Goal: Task Accomplishment & Management: Use online tool/utility

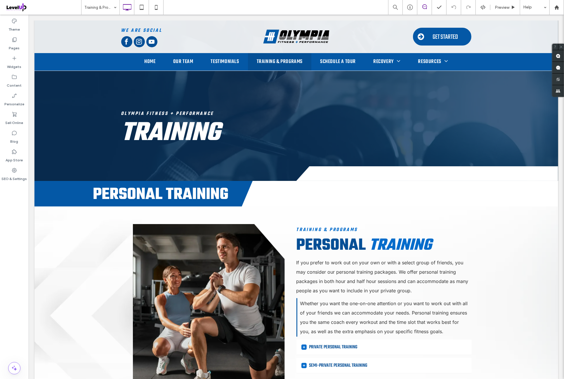
click at [20, 206] on div "Theme Pages Widgets Content Personalize Sell Online Blog App Store SEO & Settin…" at bounding box center [14, 197] width 29 height 365
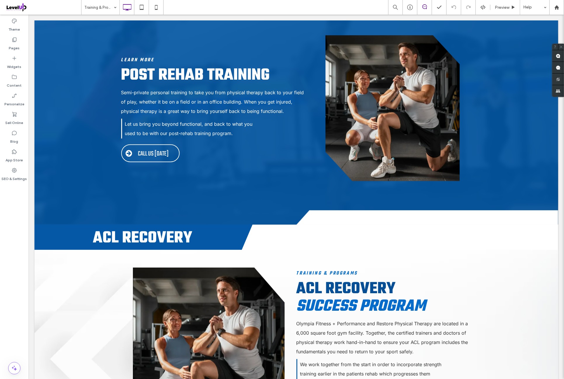
scroll to position [757, 0]
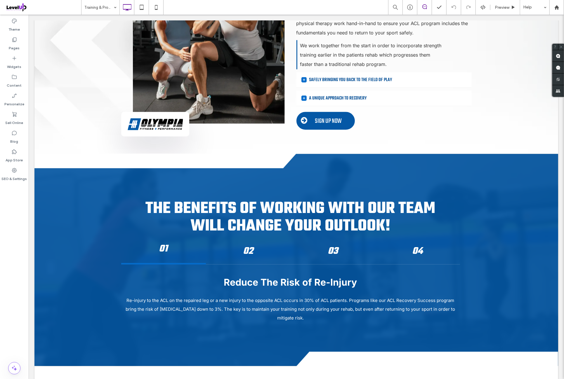
drag, startPoint x: 9, startPoint y: 272, endPoint x: 17, endPoint y: 265, distance: 10.1
click at [9, 272] on div "Theme Pages Widgets Content Personalize Sell Online Blog App Store SEO & Settin…" at bounding box center [14, 197] width 29 height 365
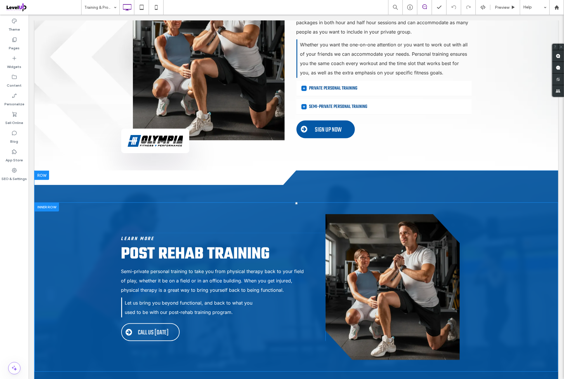
scroll to position [340, 0]
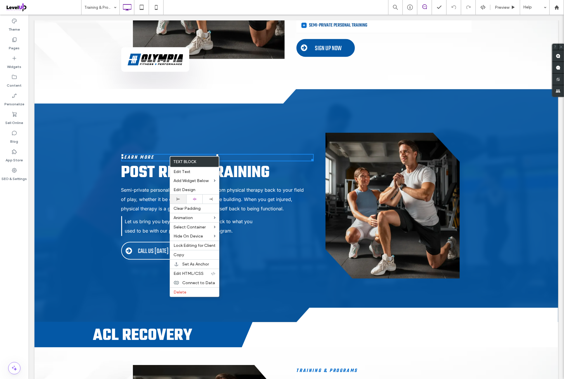
click at [182, 198] on div at bounding box center [178, 199] width 11 height 3
click at [246, 156] on h6 "Learn More" at bounding box center [217, 157] width 193 height 6
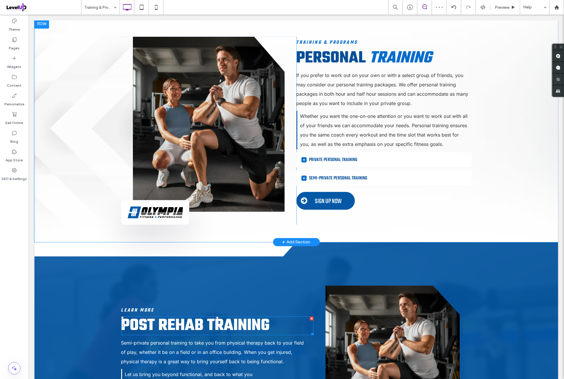
scroll to position [146, 0]
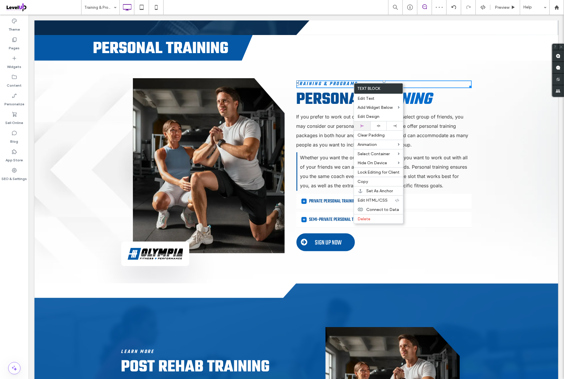
click at [366, 121] on div at bounding box center [362, 125] width 16 height 9
click at [367, 124] on div at bounding box center [362, 125] width 16 height 9
click at [424, 79] on div "Training & Programs Personal Training If you prefer to work out on your own or …" at bounding box center [383, 172] width 175 height 188
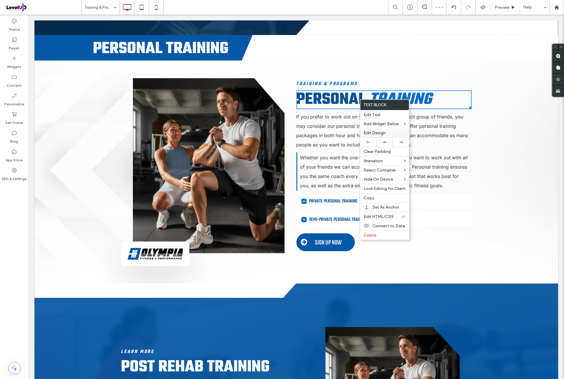
drag, startPoint x: 373, startPoint y: 140, endPoint x: 394, endPoint y: 129, distance: 23.3
click at [373, 140] on div at bounding box center [368, 142] width 16 height 9
drag, startPoint x: 447, startPoint y: 100, endPoint x: 419, endPoint y: 119, distance: 34.2
click at [447, 100] on h2 "Personal Training" at bounding box center [383, 100] width 175 height 18
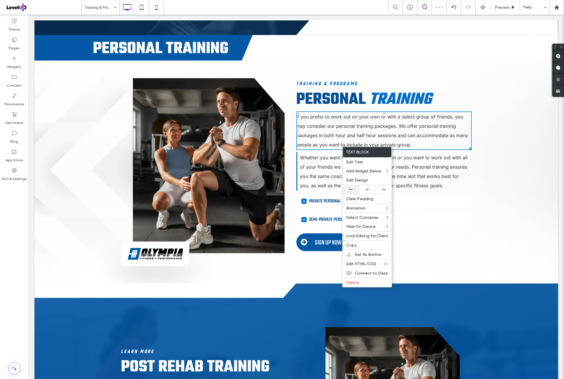
click at [354, 186] on div at bounding box center [351, 189] width 16 height 9
click at [416, 142] on p "If you prefer to work out on your own or with a select group of friends, you ma…" at bounding box center [383, 130] width 175 height 37
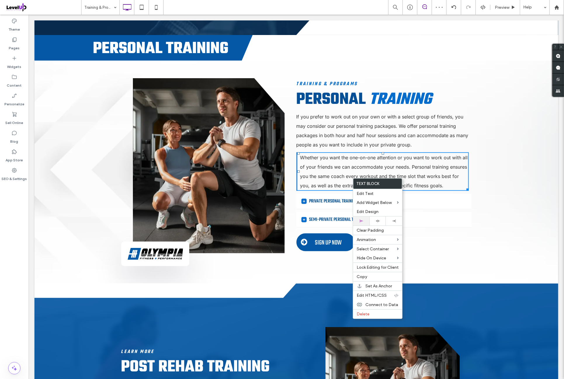
click at [365, 221] on div at bounding box center [361, 221] width 11 height 3
click at [429, 180] on p "Whether you want the one-on-one attention or you want to work out with all of y…" at bounding box center [384, 171] width 168 height 37
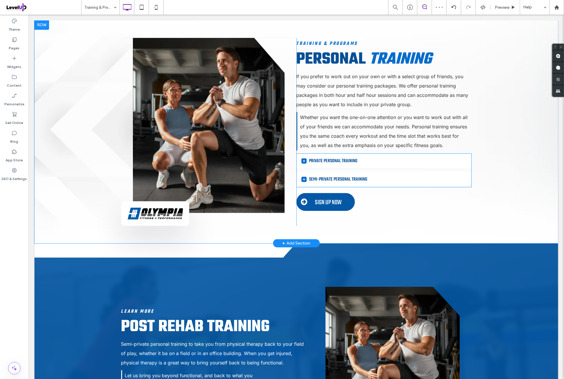
scroll to position [194, 0]
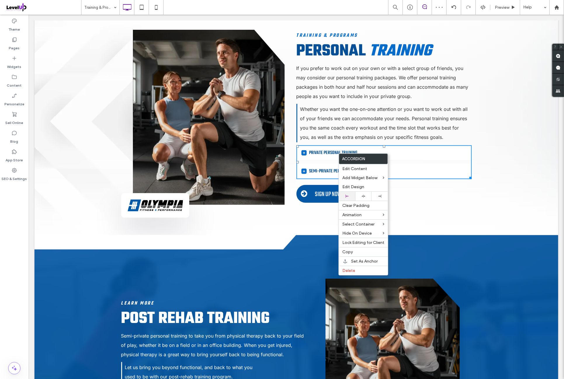
click at [348, 194] on div at bounding box center [347, 196] width 16 height 9
click at [406, 132] on p "Whether you want the one-on-one attention or you want to work out with all of y…" at bounding box center [384, 122] width 168 height 37
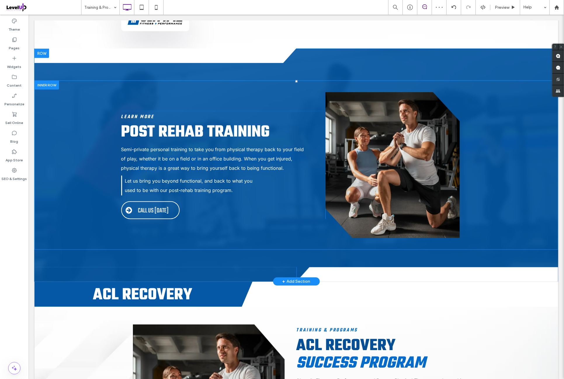
scroll to position [389, 0]
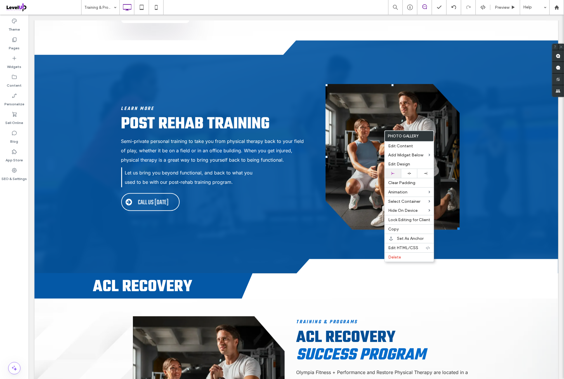
click at [397, 172] on div at bounding box center [392, 173] width 11 height 3
click at [398, 116] on link at bounding box center [392, 157] width 134 height 146
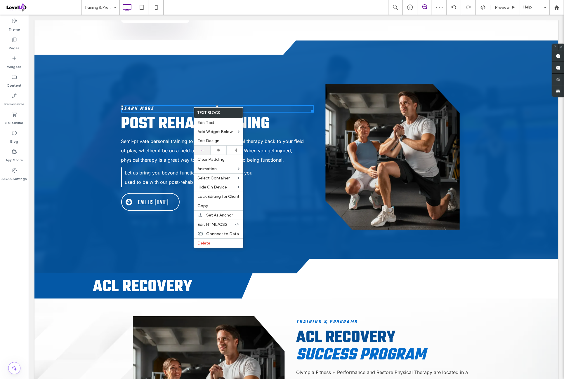
click at [205, 149] on div at bounding box center [202, 150] width 11 height 3
click at [258, 107] on h6 "Learn More" at bounding box center [217, 109] width 193 height 6
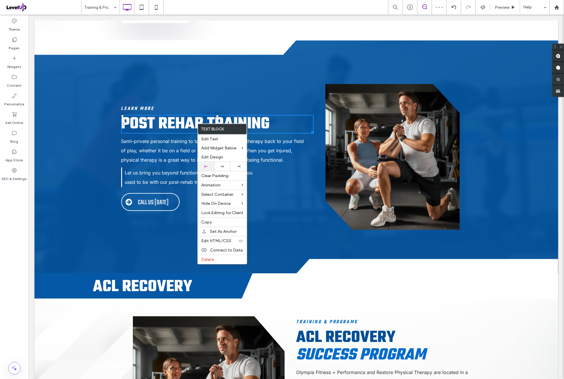
click at [210, 165] on div at bounding box center [206, 166] width 11 height 3
click at [282, 124] on h2 "Post Rehab Training" at bounding box center [217, 124] width 193 height 18
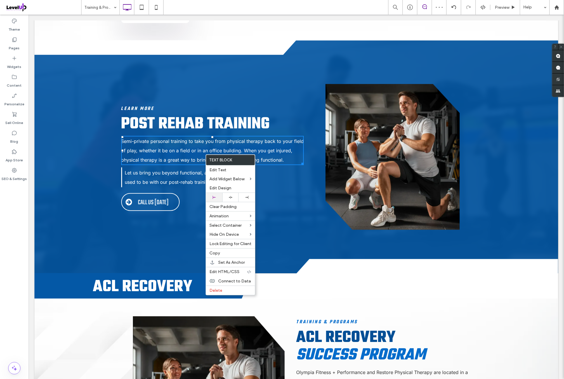
click at [219, 196] on div at bounding box center [214, 197] width 16 height 9
drag, startPoint x: 279, startPoint y: 150, endPoint x: 272, endPoint y: 181, distance: 31.4
click at [279, 150] on span "Semi-private personal training to take you from physical therapy back to your f…" at bounding box center [212, 150] width 183 height 25
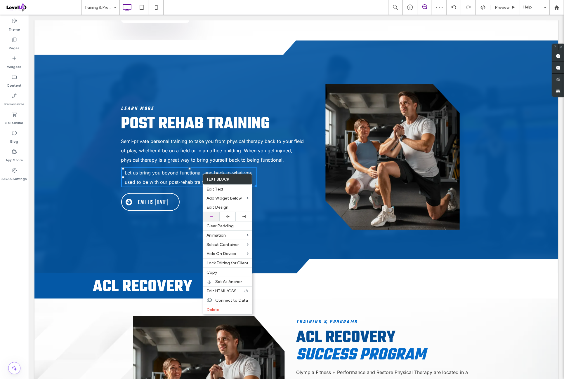
click at [212, 215] on div at bounding box center [211, 216] width 16 height 9
click at [259, 152] on span "Semi-private personal training to take you from physical therapy back to your f…" at bounding box center [212, 150] width 183 height 25
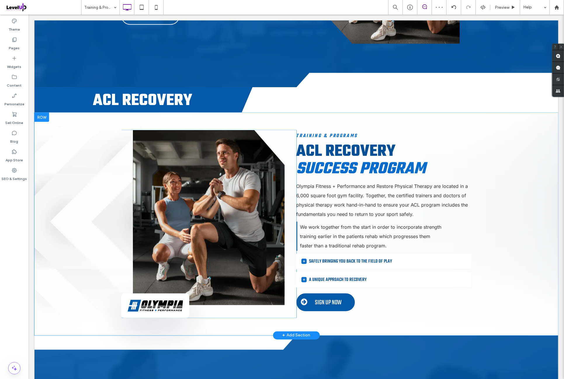
scroll to position [584, 0]
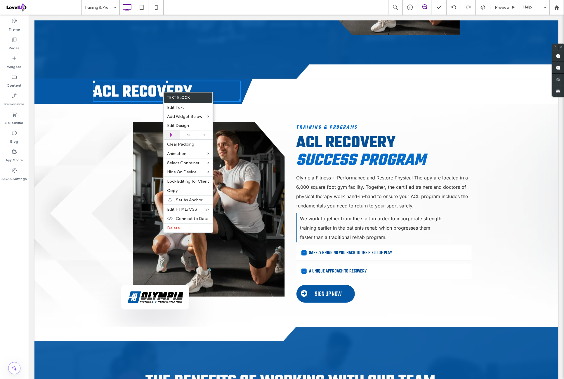
click at [176, 133] on div at bounding box center [171, 134] width 11 height 3
click at [224, 92] on h2 "ACL Recovery" at bounding box center [166, 93] width 146 height 18
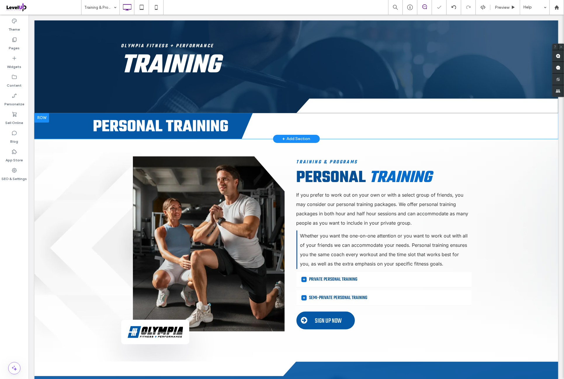
scroll to position [48, 0]
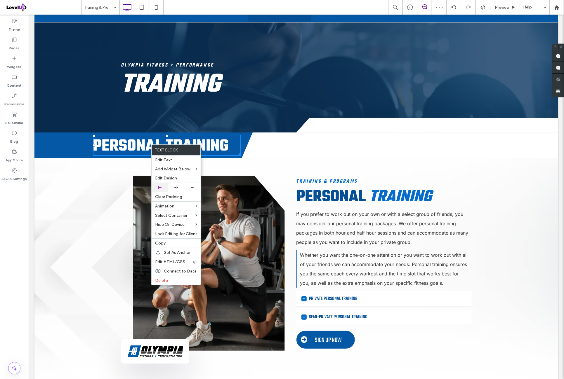
click at [165, 184] on div at bounding box center [160, 187] width 16 height 9
click at [219, 144] on span "Personal Training" at bounding box center [160, 146] width 135 height 25
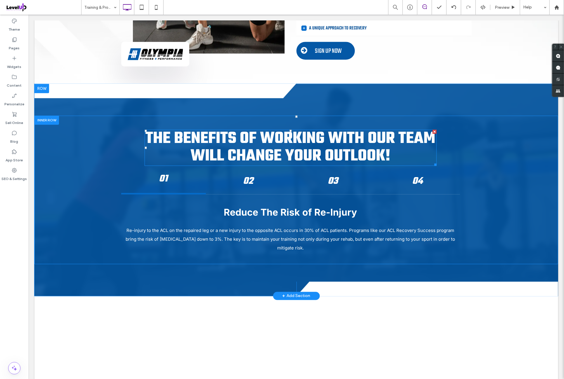
scroll to position [632, 0]
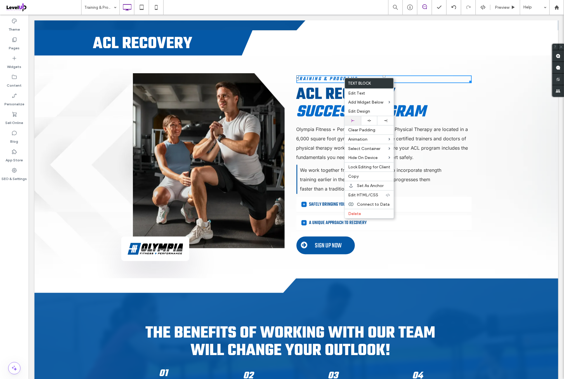
click at [357, 121] on div at bounding box center [352, 120] width 11 height 3
click at [414, 77] on h6 "Training & Programs" at bounding box center [383, 79] width 175 height 6
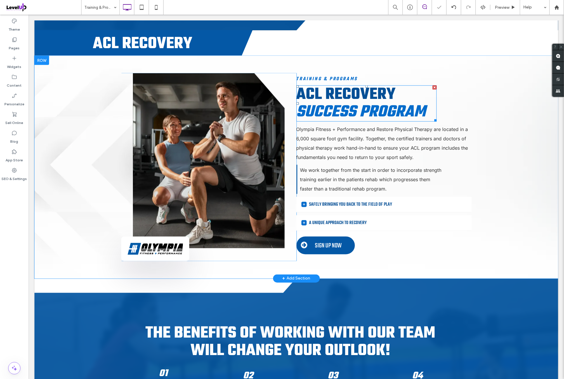
drag, startPoint x: 342, startPoint y: 98, endPoint x: 342, endPoint y: 102, distance: 3.5
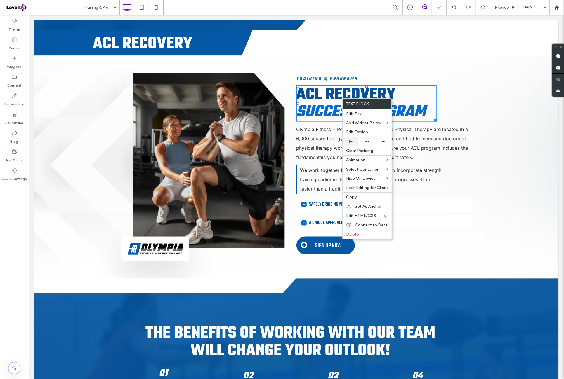
click at [354, 140] on div at bounding box center [350, 141] width 11 height 3
drag, startPoint x: 429, startPoint y: 112, endPoint x: 400, endPoint y: 97, distance: 32.1
click at [400, 97] on h2 "ACL Recovery Success Program" at bounding box center [366, 103] width 140 height 35
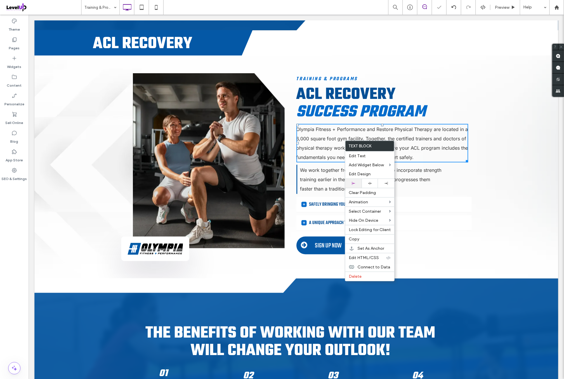
click at [360, 180] on div at bounding box center [353, 183] width 16 height 9
click at [433, 149] on span "Olympia Fitness + Performance and Restore Physical Therapy are located in a 6,0…" at bounding box center [382, 143] width 172 height 34
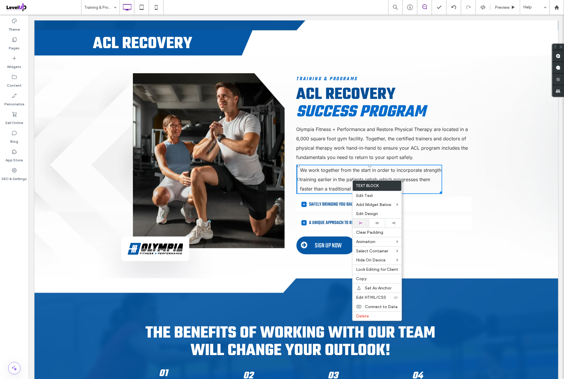
click at [366, 220] on div at bounding box center [360, 223] width 16 height 9
drag, startPoint x: 417, startPoint y: 183, endPoint x: 423, endPoint y: 221, distance: 37.9
click at [417, 183] on p "We work together from the start in order to incorporate strength training earli…" at bounding box center [371, 179] width 142 height 28
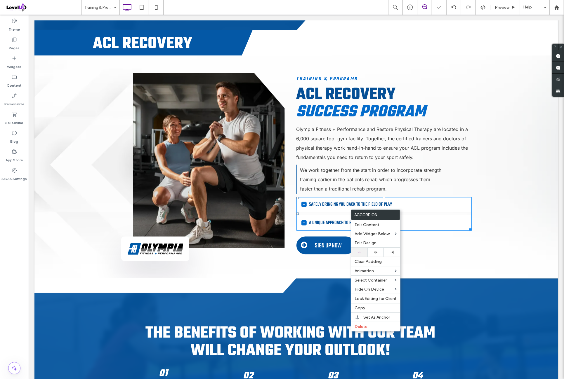
click at [362, 248] on div at bounding box center [359, 252] width 16 height 9
drag, startPoint x: 434, startPoint y: 195, endPoint x: 406, endPoint y: 180, distance: 32.3
click at [406, 180] on span "We work together from the start in order to incorporate strength training earli…" at bounding box center [370, 179] width 141 height 25
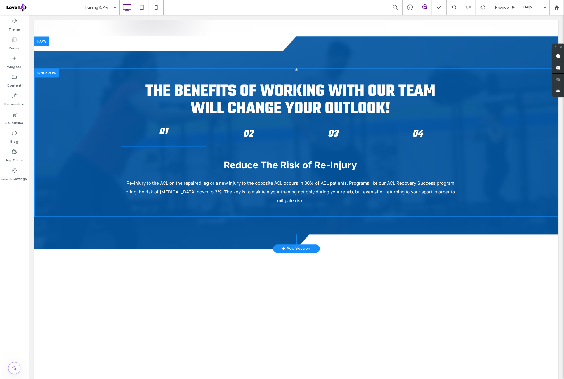
scroll to position [876, 0]
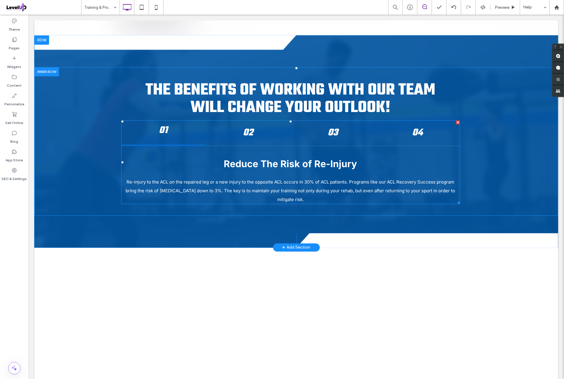
click at [404, 131] on span at bounding box center [290, 162] width 339 height 84
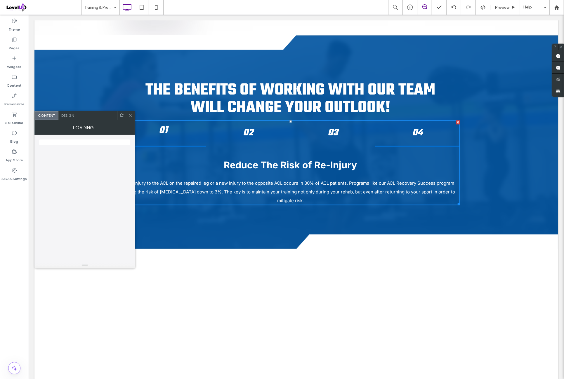
click at [411, 135] on h4 "04" at bounding box center [417, 132] width 74 height 15
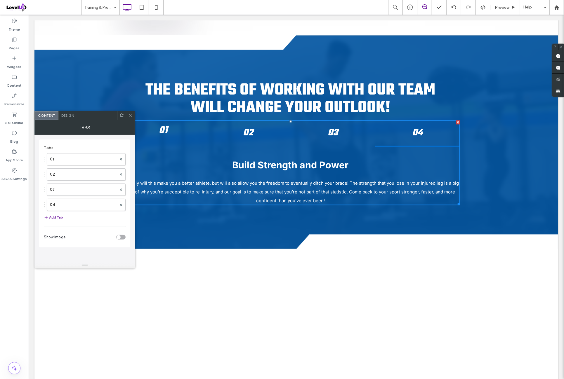
click at [129, 118] on span at bounding box center [130, 115] width 4 height 9
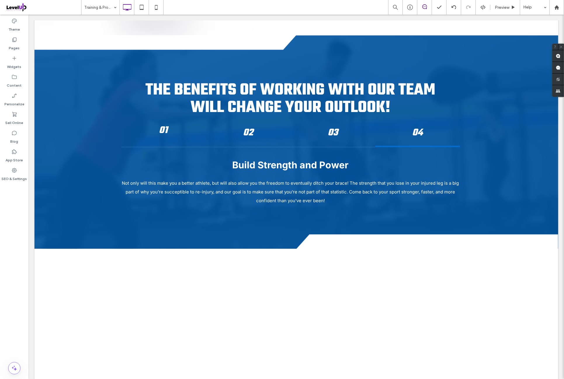
click at [6, 206] on div "Theme Pages Widgets Content Personalize Sell Online Blog App Store SEO & Settin…" at bounding box center [14, 197] width 29 height 365
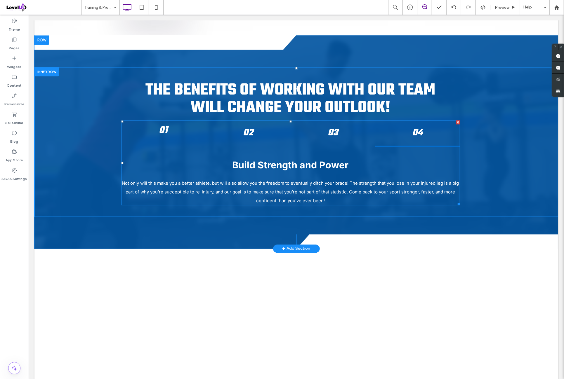
click at [329, 137] on span at bounding box center [290, 162] width 339 height 85
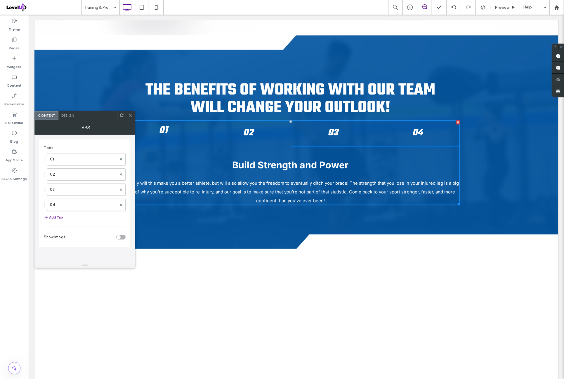
click at [325, 137] on h4 "03" at bounding box center [333, 132] width 74 height 15
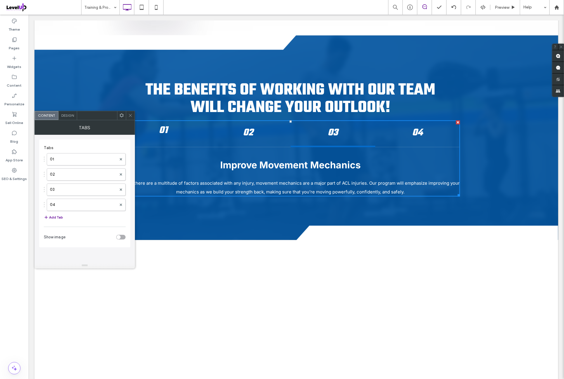
click at [256, 134] on h4 "02" at bounding box center [248, 132] width 74 height 15
click at [170, 136] on div "01" at bounding box center [163, 133] width 85 height 27
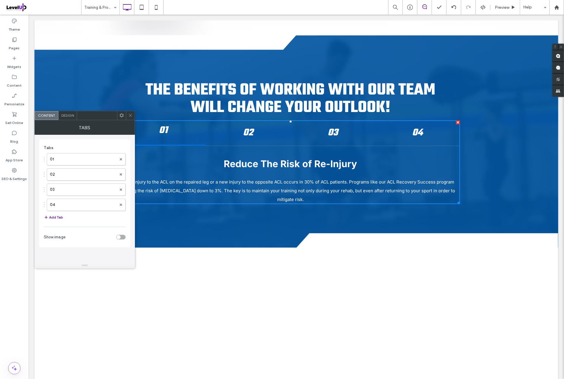
click at [132, 117] on icon at bounding box center [130, 115] width 4 height 4
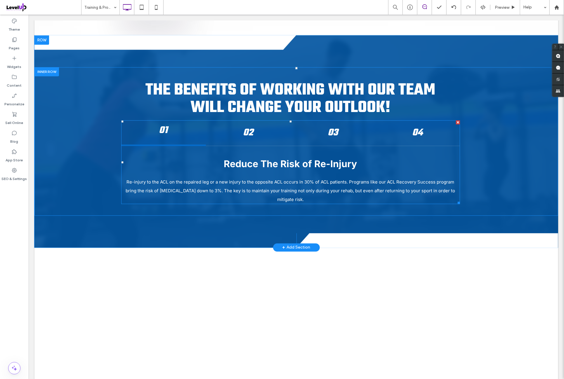
click at [183, 138] on span at bounding box center [290, 162] width 339 height 84
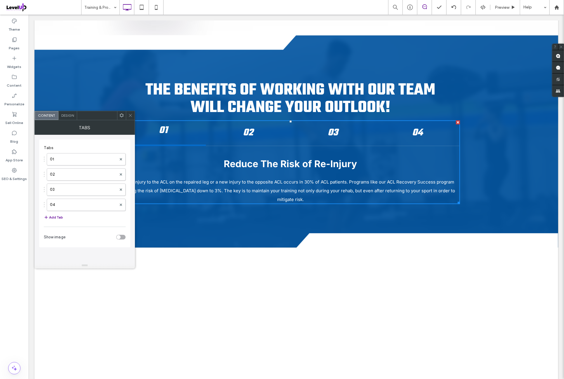
click at [70, 117] on span "Design" at bounding box center [67, 115] width 13 height 4
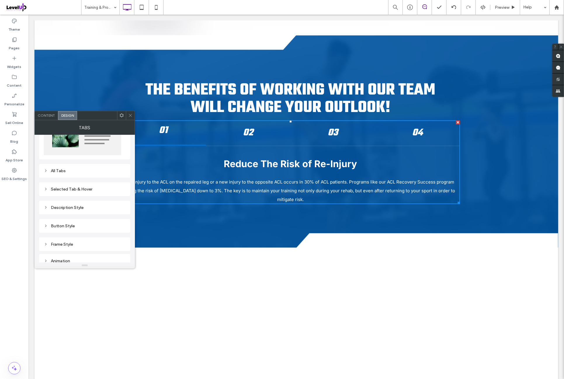
scroll to position [48, 0]
click at [80, 204] on div "Description Style" at bounding box center [85, 205] width 82 height 5
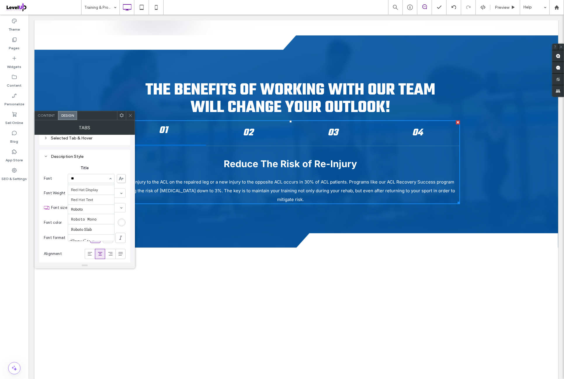
scroll to position [0, 0]
type input "****"
drag, startPoint x: 91, startPoint y: 195, endPoint x: 88, endPoint y: 214, distance: 19.9
click at [44, 114] on span "Content" at bounding box center [46, 115] width 17 height 4
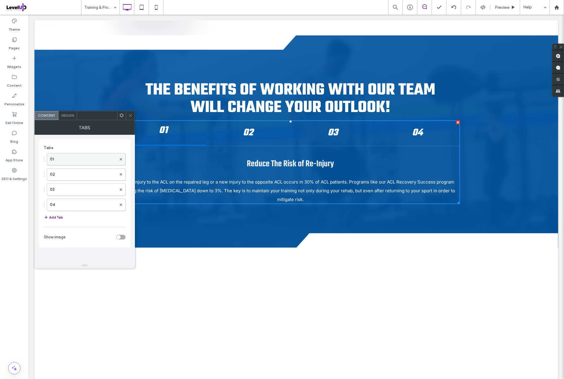
click at [76, 158] on label "01" at bounding box center [83, 160] width 67 height 12
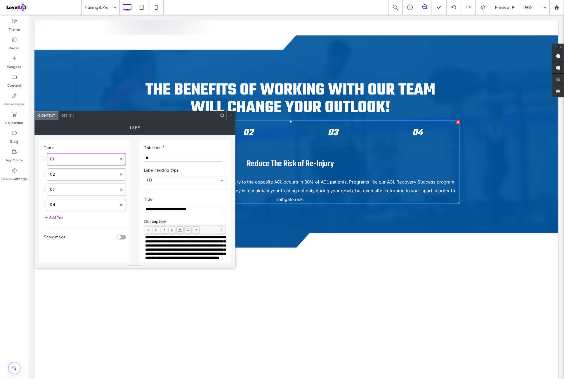
click at [189, 212] on input "**********" at bounding box center [183, 210] width 78 height 8
click at [180, 211] on input "**********" at bounding box center [183, 210] width 78 height 8
click at [172, 209] on input "**********" at bounding box center [183, 210] width 78 height 8
paste input "Title"
type input "**********"
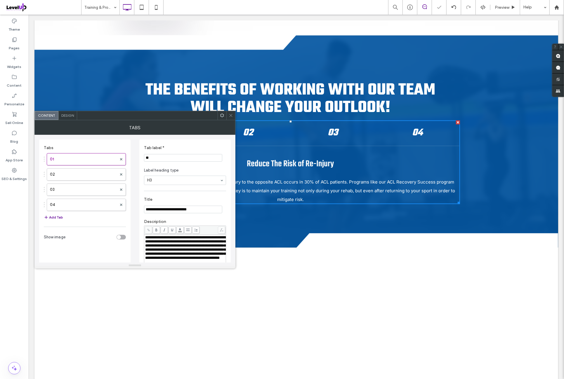
click at [170, 197] on section "**********" at bounding box center [185, 205] width 82 height 22
click at [86, 170] on label "02" at bounding box center [83, 175] width 67 height 12
click at [69, 117] on span "Design" at bounding box center [67, 115] width 13 height 4
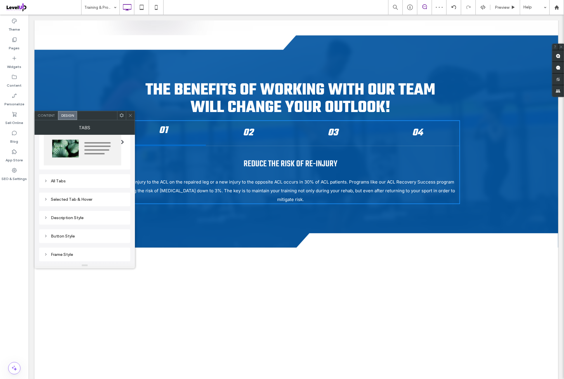
scroll to position [48, 0]
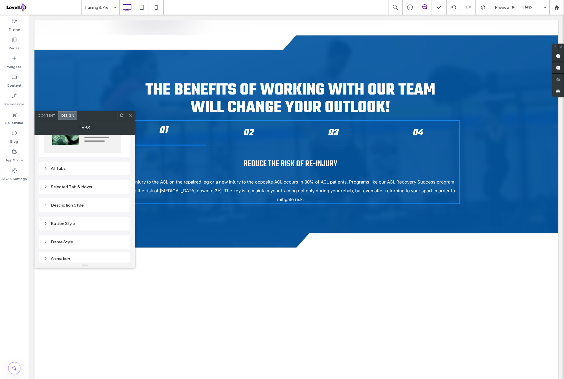
click at [87, 187] on div "Selected Tab & Hover" at bounding box center [85, 187] width 82 height 5
click at [88, 168] on div "All Tabs" at bounding box center [85, 168] width 82 height 5
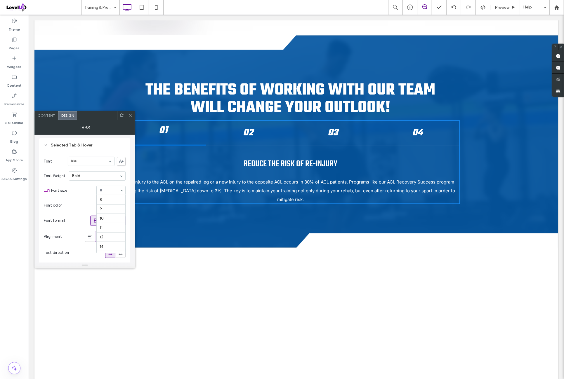
scroll to position [104, 0]
click at [82, 198] on section "Font color" at bounding box center [85, 205] width 82 height 15
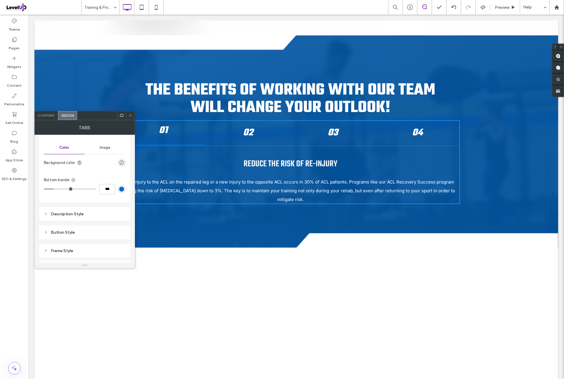
scroll to position [438, 0]
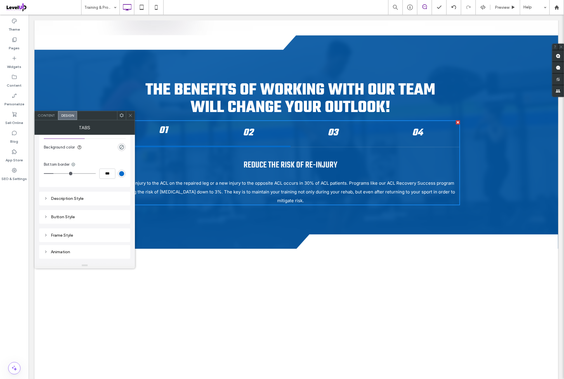
click at [273, 135] on h4 "02" at bounding box center [248, 132] width 74 height 15
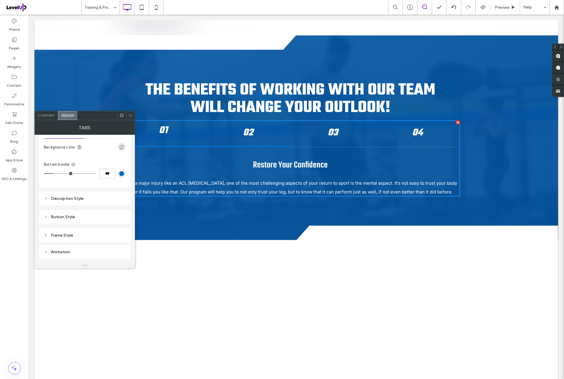
click at [159, 141] on div "01" at bounding box center [163, 133] width 85 height 27
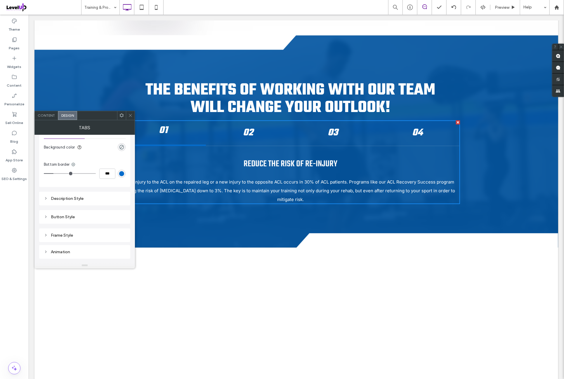
click at [97, 197] on div "Description Style" at bounding box center [85, 198] width 82 height 5
type input "*"
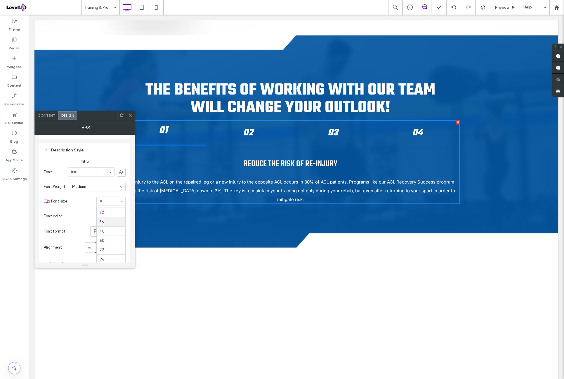
type input "*"
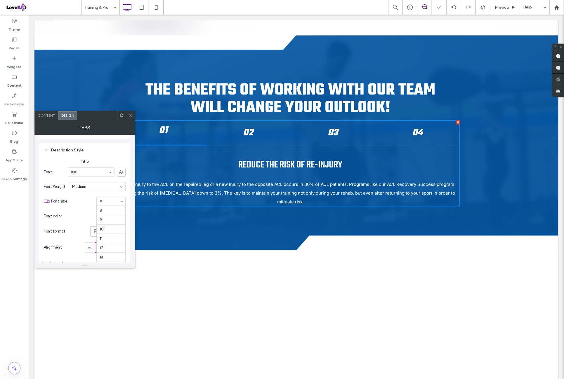
drag, startPoint x: 109, startPoint y: 199, endPoint x: 105, endPoint y: 216, distance: 17.8
click at [109, 199] on input at bounding box center [110, 201] width 20 height 4
type input "*"
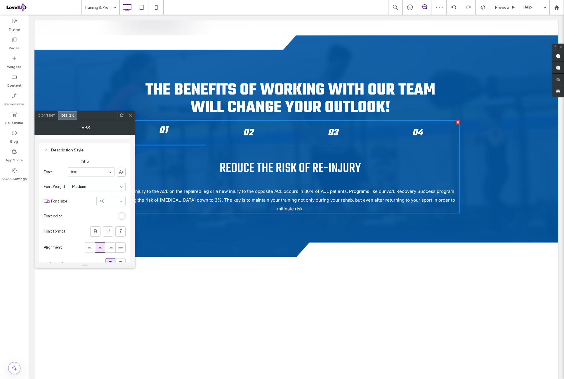
click at [48, 118] on div "Content" at bounding box center [46, 115] width 23 height 9
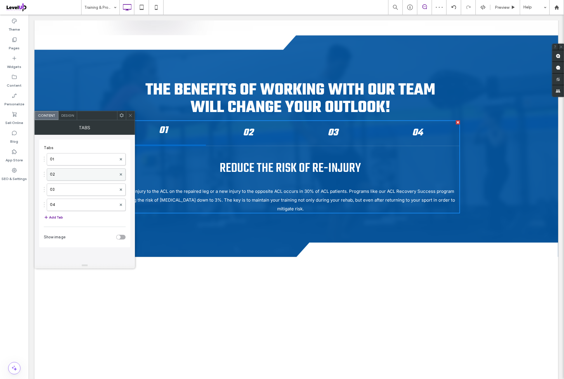
click at [71, 175] on label "02" at bounding box center [83, 175] width 67 height 12
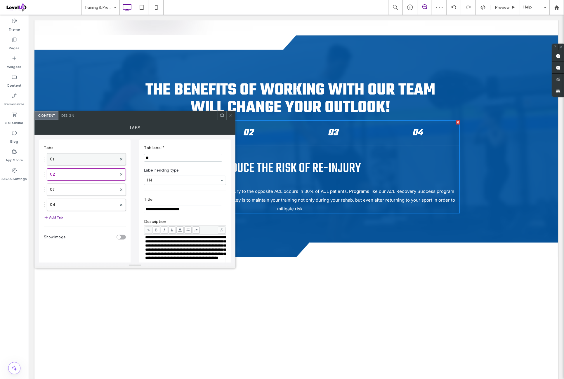
click at [75, 159] on label "01" at bounding box center [83, 160] width 67 height 12
click at [71, 173] on label "02" at bounding box center [83, 175] width 67 height 12
click at [179, 211] on input "**********" at bounding box center [183, 210] width 78 height 8
paste input "Title"
type input "**********"
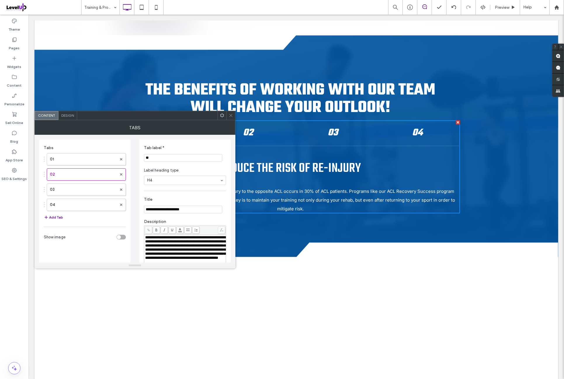
click at [170, 197] on label "Title" at bounding box center [184, 200] width 80 height 6
click at [85, 190] on label "03" at bounding box center [83, 190] width 67 height 12
click at [162, 210] on input "**********" at bounding box center [183, 210] width 78 height 8
paste input "Title"
type input "**********"
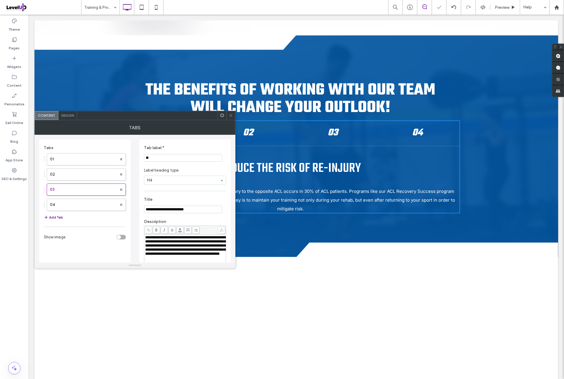
click at [168, 202] on label "Title" at bounding box center [184, 200] width 80 height 6
click at [97, 204] on label "04" at bounding box center [83, 205] width 67 height 12
click at [174, 213] on input "**********" at bounding box center [183, 210] width 78 height 8
click at [172, 192] on div "**********" at bounding box center [184, 229] width 91 height 179
click at [189, 214] on section "**********" at bounding box center [185, 205] width 82 height 22
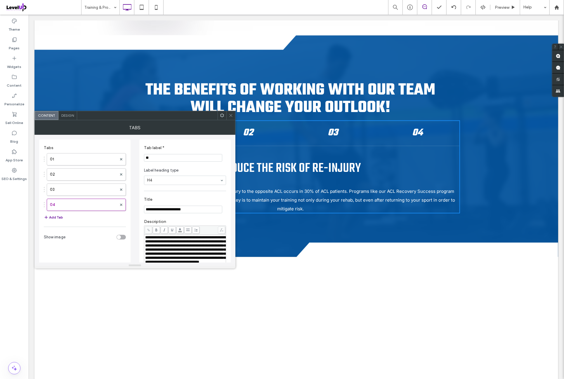
click at [190, 211] on input "**********" at bounding box center [183, 210] width 78 height 8
paste input "Title"
type input "**********"
click at [192, 193] on div "**********" at bounding box center [184, 229] width 91 height 179
click at [232, 114] on icon at bounding box center [231, 115] width 4 height 4
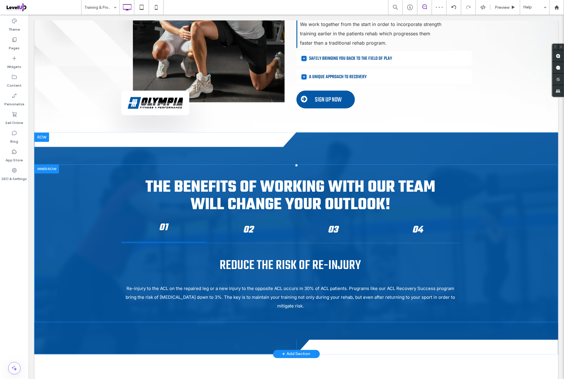
scroll to position [827, 0]
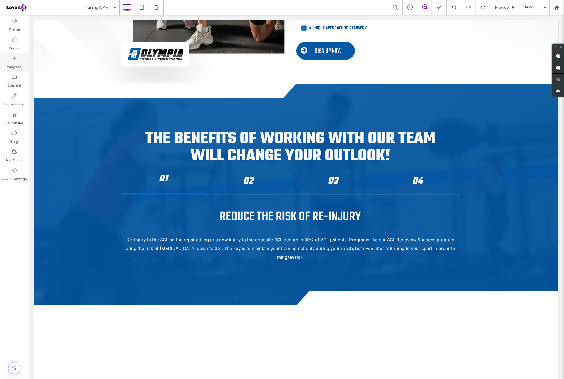
click at [18, 67] on label "Widgets" at bounding box center [14, 65] width 14 height 8
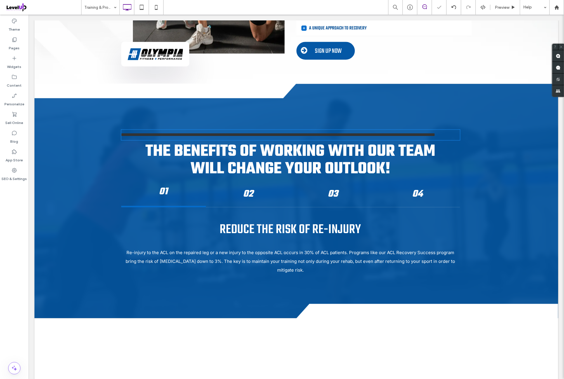
type input "*****"
type input "**"
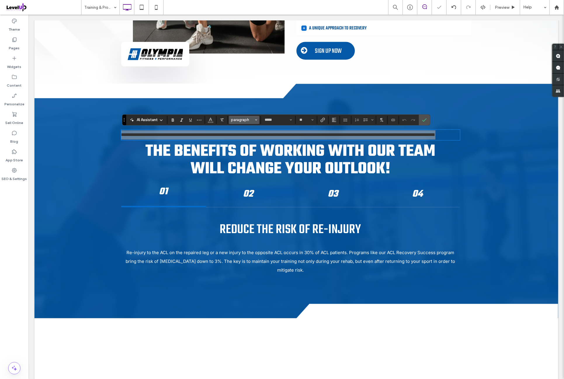
click at [244, 121] on span "paragraph" at bounding box center [242, 120] width 23 height 4
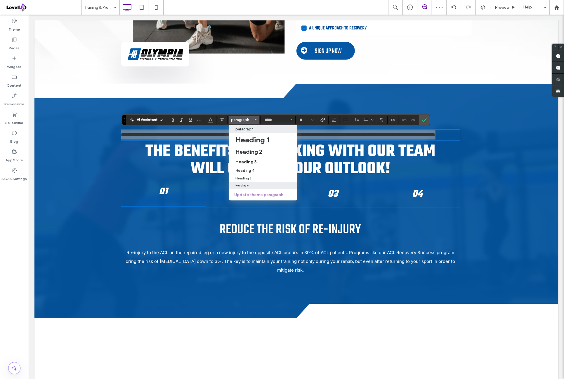
click at [252, 187] on div "Heading 6" at bounding box center [262, 185] width 55 height 3
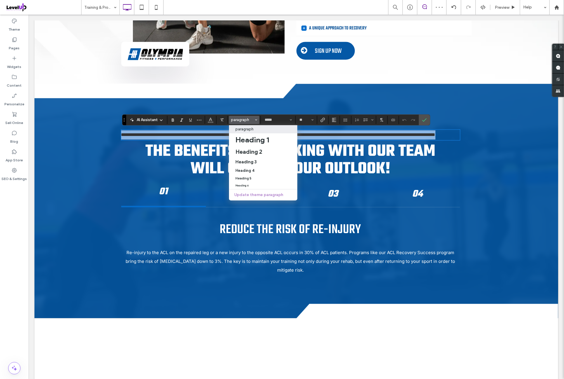
type input "****"
type input "**"
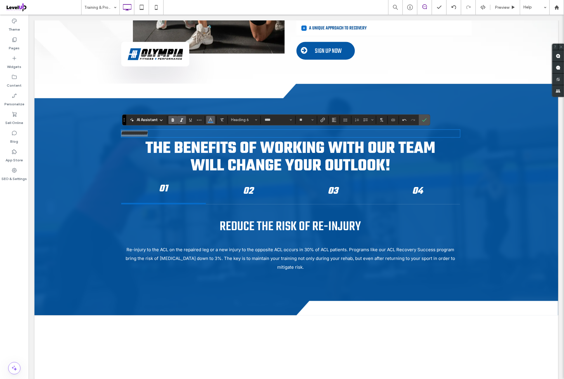
drag, startPoint x: 208, startPoint y: 117, endPoint x: 209, endPoint y: 121, distance: 3.5
click at [208, 118] on icon "Color" at bounding box center [210, 119] width 5 height 5
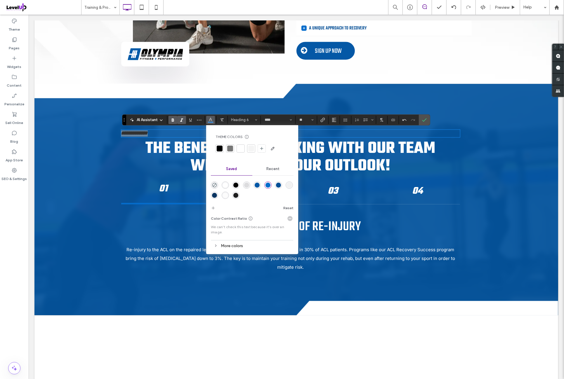
click at [225, 184] on div "rgba(255,255,255,1)" at bounding box center [225, 185] width 5 height 5
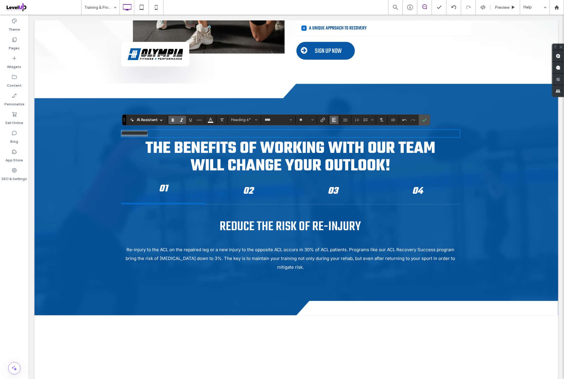
click at [332, 121] on icon "Alignment" at bounding box center [334, 120] width 5 height 5
click at [343, 140] on label "ui.textEditor.alignment.center" at bounding box center [340, 138] width 20 height 8
click at [425, 124] on span "Confirm" at bounding box center [424, 120] width 5 height 10
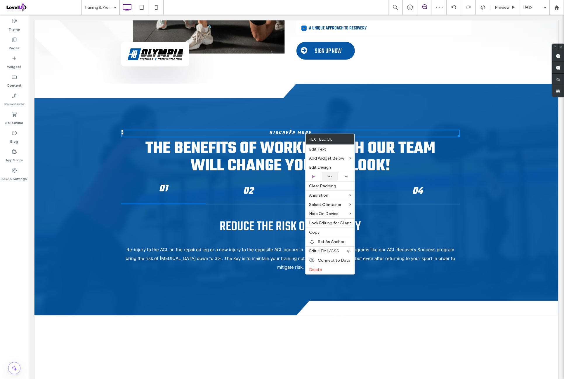
click at [335, 173] on div at bounding box center [330, 176] width 16 height 9
click at [369, 134] on h6 "Discover More" at bounding box center [290, 133] width 339 height 6
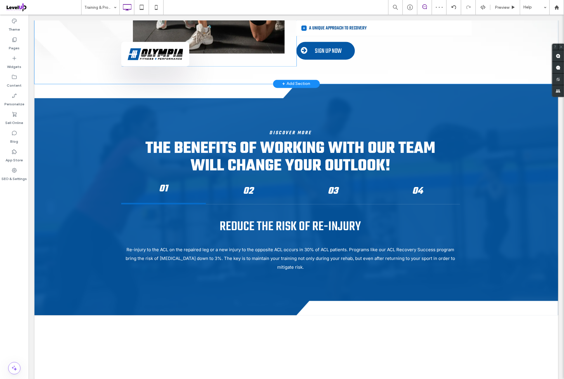
scroll to position [681, 0]
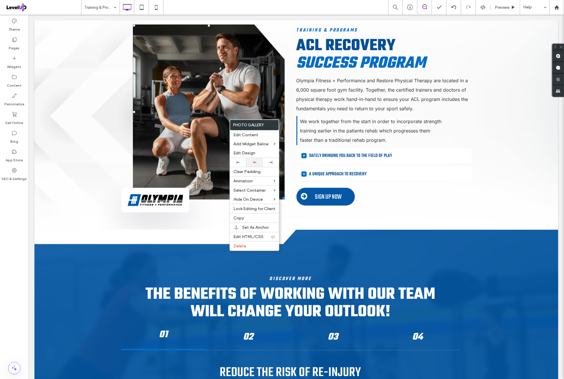
click at [258, 160] on div at bounding box center [254, 162] width 16 height 9
click at [254, 109] on link at bounding box center [209, 111] width 152 height 175
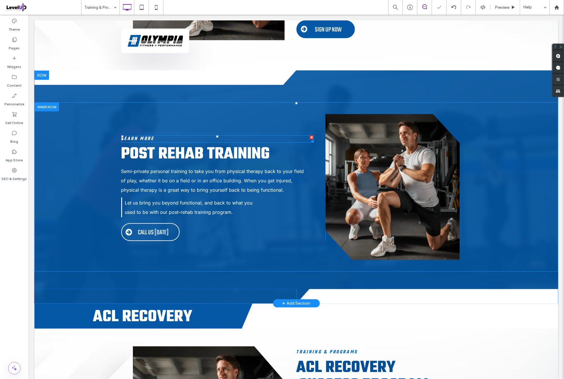
scroll to position [340, 0]
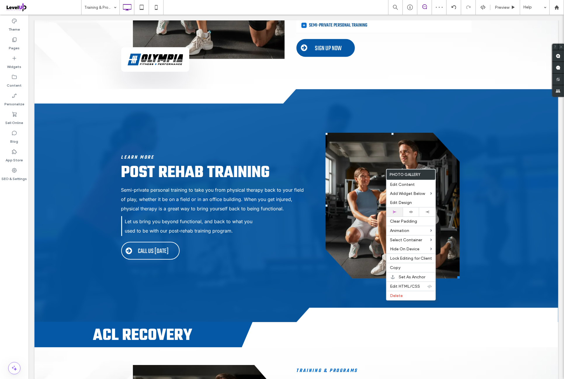
click at [398, 211] on div at bounding box center [394, 212] width 11 height 3
click at [369, 175] on link at bounding box center [392, 206] width 134 height 146
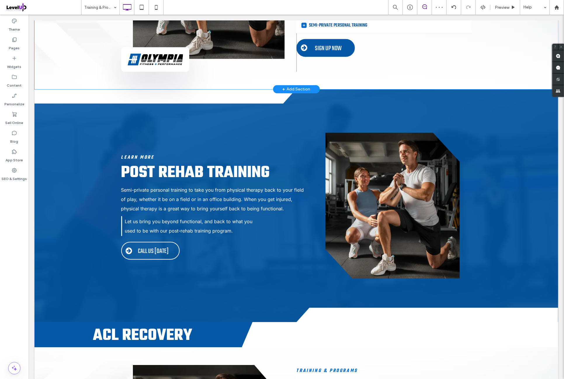
scroll to position [194, 0]
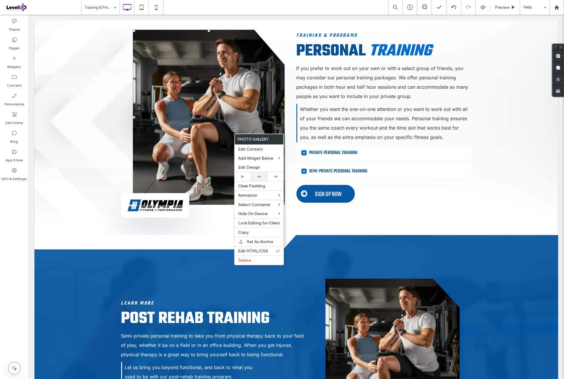
click at [265, 173] on div at bounding box center [259, 176] width 16 height 9
drag, startPoint x: 261, startPoint y: 111, endPoint x: 307, endPoint y: 166, distance: 71.8
click at [261, 111] on link at bounding box center [209, 116] width 152 height 175
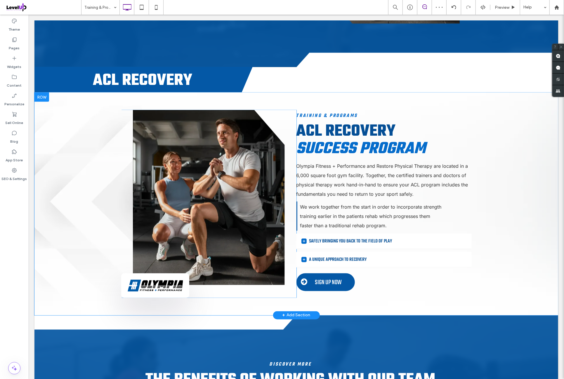
scroll to position [632, 0]
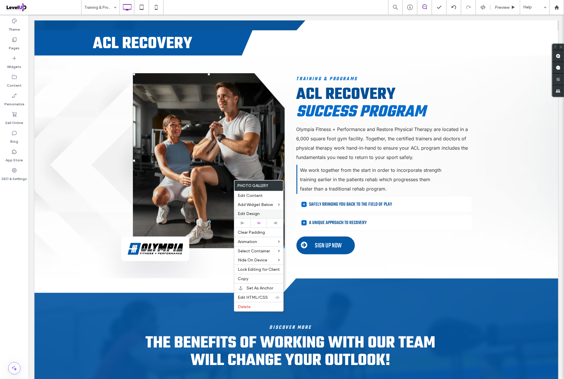
drag, startPoint x: 263, startPoint y: 221, endPoint x: 263, endPoint y: 213, distance: 7.9
click at [263, 221] on div at bounding box center [258, 223] width 11 height 4
click at [263, 167] on link at bounding box center [209, 160] width 152 height 175
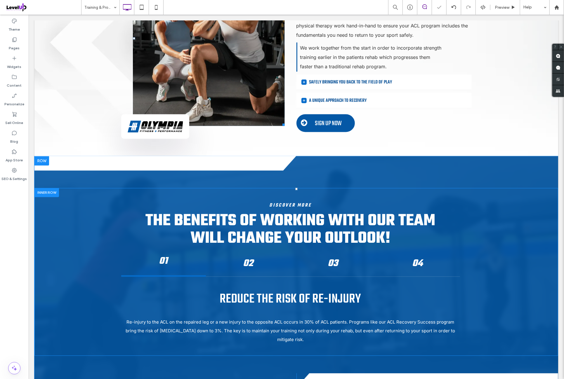
scroll to position [827, 0]
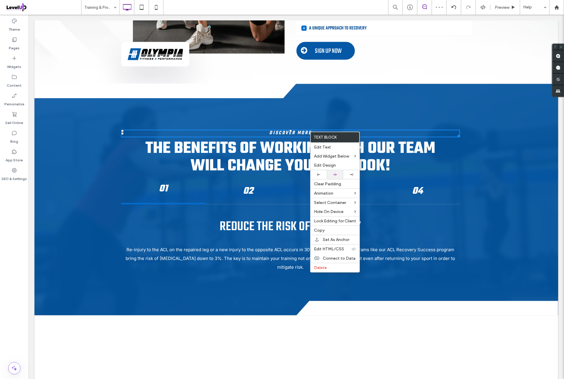
click at [340, 173] on div at bounding box center [335, 174] width 16 height 9
click at [386, 134] on h6 "Discover More" at bounding box center [290, 133] width 339 height 6
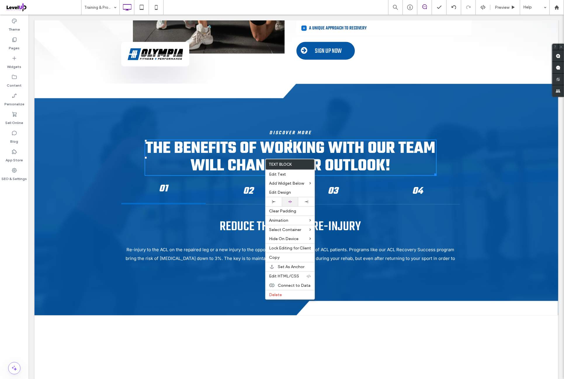
click at [294, 200] on div at bounding box center [290, 202] width 11 height 4
drag, startPoint x: 385, startPoint y: 176, endPoint x: 356, endPoint y: 161, distance: 32.3
click at [356, 161] on span "THE BENEFITS OF WORKING WITH OUR TEAM WILL CHANGE YOUR OUTLOOK!" at bounding box center [290, 157] width 290 height 43
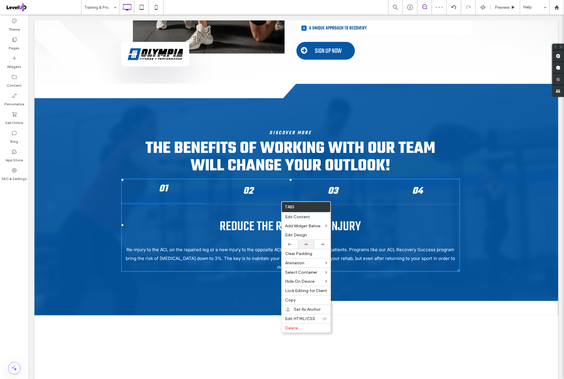
click at [311, 241] on div at bounding box center [306, 244] width 16 height 9
click at [352, 214] on p "REDUCE THE RISK OF RE-INJURY" at bounding box center [290, 227] width 339 height 28
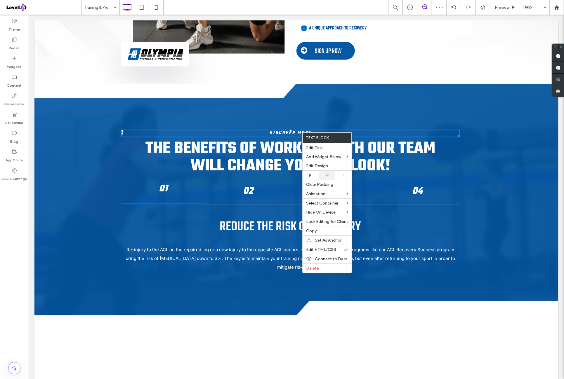
click at [330, 173] on div at bounding box center [327, 175] width 11 height 4
click at [371, 146] on span "THE BENEFITS OF WORKING WITH OUR TEAM WILL CHANGE YOUR OUTLOOK!" at bounding box center [290, 157] width 290 height 43
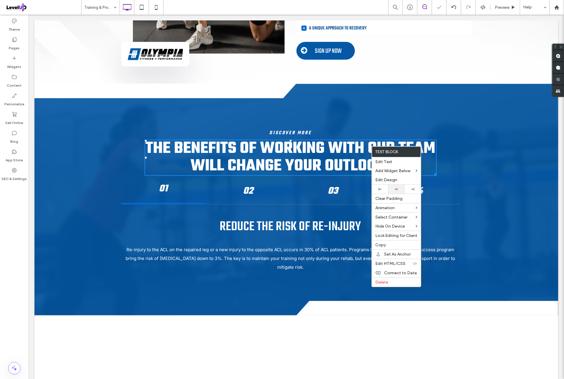
click at [401, 187] on div at bounding box center [396, 189] width 11 height 4
click at [323, 156] on span "THE BENEFITS OF WORKING WITH OUR TEAM WILL CHANGE YOUR OUTLOOK!" at bounding box center [290, 157] width 290 height 43
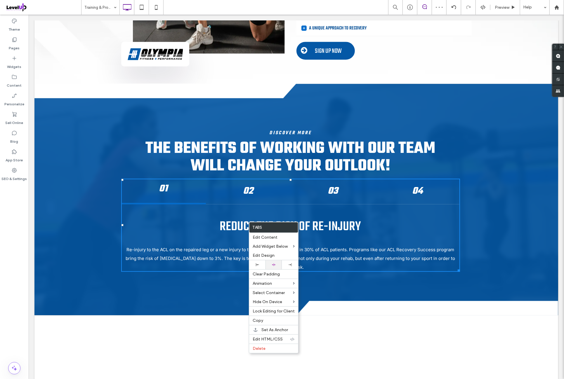
click at [279, 262] on div at bounding box center [273, 264] width 16 height 9
click at [299, 154] on span "THE BENEFITS OF WORKING WITH OUR TEAM WILL CHANGE YOUR OUTLOOK!" at bounding box center [290, 157] width 290 height 43
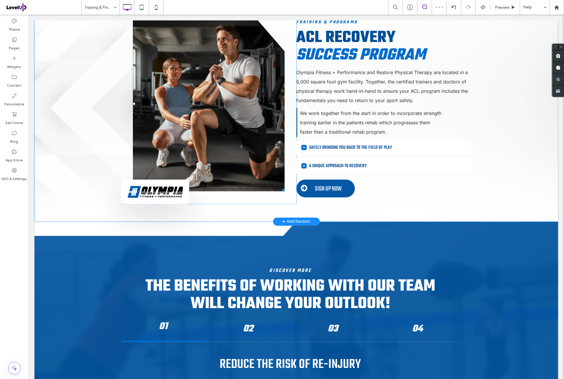
scroll to position [681, 0]
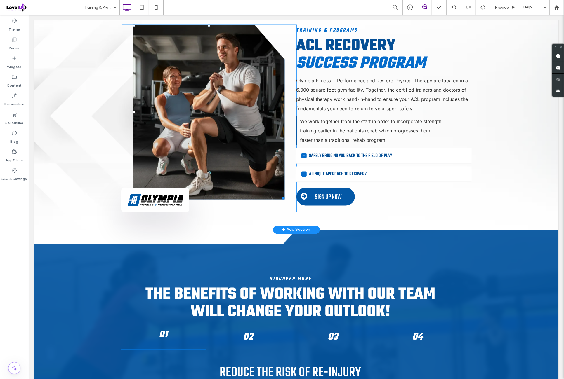
click at [205, 102] on link at bounding box center [209, 111] width 152 height 175
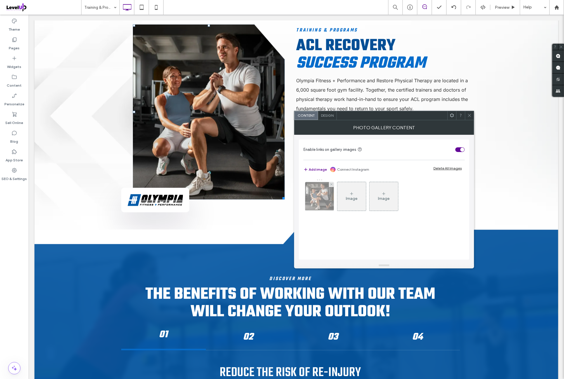
click at [315, 192] on img at bounding box center [319, 196] width 43 height 29
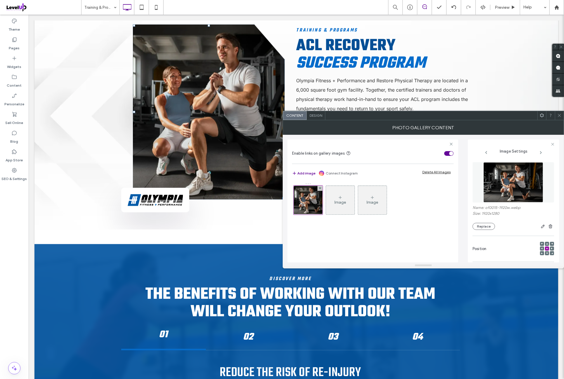
click at [507, 185] on img at bounding box center [513, 182] width 60 height 40
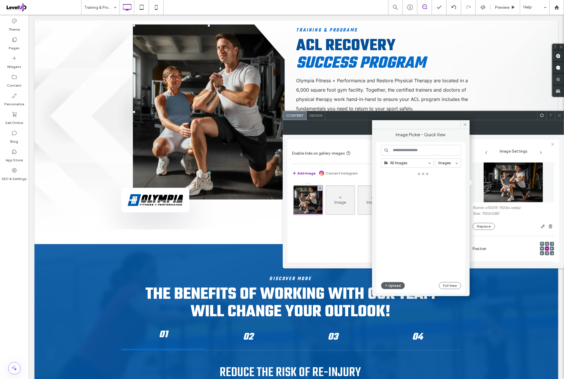
click at [396, 281] on div "All Images Images Upload Full View" at bounding box center [421, 218] width 80 height 146
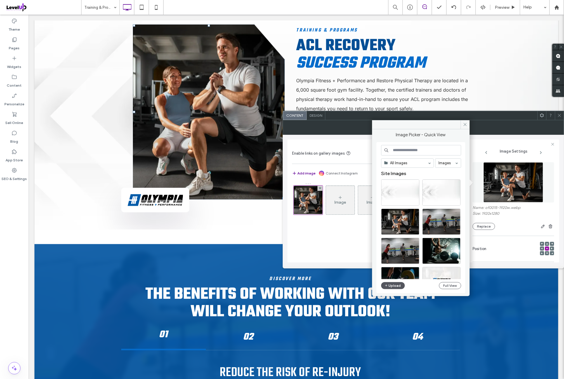
click at [396, 282] on button "Upload" at bounding box center [393, 285] width 24 height 7
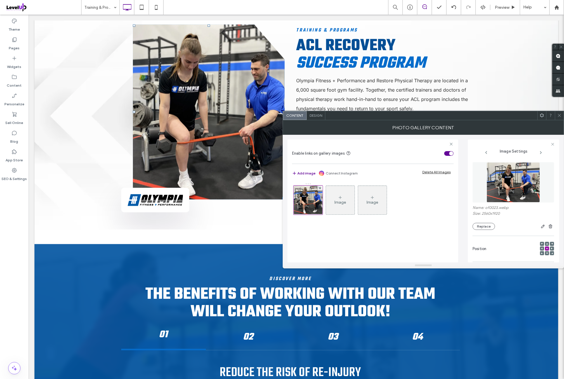
click at [559, 118] on span at bounding box center [559, 115] width 4 height 9
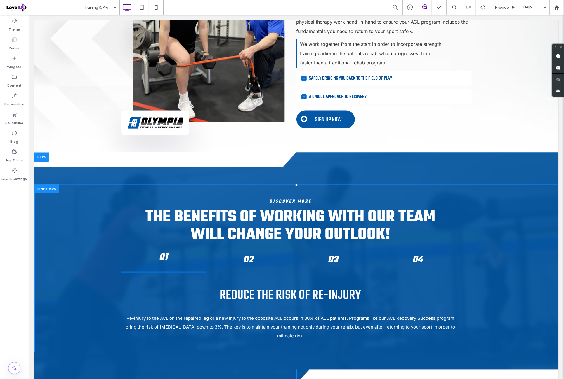
scroll to position [827, 0]
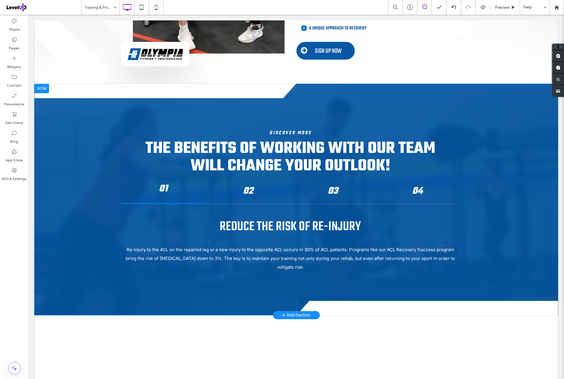
click at [47, 86] on div at bounding box center [41, 88] width 15 height 9
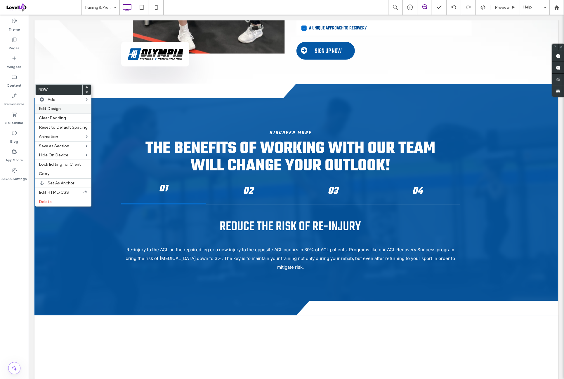
drag, startPoint x: 61, startPoint y: 112, endPoint x: 66, endPoint y: 109, distance: 5.6
click at [61, 111] on div "Edit Design" at bounding box center [63, 108] width 56 height 9
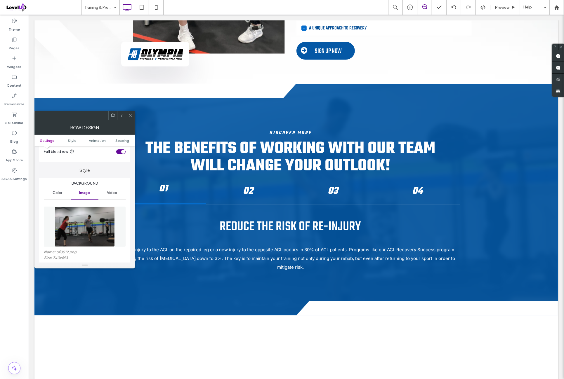
scroll to position [48, 0]
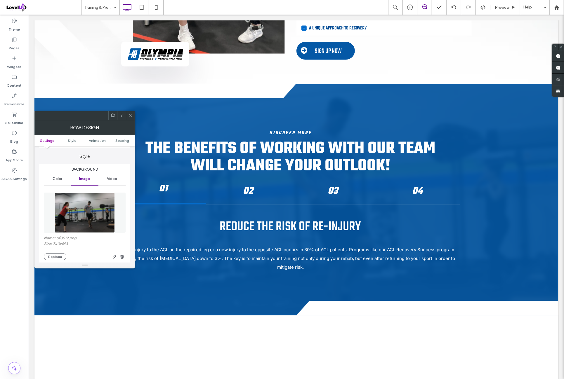
click at [95, 209] on img at bounding box center [85, 213] width 60 height 40
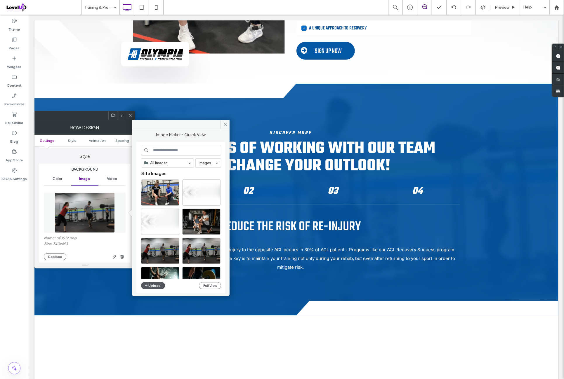
click at [155, 282] on button "Upload" at bounding box center [153, 285] width 24 height 7
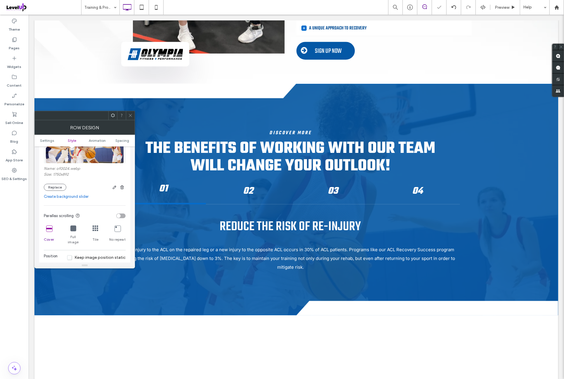
scroll to position [97, 0]
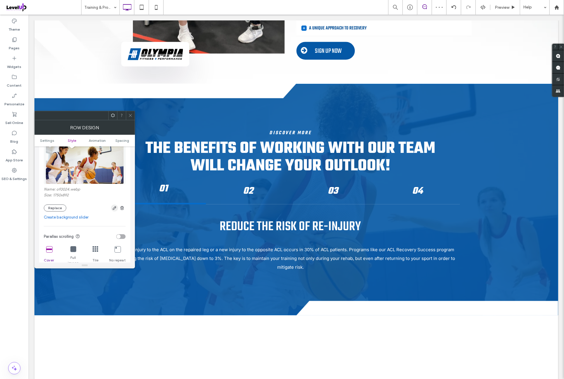
click at [114, 209] on icon "button" at bounding box center [114, 208] width 5 height 5
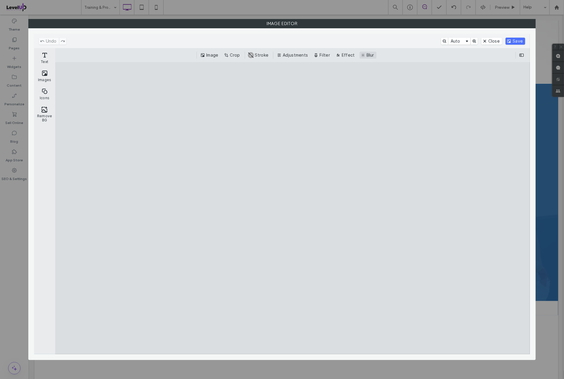
click at [373, 55] on button "Blur" at bounding box center [367, 55] width 17 height 7
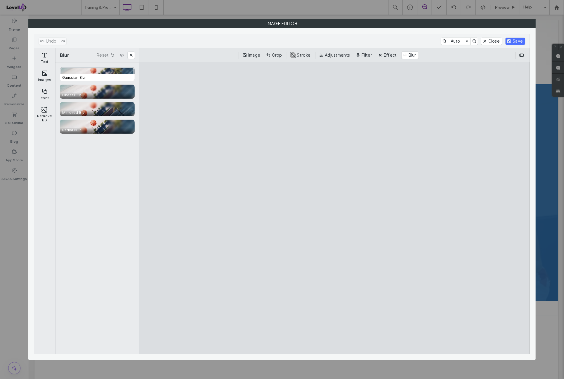
click at [110, 71] on div "CE.SDK" at bounding box center [97, 74] width 75 height 14
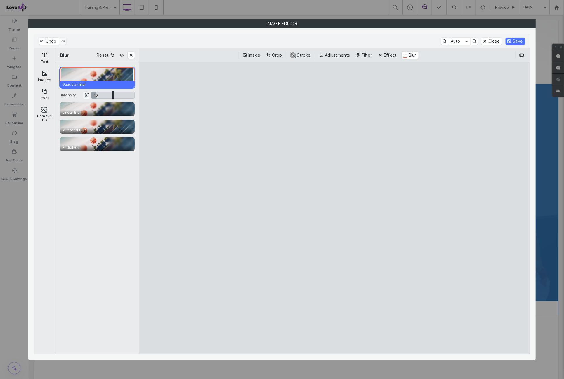
drag, startPoint x: 100, startPoint y: 96, endPoint x: 96, endPoint y: 96, distance: 3.8
click at [96, 96] on input "CE.SDK" at bounding box center [112, 95] width 43 height 7
type input "***"
click at [88, 175] on div "Gaussian Blur Intensity 10 ** 10 Linear Blur Mirrored Blur Radial Blur" at bounding box center [97, 208] width 84 height 292
click at [86, 94] on button "ui.ed.cesdk.input.sliderInput.toggleNumberInput" at bounding box center [86, 95] width 7 height 7
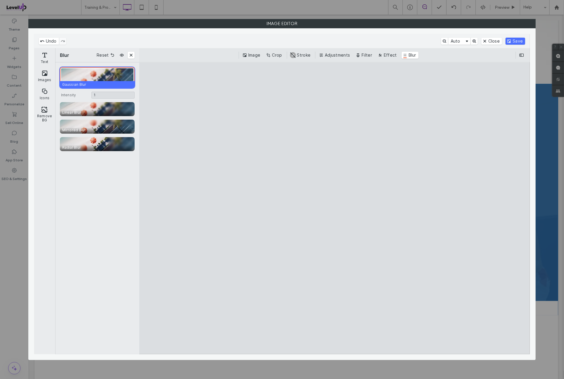
type input "**"
type input "***"
click at [88, 192] on div "Gaussian Blur Intensity 10 ** 10 Linear Blur Mirrored Blur Radial Blur" at bounding box center [97, 208] width 84 height 292
click at [517, 42] on button "Save" at bounding box center [515, 41] width 20 height 7
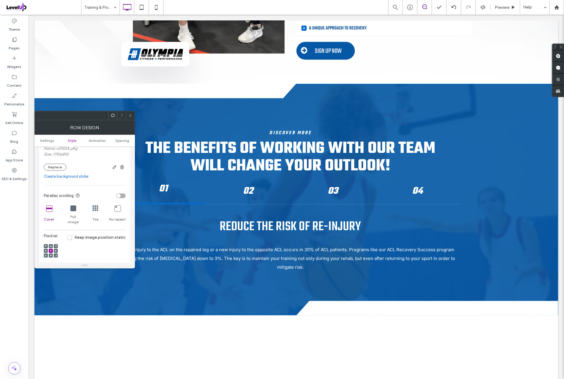
scroll to position [146, 0]
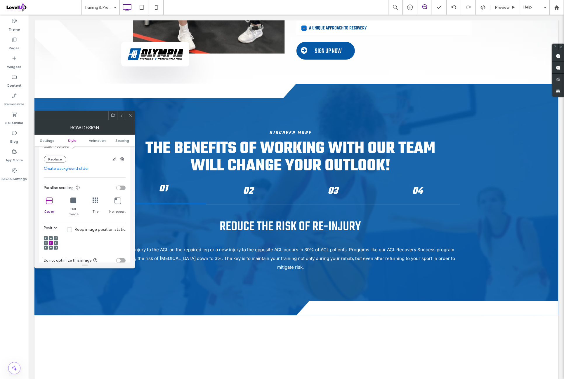
click at [49, 200] on icon at bounding box center [49, 201] width 6 height 6
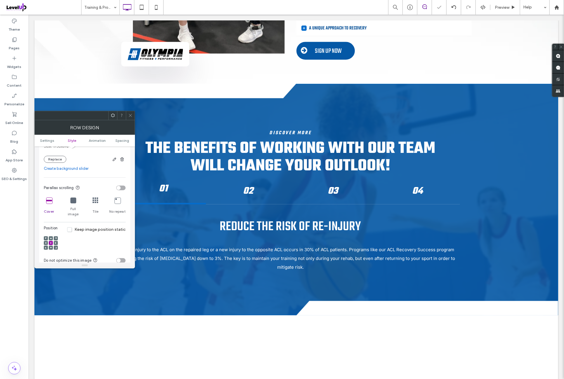
click at [99, 187] on div "Parallax scrolling" at bounding box center [79, 188] width 70 height 6
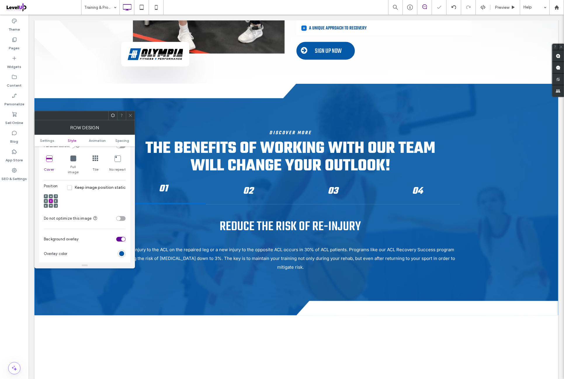
scroll to position [194, 0]
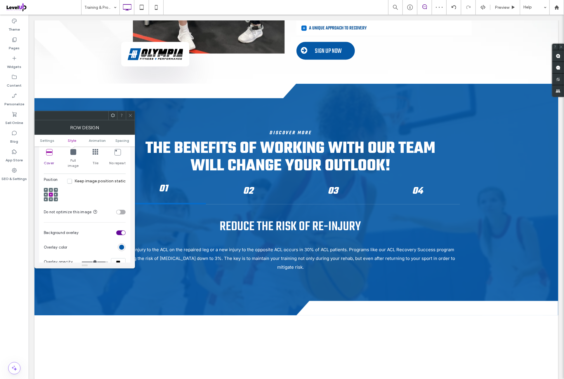
click at [52, 193] on div at bounding box center [51, 195] width 4 height 4
click at [104, 187] on div "Position Keep image position static" at bounding box center [85, 191] width 82 height 28
click at [51, 194] on icon at bounding box center [51, 195] width 2 height 2
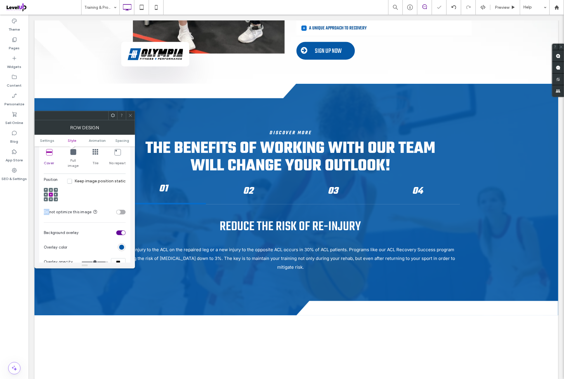
click at [51, 194] on icon at bounding box center [51, 195] width 2 height 2
click at [94, 189] on div "Position Keep image position static" at bounding box center [85, 191] width 82 height 28
click at [122, 210] on div "toggle" at bounding box center [120, 212] width 9 height 5
click at [103, 192] on div "Position Keep image position static" at bounding box center [85, 191] width 82 height 28
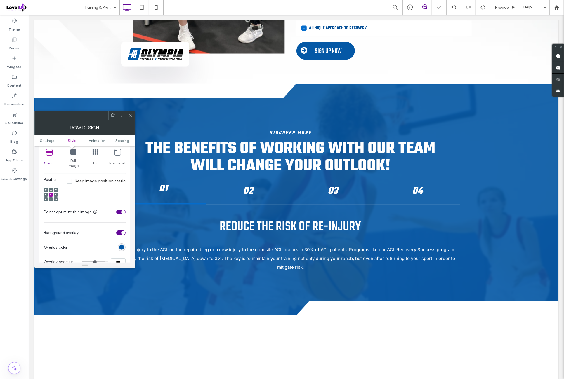
drag, startPoint x: 122, startPoint y: 138, endPoint x: 122, endPoint y: 146, distance: 7.6
click at [122, 139] on span "Spacing" at bounding box center [123, 140] width 14 height 4
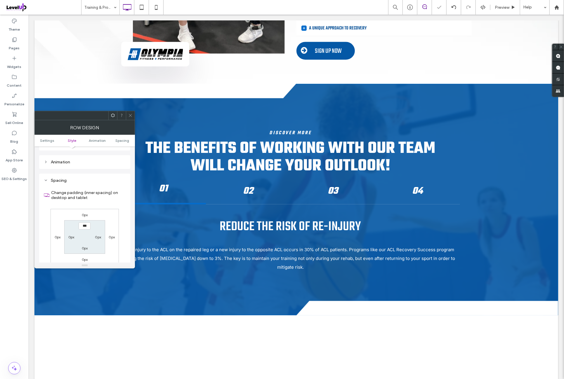
scroll to position [380, 0]
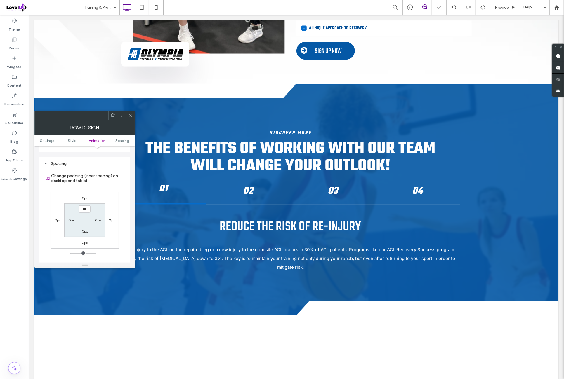
click at [109, 192] on div "0px 0px 0px 0px *** 0px 0px 0px" at bounding box center [85, 220] width 68 height 57
click at [130, 117] on icon at bounding box center [130, 115] width 4 height 4
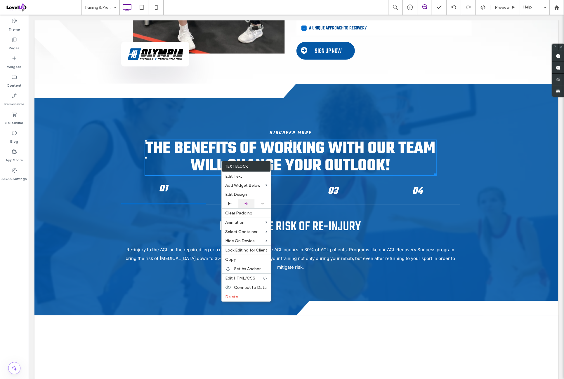
click at [251, 201] on div at bounding box center [246, 203] width 16 height 9
click at [417, 161] on h2 "THE BENEFITS OF WORKING WITH OUR TEAM WILL CHANGE YOUR OUTLOOK!" at bounding box center [290, 157] width 292 height 35
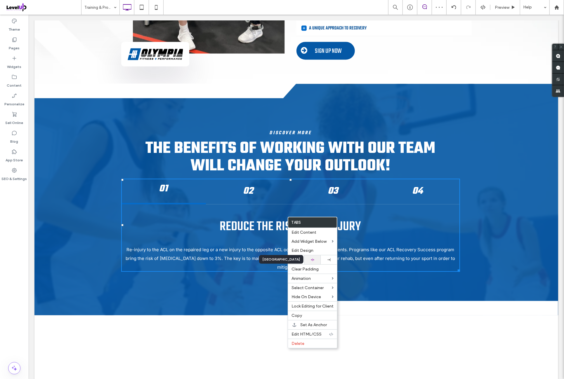
click at [317, 258] on div at bounding box center [312, 260] width 11 height 4
click at [380, 248] on p "Re-injury to the ACL on the repaired leg or a new injury to the opposite ACL oc…" at bounding box center [290, 259] width 339 height 26
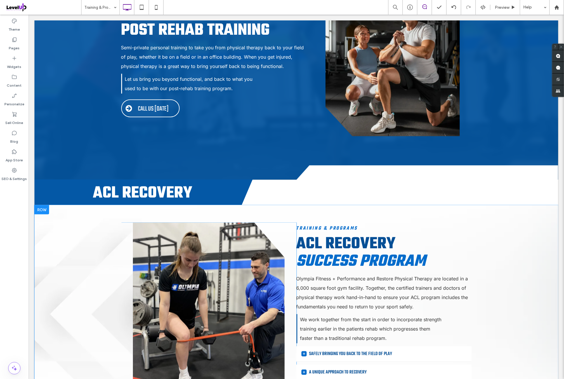
scroll to position [389, 0]
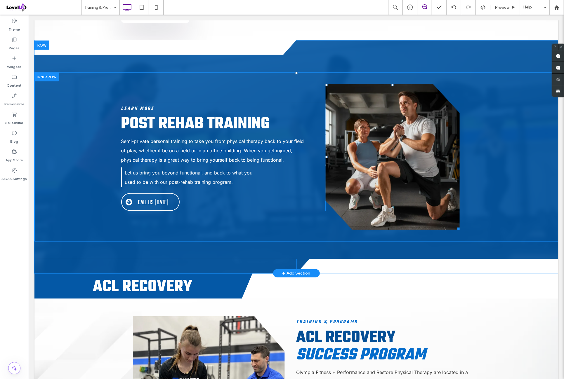
click at [421, 132] on link at bounding box center [392, 157] width 134 height 146
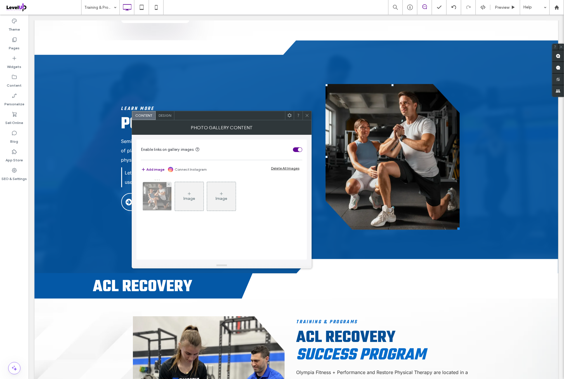
click at [161, 200] on img at bounding box center [157, 196] width 43 height 29
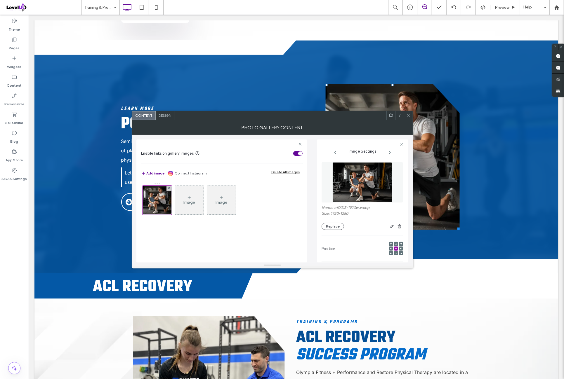
click at [349, 176] on img at bounding box center [362, 182] width 60 height 40
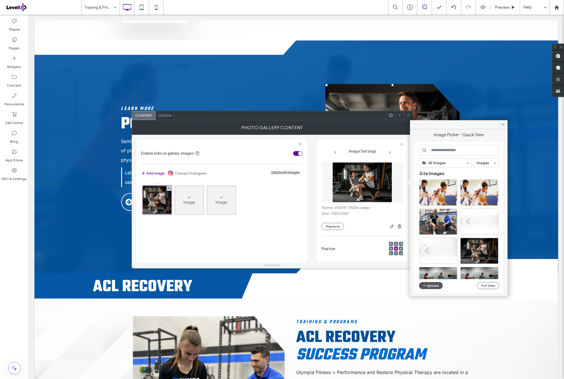
click at [440, 284] on button "Upload" at bounding box center [431, 285] width 24 height 7
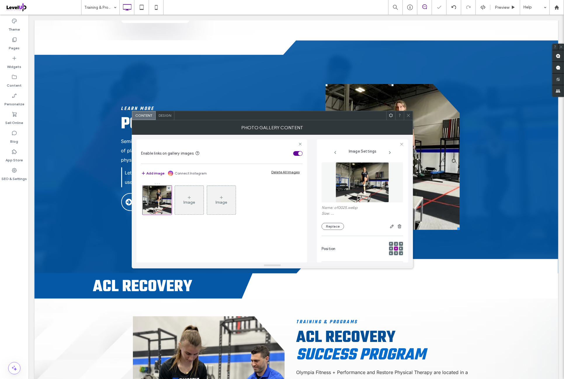
click at [409, 116] on icon at bounding box center [408, 115] width 4 height 4
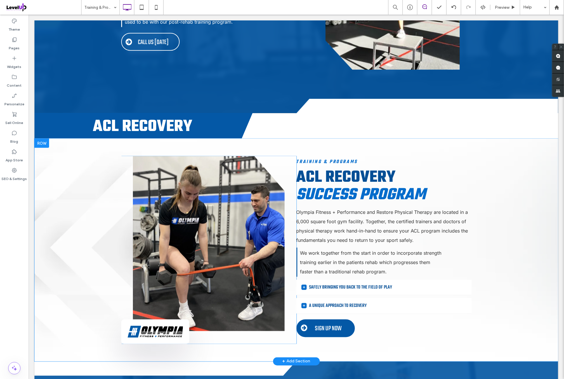
scroll to position [535, 0]
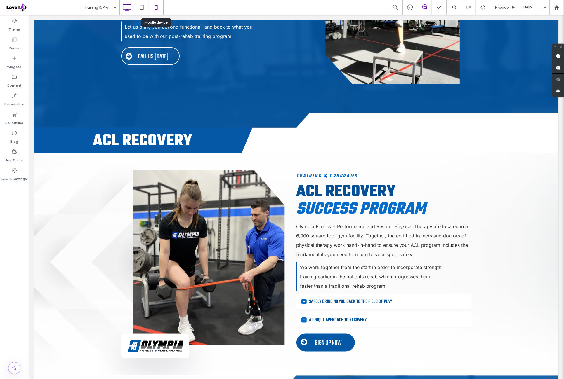
click at [158, 10] on icon at bounding box center [156, 7] width 12 height 12
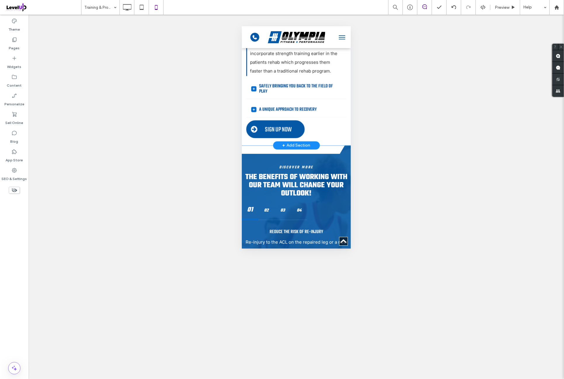
scroll to position [973, 0]
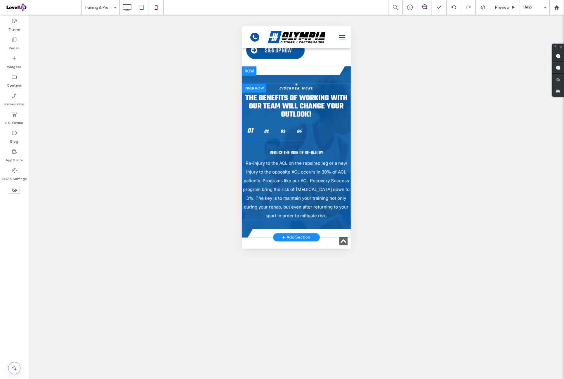
click at [298, 84] on div "Discover More THE BENEFITS OF WORKING WITH OUR TEAM WILL CHANGE YOUR OUTLOOK! 0…" at bounding box center [295, 151] width 109 height 137
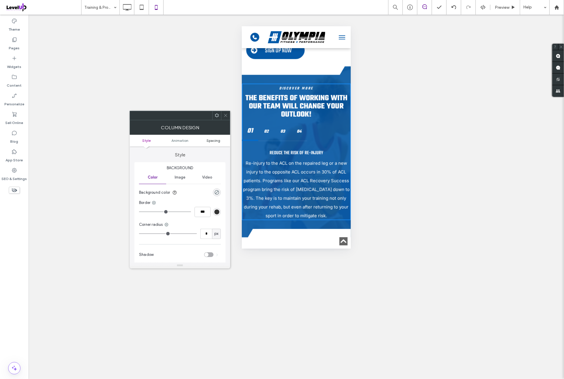
click at [217, 142] on span "Spacing" at bounding box center [213, 140] width 14 height 4
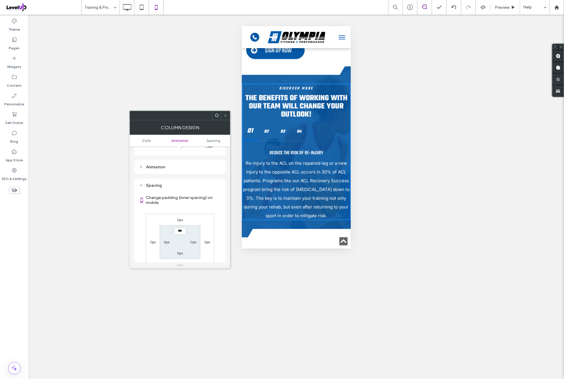
scroll to position [137, 0]
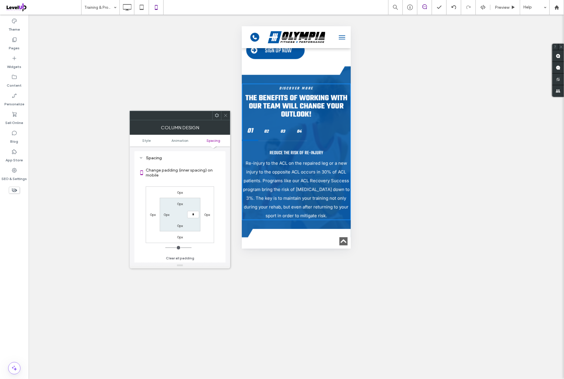
type input "**"
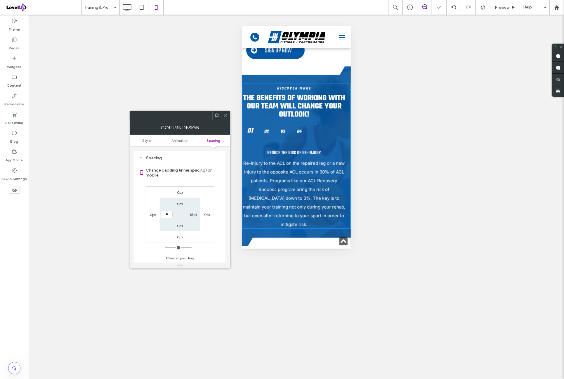
type input "**"
type input "****"
click at [206, 192] on div "0px 0px 0px 0px 0px 15px 0px ****" at bounding box center [180, 215] width 68 height 57
click at [225, 117] on icon at bounding box center [225, 115] width 4 height 4
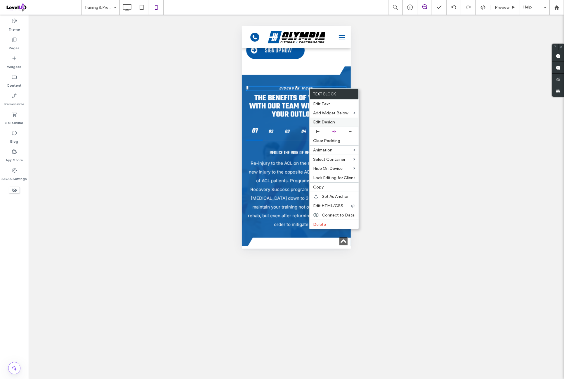
drag, startPoint x: 340, startPoint y: 128, endPoint x: 318, endPoint y: 117, distance: 24.2
click at [340, 128] on div at bounding box center [334, 131] width 16 height 9
click at [291, 88] on span "Discover More" at bounding box center [296, 88] width 34 height 6
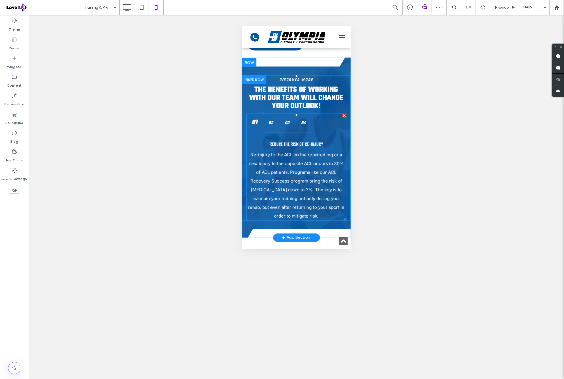
scroll to position [973, 0]
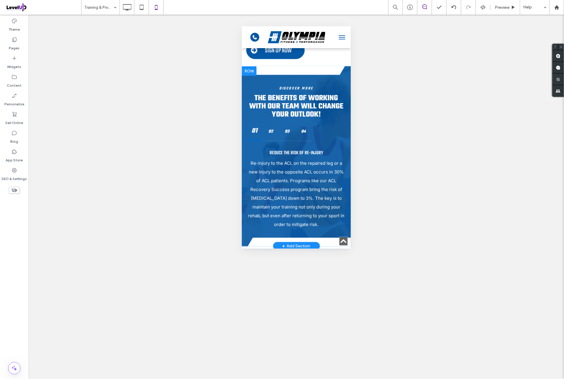
click at [254, 73] on div at bounding box center [248, 70] width 15 height 9
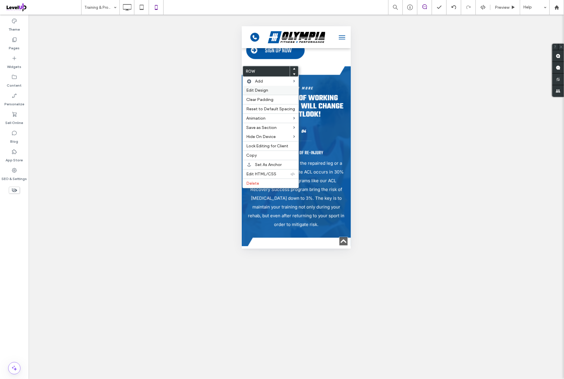
click at [273, 88] on label "Edit Design" at bounding box center [270, 90] width 49 height 5
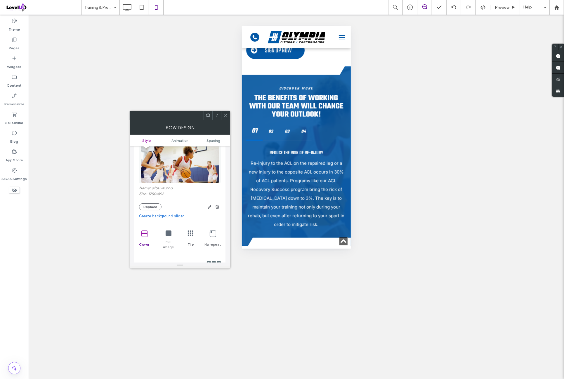
scroll to position [97, 0]
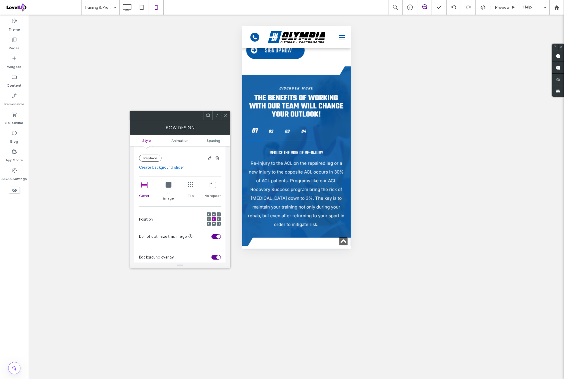
click at [146, 184] on icon at bounding box center [144, 185] width 6 height 6
click at [157, 210] on div "Position" at bounding box center [180, 220] width 82 height 20
click at [146, 184] on icon at bounding box center [144, 185] width 6 height 6
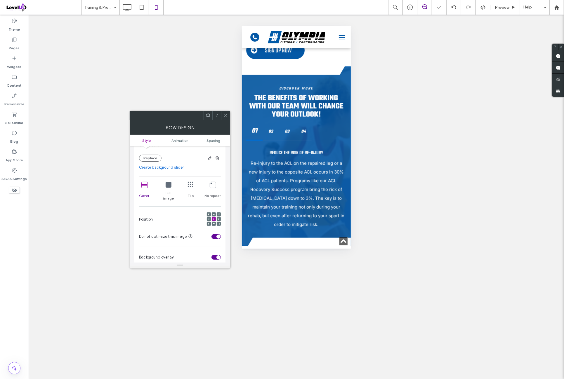
click at [146, 184] on icon at bounding box center [144, 185] width 6 height 6
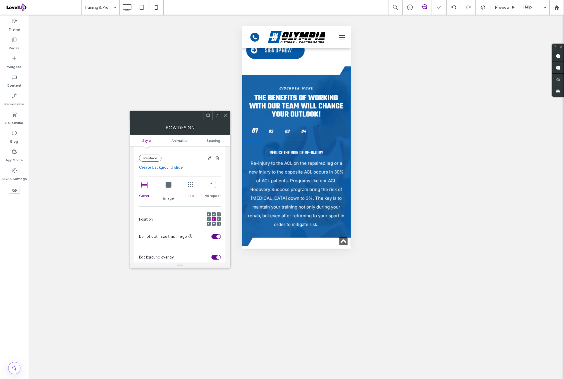
click at [146, 184] on icon at bounding box center [144, 185] width 6 height 6
click at [170, 213] on div "Position" at bounding box center [180, 220] width 82 height 20
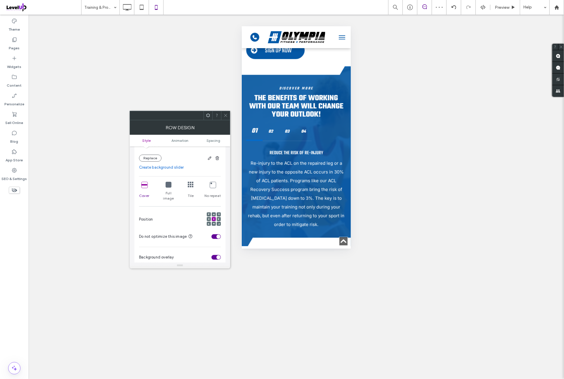
click at [214, 217] on span at bounding box center [214, 219] width 2 height 4
click at [186, 210] on div "Position" at bounding box center [180, 220] width 82 height 20
click at [214, 140] on span "Spacing" at bounding box center [213, 140] width 14 height 4
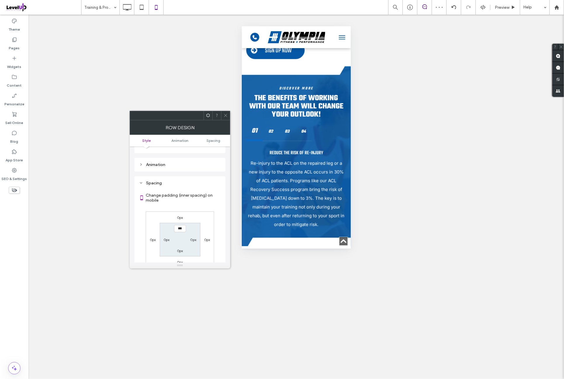
scroll to position [307, 0]
click at [201, 192] on div "0px 0px 0px 0px *** 0px 0px 0px" at bounding box center [180, 220] width 68 height 57
drag, startPoint x: 223, startPoint y: 114, endPoint x: 233, endPoint y: 120, distance: 11.2
click at [223, 114] on div at bounding box center [225, 115] width 9 height 9
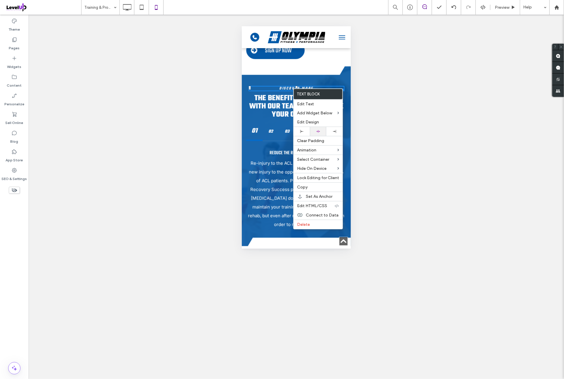
click at [322, 128] on div at bounding box center [318, 131] width 16 height 9
click at [264, 109] on span "THE BENEFITS OF WORKING WITH OUR TEAM WILL CHANGE YOUR OUTLOOK!" at bounding box center [296, 106] width 94 height 28
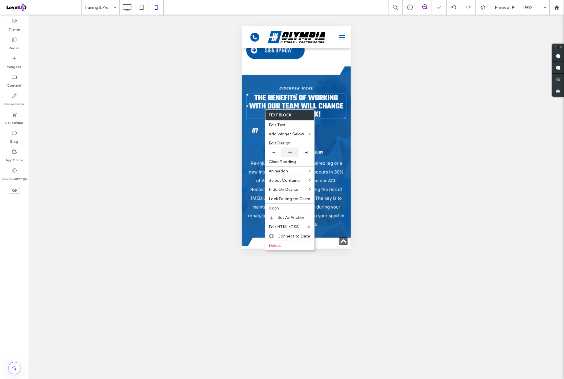
click at [295, 150] on div at bounding box center [289, 152] width 16 height 9
click at [327, 112] on h2 "THE BENEFITS OF WORKING WITH OUR TEAM WILL CHANGE YOUR OUTLOOK!" at bounding box center [296, 106] width 96 height 25
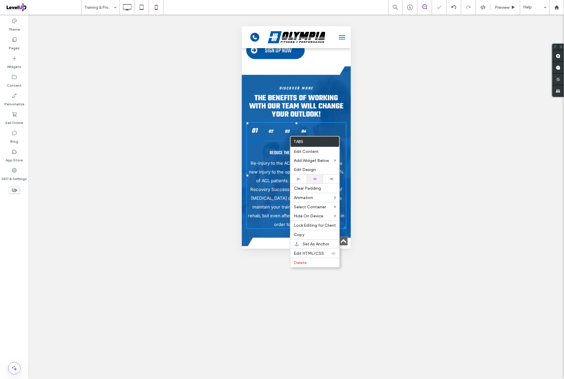
click at [319, 177] on div at bounding box center [315, 179] width 11 height 4
drag, startPoint x: 555, startPoint y: 136, endPoint x: 313, endPoint y: 110, distance: 243.5
click at [313, 110] on span "THE BENEFITS OF WORKING WITH OUR TEAM WILL CHANGE YOUR OUTLOOK!" at bounding box center [296, 106] width 94 height 28
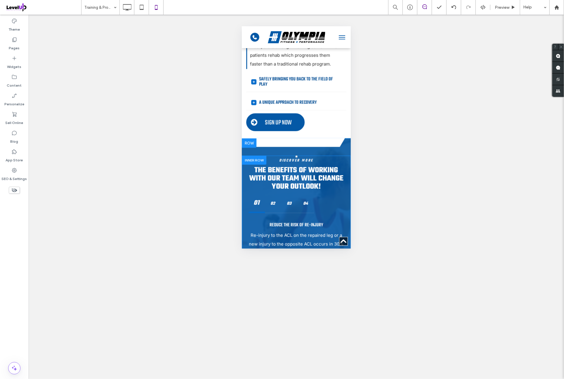
scroll to position [924, 0]
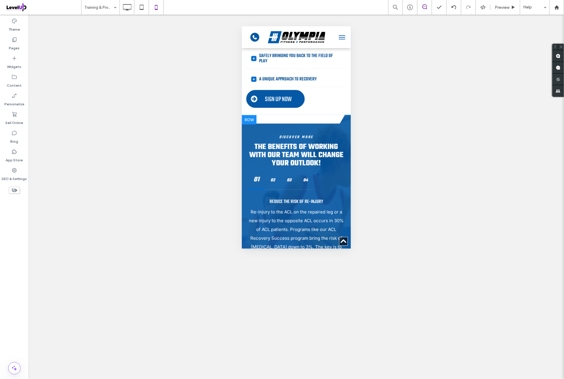
click at [252, 119] on div at bounding box center [248, 119] width 15 height 9
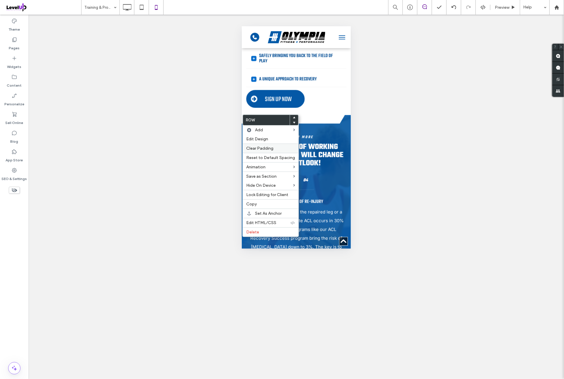
click at [270, 138] on label "Edit Design" at bounding box center [270, 139] width 49 height 5
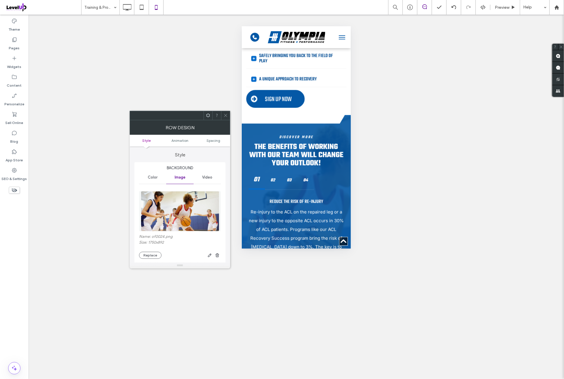
scroll to position [97, 0]
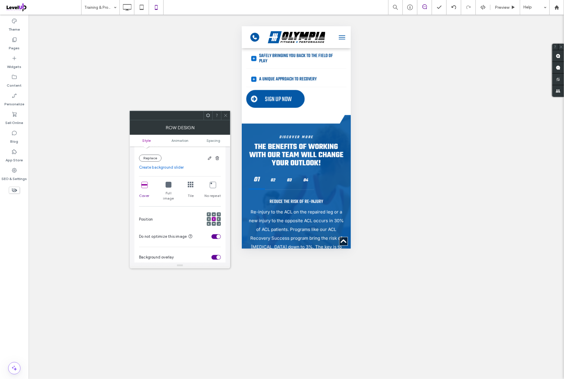
click at [144, 185] on icon at bounding box center [144, 185] width 6 height 6
click at [179, 214] on div "Position" at bounding box center [180, 220] width 82 height 20
click at [214, 217] on span at bounding box center [214, 219] width 2 height 4
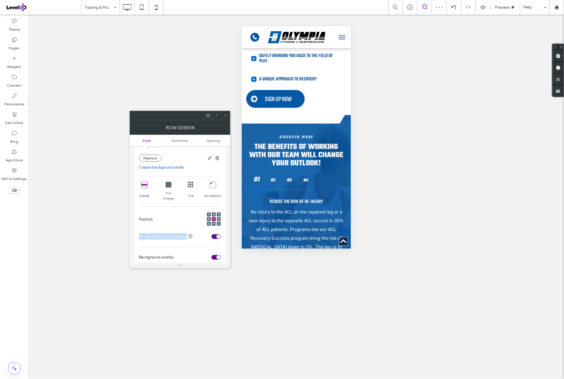
click at [214, 217] on span at bounding box center [214, 219] width 2 height 4
click at [185, 210] on div "Position" at bounding box center [180, 220] width 82 height 20
click at [215, 139] on span "Spacing" at bounding box center [213, 140] width 14 height 4
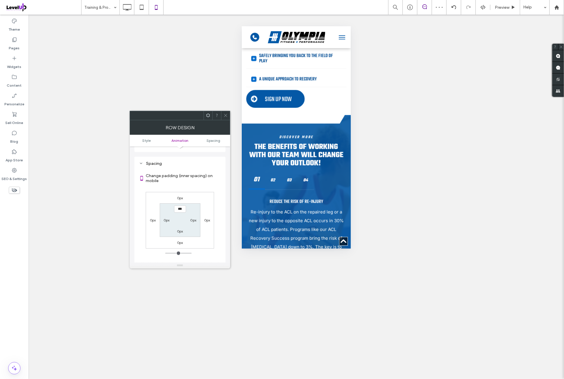
scroll to position [307, 0]
click at [207, 192] on div "0px 0px 0px 0px *** 0px 0px 0px" at bounding box center [180, 220] width 68 height 57
drag, startPoint x: 225, startPoint y: 117, endPoint x: 238, endPoint y: 118, distance: 13.8
click at [225, 117] on icon at bounding box center [225, 115] width 4 height 4
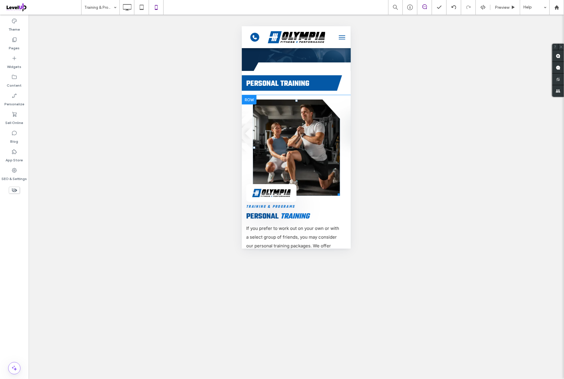
scroll to position [0, 0]
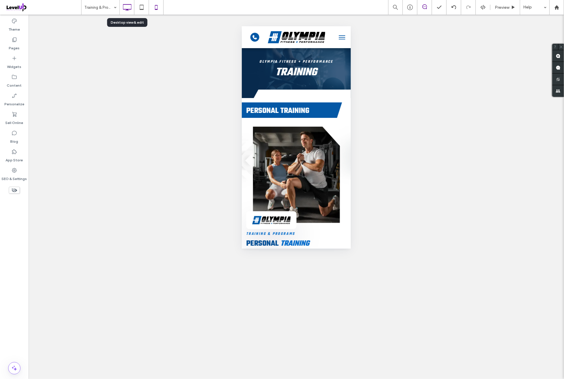
click at [126, 11] on icon at bounding box center [127, 7] width 12 height 12
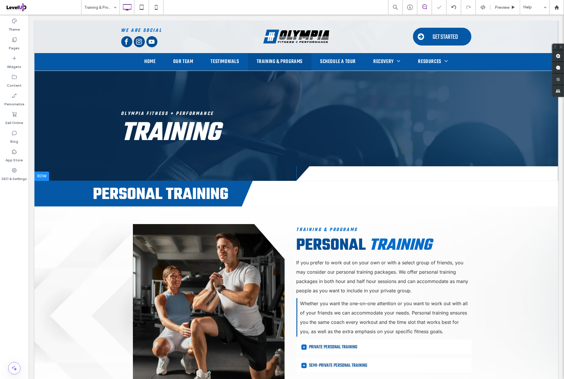
click at [250, 84] on div "Olympia Fitness + Performance Training Click To Paste Click To Paste Click To P…" at bounding box center [296, 100] width 524 height 161
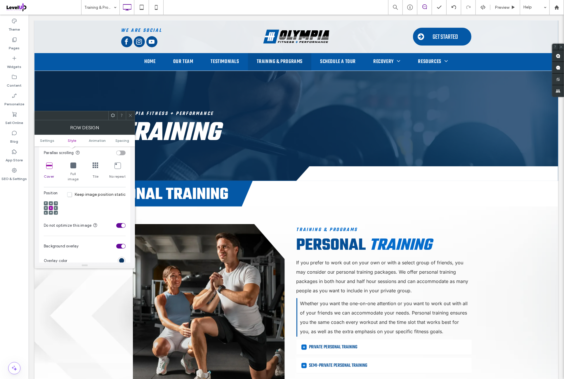
scroll to position [194, 0]
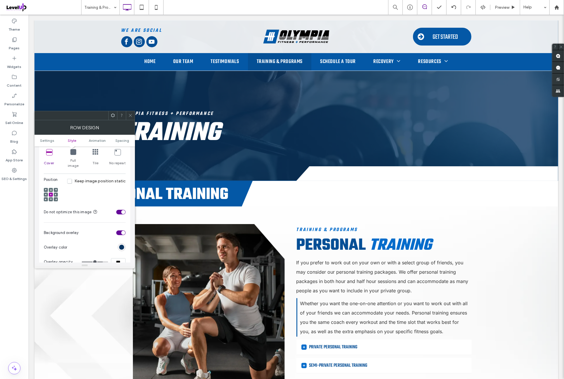
click at [49, 153] on icon at bounding box center [49, 152] width 6 height 6
click at [76, 192] on div "Position Keep image position static" at bounding box center [85, 191] width 82 height 28
click at [51, 193] on span at bounding box center [51, 195] width 2 height 4
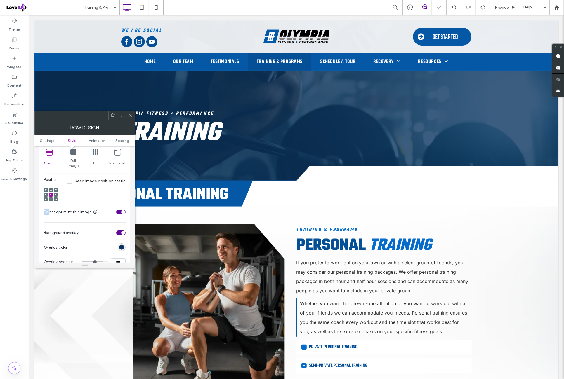
click at [51, 193] on span at bounding box center [51, 195] width 2 height 4
click at [91, 188] on div "Position Keep image position static" at bounding box center [85, 191] width 82 height 28
click at [121, 141] on span "Spacing" at bounding box center [123, 140] width 14 height 4
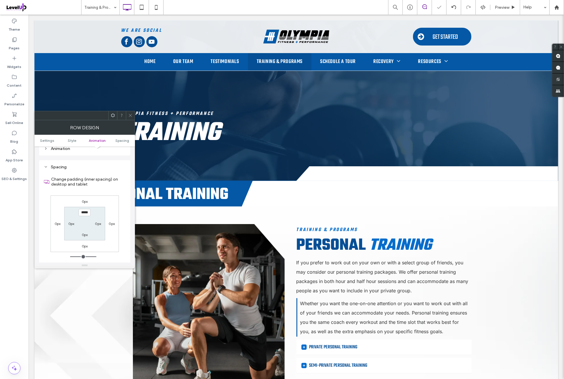
scroll to position [380, 0]
click at [102, 194] on div "0px 0px 0px 0px ***** 0px 0px 0px" at bounding box center [85, 220] width 68 height 57
click at [130, 118] on span at bounding box center [130, 115] width 4 height 9
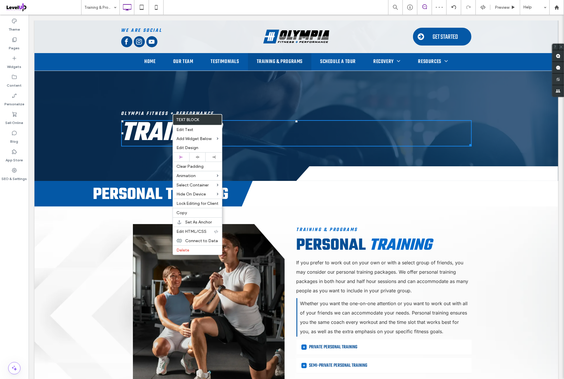
click at [169, 113] on span "Training" at bounding box center [170, 133] width 99 height 40
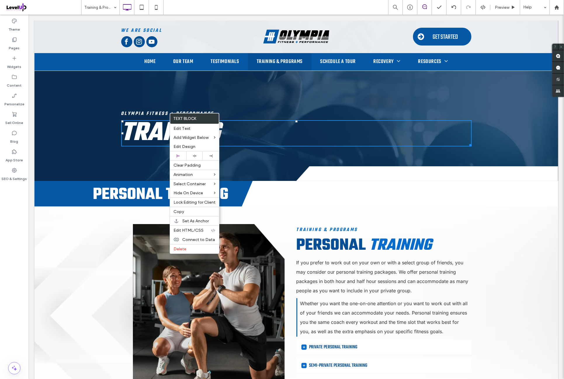
click at [168, 112] on span "Olympia Fitness + Performance" at bounding box center [167, 114] width 93 height 8
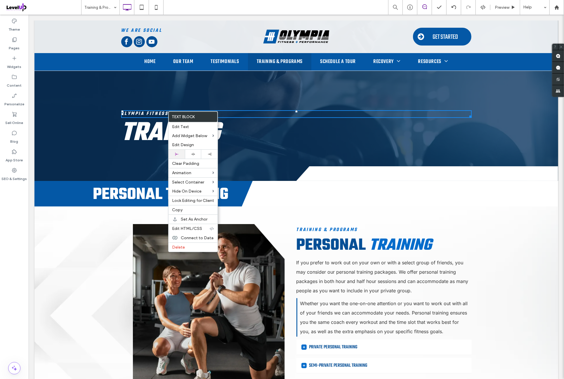
click at [180, 153] on div at bounding box center [176, 154] width 11 height 3
click at [250, 113] on h6 "Olympia Fitness + Performance" at bounding box center [296, 114] width 350 height 6
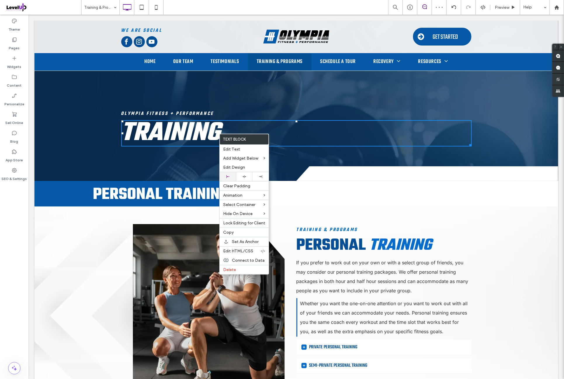
click at [233, 175] on div at bounding box center [228, 176] width 16 height 9
click at [349, 128] on h1 "Training" at bounding box center [296, 133] width 350 height 25
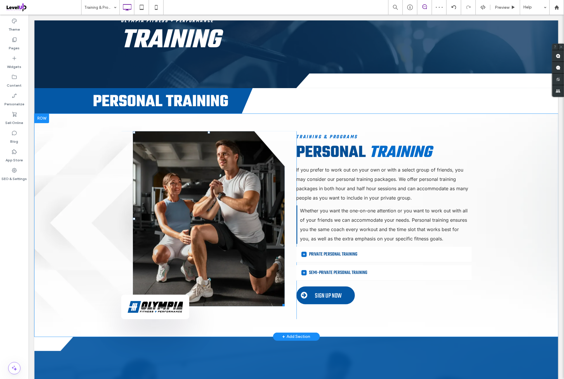
scroll to position [97, 0]
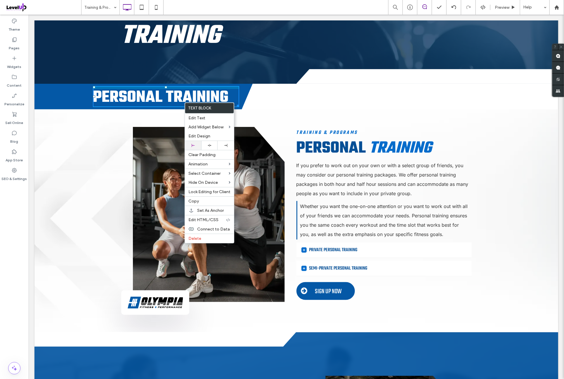
click at [197, 144] on div at bounding box center [193, 145] width 11 height 3
click at [164, 98] on span "Personal Training" at bounding box center [160, 97] width 135 height 25
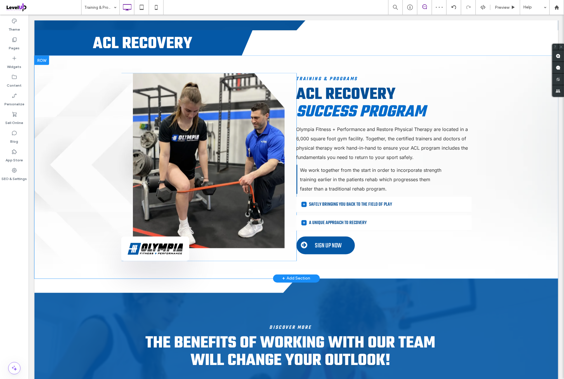
scroll to position [535, 0]
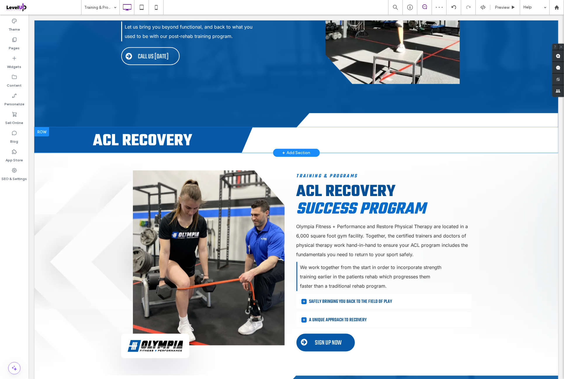
click at [39, 132] on div at bounding box center [41, 131] width 15 height 9
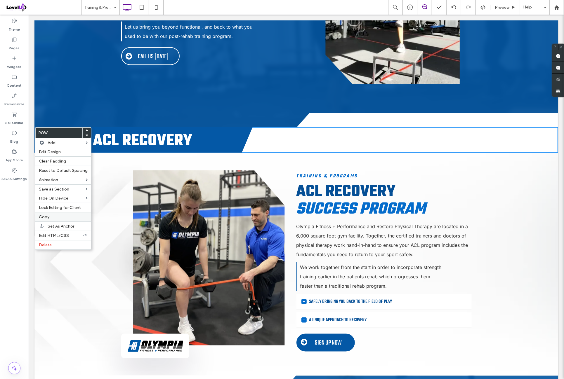
click at [54, 212] on div "Copy" at bounding box center [63, 216] width 56 height 9
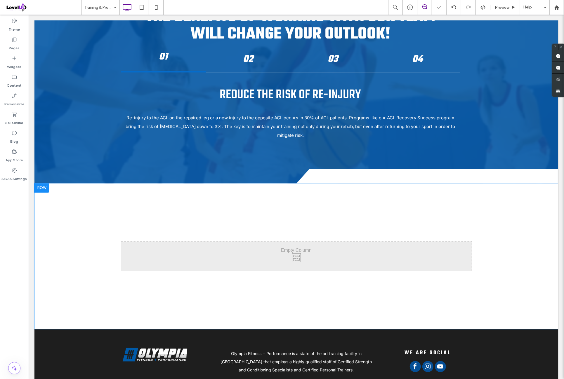
scroll to position [973, 0]
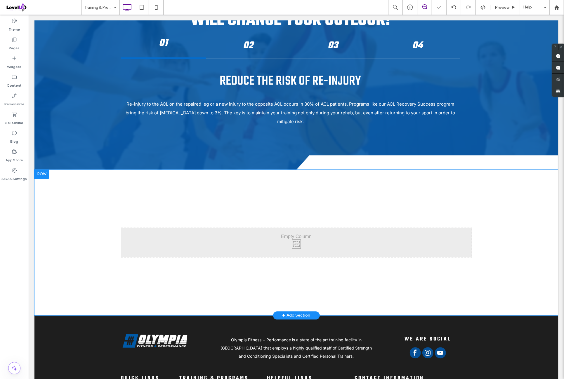
click at [46, 169] on div at bounding box center [41, 173] width 15 height 9
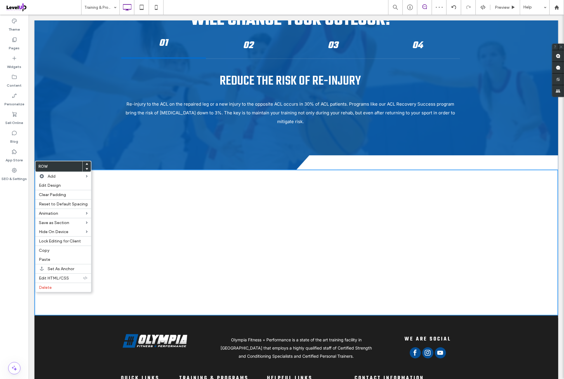
drag, startPoint x: 52, startPoint y: 257, endPoint x: 117, endPoint y: 241, distance: 67.4
click at [53, 257] on label "Paste" at bounding box center [63, 259] width 49 height 5
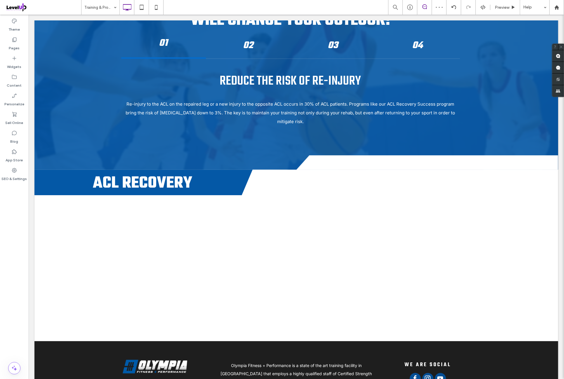
click at [44, 169] on div at bounding box center [41, 173] width 15 height 9
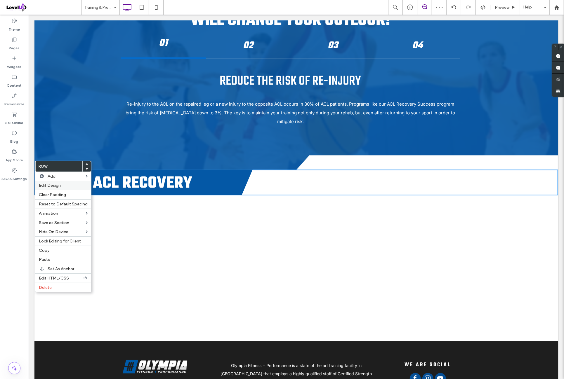
click at [74, 186] on label "Edit Design" at bounding box center [63, 185] width 49 height 5
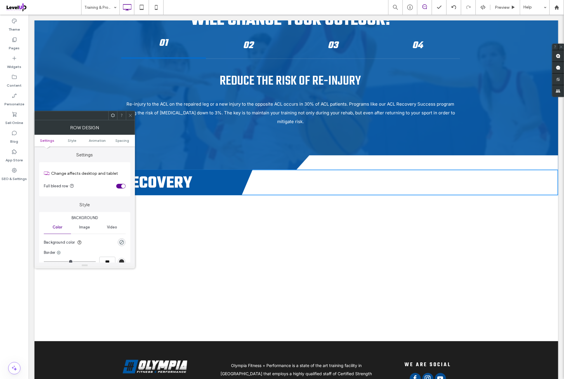
drag, startPoint x: 124, startPoint y: 139, endPoint x: 115, endPoint y: 167, distance: 29.4
click at [124, 140] on span "Spacing" at bounding box center [123, 140] width 14 height 4
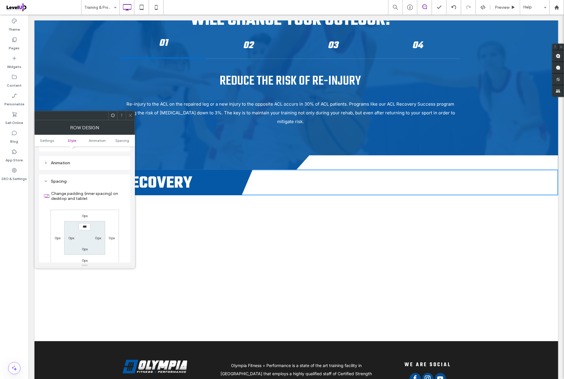
scroll to position [165, 0]
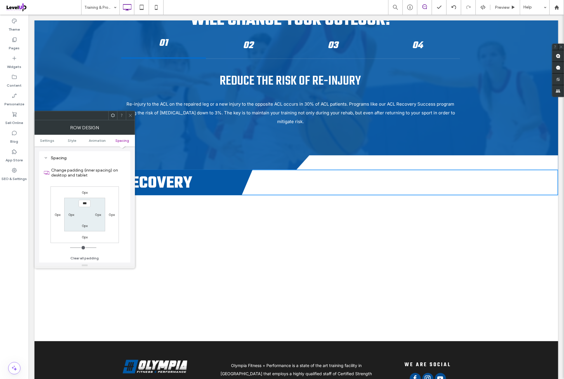
click at [83, 192] on label "0px" at bounding box center [85, 192] width 6 height 4
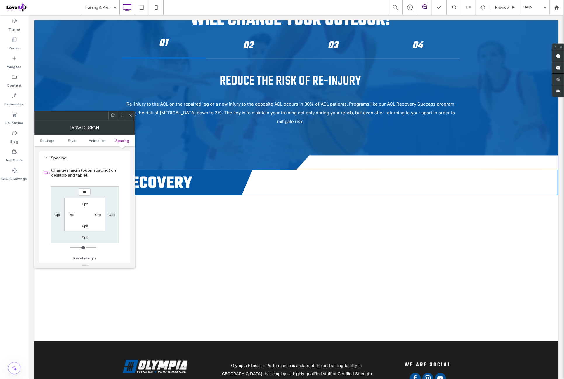
type input "*"
type input "**"
type input "*"
type input "****"
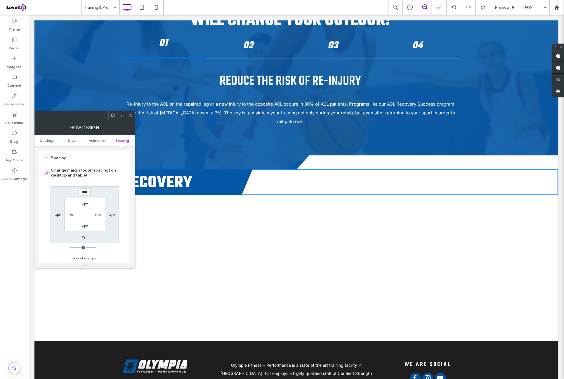
click at [110, 199] on div "**** 0px 0px 0px 0px 0px 0px 0px" at bounding box center [85, 215] width 68 height 57
click at [130, 117] on icon at bounding box center [130, 115] width 4 height 4
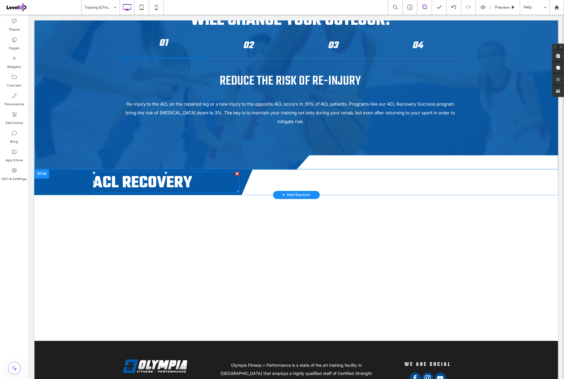
click at [168, 171] on span "ACL Recovery" at bounding box center [142, 183] width 99 height 25
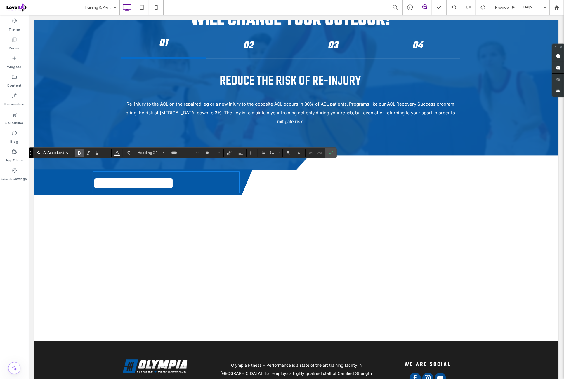
type input "*****"
type input "**"
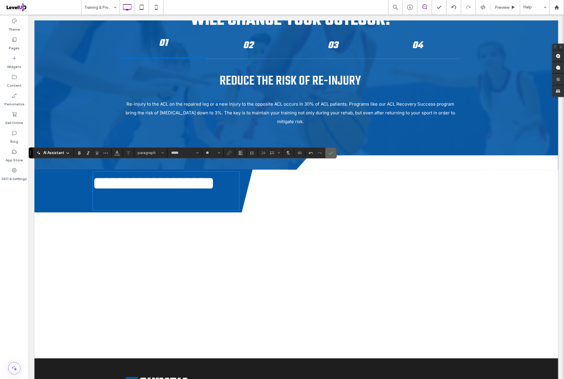
click at [329, 155] on span "Confirm" at bounding box center [330, 153] width 3 height 11
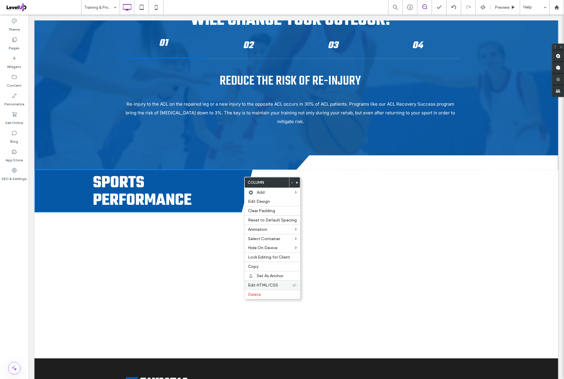
click at [269, 281] on div "Edit HTML/CSS" at bounding box center [272, 285] width 56 height 9
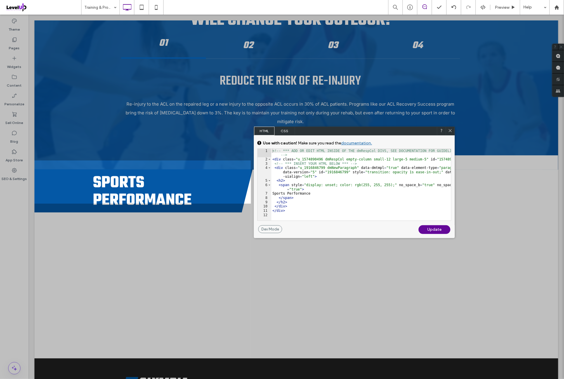
click at [284, 132] on span "CSS" at bounding box center [284, 131] width 20 height 9
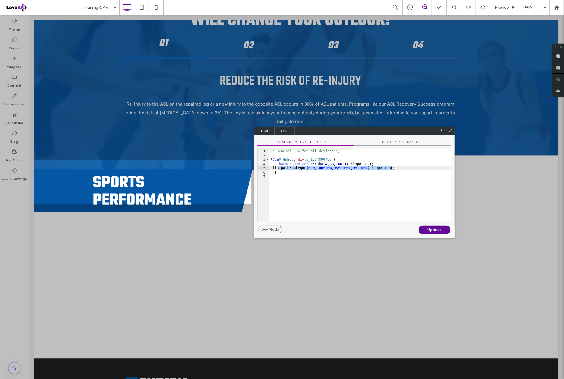
drag, startPoint x: 277, startPoint y: 169, endPoint x: 403, endPoint y: 168, distance: 125.6
click at [403, 168] on div "/* General CSS for all devices */ * #dm * .dmBody div .u_1574890496 { backgroun…" at bounding box center [360, 189] width 182 height 80
click at [431, 230] on div "Update" at bounding box center [434, 230] width 32 height 9
click at [450, 132] on icon at bounding box center [450, 130] width 4 height 4
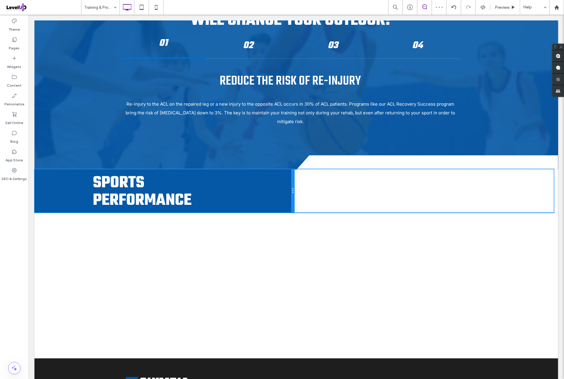
drag, startPoint x: 249, startPoint y: 180, endPoint x: 304, endPoint y: 192, distance: 56.5
click at [275, 178] on div "Sports Performance Click To Paste Click To Paste" at bounding box center [164, 190] width 260 height 43
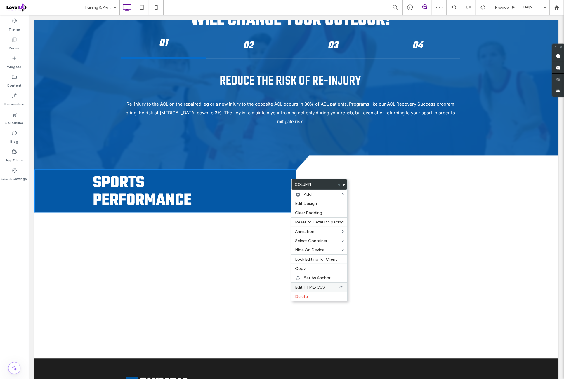
click at [319, 285] on span "Edit HTML/CSS" at bounding box center [310, 287] width 30 height 5
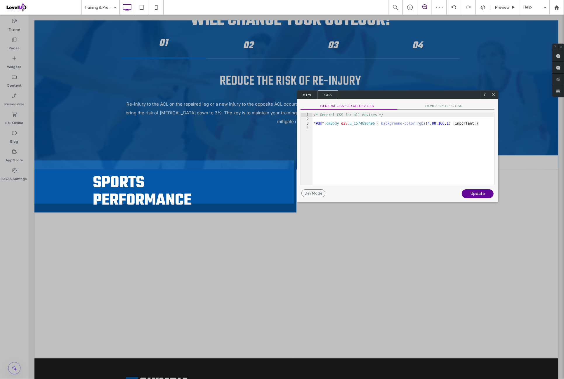
click at [342, 107] on span "GENERAL CSS FOR ALL DEVICES" at bounding box center [348, 107] width 97 height 6
click at [465, 124] on div "/* General CSS for all devices */ * #dm * .dmBody div .u_1574890496 { backgroun…" at bounding box center [403, 153] width 182 height 80
click at [482, 192] on div "Update" at bounding box center [478, 194] width 32 height 9
click at [492, 94] on icon at bounding box center [493, 94] width 4 height 4
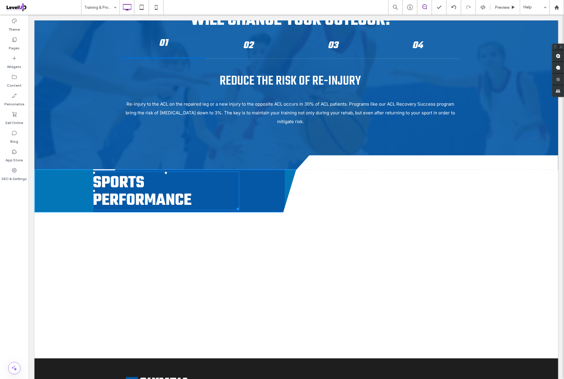
drag, startPoint x: 237, startPoint y: 200, endPoint x: 318, endPoint y: 199, distance: 81.2
click at [239, 175] on div "Sports Performance W:649 H:72" at bounding box center [166, 190] width 146 height 39
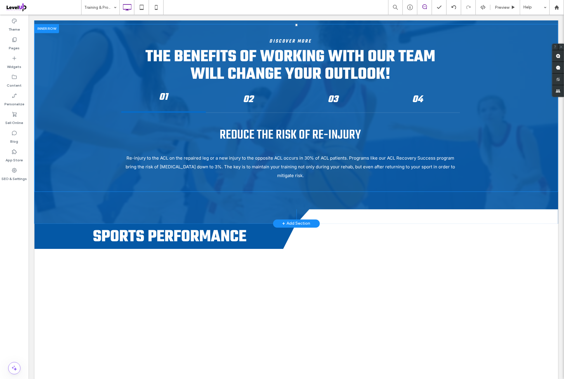
scroll to position [924, 0]
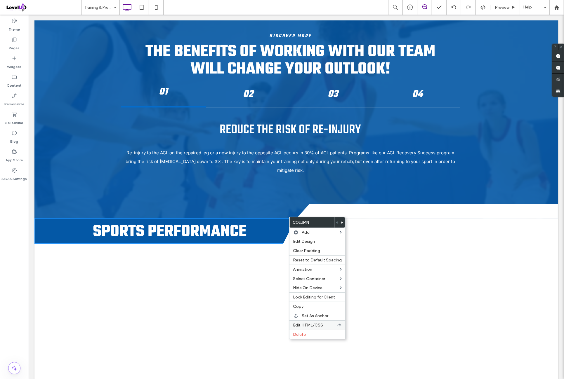
click at [319, 323] on span "Edit HTML/CSS" at bounding box center [308, 325] width 30 height 5
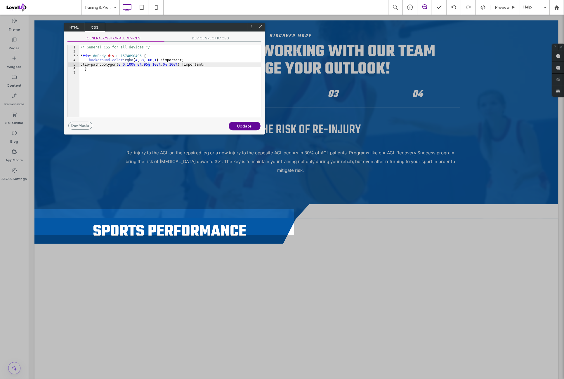
click at [148, 65] on div "/* General CSS for all devices */ * #dm * .dmBody div .u_1574890496 { backgroun…" at bounding box center [170, 85] width 182 height 80
click at [246, 125] on div "Update" at bounding box center [245, 126] width 32 height 9
click at [148, 65] on div "/* General CSS for all devices */ * #dm * .dmBody div .u_1574890496 { backgroun…" at bounding box center [170, 85] width 182 height 80
click at [239, 127] on div "Update" at bounding box center [245, 126] width 32 height 9
click at [260, 26] on icon at bounding box center [260, 27] width 4 height 4
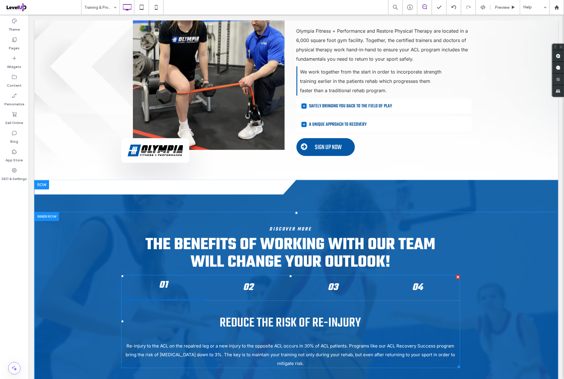
scroll to position [827, 0]
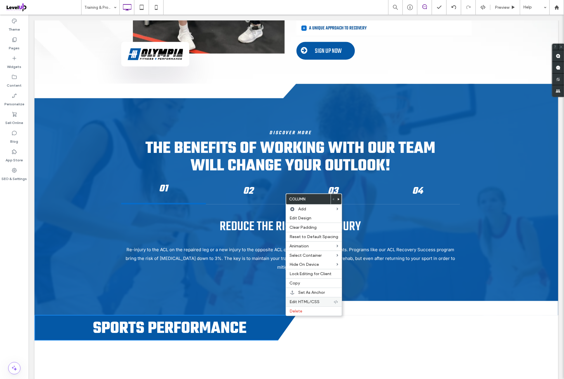
click at [310, 301] on span "Edit HTML/CSS" at bounding box center [304, 302] width 30 height 5
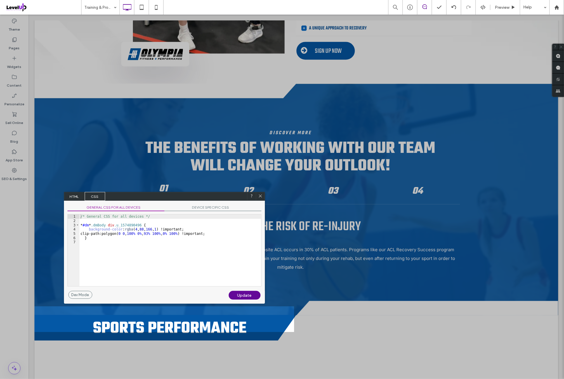
click at [258, 197] on div at bounding box center [260, 196] width 9 height 9
drag, startPoint x: 261, startPoint y: 196, endPoint x: 234, endPoint y: 180, distance: 31.3
click at [261, 196] on icon at bounding box center [261, 196] width 4 height 4
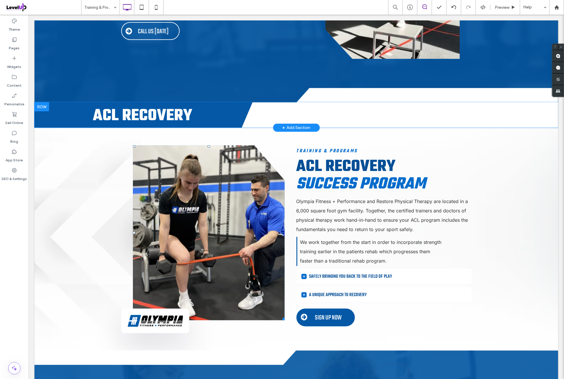
scroll to position [486, 0]
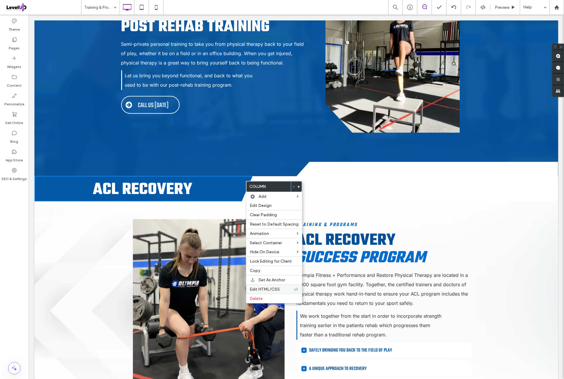
click at [273, 288] on span "Edit HTML/CSS" at bounding box center [265, 289] width 30 height 5
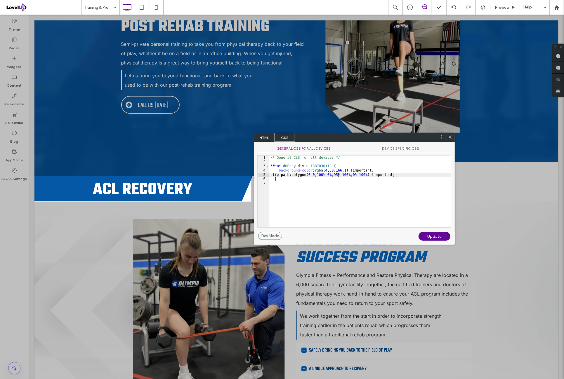
click at [338, 175] on div "/* General CSS for all devices */ * #dm * .dmBody div .u_1887030118 { backgroun…" at bounding box center [360, 196] width 182 height 80
click at [436, 239] on div "Update" at bounding box center [434, 236] width 32 height 9
click at [450, 138] on icon at bounding box center [450, 137] width 4 height 4
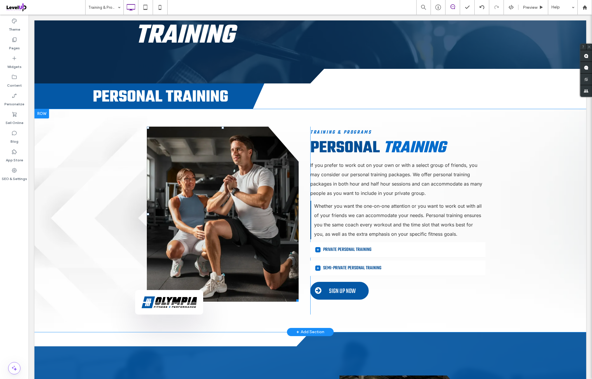
scroll to position [97, 0]
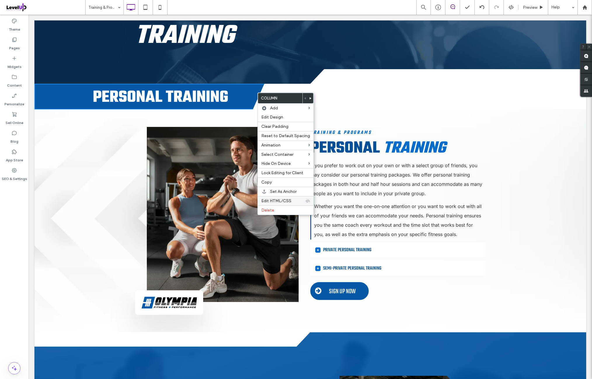
drag, startPoint x: 280, startPoint y: 198, endPoint x: 284, endPoint y: 199, distance: 4.3
click at [280, 199] on span "Edit HTML/CSS" at bounding box center [276, 201] width 30 height 5
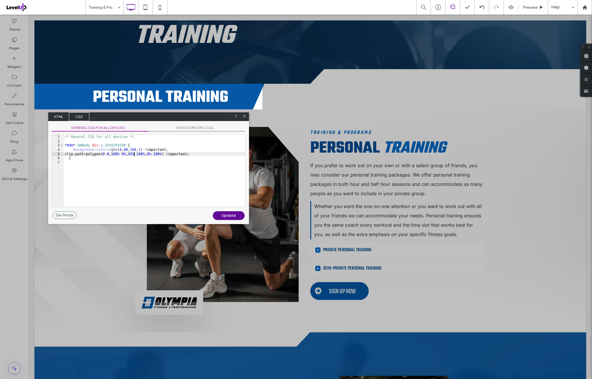
click at [133, 154] on div "/* General CSS for all devices */ * #dm * .dmBody div .u_1559359189 { backgroun…" at bounding box center [155, 175] width 182 height 80
type textarea "**"
click at [238, 213] on div "Update" at bounding box center [229, 215] width 32 height 9
click at [245, 117] on icon at bounding box center [244, 116] width 4 height 4
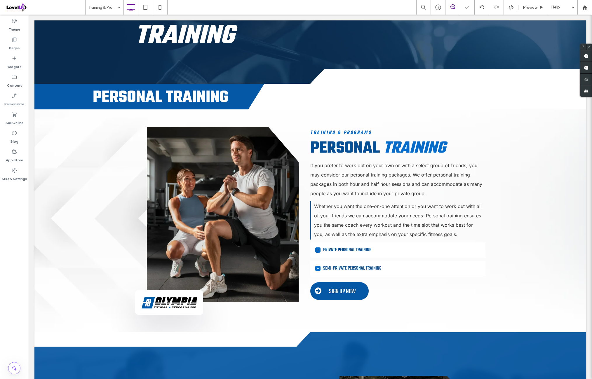
click at [22, 226] on div "Theme Pages Widgets Content Personalize Sell Online Blog App Store SEO & Settin…" at bounding box center [14, 197] width 29 height 365
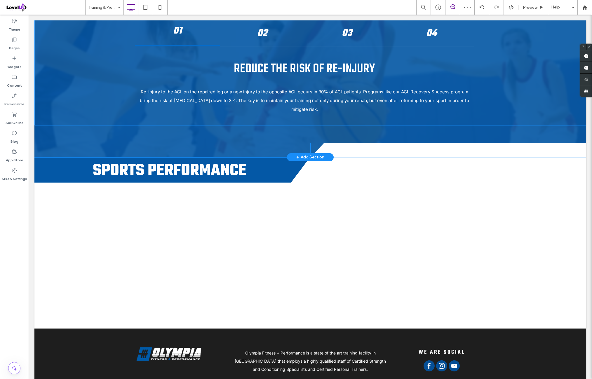
scroll to position [1022, 0]
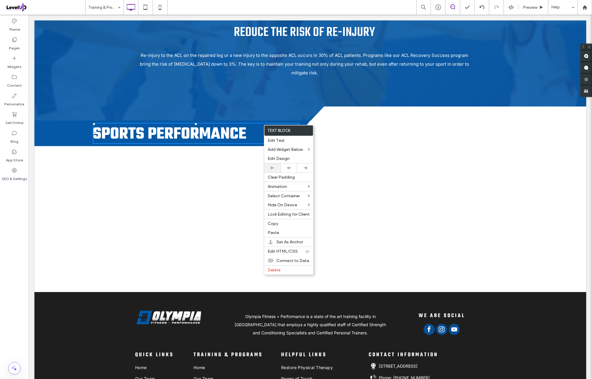
click at [276, 165] on div at bounding box center [272, 168] width 16 height 9
click at [256, 126] on h2 "Sports Performance" at bounding box center [195, 135] width 204 height 18
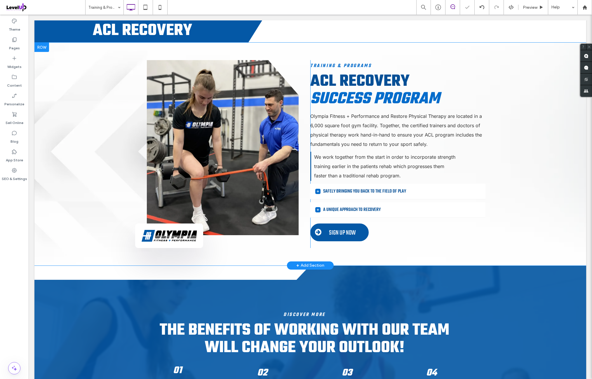
scroll to position [632, 0]
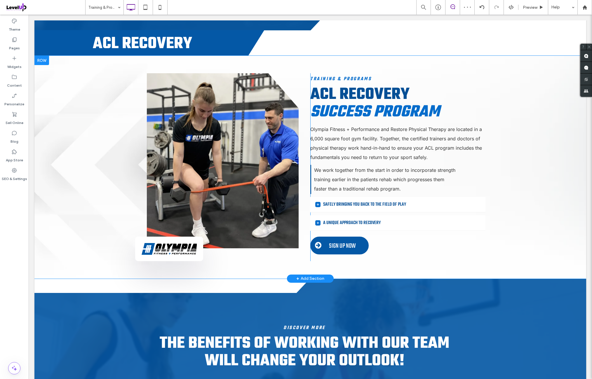
click at [39, 60] on div at bounding box center [41, 60] width 15 height 9
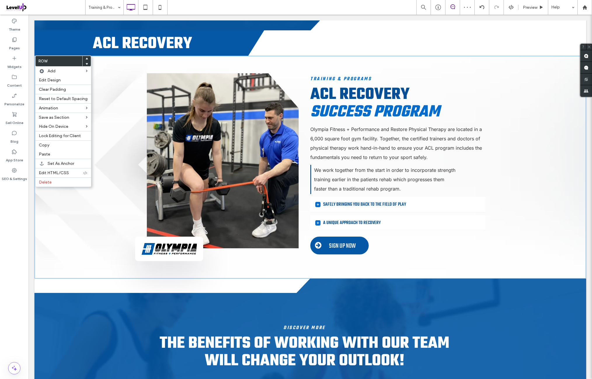
click at [118, 121] on div "Button Click To Paste Click To Paste Click To Paste Training & Programs ACL Rec…" at bounding box center [310, 167] width 552 height 223
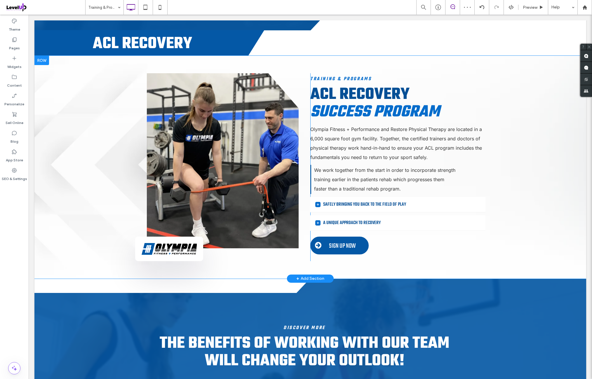
click at [113, 127] on div "Button Click To Paste Click To Paste Click To Paste Training & Programs ACL Rec…" at bounding box center [310, 167] width 552 height 223
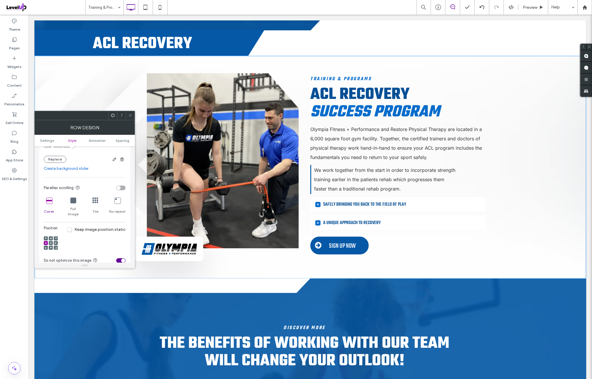
scroll to position [194, 0]
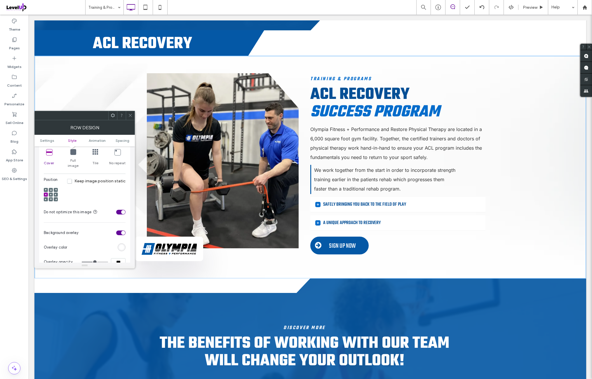
click at [50, 152] on icon at bounding box center [49, 152] width 6 height 6
click at [80, 185] on div "Position Keep image position static" at bounding box center [85, 191] width 82 height 28
click at [46, 194] on icon at bounding box center [46, 195] width 2 height 2
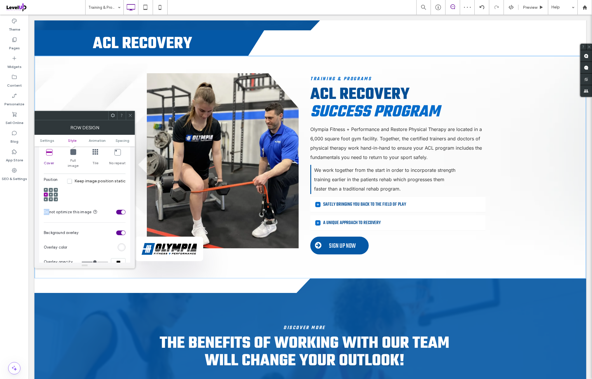
click at [46, 194] on icon at bounding box center [46, 195] width 2 height 2
click at [106, 188] on div "Position Keep image position static" at bounding box center [85, 191] width 82 height 28
click at [121, 142] on span "Spacing" at bounding box center [123, 140] width 14 height 4
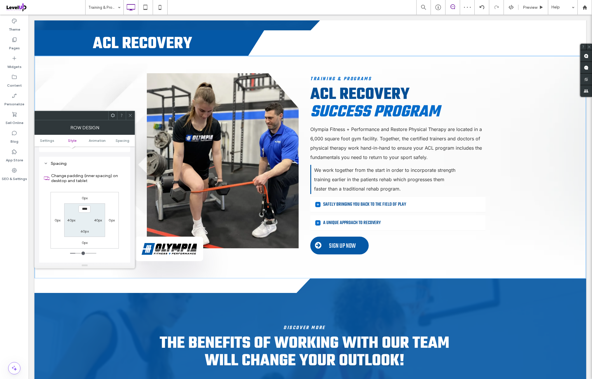
scroll to position [380, 0]
click at [112, 192] on div "0px 0px 0px 0px **** 40px 60px 40px" at bounding box center [85, 220] width 68 height 57
click at [130, 119] on span at bounding box center [130, 115] width 4 height 9
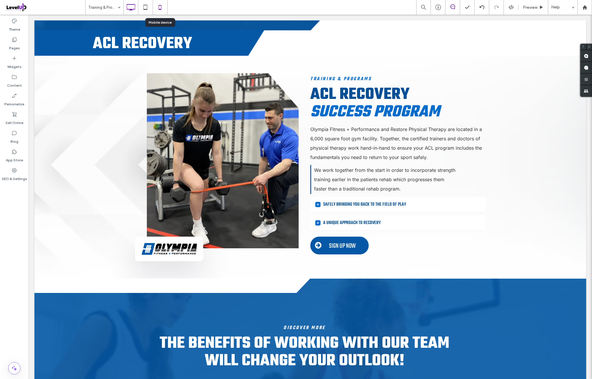
drag, startPoint x: 160, startPoint y: 9, endPoint x: 186, endPoint y: 44, distance: 43.3
click at [160, 9] on use at bounding box center [160, 7] width 3 height 5
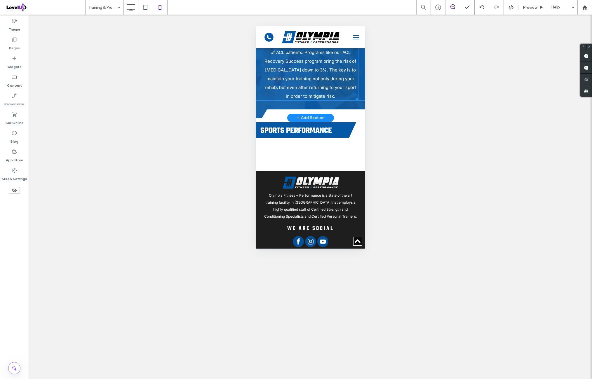
scroll to position [1119, 0]
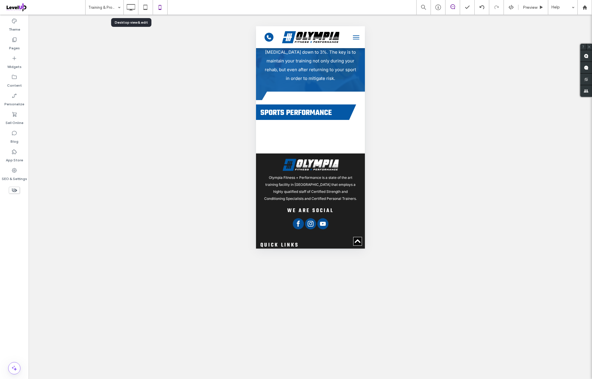
drag, startPoint x: 131, startPoint y: 8, endPoint x: 139, endPoint y: 10, distance: 7.8
click at [131, 9] on icon at bounding box center [131, 7] width 12 height 12
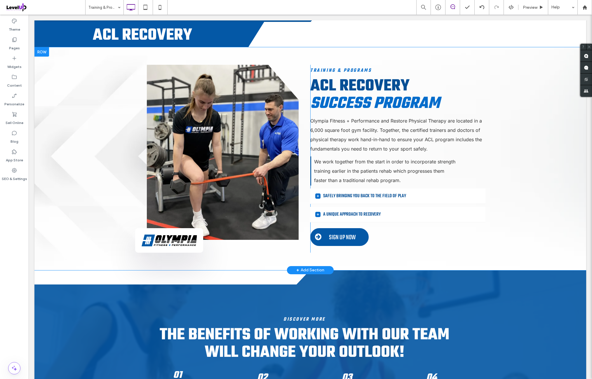
scroll to position [632, 0]
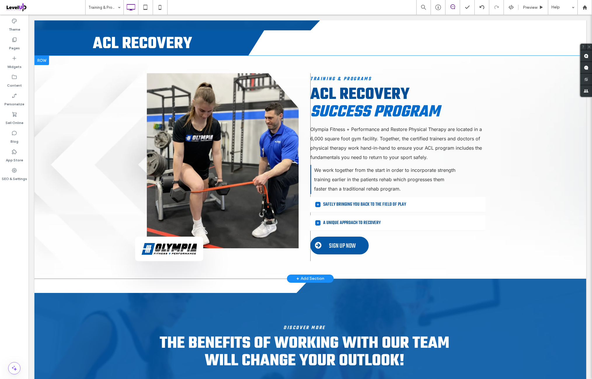
click at [43, 62] on div at bounding box center [41, 60] width 15 height 9
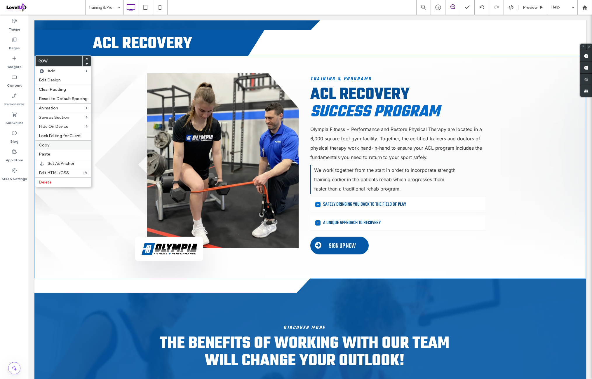
click at [54, 145] on label "Copy" at bounding box center [63, 145] width 49 height 5
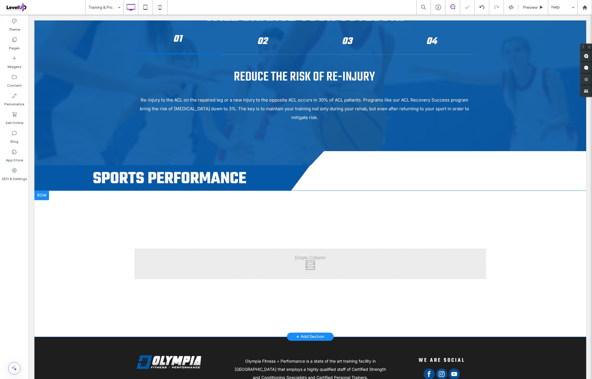
scroll to position [1070, 0]
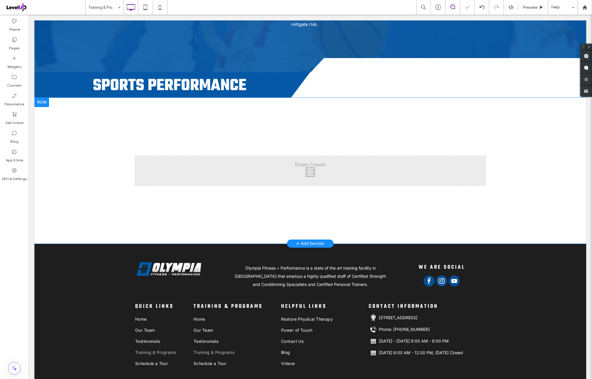
click at [44, 98] on div at bounding box center [41, 102] width 15 height 9
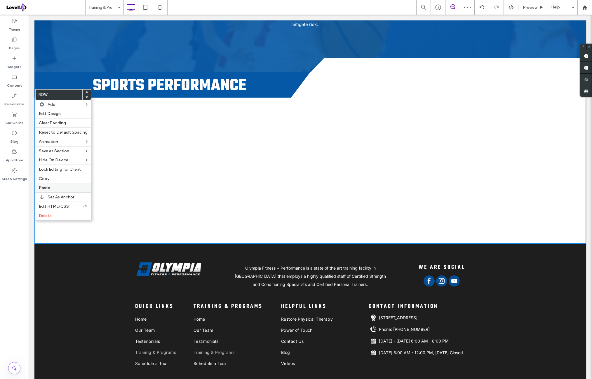
click at [64, 186] on label "Paste" at bounding box center [63, 187] width 49 height 5
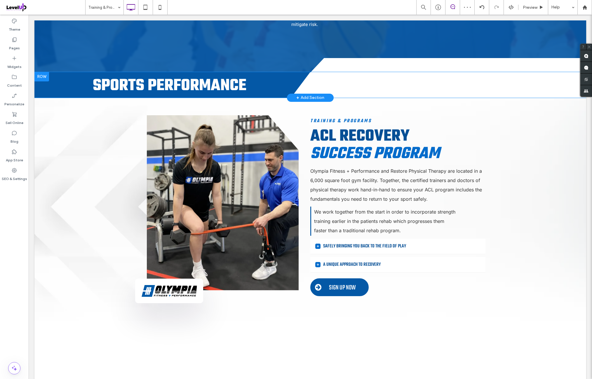
click at [47, 72] on div at bounding box center [41, 76] width 15 height 9
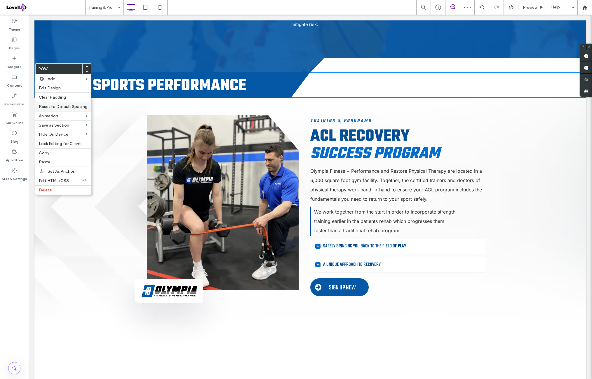
drag, startPoint x: 65, startPoint y: 86, endPoint x: 76, endPoint y: 103, distance: 20.9
click at [65, 86] on label "Edit Design" at bounding box center [63, 88] width 49 height 5
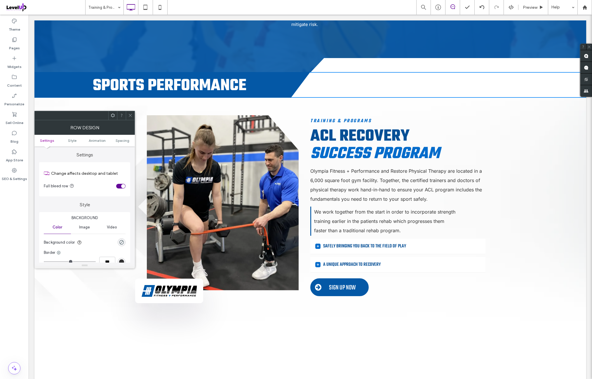
drag, startPoint x: 122, startPoint y: 140, endPoint x: 120, endPoint y: 163, distance: 23.2
click at [122, 140] on span "Spacing" at bounding box center [123, 140] width 14 height 4
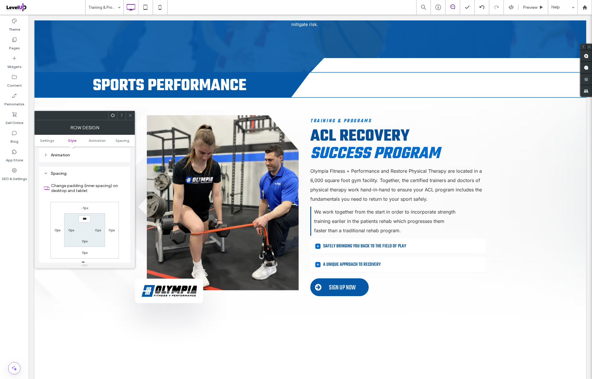
scroll to position [165, 0]
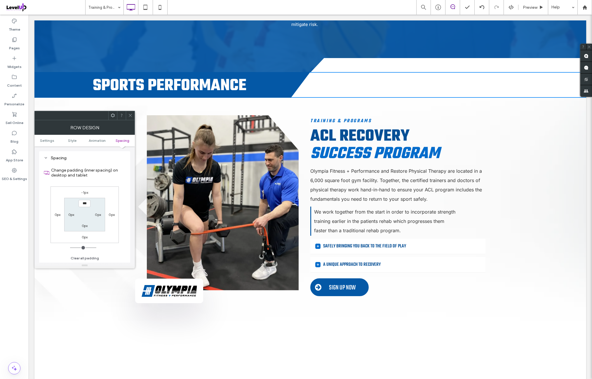
click at [112, 191] on div "-1px 0px 0px 0px *** 0px 0px 0px" at bounding box center [85, 215] width 68 height 57
click at [129, 115] on icon at bounding box center [130, 115] width 4 height 4
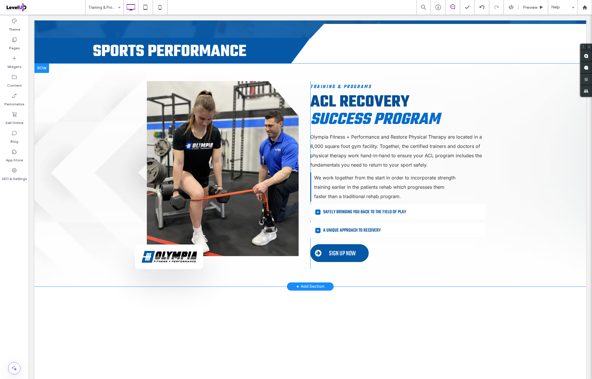
scroll to position [1119, 0]
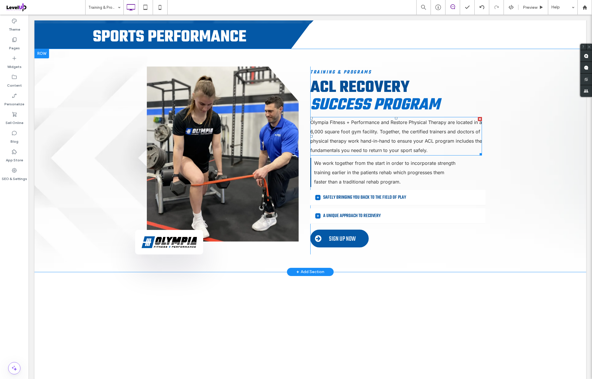
click at [385, 93] on span "Success Program" at bounding box center [374, 105] width 129 height 25
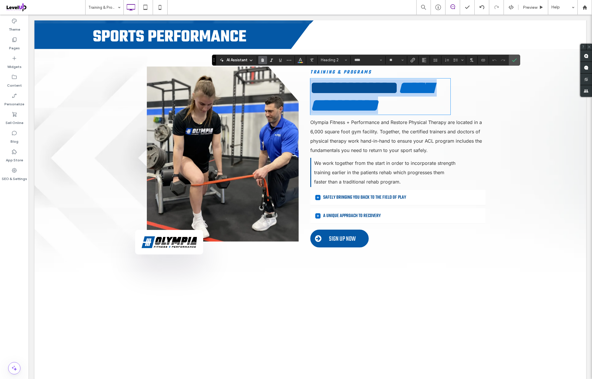
type input "*****"
type input "**"
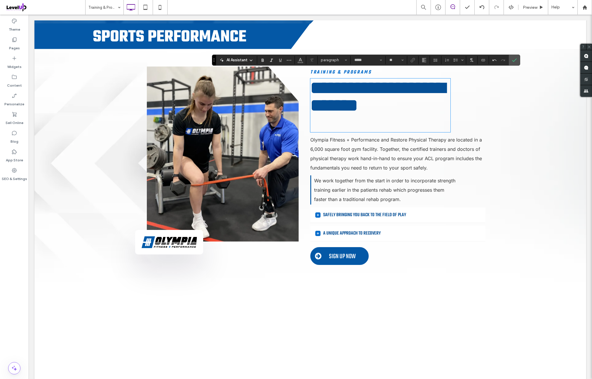
type input "****"
type input "**"
drag, startPoint x: 367, startPoint y: 111, endPoint x: 291, endPoint y: 115, distance: 75.7
click at [286, 114] on div "**********" at bounding box center [310, 166] width 350 height 199
drag, startPoint x: 271, startPoint y: 60, endPoint x: 296, endPoint y: 64, distance: 24.8
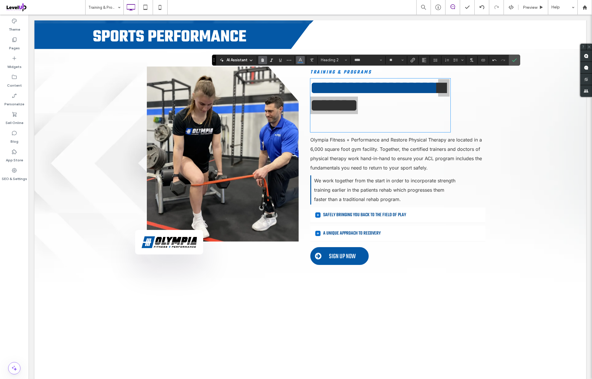
click at [272, 60] on use "Italic" at bounding box center [271, 60] width 3 height 3
click at [300, 62] on span "Color" at bounding box center [300, 60] width 5 height 8
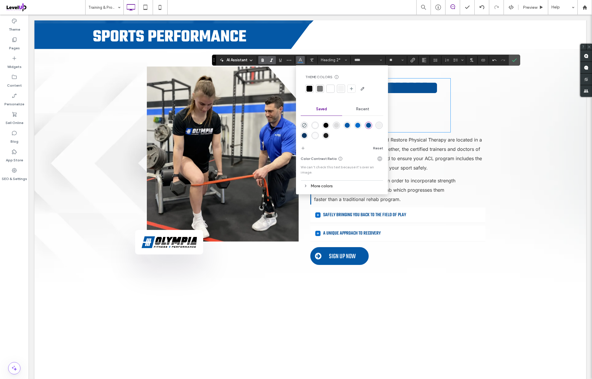
click at [356, 127] on div "rgba(5,108,203,1)" at bounding box center [357, 125] width 5 height 5
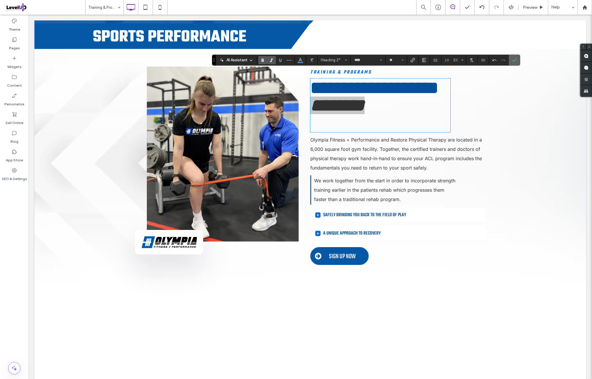
click at [514, 59] on icon "Confirm" at bounding box center [514, 60] width 5 height 5
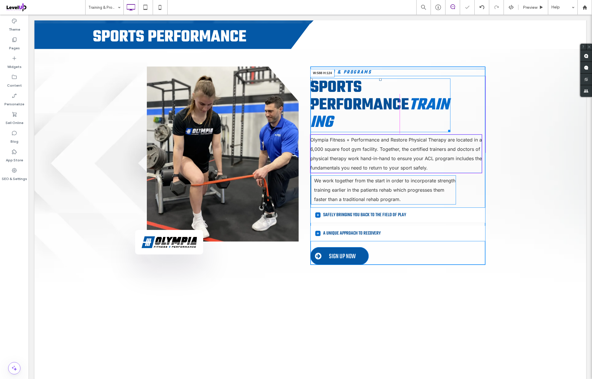
drag, startPoint x: 447, startPoint y: 120, endPoint x: 478, endPoint y: 92, distance: 41.3
click at [451, 92] on div "Sports Performance Training W:588 H:124" at bounding box center [380, 106] width 140 height 54
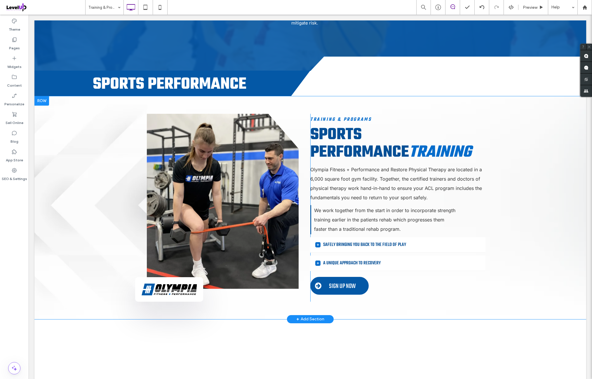
scroll to position [1070, 0]
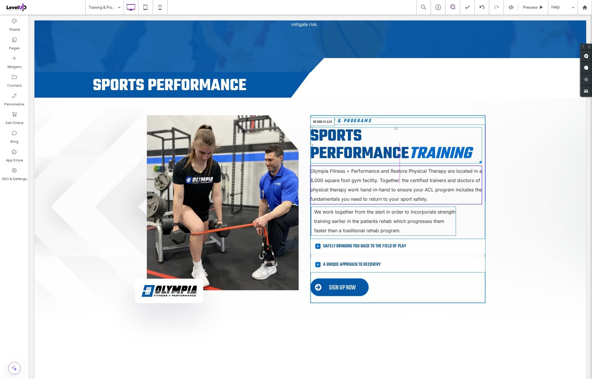
drag, startPoint x: 479, startPoint y: 151, endPoint x: 478, endPoint y: 144, distance: 7.3
click at [478, 144] on div "Sports Performance Training W:588 H:124" at bounding box center [396, 145] width 172 height 36
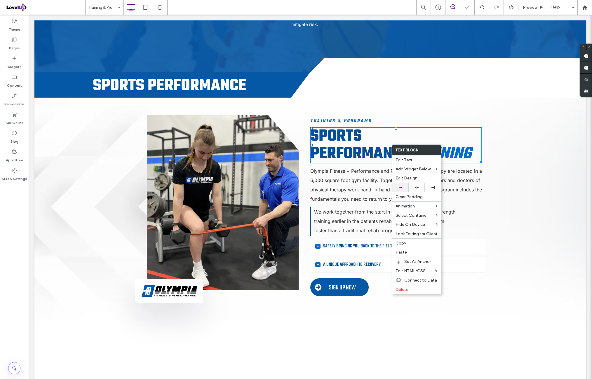
click at [404, 184] on div at bounding box center [400, 187] width 16 height 9
click at [409, 136] on span "Sports Performance" at bounding box center [359, 145] width 99 height 43
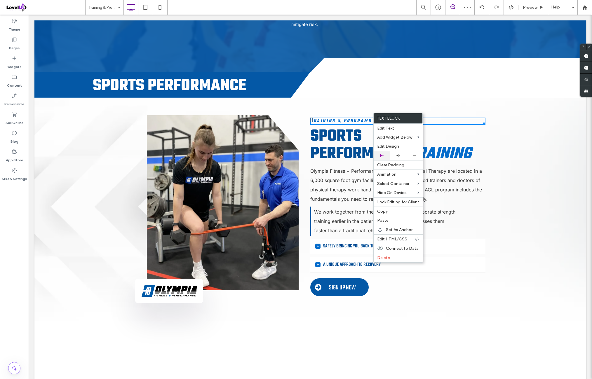
click at [385, 151] on div at bounding box center [382, 155] width 16 height 9
click at [387, 154] on div at bounding box center [382, 155] width 11 height 3
click at [439, 118] on h6 "Training & Programs" at bounding box center [397, 121] width 175 height 6
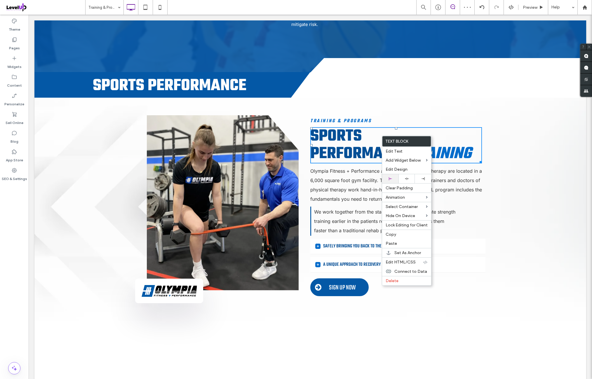
click at [396, 177] on div at bounding box center [390, 178] width 16 height 9
click at [440, 143] on h2 "Sports Performance Training" at bounding box center [396, 145] width 172 height 35
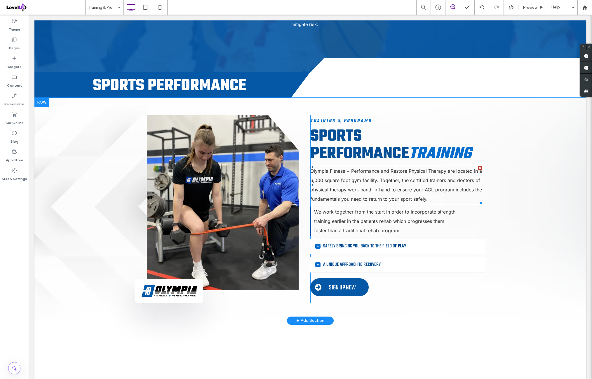
click at [378, 178] on span "Olympia Fitness + Performance and Restore Physical Therapy are located in a 6,0…" at bounding box center [396, 185] width 172 height 34
type input "*****"
type input "**"
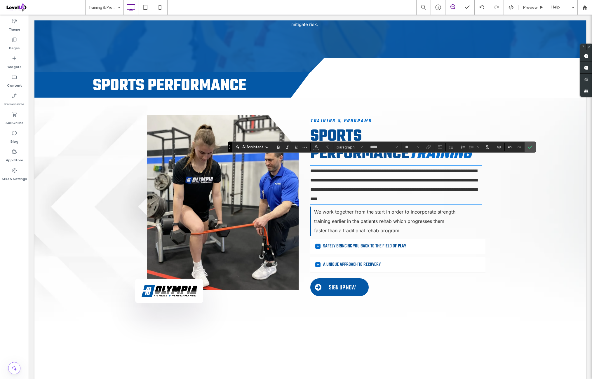
scroll to position [0, 0]
click at [528, 149] on icon "Confirm" at bounding box center [530, 147] width 5 height 5
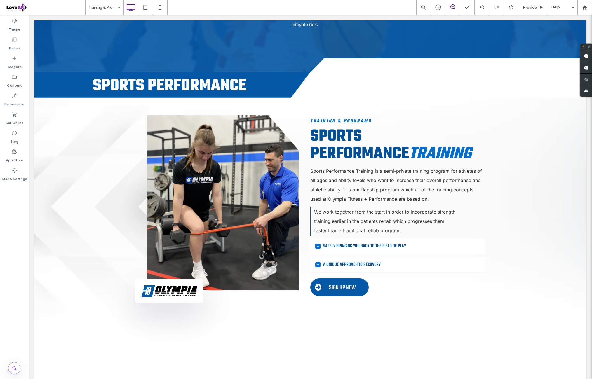
click at [20, 208] on div "Theme Pages Widgets Content Personalize Sell Online Blog App Store SEO & Settin…" at bounding box center [14, 197] width 29 height 365
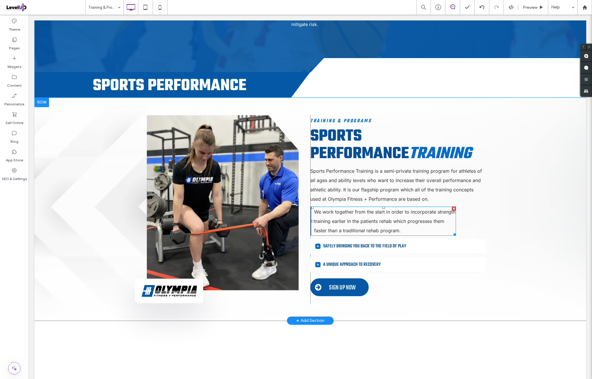
click at [354, 216] on p "We work together from the start in order to incorporate strength training earli…" at bounding box center [385, 221] width 142 height 28
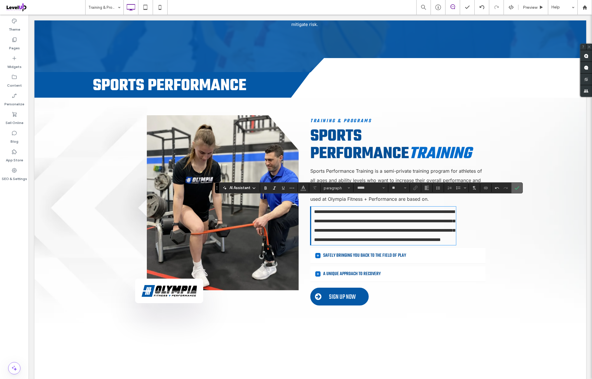
click at [519, 187] on label "Confirm" at bounding box center [517, 188] width 9 height 11
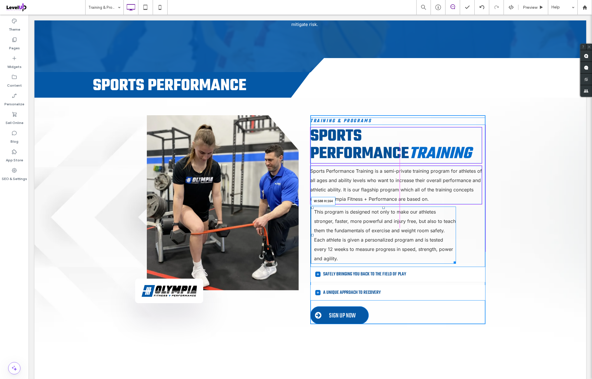
drag, startPoint x: 452, startPoint y: 253, endPoint x: 479, endPoint y: 230, distance: 35.8
click at [456, 230] on div "This program is designed not only to make our athletes stronger, faster, more p…" at bounding box center [383, 235] width 146 height 57
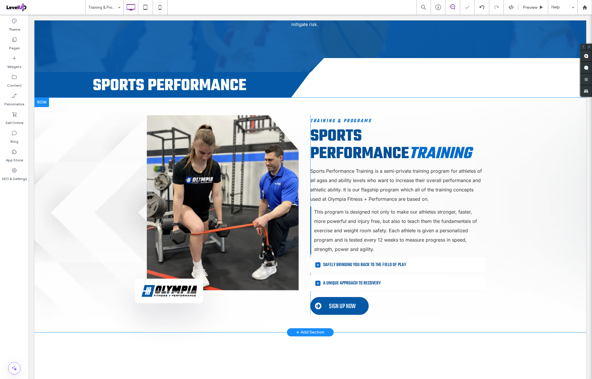
scroll to position [1119, 0]
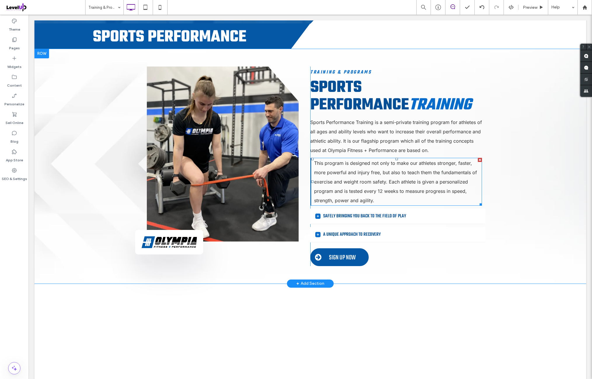
click at [405, 176] on p "This program is designed not only to make our athletes stronger, faster, more p…" at bounding box center [398, 182] width 168 height 47
type input "*****"
type input "**"
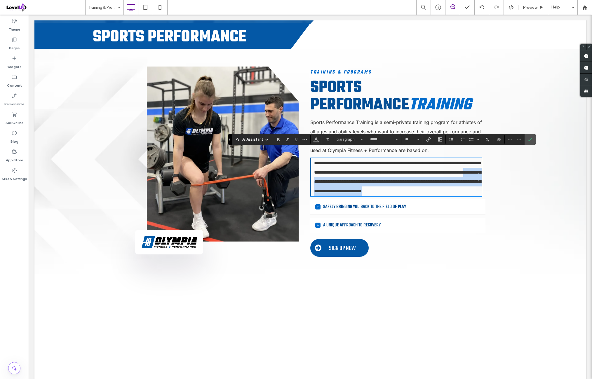
drag, startPoint x: 387, startPoint y: 174, endPoint x: 406, endPoint y: 217, distance: 46.5
click at [406, 217] on div "**********" at bounding box center [397, 162] width 175 height 191
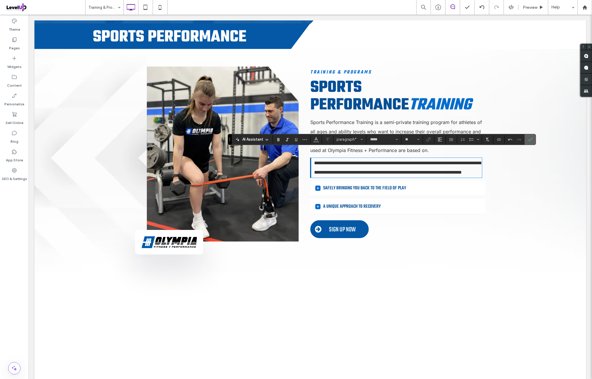
drag, startPoint x: 526, startPoint y: 142, endPoint x: 497, endPoint y: 128, distance: 32.4
click at [526, 142] on label "Confirm" at bounding box center [530, 139] width 9 height 11
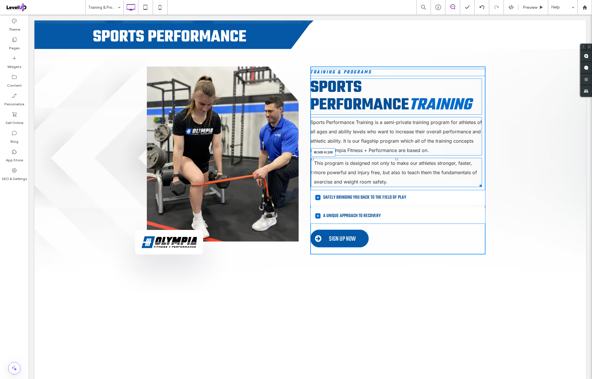
drag, startPoint x: 476, startPoint y: 174, endPoint x: 481, endPoint y: 187, distance: 13.5
click at [453, 172] on div "This program is designed not only to make our athletes stronger, faster, more p…" at bounding box center [396, 172] width 172 height 29
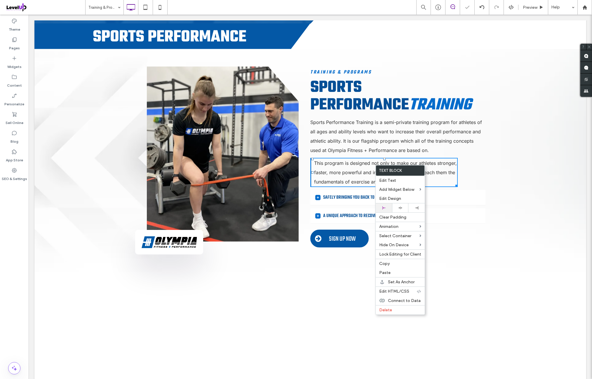
click at [389, 205] on div at bounding box center [384, 208] width 16 height 9
click at [434, 171] on p "This program is designed not only to make our athletes stronger, faster, more p…" at bounding box center [386, 173] width 144 height 28
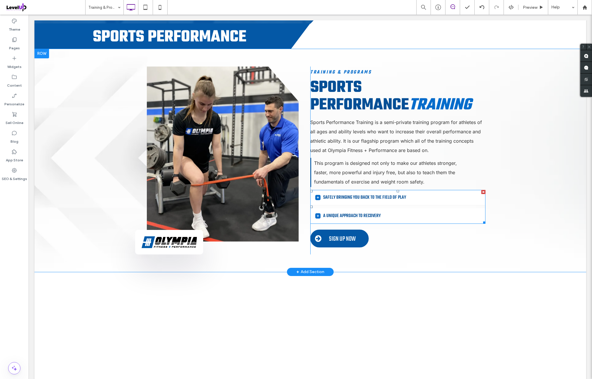
click at [360, 193] on div "Safely bringing you back to the field of play" at bounding box center [397, 197] width 175 height 15
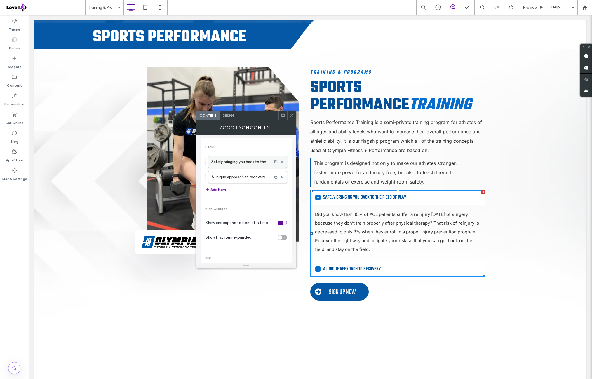
click at [256, 165] on label "Safely bringing you back to the field of play" at bounding box center [240, 162] width 58 height 12
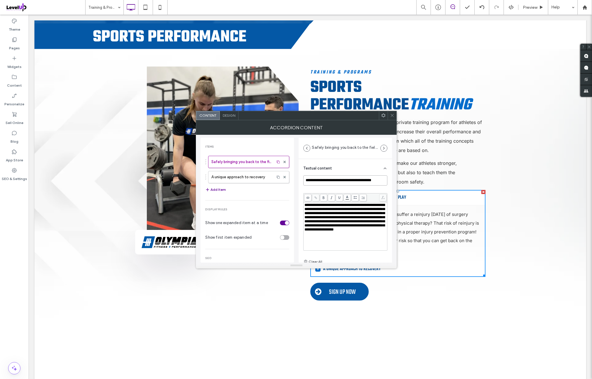
click at [334, 178] on input "**********" at bounding box center [345, 180] width 84 height 10
paste input
click at [319, 190] on div "**********" at bounding box center [345, 220] width 84 height 90
click at [350, 227] on span "**********" at bounding box center [345, 217] width 80 height 28
click at [359, 188] on div "**********" at bounding box center [345, 220] width 84 height 90
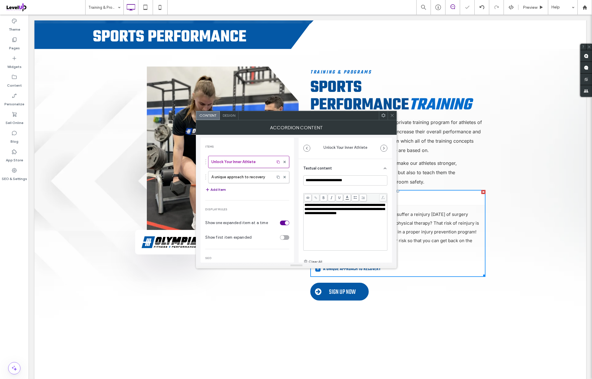
scroll to position [4, 0]
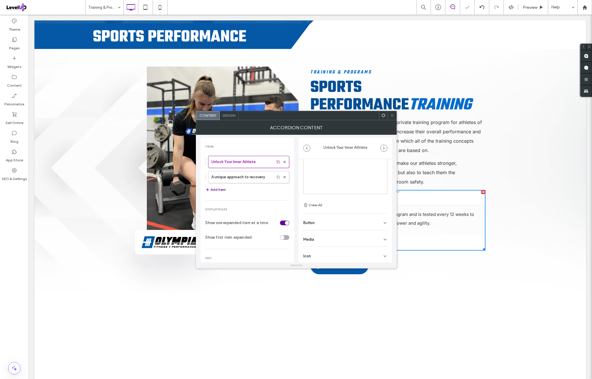
click at [338, 254] on div "Icon" at bounding box center [345, 255] width 84 height 16
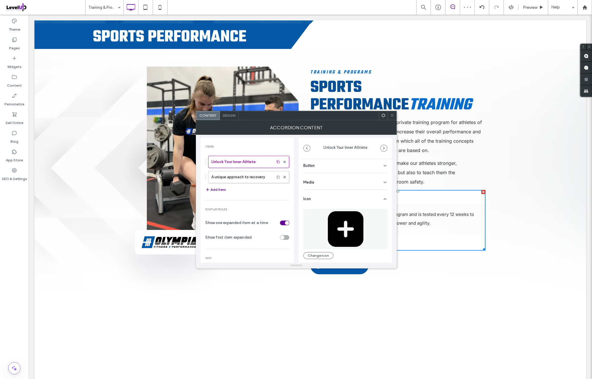
scroll to position [114, 0]
click at [248, 175] on label "A unique approach to recovery" at bounding box center [241, 177] width 60 height 12
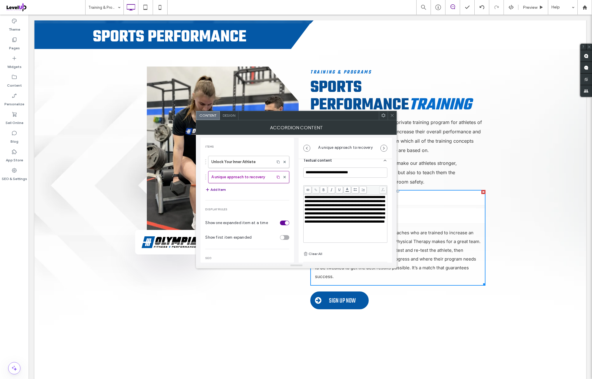
scroll to position [0, 0]
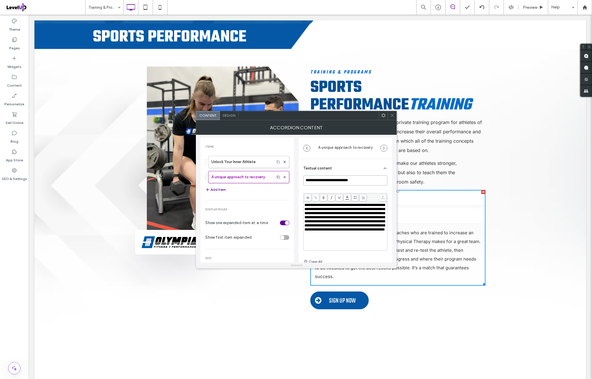
click at [343, 179] on input "**********" at bounding box center [345, 180] width 84 height 10
paste input
type input "**********"
click at [331, 188] on div "**********" at bounding box center [345, 220] width 84 height 90
click at [341, 221] on span "**********" at bounding box center [345, 217] width 80 height 28
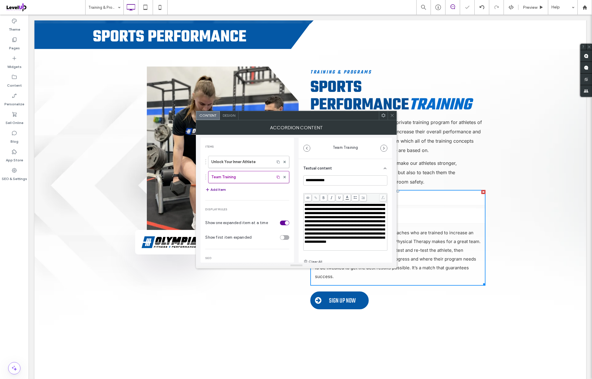
click at [359, 190] on div "**********" at bounding box center [345, 221] width 84 height 63
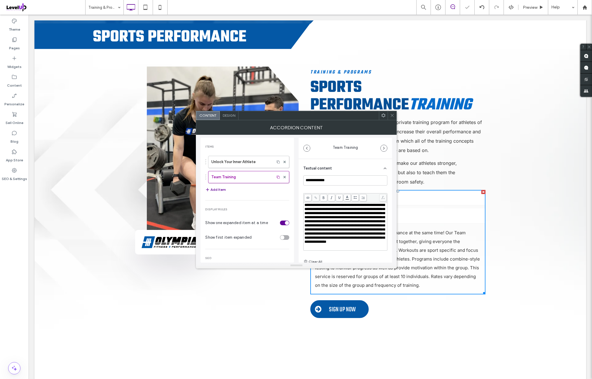
scroll to position [114, 0]
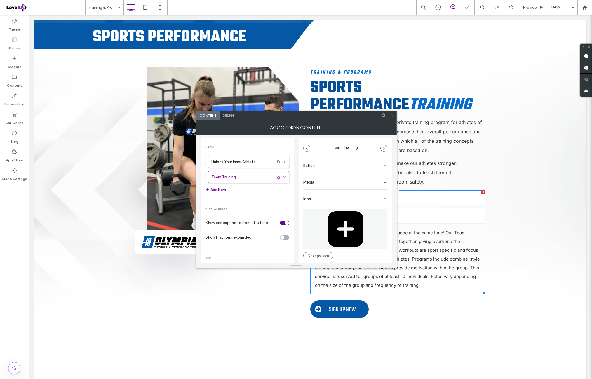
click at [392, 114] on icon at bounding box center [392, 115] width 4 height 4
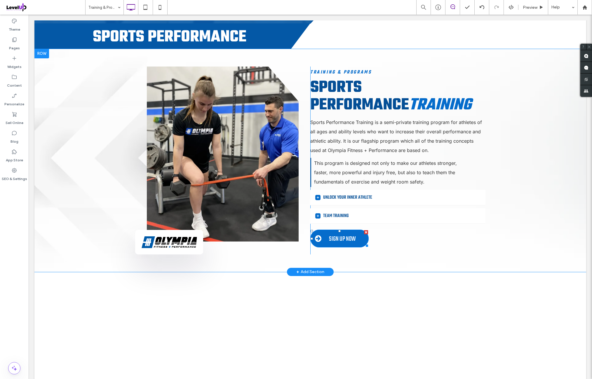
click at [342, 234] on span "SIGN UP NOW" at bounding box center [342, 239] width 27 height 10
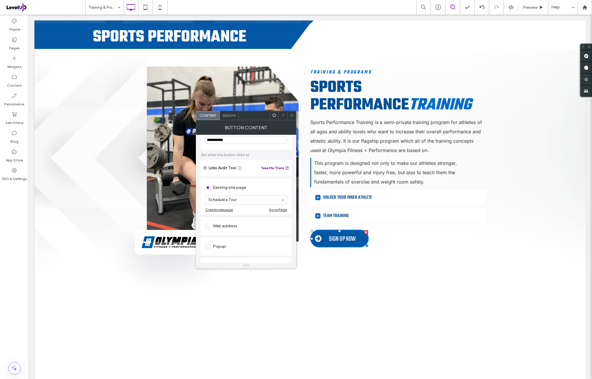
scroll to position [48, 0]
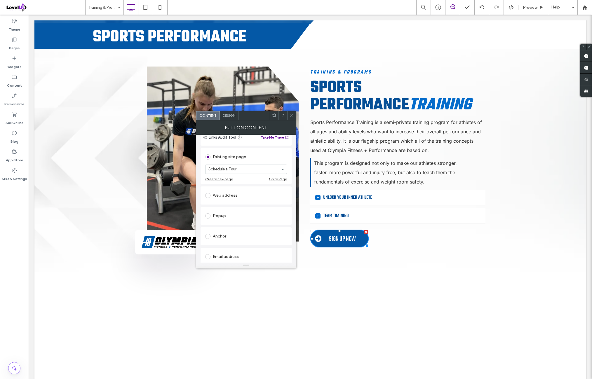
click at [293, 116] on icon at bounding box center [292, 115] width 4 height 4
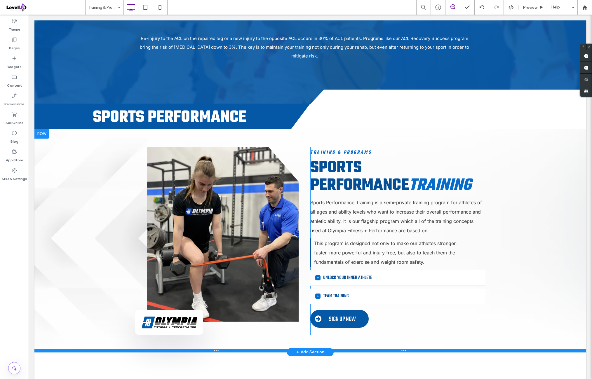
scroll to position [1168, 0]
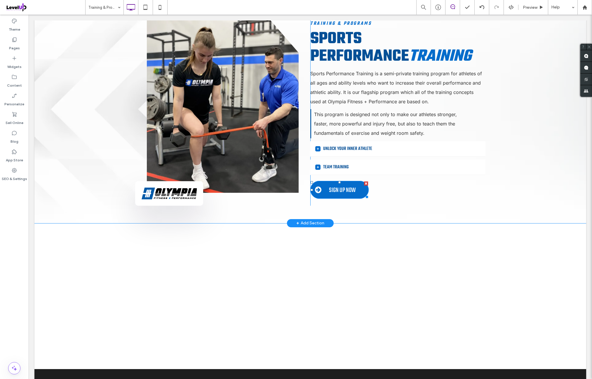
click at [332, 185] on span "SIGN UP NOW" at bounding box center [342, 190] width 27 height 10
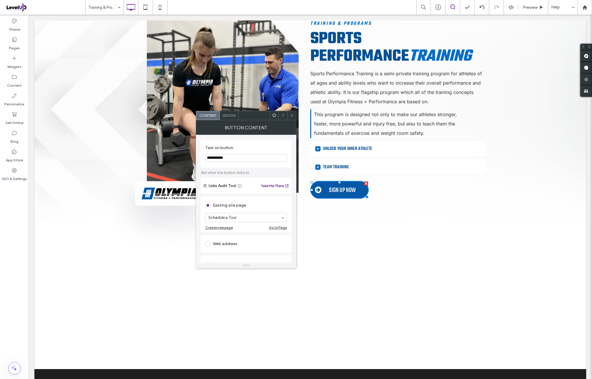
click at [290, 115] on icon at bounding box center [292, 115] width 4 height 4
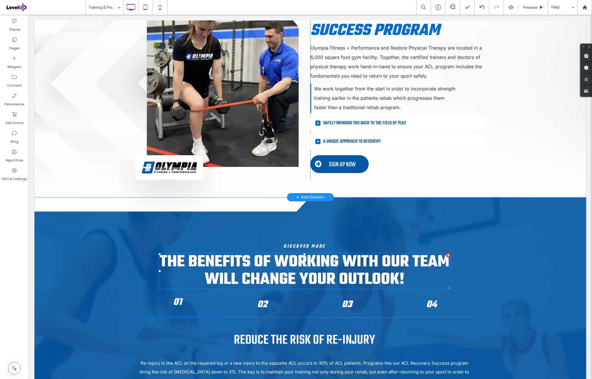
scroll to position [681, 0]
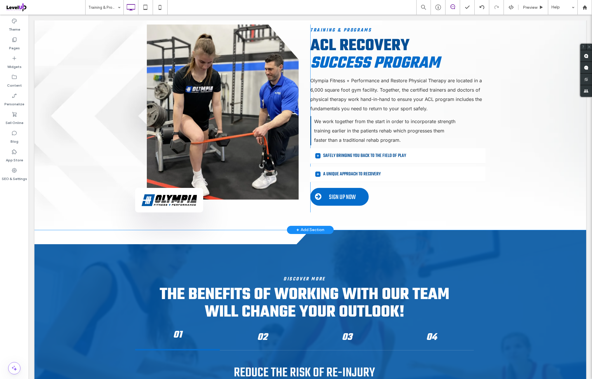
click at [326, 201] on link "SIGN UP NOW" at bounding box center [339, 197] width 58 height 18
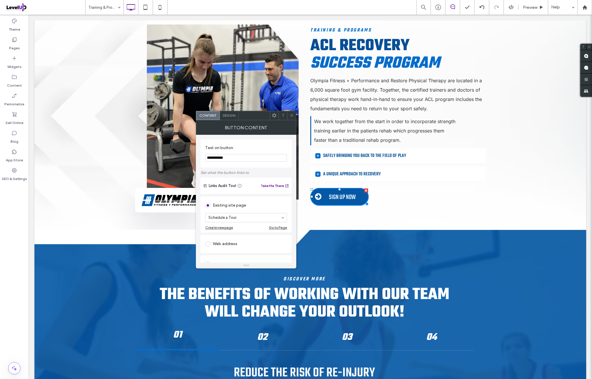
click at [294, 116] on div at bounding box center [291, 115] width 9 height 9
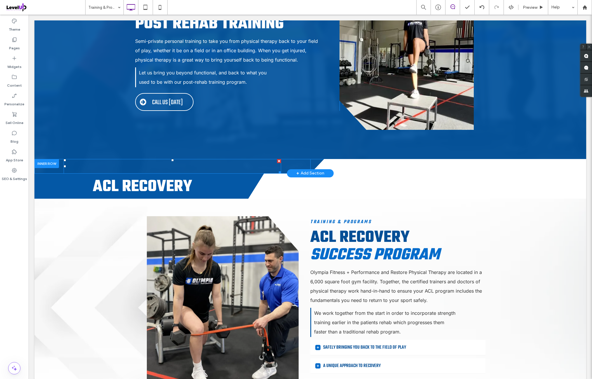
scroll to position [486, 0]
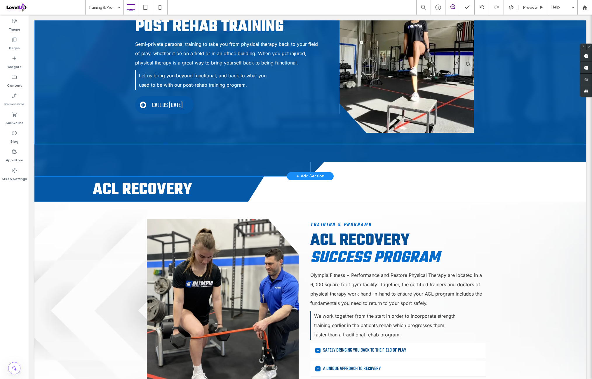
click at [176, 107] on span "CALL US [DATE]" at bounding box center [167, 105] width 31 height 10
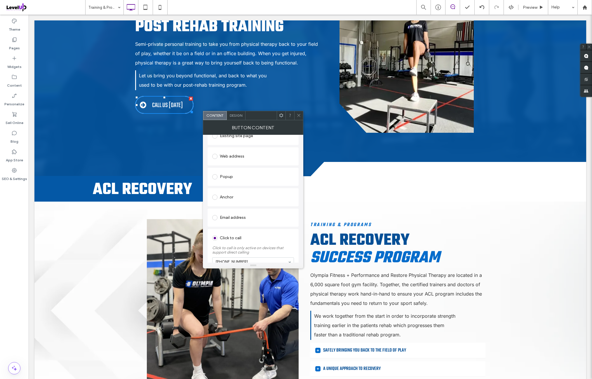
scroll to position [100, 0]
drag, startPoint x: 297, startPoint y: 116, endPoint x: 287, endPoint y: 139, distance: 25.1
click at [298, 116] on icon at bounding box center [299, 115] width 4 height 4
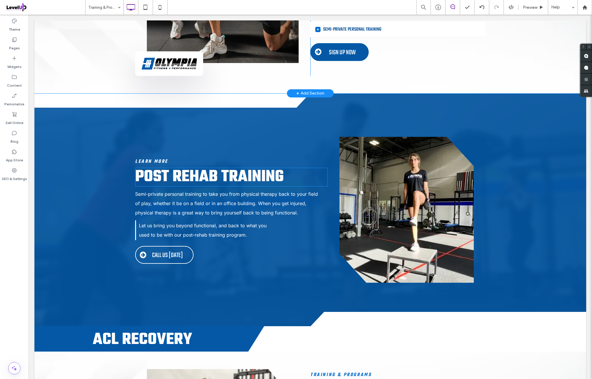
scroll to position [194, 0]
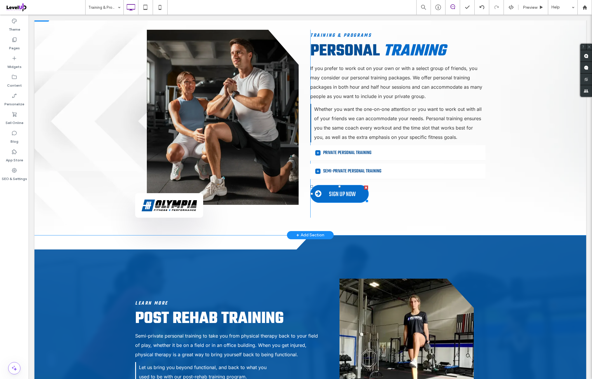
click at [345, 197] on span "SIGN UP NOW" at bounding box center [342, 195] width 27 height 10
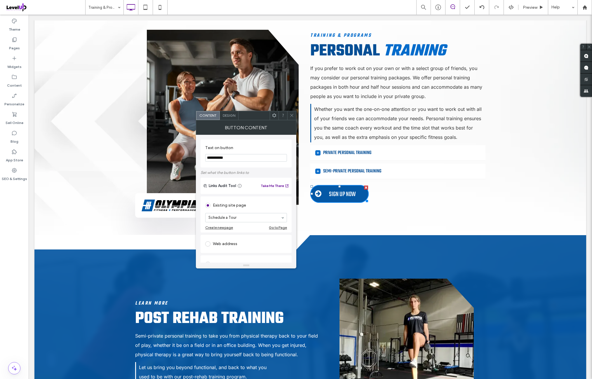
click at [292, 115] on use at bounding box center [292, 115] width 3 height 3
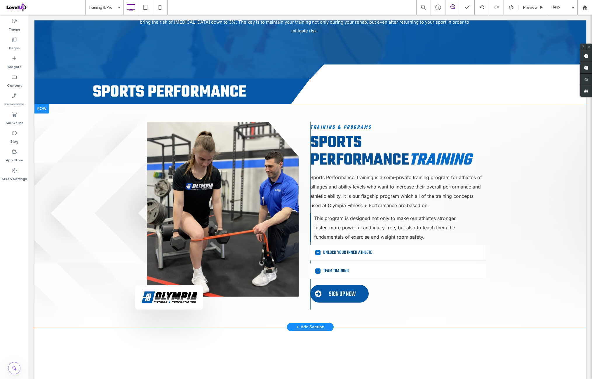
scroll to position [1070, 0]
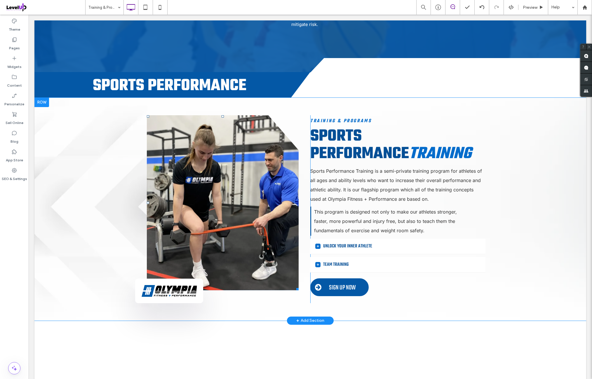
click at [205, 190] on link at bounding box center [223, 202] width 152 height 175
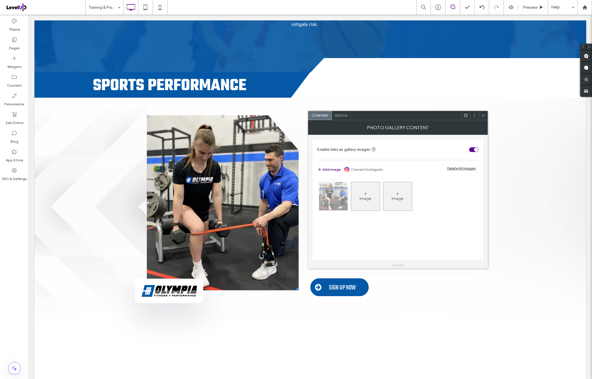
click at [326, 201] on img at bounding box center [333, 196] width 38 height 29
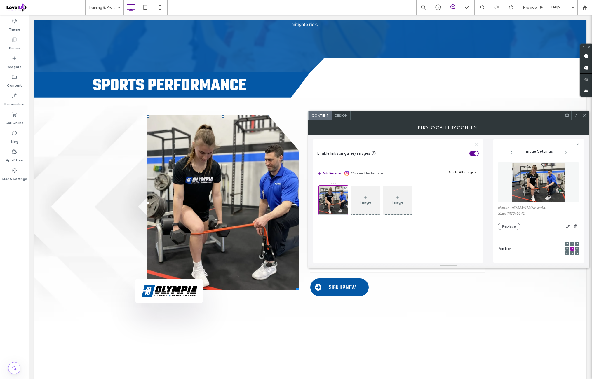
click at [503, 189] on figure at bounding box center [538, 182] width 81 height 40
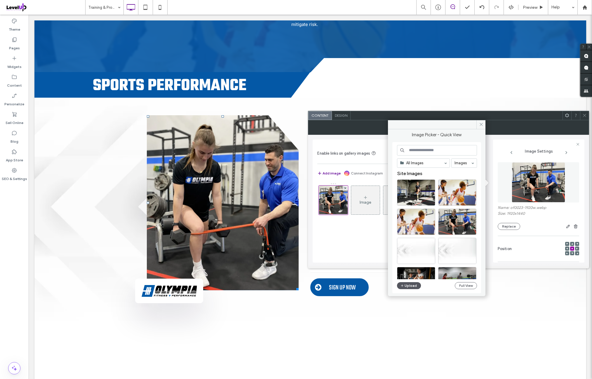
click at [402, 288] on icon "button" at bounding box center [403, 286] width 4 height 5
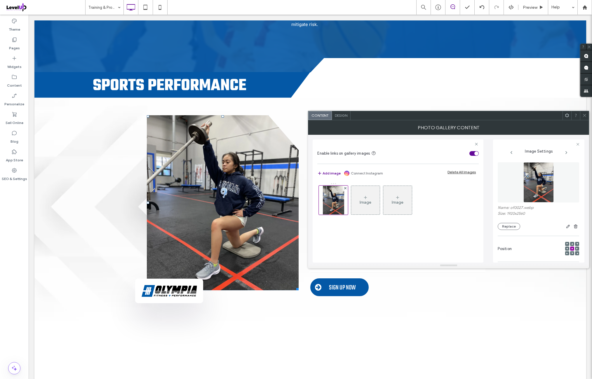
click at [586, 115] on icon at bounding box center [585, 115] width 4 height 4
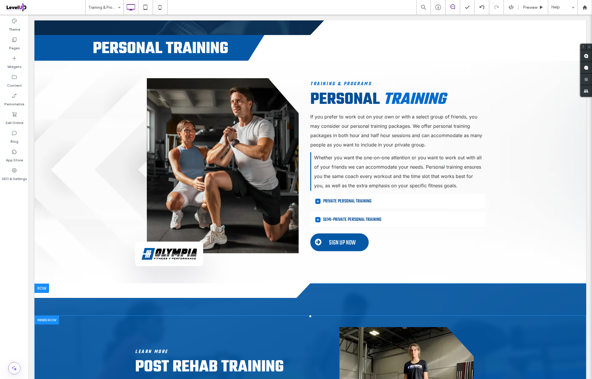
scroll to position [389, 0]
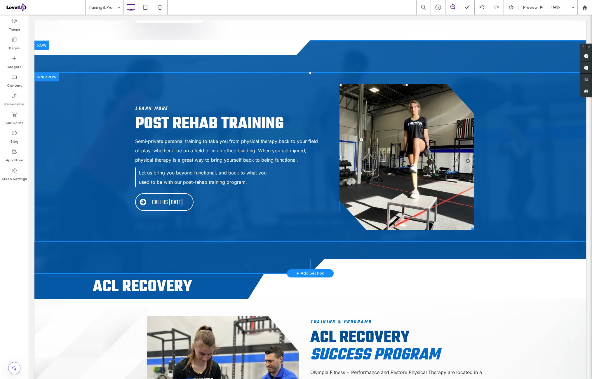
click at [414, 159] on link at bounding box center [407, 157] width 134 height 146
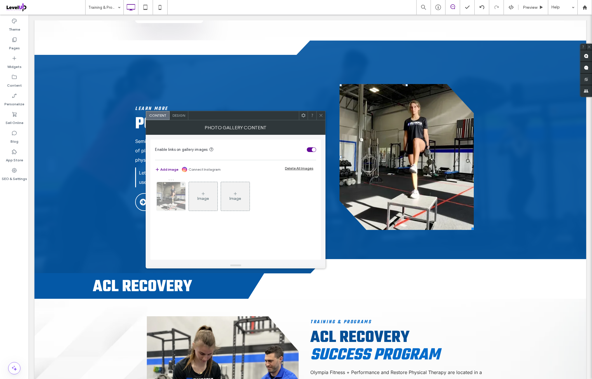
click at [169, 199] on img at bounding box center [171, 196] width 38 height 29
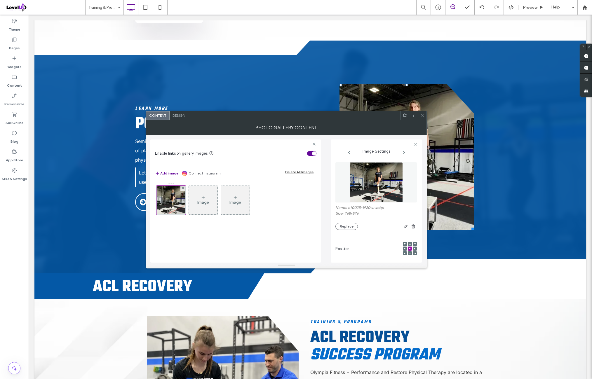
click at [371, 191] on img at bounding box center [376, 182] width 53 height 40
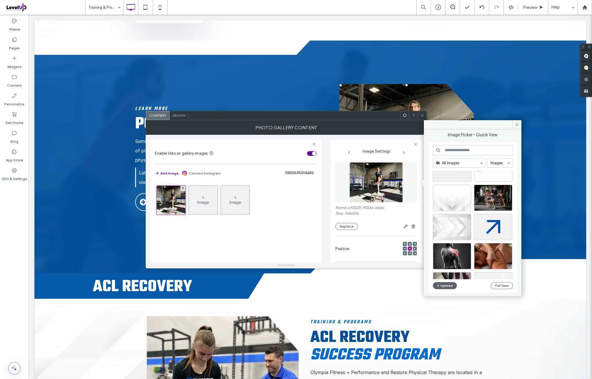
scroll to position [499, 0]
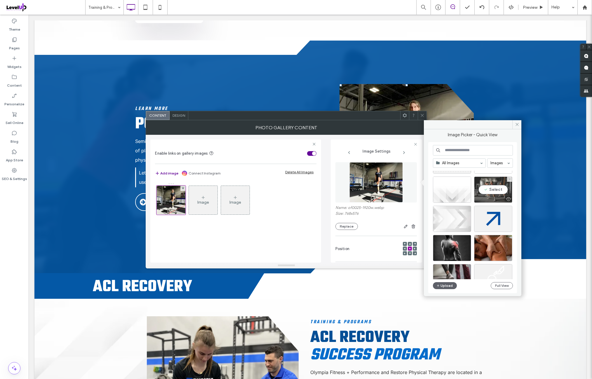
click at [486, 194] on div "Select" at bounding box center [493, 190] width 38 height 26
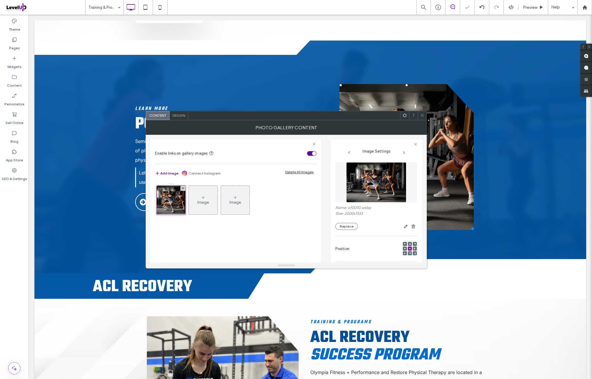
drag, startPoint x: 421, startPoint y: 116, endPoint x: 414, endPoint y: 120, distance: 8.5
click at [421, 116] on icon at bounding box center [422, 115] width 4 height 4
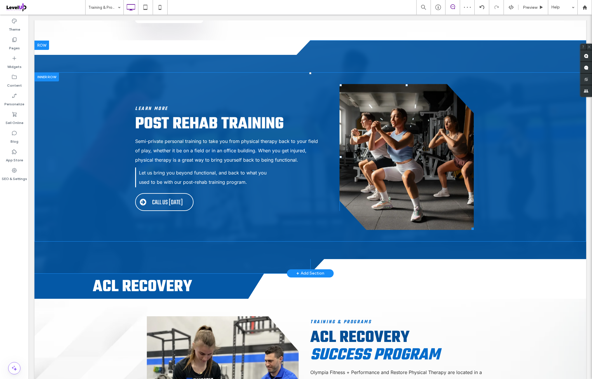
click at [408, 178] on link at bounding box center [407, 157] width 134 height 146
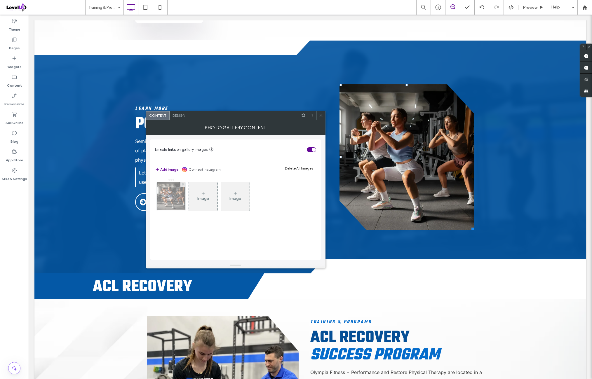
click at [172, 198] on img at bounding box center [171, 196] width 43 height 29
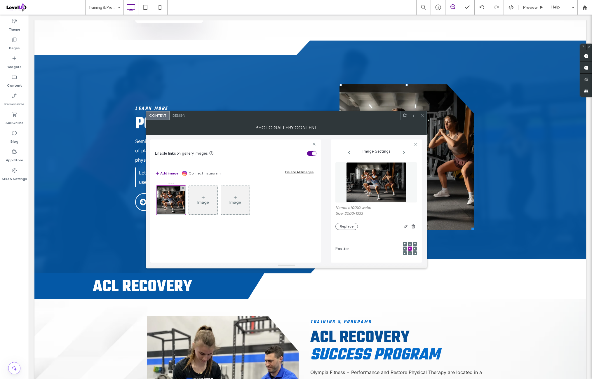
click at [354, 181] on img at bounding box center [376, 182] width 60 height 40
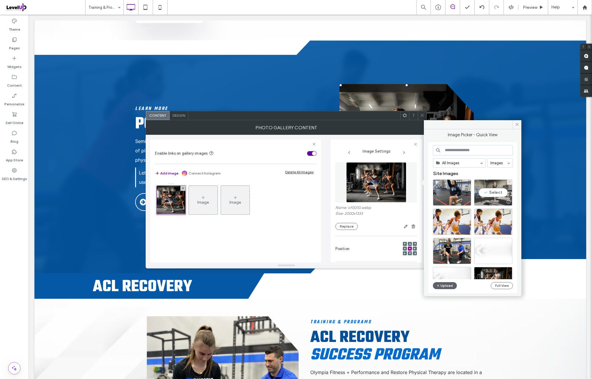
click at [494, 195] on div "Select" at bounding box center [493, 193] width 38 height 26
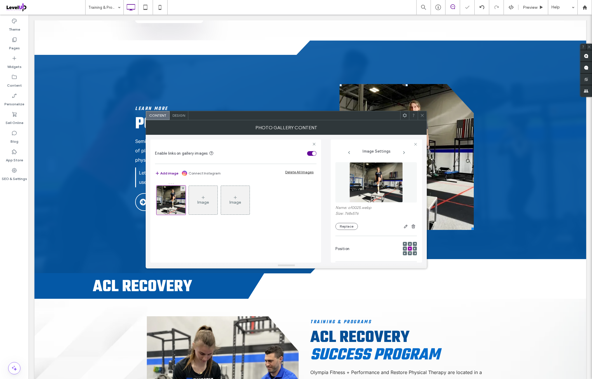
click at [421, 115] on icon at bounding box center [422, 115] width 4 height 4
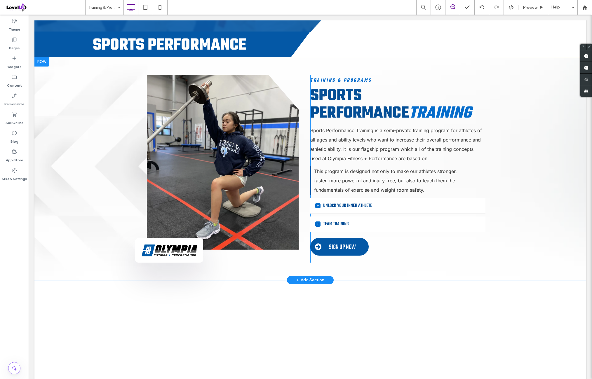
scroll to position [1119, 0]
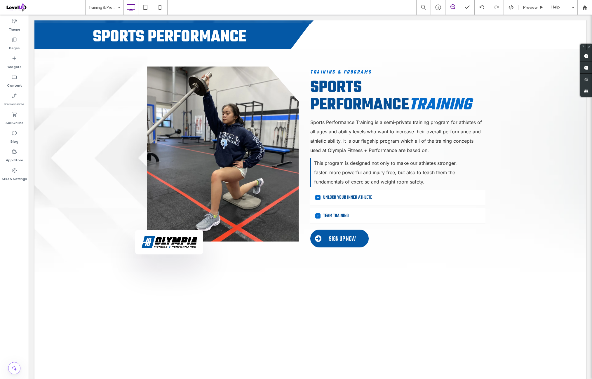
click at [265, 4] on div "Training & Programs Preview Help" at bounding box center [338, 7] width 507 height 15
click at [254, 1] on div "Training & Programs Preview Help" at bounding box center [338, 7] width 507 height 15
click at [345, 234] on span "SIGN UP NOW" at bounding box center [342, 239] width 27 height 10
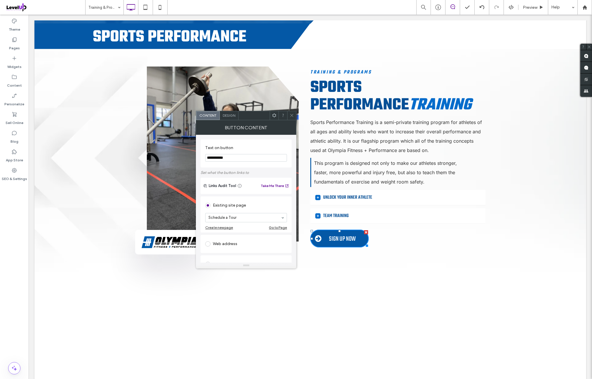
click at [293, 117] on icon at bounding box center [292, 115] width 4 height 4
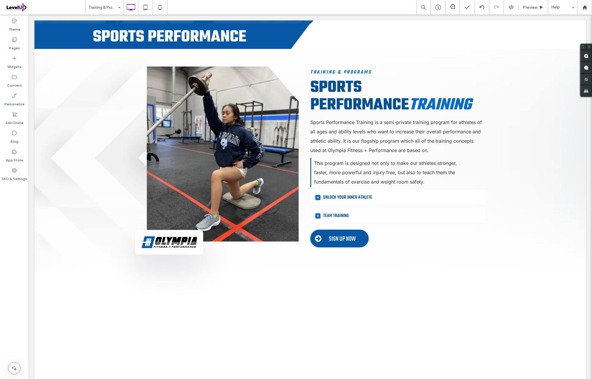
click at [10, 220] on div "Theme Pages Widgets Content Personalize Sell Online Blog App Store SEO & Settin…" at bounding box center [14, 197] width 29 height 365
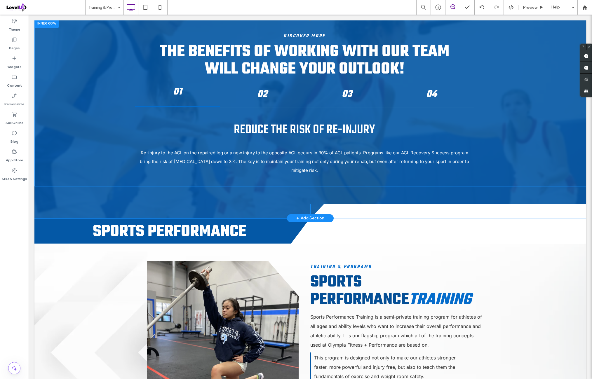
scroll to position [827, 0]
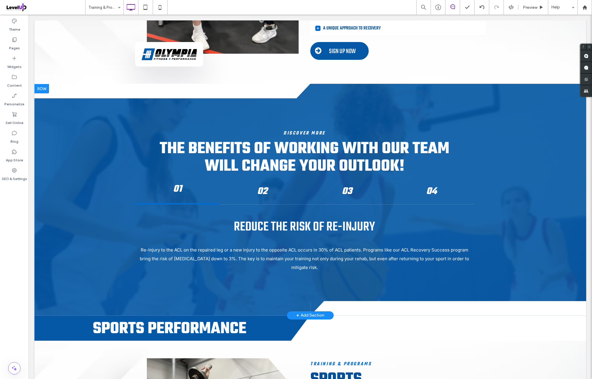
click at [41, 85] on div at bounding box center [41, 88] width 15 height 9
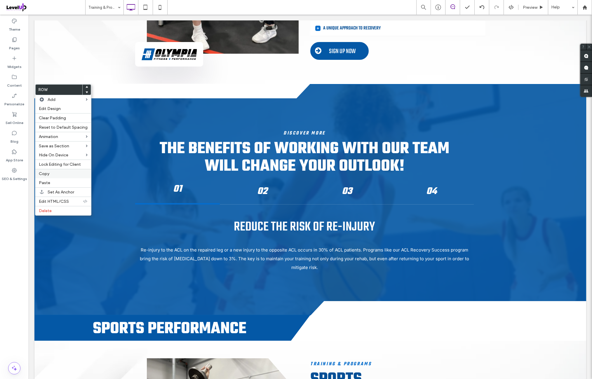
click at [55, 171] on label "Copy" at bounding box center [63, 173] width 49 height 5
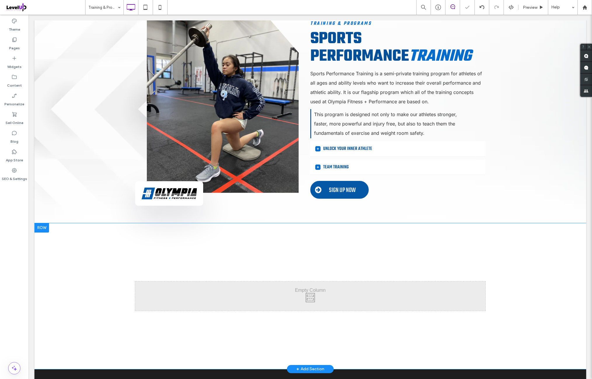
scroll to position [1216, 0]
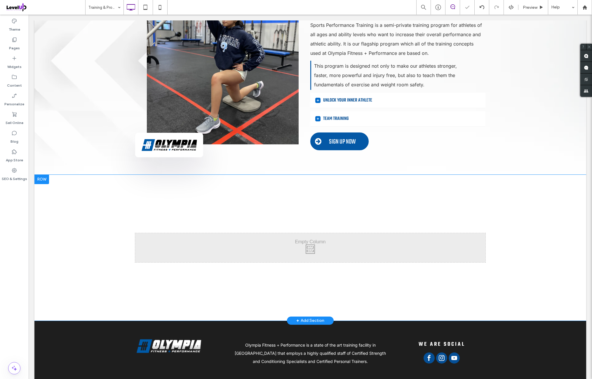
click at [44, 175] on div at bounding box center [41, 179] width 15 height 9
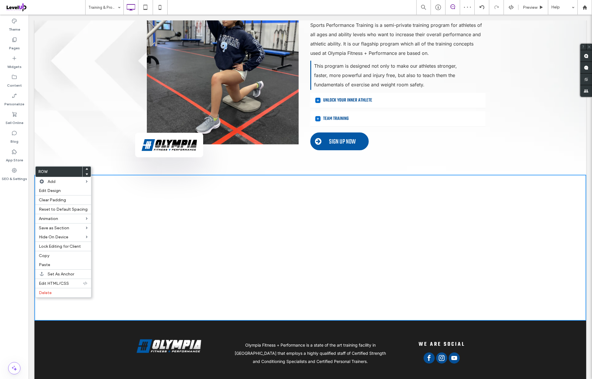
drag, startPoint x: 58, startPoint y: 264, endPoint x: 116, endPoint y: 250, distance: 59.6
click at [59, 263] on label "Paste" at bounding box center [63, 265] width 49 height 5
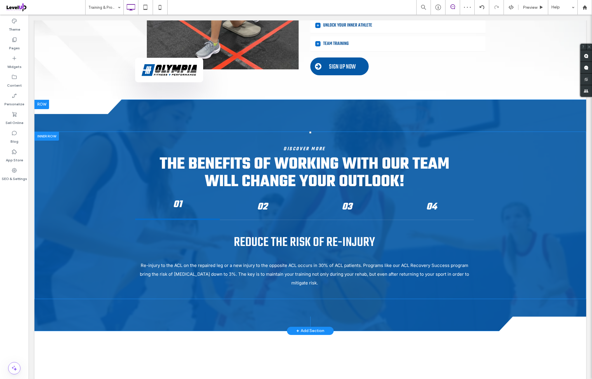
scroll to position [1314, 0]
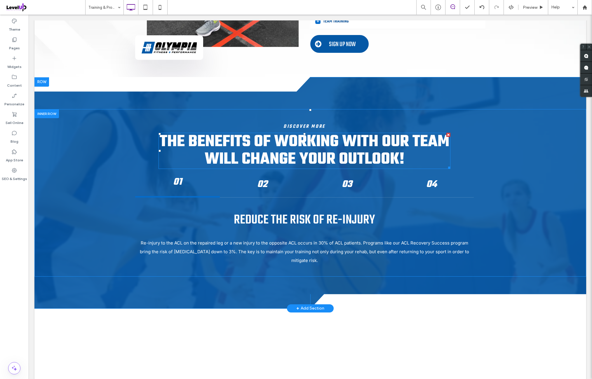
click at [315, 142] on span "THE BENEFITS OF WORKING WITH OUR TEAM WILL CHANGE YOUR OUTLOOK!" at bounding box center [305, 151] width 290 height 43
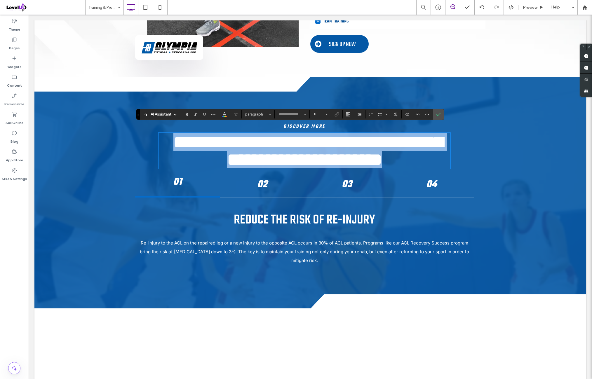
type input "****"
type input "**"
paste div
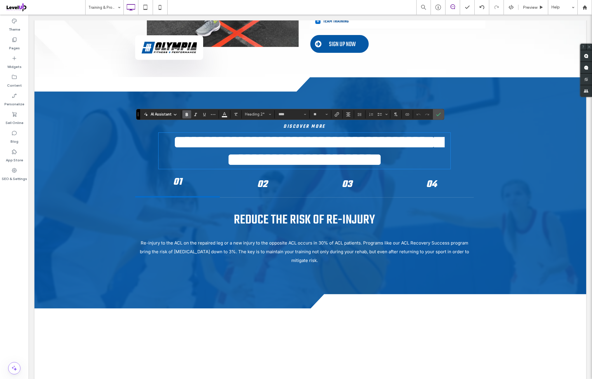
type input "*****"
type input "**"
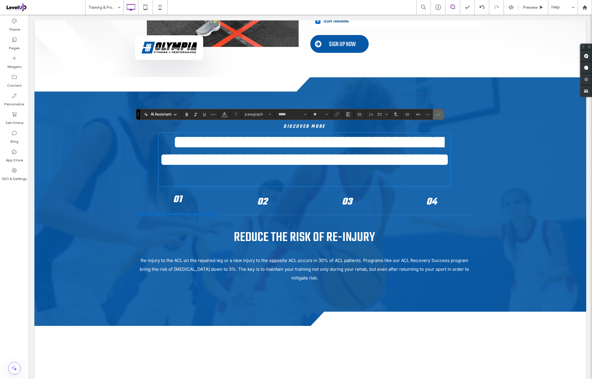
click at [438, 115] on icon "Confirm" at bounding box center [438, 114] width 5 height 5
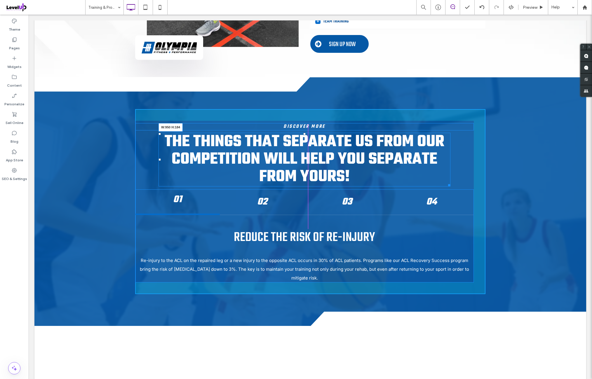
drag, startPoint x: 447, startPoint y: 174, endPoint x: 468, endPoint y: 171, distance: 21.7
click at [439, 156] on div "THE THINGS THAT SEPARATE US FROM OUR COMPETITION WILL HELP YOU SEPARATE FROM YO…" at bounding box center [305, 160] width 292 height 54
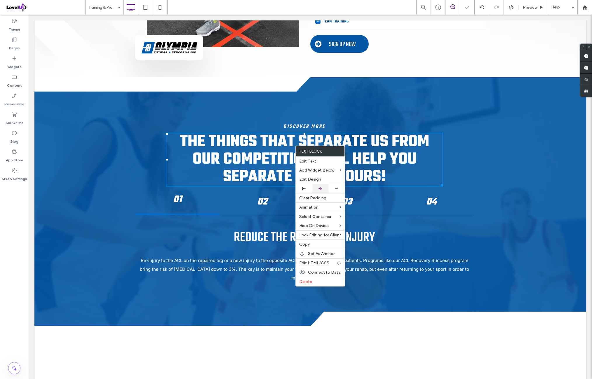
click at [324, 189] on div at bounding box center [320, 189] width 11 height 4
click at [355, 142] on span "THE THINGS THAT SEPARATE US FROM OUR COMPETITION WILL HELP YOU SEPARATE FROM YO…" at bounding box center [304, 160] width 249 height 60
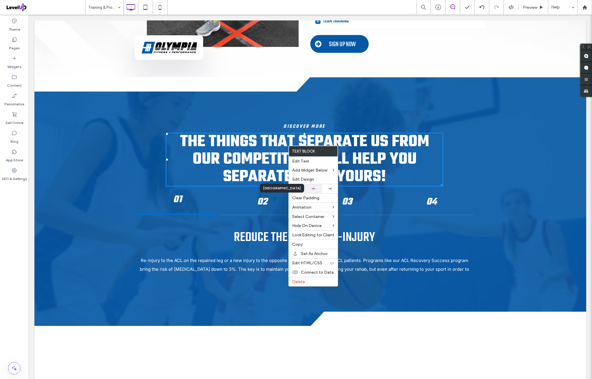
click at [318, 187] on div at bounding box center [313, 189] width 11 height 4
click at [402, 163] on span "THE THINGS THAT SEPARATE US FROM OUR COMPETITION WILL HELP YOU SEPARATE FROM YO…" at bounding box center [304, 160] width 249 height 60
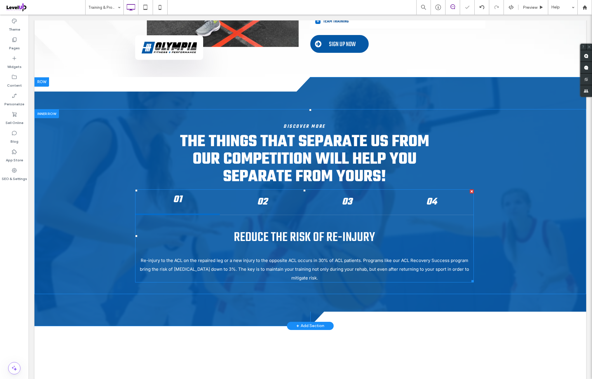
click at [309, 236] on span at bounding box center [304, 236] width 339 height 93
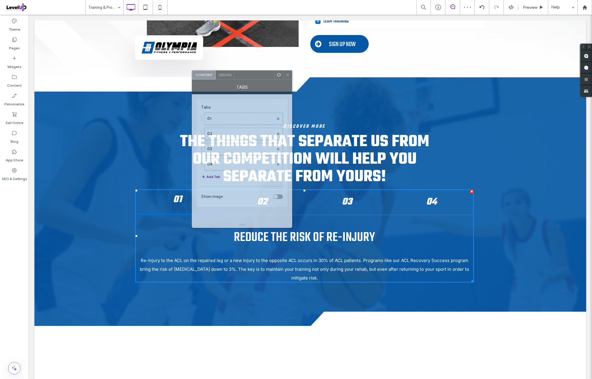
drag, startPoint x: 534, startPoint y: 117, endPoint x: 238, endPoint y: 98, distance: 296.7
click at [242, 76] on div at bounding box center [254, 75] width 40 height 9
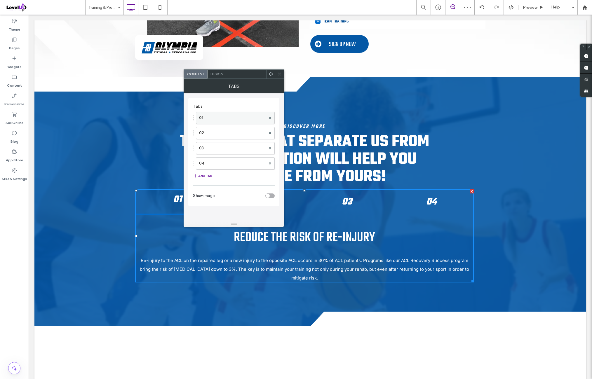
click at [234, 119] on label "01" at bounding box center [232, 118] width 67 height 12
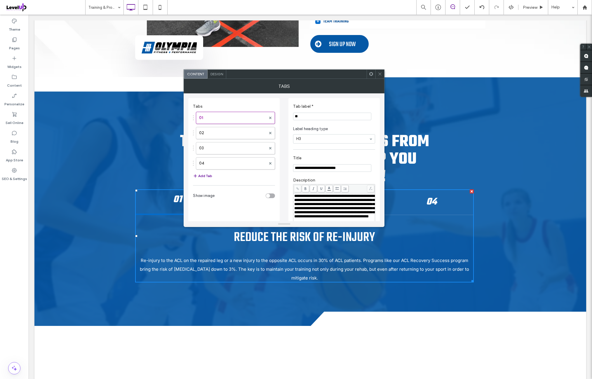
click at [320, 197] on span "**********" at bounding box center [334, 206] width 80 height 24
click at [338, 170] on input "**********" at bounding box center [332, 168] width 78 height 8
paste input "Title"
type input "**********"
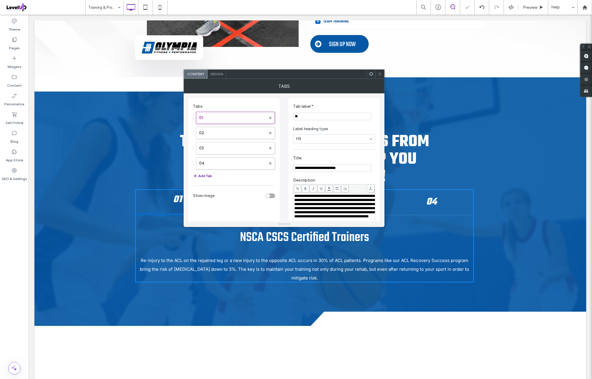
click at [324, 157] on label "Title" at bounding box center [333, 159] width 80 height 6
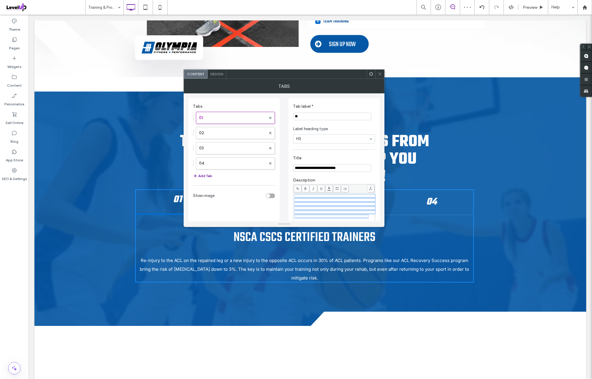
click at [313, 208] on span "**********" at bounding box center [334, 206] width 80 height 24
click at [332, 177] on div "**********" at bounding box center [334, 201] width 82 height 52
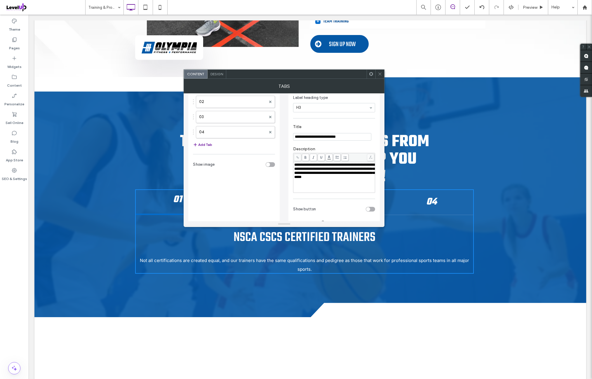
scroll to position [0, 0]
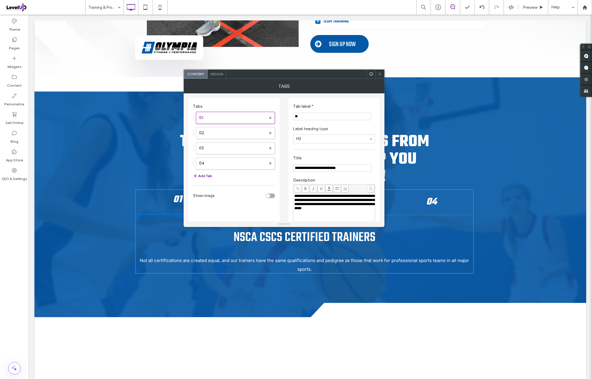
click at [315, 150] on div "**********" at bounding box center [333, 187] width 91 height 179
click at [228, 135] on label "02" at bounding box center [232, 133] width 67 height 12
click at [327, 168] on input "**********" at bounding box center [332, 168] width 78 height 8
click at [324, 168] on input "**********" at bounding box center [332, 168] width 78 height 8
paste input "*****"
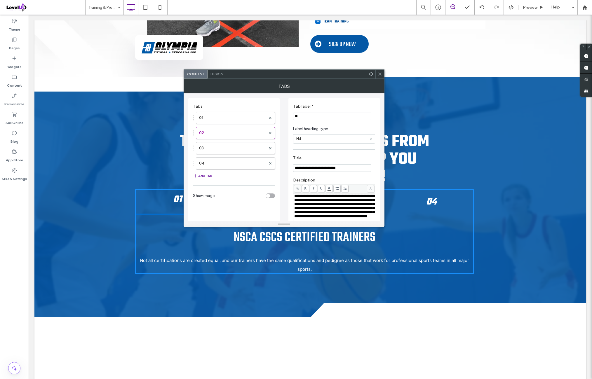
type input "**********"
click at [319, 156] on label "Title" at bounding box center [333, 159] width 80 height 6
click at [320, 200] on span "**********" at bounding box center [334, 206] width 80 height 24
click at [331, 179] on label "Description" at bounding box center [334, 181] width 82 height 6
click at [225, 147] on label "03" at bounding box center [232, 148] width 67 height 12
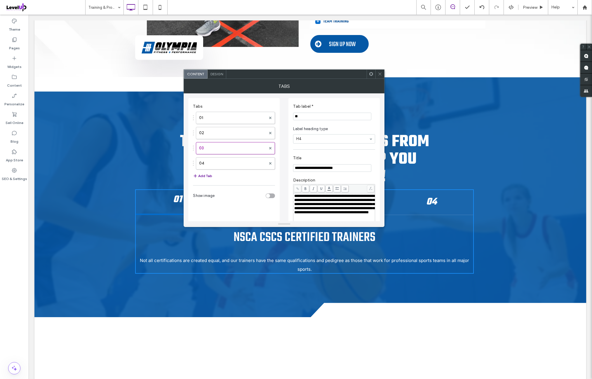
click at [331, 171] on input "**********" at bounding box center [332, 168] width 78 height 8
paste input "Title"
type input "**********"
click at [318, 154] on section "**********" at bounding box center [334, 164] width 82 height 22
click at [321, 208] on span "**********" at bounding box center [334, 204] width 80 height 20
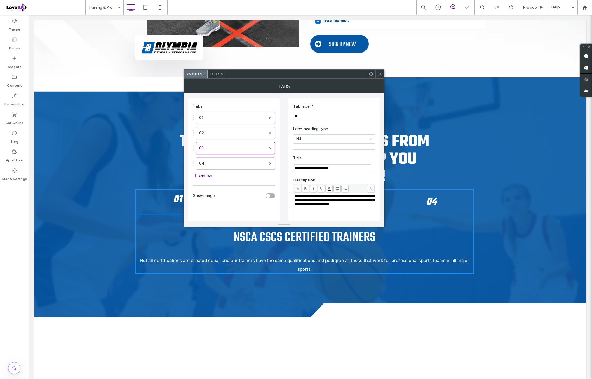
click at [335, 177] on div "**********" at bounding box center [334, 201] width 82 height 52
click at [224, 163] on label "04" at bounding box center [232, 164] width 67 height 12
click at [336, 170] on input "**********" at bounding box center [332, 168] width 78 height 8
paste input "Title"
type input "**********"
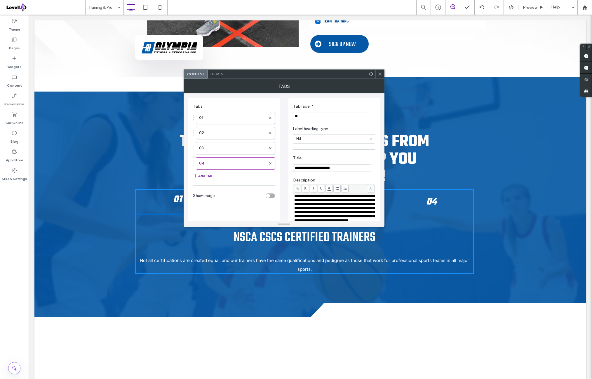
click at [323, 150] on hr at bounding box center [334, 150] width 82 height 0
click at [322, 206] on span "**********" at bounding box center [334, 208] width 80 height 28
click at [339, 178] on label "Description" at bounding box center [334, 181] width 82 height 6
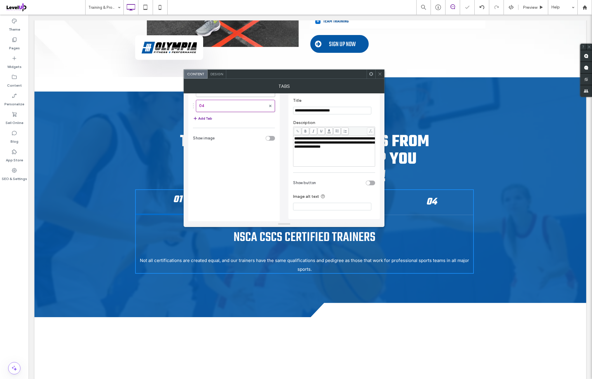
scroll to position [58, 0]
click at [210, 118] on button "Add Tab" at bounding box center [202, 117] width 19 height 7
click at [228, 118] on label "Tab" at bounding box center [232, 121] width 67 height 12
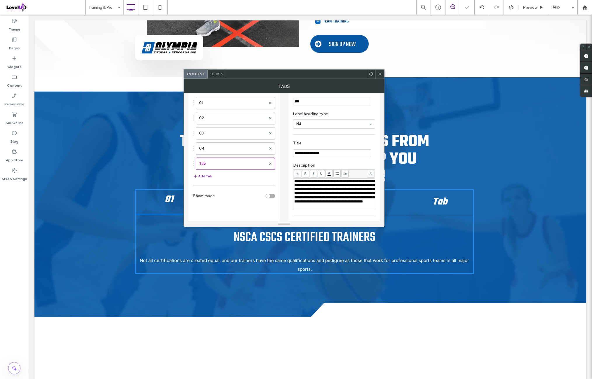
scroll to position [0, 0]
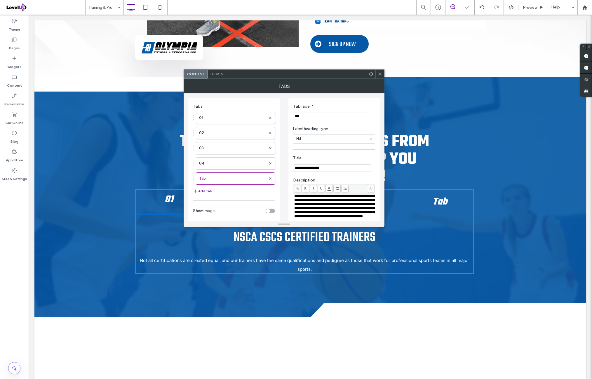
click at [322, 114] on input "***" at bounding box center [332, 117] width 78 height 8
type input "**"
click at [322, 126] on section "Label heading type H4" at bounding box center [334, 134] width 82 height 23
click at [228, 163] on label "04" at bounding box center [232, 164] width 67 height 12
click at [223, 176] on label "05" at bounding box center [232, 179] width 67 height 12
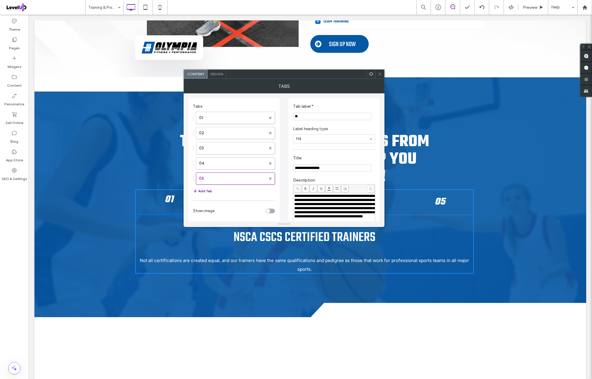
drag, startPoint x: 327, startPoint y: 165, endPoint x: 329, endPoint y: 170, distance: 5.3
click at [327, 168] on input "**********" at bounding box center [332, 168] width 78 height 8
paste input "**********"
type input "**********"
click at [327, 154] on section "**********" at bounding box center [334, 164] width 82 height 22
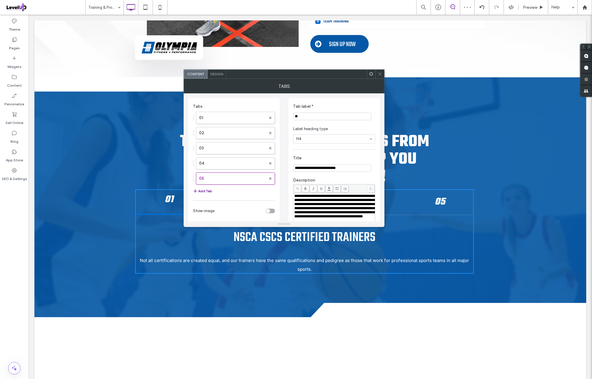
click at [334, 209] on span "**********" at bounding box center [334, 206] width 80 height 24
click at [335, 178] on label "Description" at bounding box center [334, 181] width 82 height 6
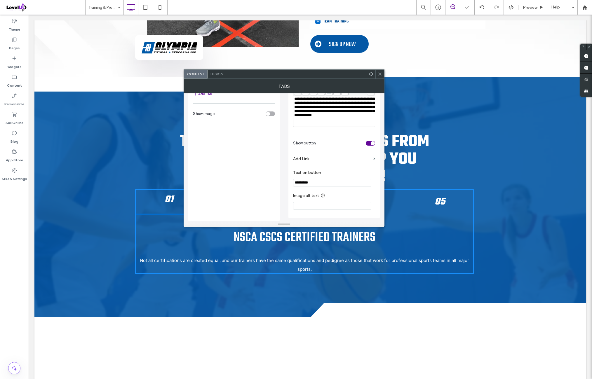
click at [368, 143] on div "toggle" at bounding box center [370, 143] width 9 height 5
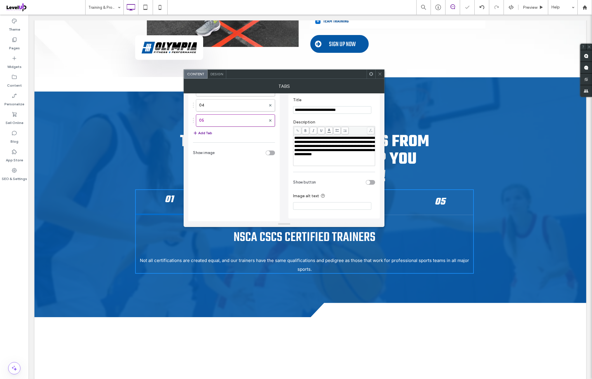
click at [379, 76] on icon at bounding box center [380, 74] width 4 height 4
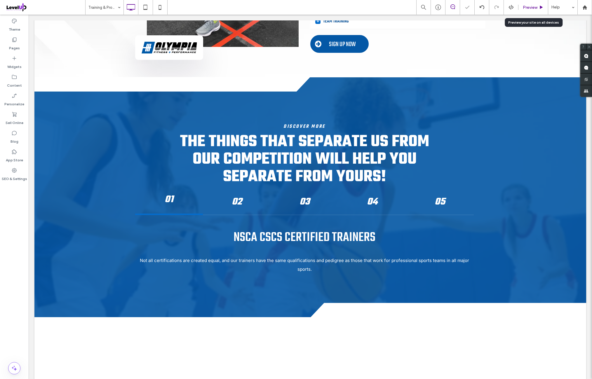
click at [535, 8] on span "Preview" at bounding box center [530, 7] width 15 height 5
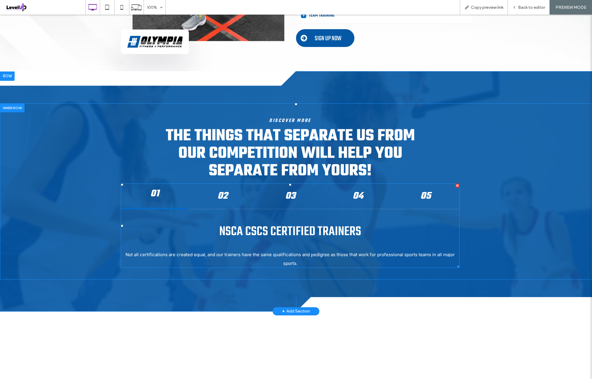
click at [221, 192] on span at bounding box center [290, 226] width 339 height 84
click at [231, 191] on span at bounding box center [290, 226] width 339 height 84
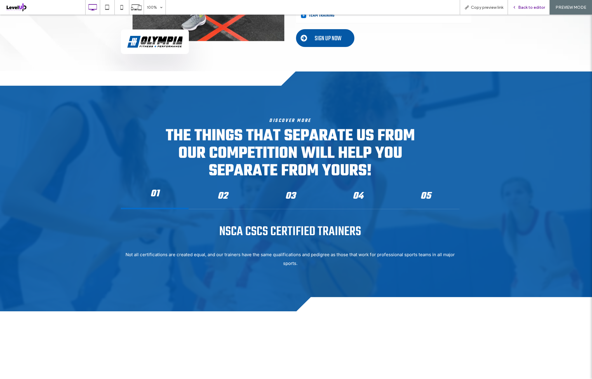
click at [521, 6] on span "Back to editor" at bounding box center [531, 7] width 27 height 5
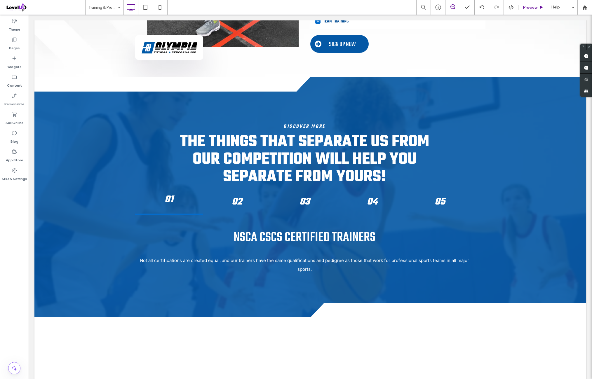
click at [530, 10] on div "Preview" at bounding box center [534, 7] width 30 height 15
click at [532, 7] on span "Preview" at bounding box center [530, 7] width 15 height 5
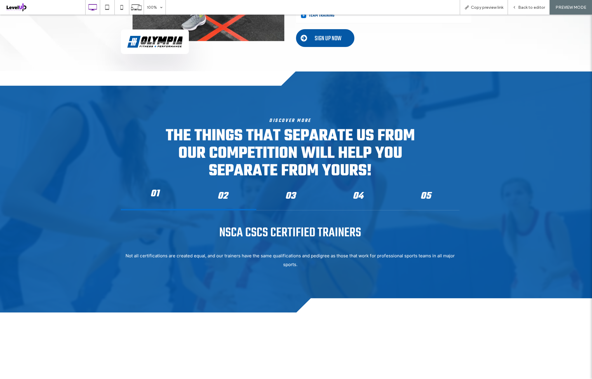
click at [228, 189] on h4 "02" at bounding box center [222, 196] width 57 height 15
click at [275, 190] on h4 "03" at bounding box center [290, 196] width 57 height 15
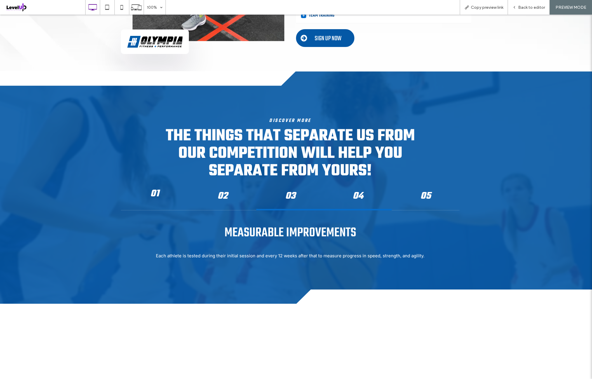
click at [335, 192] on h4 "04" at bounding box center [357, 196] width 57 height 15
click at [418, 192] on h4 "05" at bounding box center [425, 196] width 57 height 15
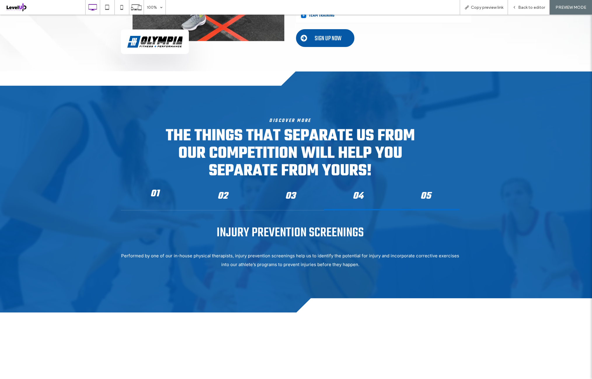
click at [357, 189] on h4 "04" at bounding box center [357, 196] width 57 height 15
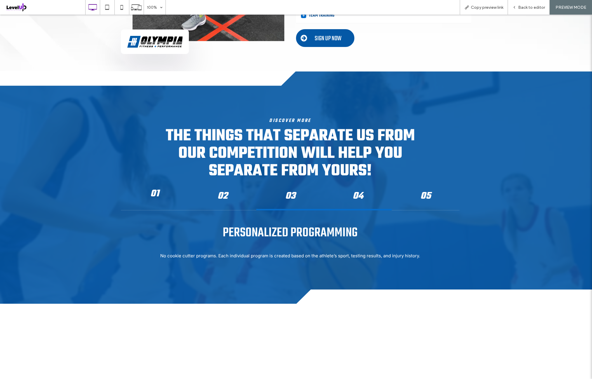
click at [298, 189] on h4 "03" at bounding box center [290, 196] width 57 height 15
drag, startPoint x: 226, startPoint y: 189, endPoint x: 210, endPoint y: 190, distance: 15.8
click at [225, 189] on h4 "02" at bounding box center [222, 196] width 57 height 15
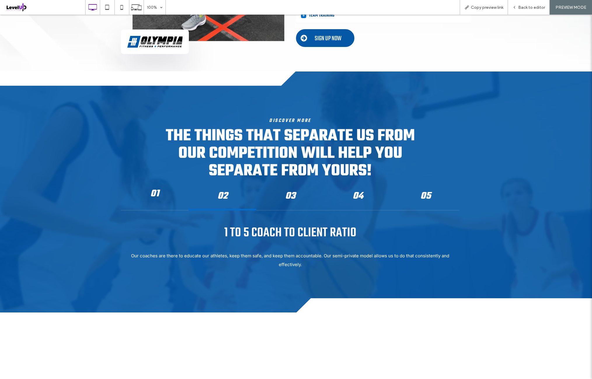
drag, startPoint x: 188, startPoint y: 187, endPoint x: 184, endPoint y: 188, distance: 4.1
click at [189, 187] on div "02" at bounding box center [223, 197] width 68 height 27
click at [425, 191] on h4 "05" at bounding box center [425, 196] width 57 height 15
click at [352, 191] on h4 "04" at bounding box center [357, 196] width 57 height 15
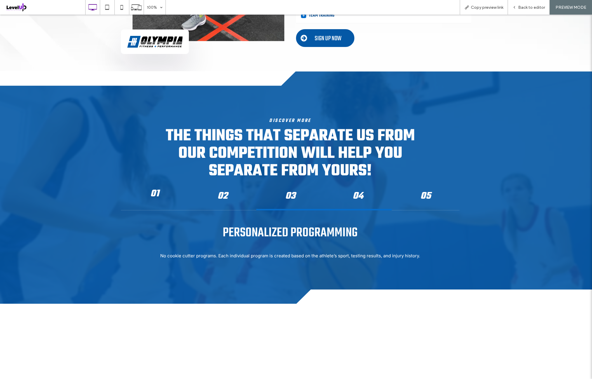
click at [287, 192] on h4 "03" at bounding box center [290, 196] width 57 height 15
click at [230, 194] on h4 "02" at bounding box center [222, 196] width 57 height 15
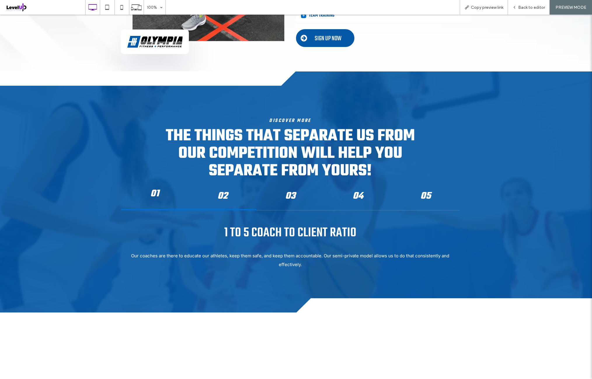
click at [164, 192] on div "01" at bounding box center [155, 197] width 68 height 27
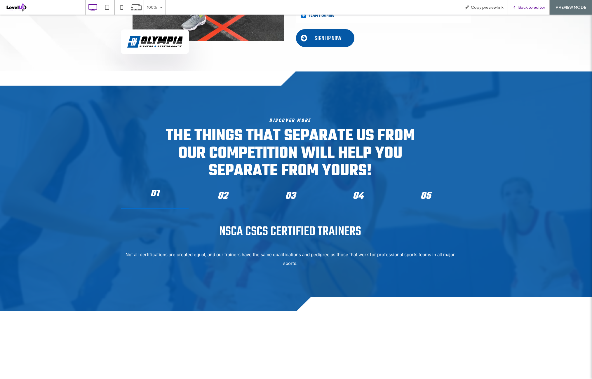
click at [533, 8] on span "Back to editor" at bounding box center [531, 7] width 27 height 5
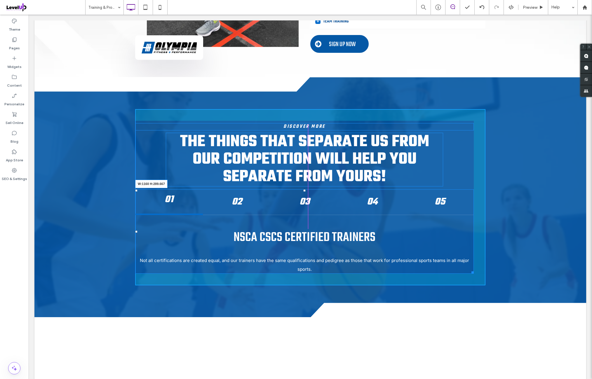
drag, startPoint x: 467, startPoint y: 264, endPoint x: 522, endPoint y: 260, distance: 55.0
click at [494, 246] on div "Discover More THE THINGS THAT SEPARATE US FROM OUR COMPETITION WILL HELP YOU SE…" at bounding box center [310, 197] width 552 height 177
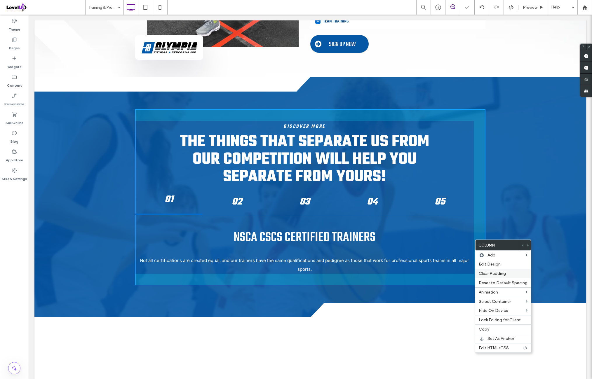
click at [498, 274] on span "Clear Padding" at bounding box center [492, 273] width 27 height 5
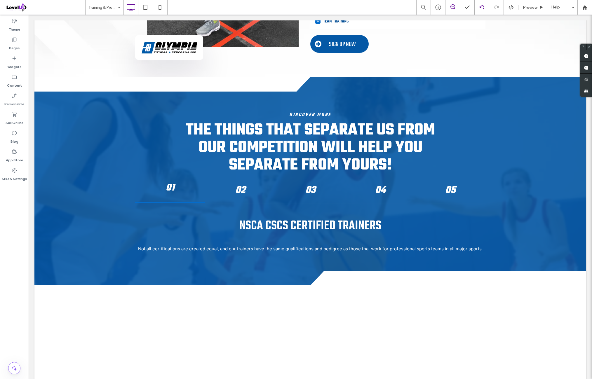
click at [483, 7] on icon at bounding box center [482, 7] width 5 height 5
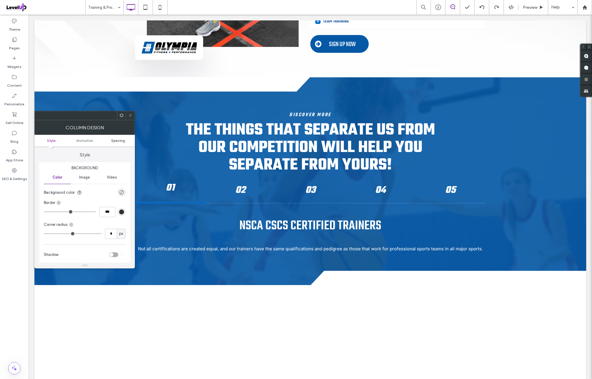
click at [123, 140] on span "Spacing" at bounding box center [118, 140] width 14 height 4
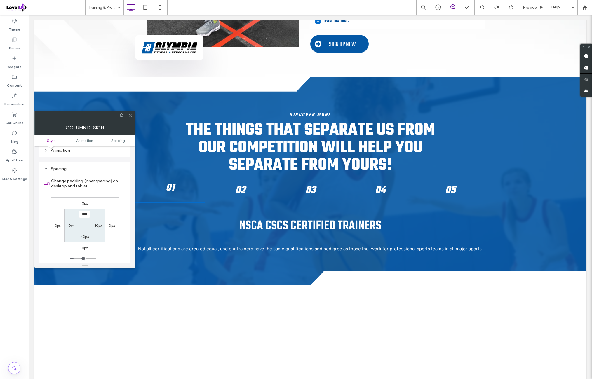
scroll to position [137, 0]
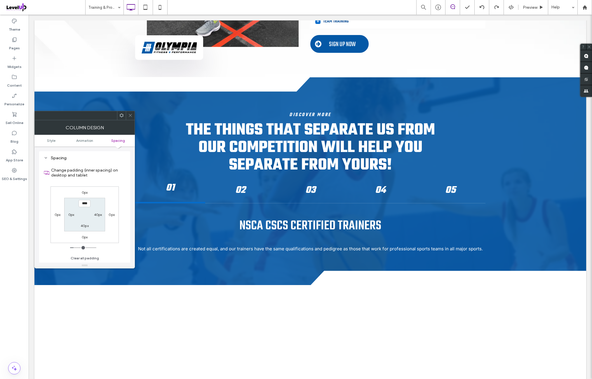
click at [98, 214] on label "40px" at bounding box center [98, 215] width 8 height 4
type input "*"
type input "***"
click at [110, 192] on div "0px 0px 0px 0px 40px *** 40px 0px" at bounding box center [85, 215] width 68 height 57
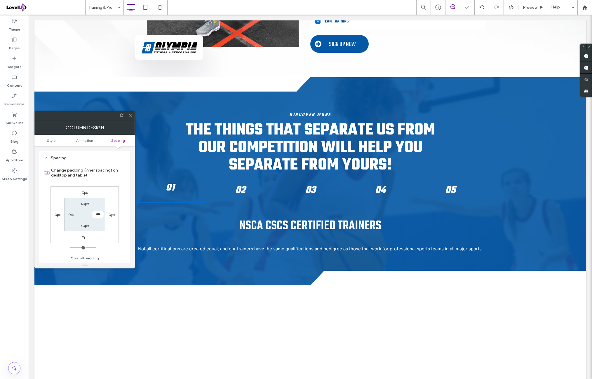
click at [128, 117] on icon at bounding box center [130, 115] width 4 height 4
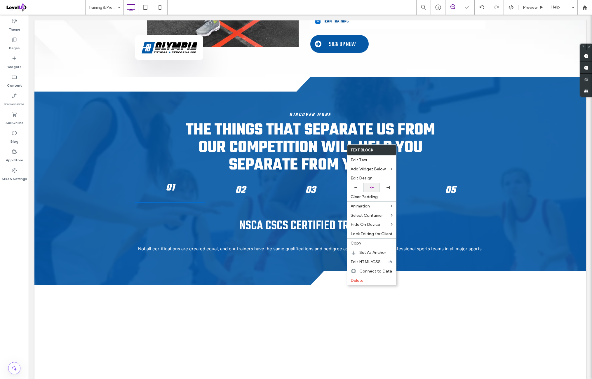
click at [378, 187] on div at bounding box center [372, 187] width 16 height 9
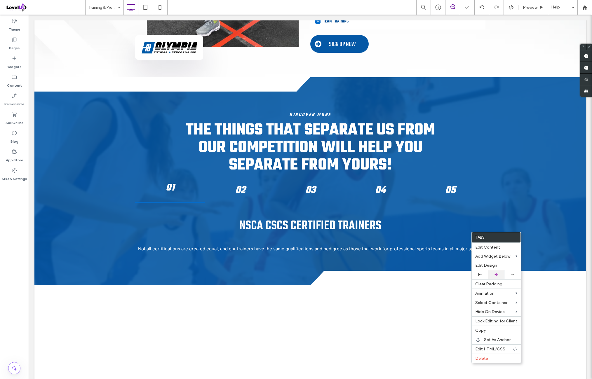
click at [502, 272] on div at bounding box center [496, 274] width 16 height 9
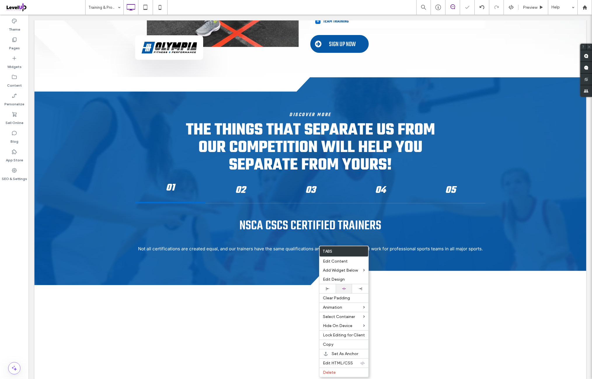
click at [349, 287] on div at bounding box center [344, 289] width 11 height 4
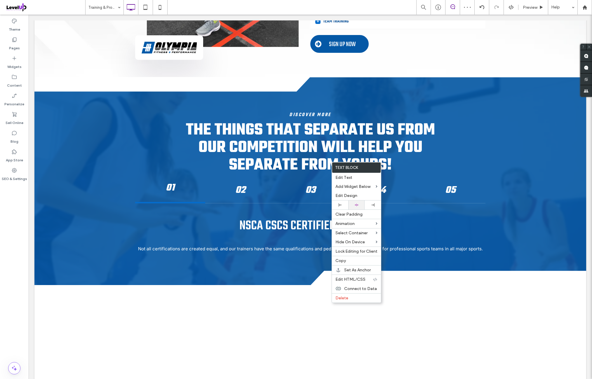
click at [360, 203] on div at bounding box center [356, 205] width 11 height 4
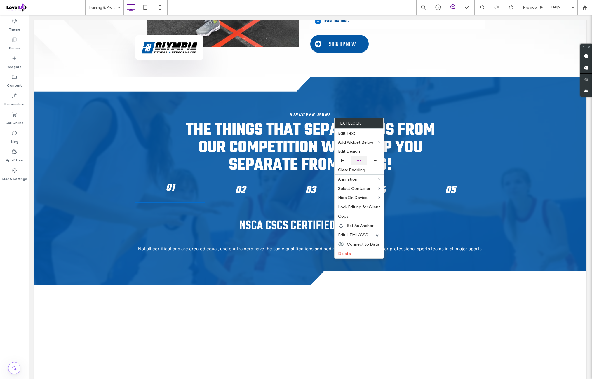
click at [363, 159] on div at bounding box center [359, 161] width 11 height 4
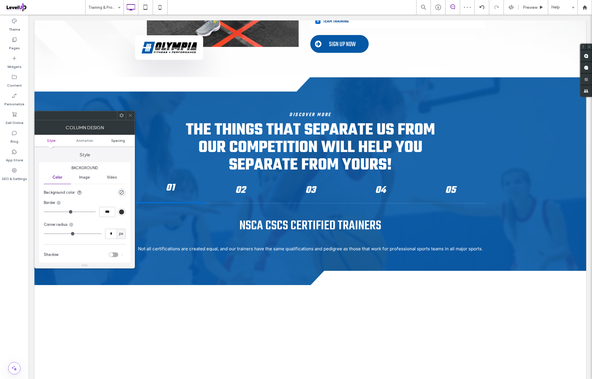
click at [117, 141] on span "Spacing" at bounding box center [118, 140] width 14 height 4
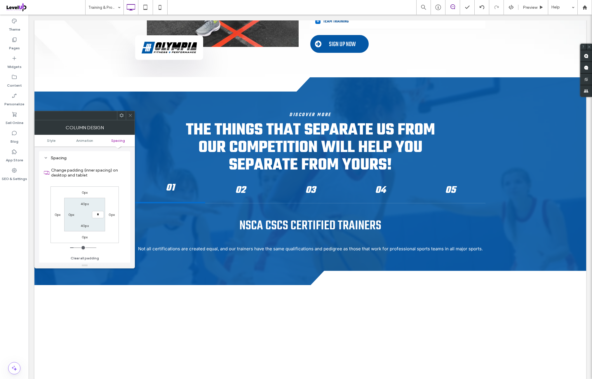
type input "*"
type input "***"
click at [112, 192] on div "0px 0px 0px 0px 40px *** 40px 0px" at bounding box center [85, 215] width 68 height 57
click at [131, 114] on use at bounding box center [130, 115] width 3 height 3
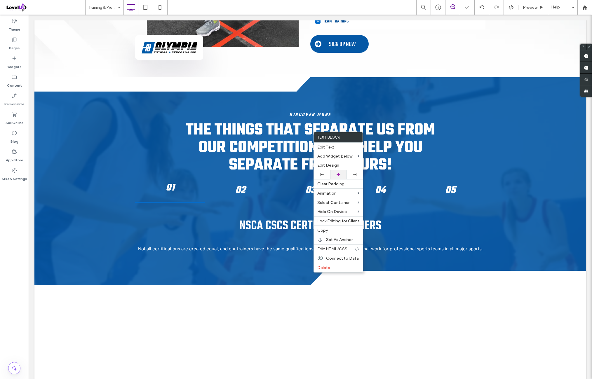
click at [342, 172] on div at bounding box center [338, 174] width 16 height 9
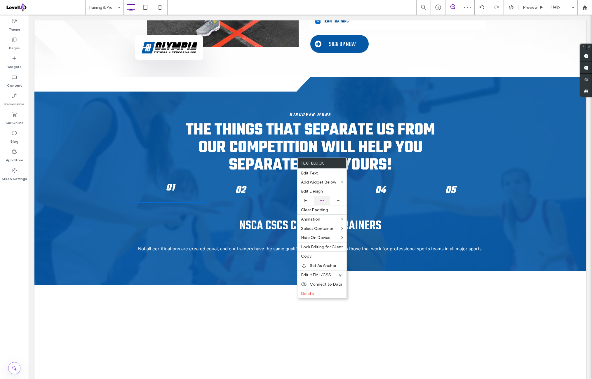
click at [327, 199] on div at bounding box center [322, 201] width 11 height 4
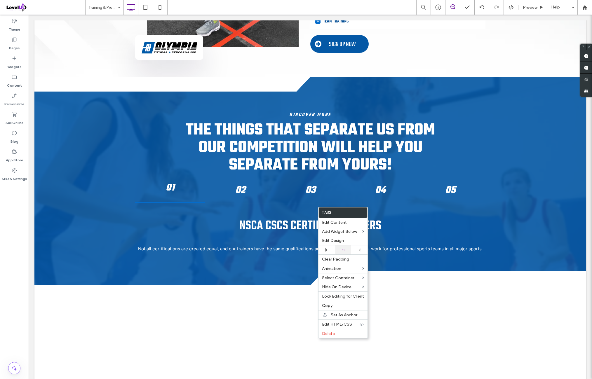
click at [347, 248] on div at bounding box center [343, 250] width 11 height 4
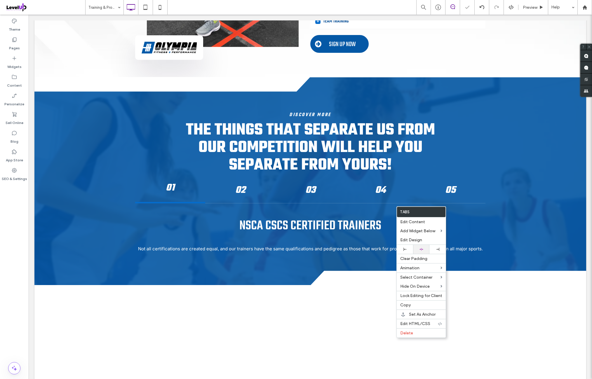
click at [426, 248] on div at bounding box center [421, 250] width 11 height 4
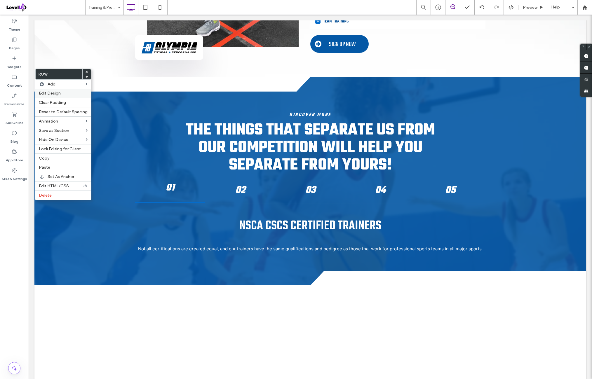
click at [71, 96] on div "Edit Design" at bounding box center [63, 93] width 56 height 9
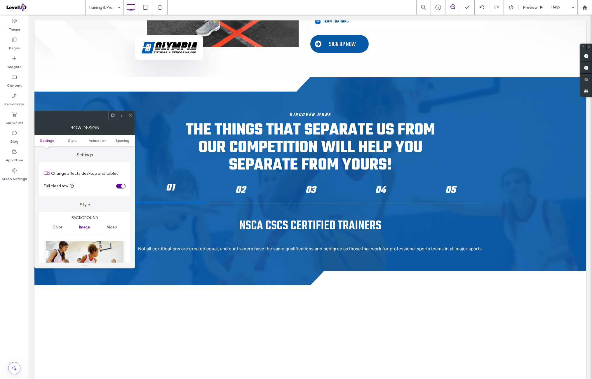
click at [99, 254] on img at bounding box center [85, 261] width 79 height 40
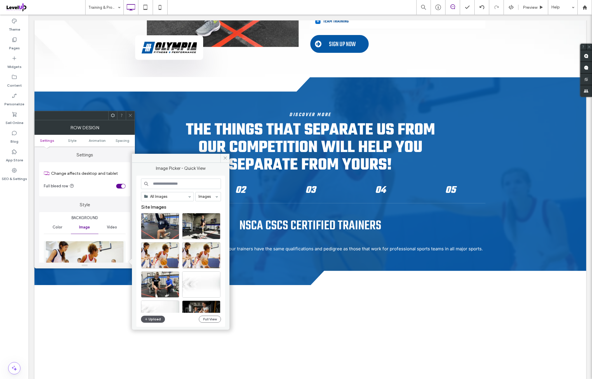
click at [154, 321] on button "Upload" at bounding box center [153, 319] width 24 height 7
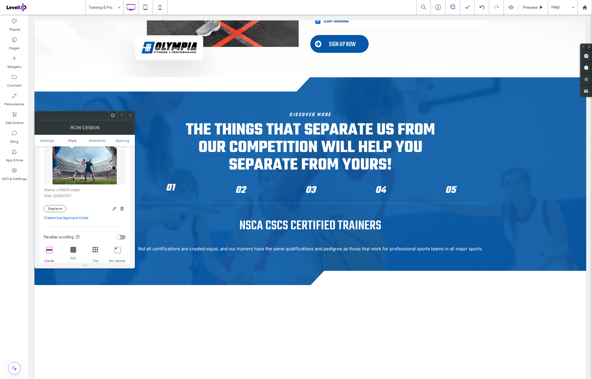
scroll to position [97, 0]
click at [116, 209] on icon "button" at bounding box center [114, 208] width 5 height 5
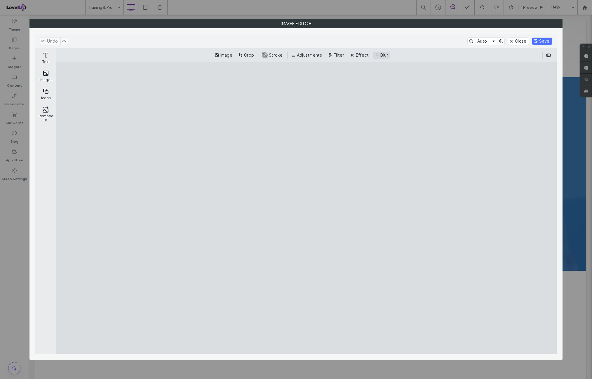
click at [378, 55] on button "Blur" at bounding box center [381, 55] width 17 height 7
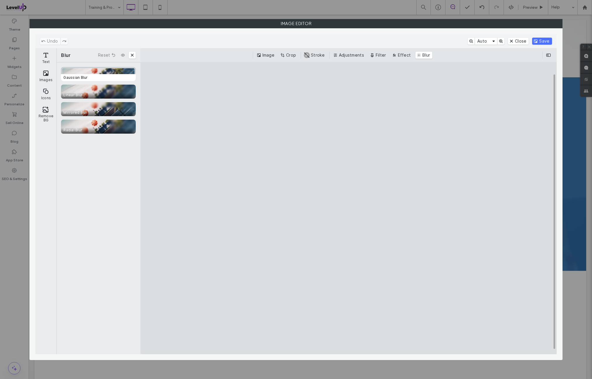
click at [116, 70] on div "CE.SDK" at bounding box center [98, 74] width 75 height 14
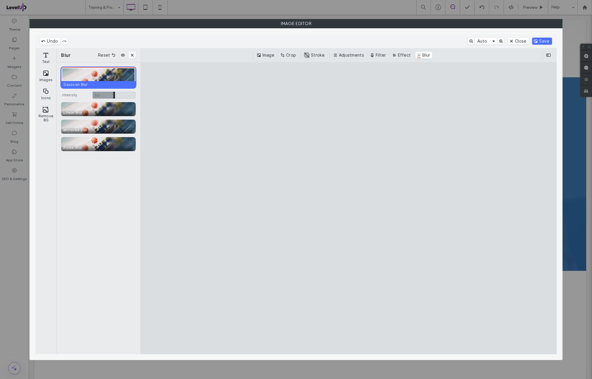
click at [88, 95] on label "Intensity" at bounding box center [75, 95] width 29 height 5
click at [93, 95] on input "CE.SDK" at bounding box center [114, 95] width 43 height 7
click at [88, 96] on button "ui.ed.cesdk.input.sliderInput.toggleNumberInput" at bounding box center [87, 95] width 7 height 7
type input "*"
type input "****"
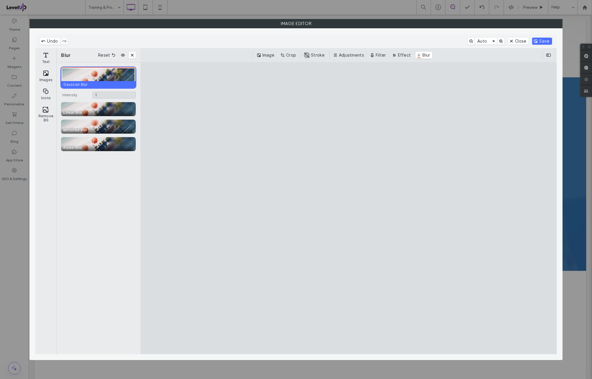
type input "**"
click at [88, 198] on div "Gaussian Blur Intensity 10 ** 10 Linear Blur Mirrored Blur Radial Blur" at bounding box center [98, 208] width 84 height 292
type input "****"
type input "**"
click at [117, 95] on input "CE.SDK" at bounding box center [114, 95] width 43 height 7
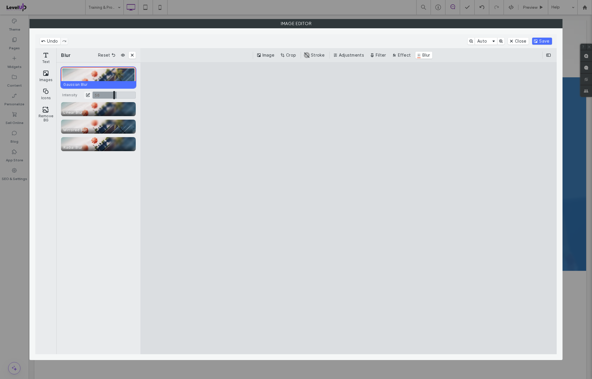
type input "****"
click at [86, 95] on button "ui.ed.cesdk.input.sliderInput.toggleNumberInput" at bounding box center [87, 95] width 7 height 7
type input "**"
type input "***"
click at [87, 181] on div "Gaussian Blur Intensity 10 ** 10 Linear Blur Mirrored Blur Radial Blur" at bounding box center [98, 208] width 84 height 292
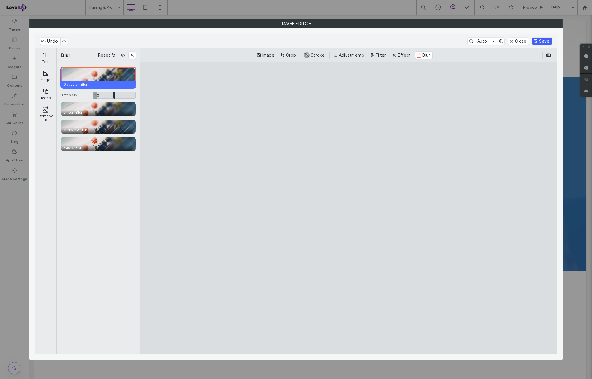
click at [546, 41] on button "Save" at bounding box center [542, 41] width 20 height 7
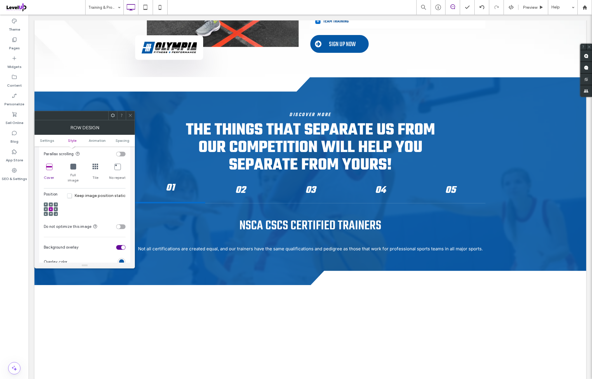
scroll to position [194, 0]
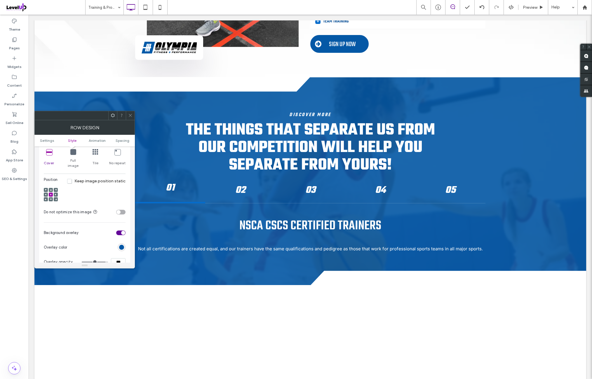
click at [123, 210] on div "toggle" at bounding box center [120, 212] width 9 height 5
click at [105, 183] on div "Position Keep image position static" at bounding box center [85, 191] width 82 height 28
click at [123, 140] on span "Spacing" at bounding box center [123, 140] width 14 height 4
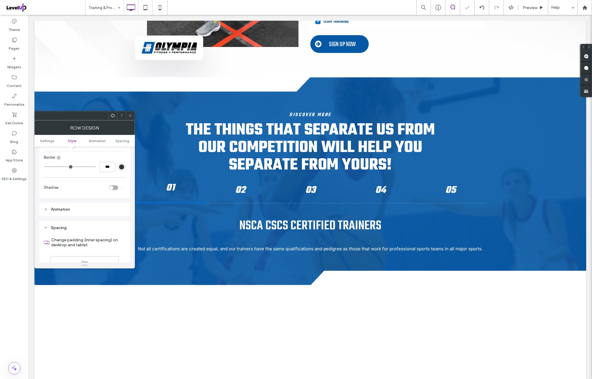
scroll to position [380, 0]
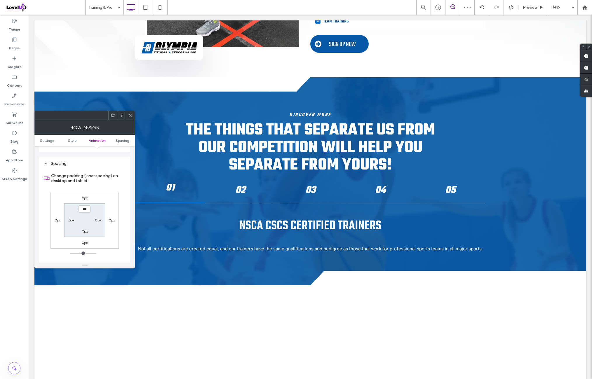
click at [109, 192] on div "0px 0px 0px 0px *** 0px 0px 0px" at bounding box center [85, 220] width 68 height 57
click at [131, 116] on icon at bounding box center [130, 115] width 4 height 4
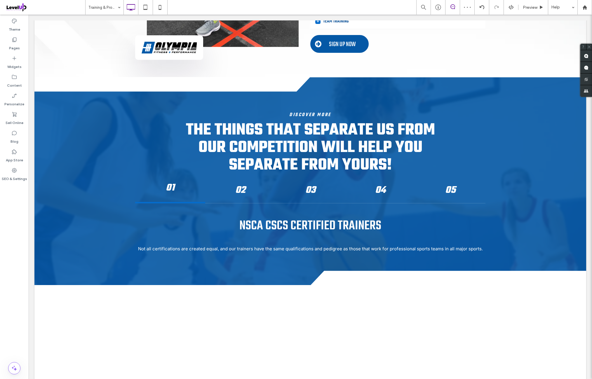
click at [24, 222] on div "Theme Pages Widgets Content Personalize Sell Online Blog App Store SEO & Settin…" at bounding box center [14, 197] width 29 height 365
drag, startPoint x: 21, startPoint y: 242, endPoint x: 28, endPoint y: 241, distance: 6.7
click at [22, 242] on div "Theme Pages Widgets Content Personalize Sell Online Blog App Store SEO & Settin…" at bounding box center [14, 197] width 29 height 365
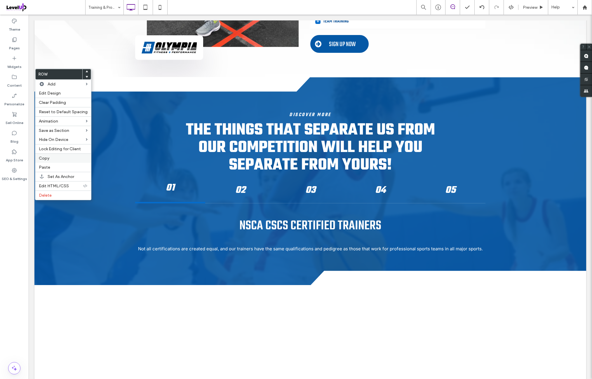
click at [58, 156] on label "Copy" at bounding box center [63, 158] width 49 height 5
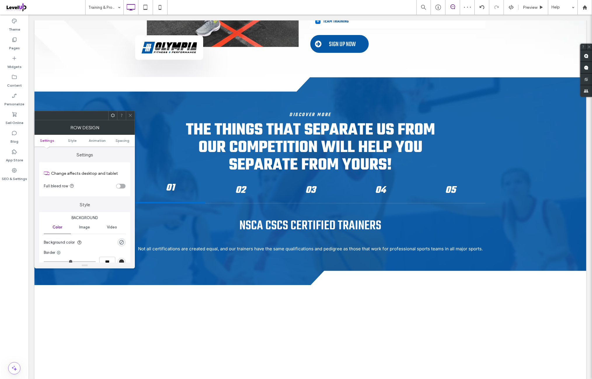
click at [132, 119] on span at bounding box center [130, 115] width 4 height 9
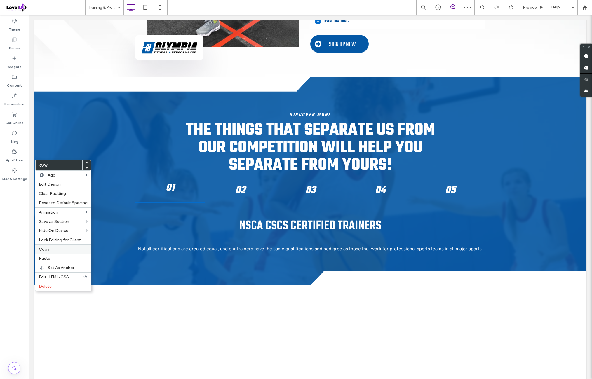
click at [53, 252] on div "Copy" at bounding box center [63, 249] width 56 height 9
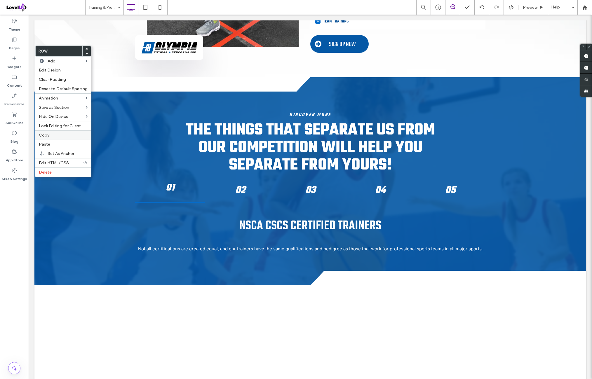
click at [54, 133] on label "Copy" at bounding box center [63, 135] width 49 height 5
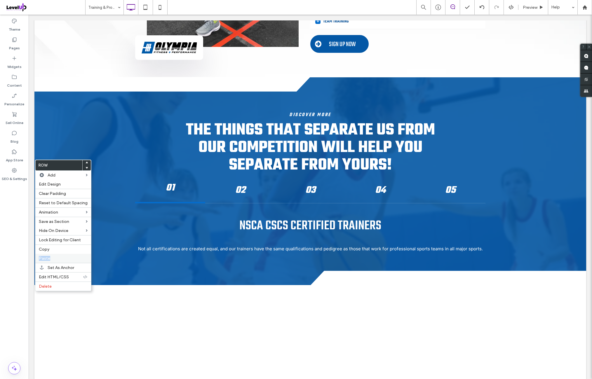
drag, startPoint x: 59, startPoint y: 251, endPoint x: 58, endPoint y: 255, distance: 4.1
click at [58, 255] on div "Row Add Edit Design Clear Padding Reset to Default Spacing Animation Save as Se…" at bounding box center [63, 226] width 56 height 132
click at [58, 256] on label "Paste" at bounding box center [63, 258] width 49 height 5
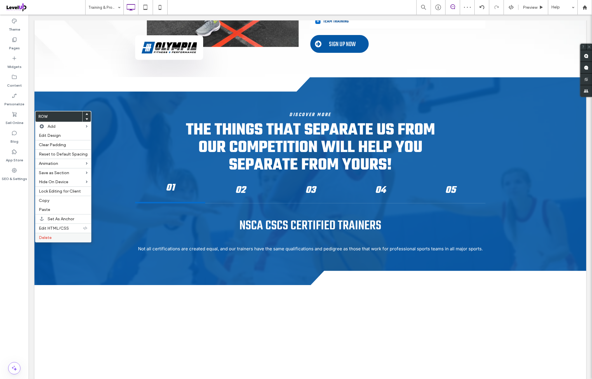
click at [60, 235] on label "Delete" at bounding box center [63, 237] width 49 height 5
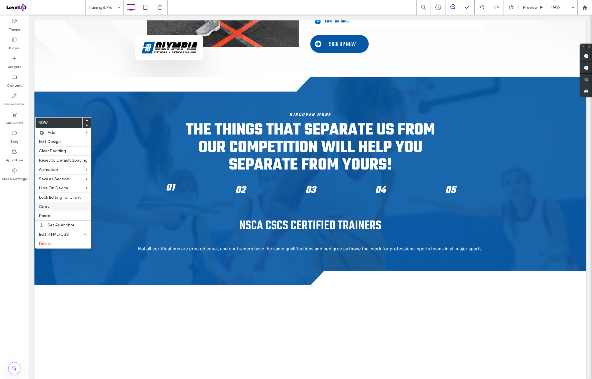
click at [55, 205] on label "Copy" at bounding box center [63, 206] width 49 height 5
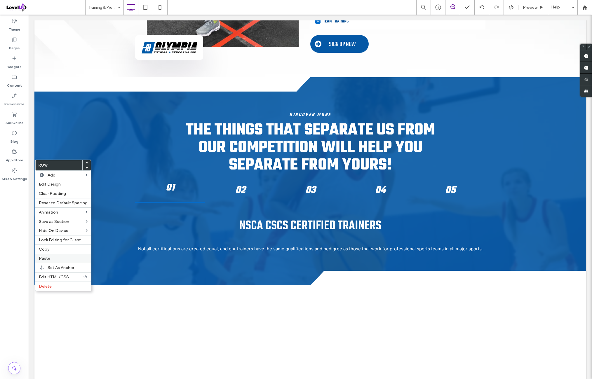
drag, startPoint x: 57, startPoint y: 257, endPoint x: 61, endPoint y: 255, distance: 4.2
click at [57, 256] on label "Paste" at bounding box center [63, 258] width 49 height 5
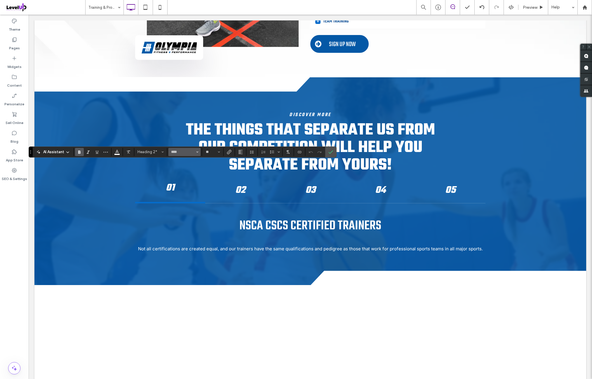
type input "*****"
type input "**"
click at [332, 156] on label "Confirm" at bounding box center [330, 152] width 9 height 11
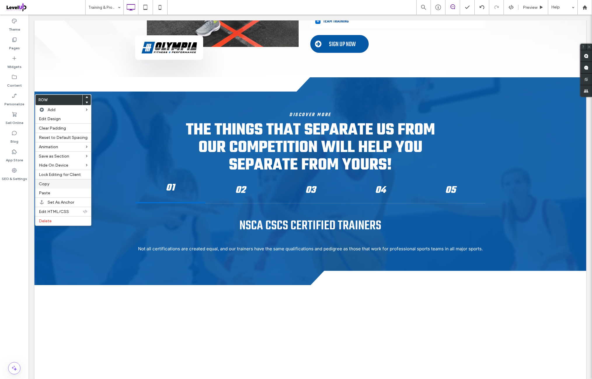
drag, startPoint x: 53, startPoint y: 181, endPoint x: 60, endPoint y: 178, distance: 7.9
click at [53, 182] on label "Copy" at bounding box center [63, 184] width 49 height 5
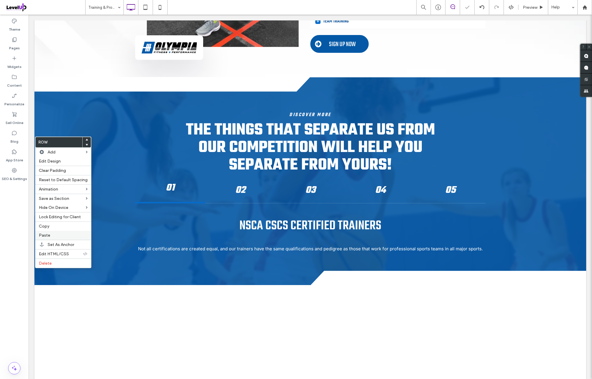
click at [53, 235] on label "Paste" at bounding box center [63, 235] width 49 height 5
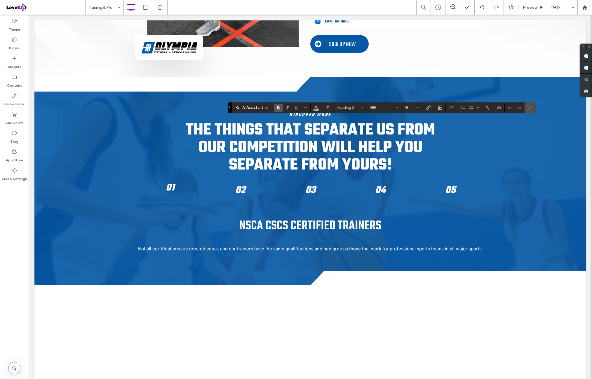
type input "*****"
type input "**"
type input "****"
type input "**"
click at [290, 109] on label "Italic" at bounding box center [287, 108] width 9 height 8
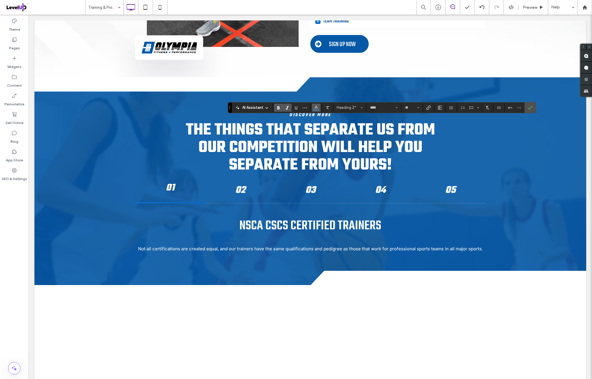
click at [319, 109] on button "Color" at bounding box center [316, 108] width 9 height 8
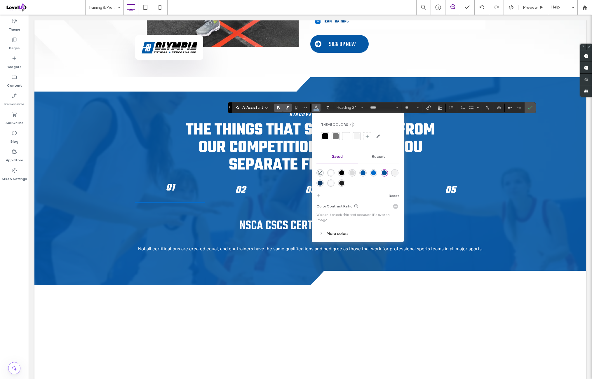
click at [373, 172] on div "rgba(5,108,203,1)" at bounding box center [373, 173] width 5 height 5
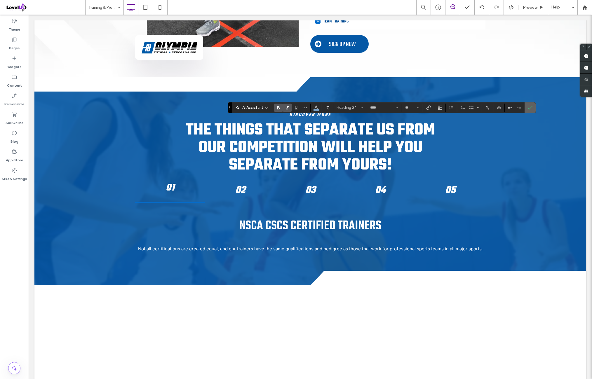
click at [526, 107] on label "Confirm" at bounding box center [530, 107] width 9 height 11
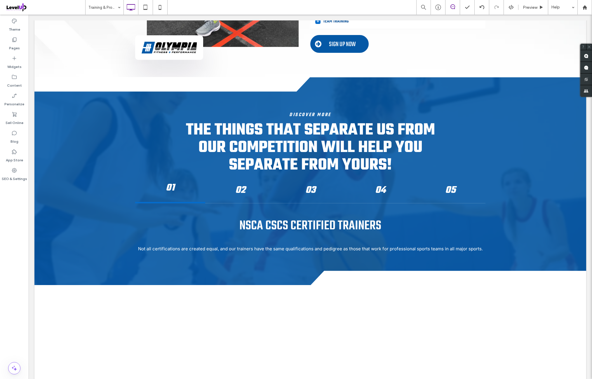
type input "*****"
type input "**"
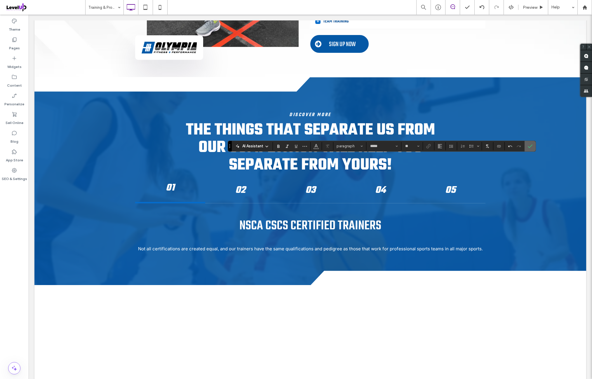
click at [526, 148] on label "Confirm" at bounding box center [530, 146] width 9 height 11
click at [533, 150] on label "Confirm" at bounding box center [530, 146] width 9 height 11
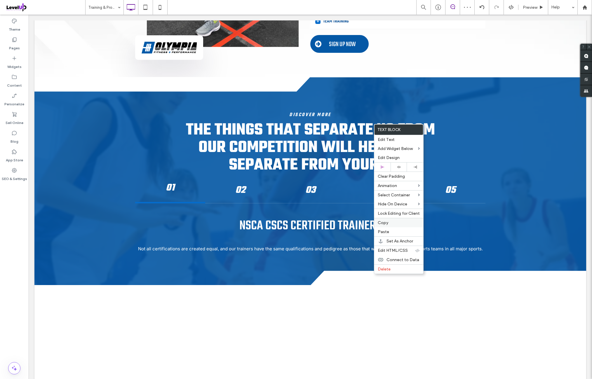
click at [391, 221] on label "Copy" at bounding box center [399, 222] width 42 height 5
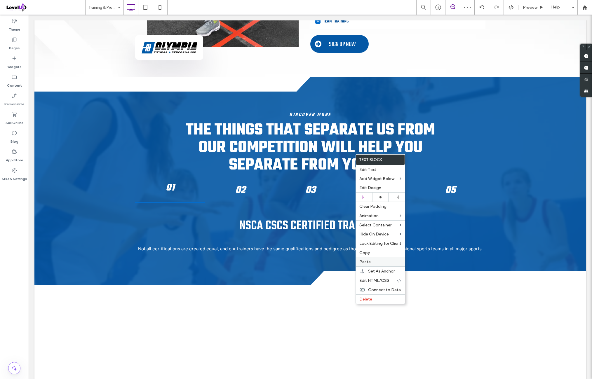
click at [376, 260] on label "Paste" at bounding box center [380, 262] width 42 height 5
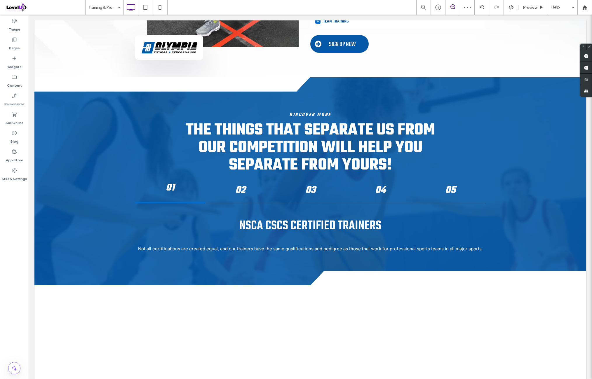
type input "*****"
type input "**"
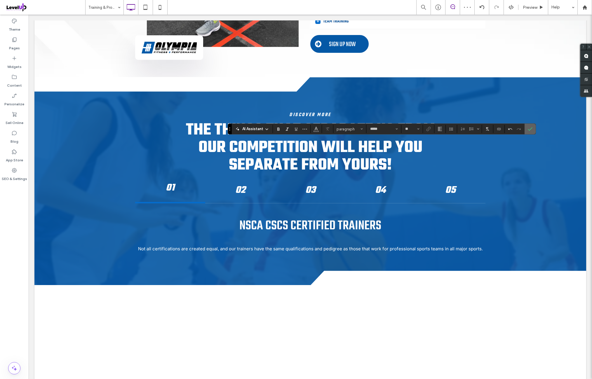
click at [528, 132] on span "Confirm" at bounding box center [529, 129] width 3 height 11
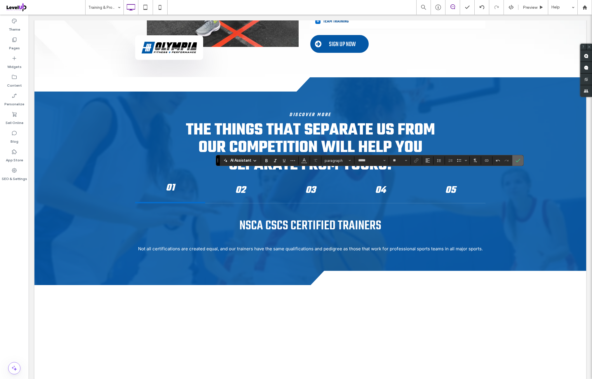
click at [519, 161] on label "Confirm" at bounding box center [518, 160] width 9 height 11
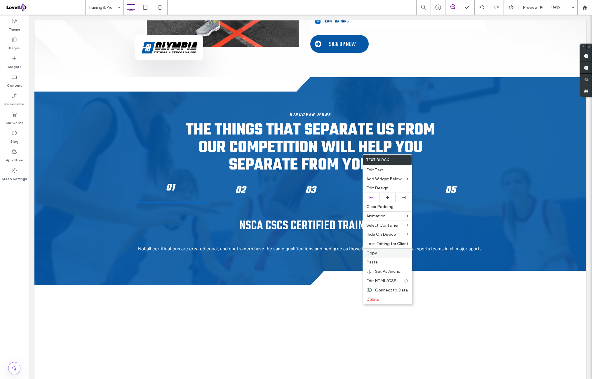
click at [383, 253] on label "Copy" at bounding box center [387, 253] width 42 height 5
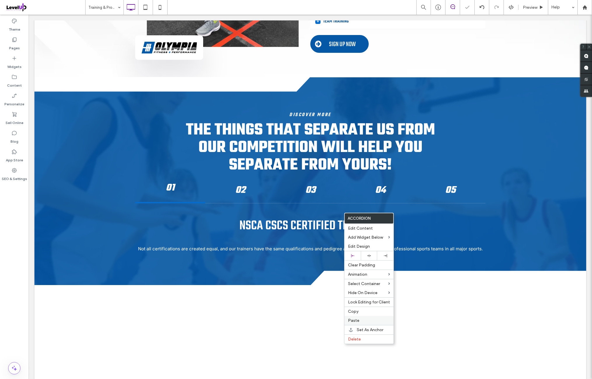
drag, startPoint x: 359, startPoint y: 318, endPoint x: 373, endPoint y: 293, distance: 28.9
click at [359, 318] on label "Paste" at bounding box center [369, 320] width 42 height 5
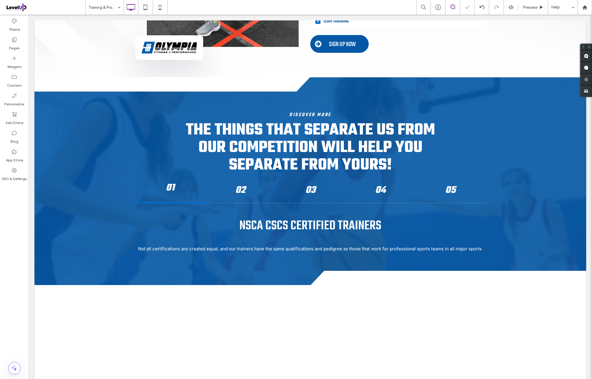
type input "*****"
type input "**"
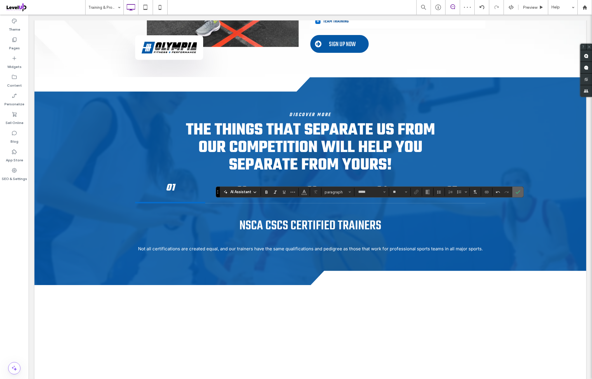
click at [516, 194] on span "Confirm" at bounding box center [517, 192] width 3 height 11
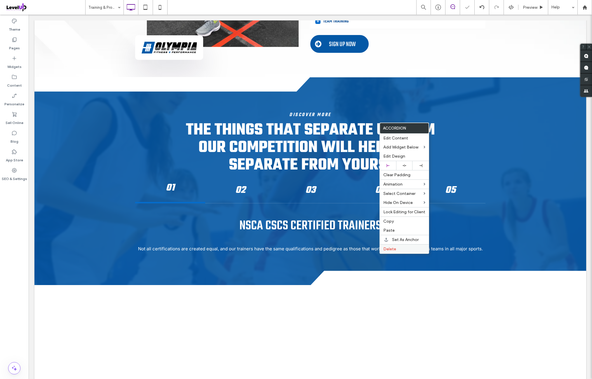
click at [401, 247] on label "Delete" at bounding box center [404, 249] width 42 height 5
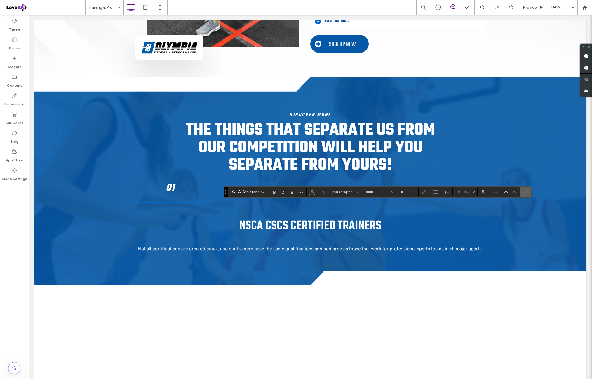
click at [524, 193] on use "Confirm" at bounding box center [526, 192] width 5 height 4
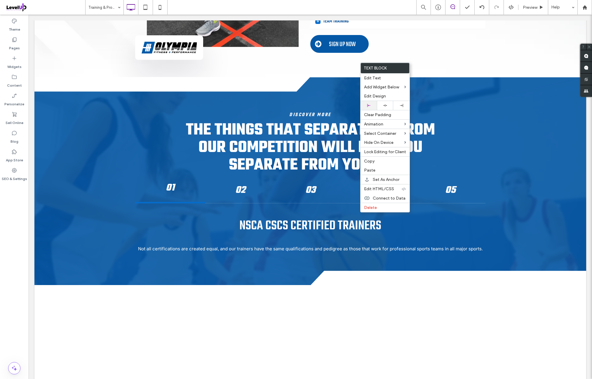
click at [373, 101] on div at bounding box center [369, 105] width 16 height 9
click at [374, 104] on div at bounding box center [369, 107] width 16 height 9
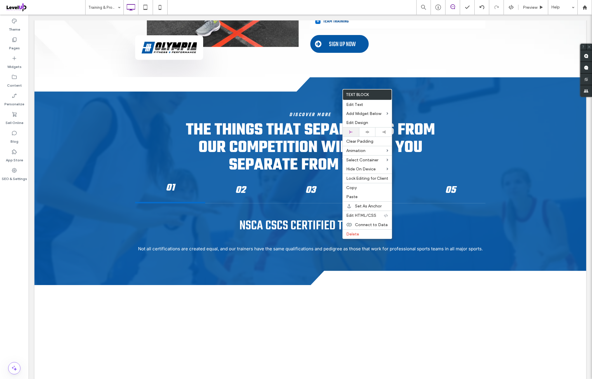
click at [355, 129] on div at bounding box center [351, 132] width 16 height 9
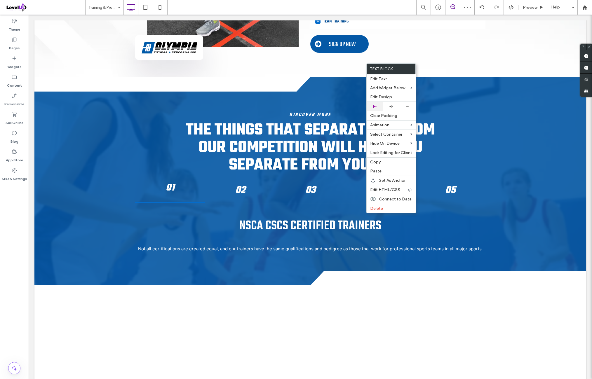
click at [379, 104] on div at bounding box center [375, 106] width 16 height 9
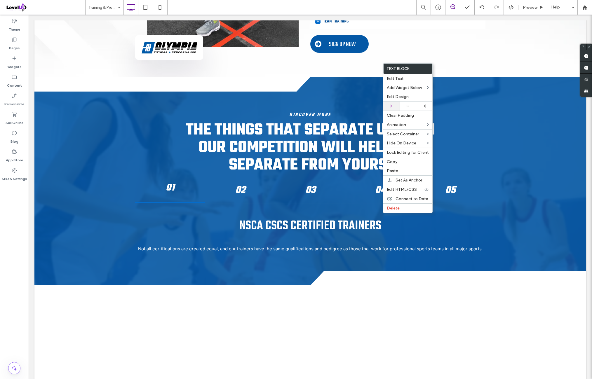
click at [395, 102] on div at bounding box center [391, 106] width 16 height 9
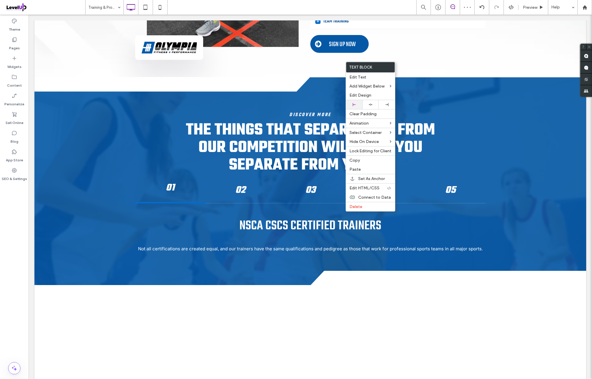
click at [359, 102] on div at bounding box center [354, 104] width 16 height 9
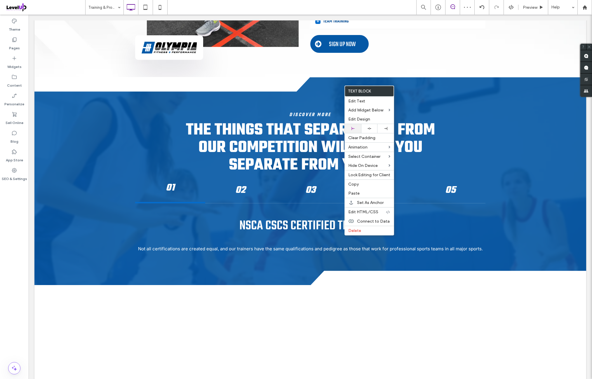
click at [357, 127] on div at bounding box center [353, 128] width 11 height 3
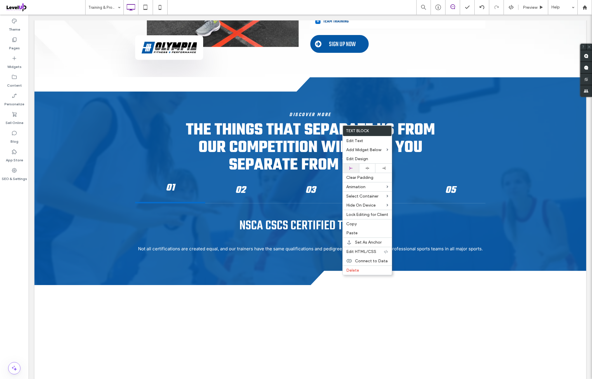
click at [356, 166] on div at bounding box center [351, 168] width 16 height 9
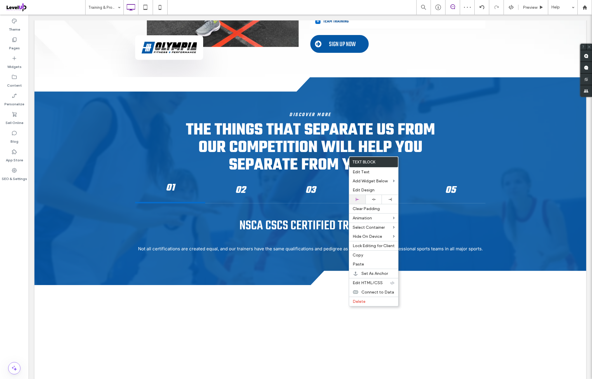
click at [362, 198] on div at bounding box center [357, 199] width 11 height 3
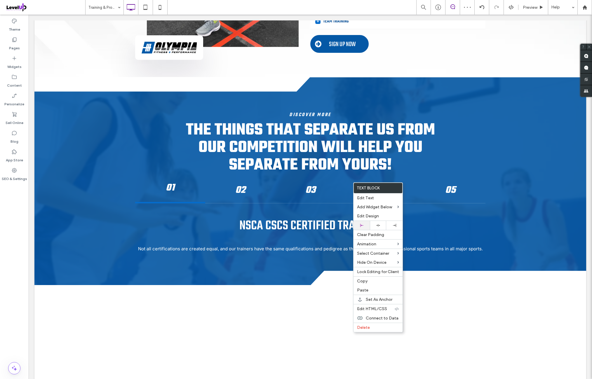
click at [367, 223] on div at bounding box center [362, 225] width 16 height 9
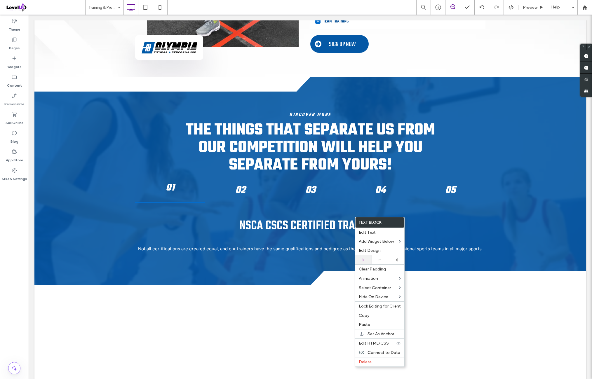
click at [369, 256] on div at bounding box center [363, 260] width 16 height 9
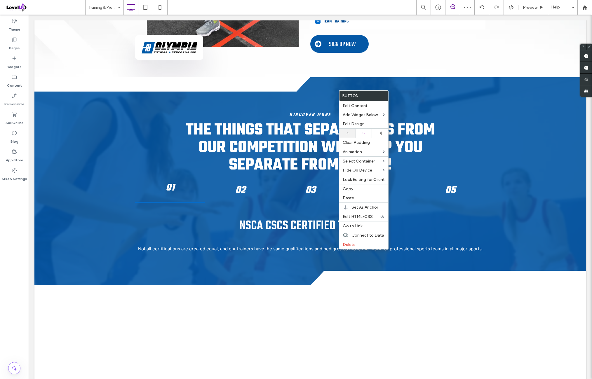
click at [352, 131] on div at bounding box center [347, 133] width 16 height 9
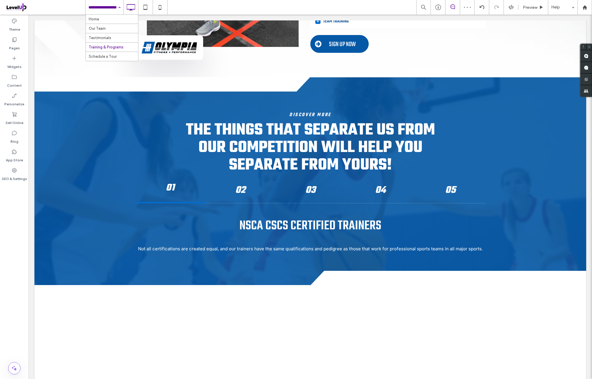
drag, startPoint x: 116, startPoint y: 8, endPoint x: 109, endPoint y: 36, distance: 28.0
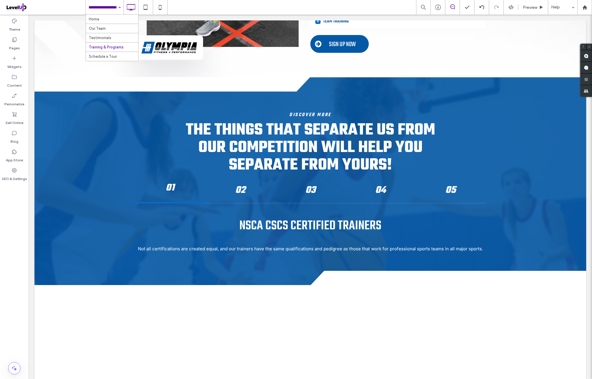
click at [22, 233] on div "Theme Pages Widgets Content Personalize Sell Online Blog App Store SEO & Settin…" at bounding box center [14, 197] width 29 height 365
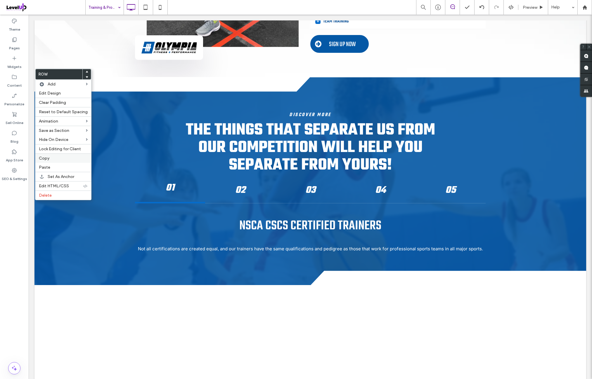
click at [54, 158] on label "Copy" at bounding box center [63, 158] width 49 height 5
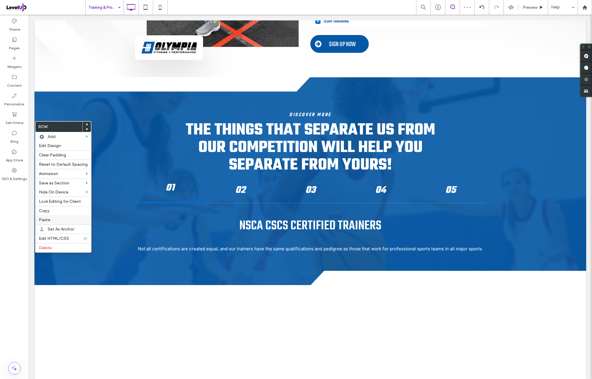
drag, startPoint x: 55, startPoint y: 220, endPoint x: 65, endPoint y: 219, distance: 9.4
click at [56, 219] on label "Paste" at bounding box center [63, 220] width 49 height 5
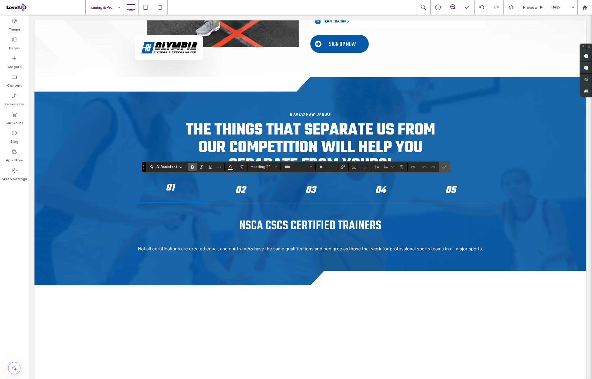
type input "*****"
type input "**"
click at [442, 167] on icon "Confirm" at bounding box center [444, 167] width 5 height 5
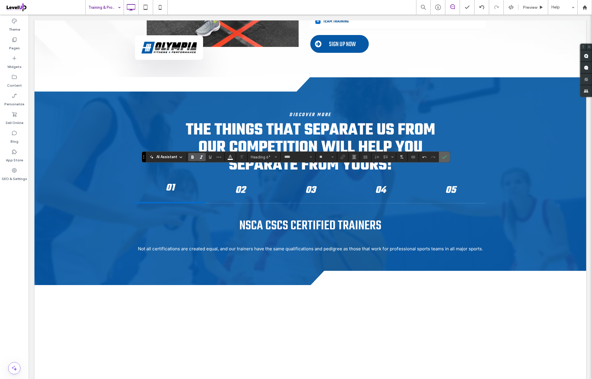
click at [442, 157] on icon "Confirm" at bounding box center [444, 157] width 5 height 5
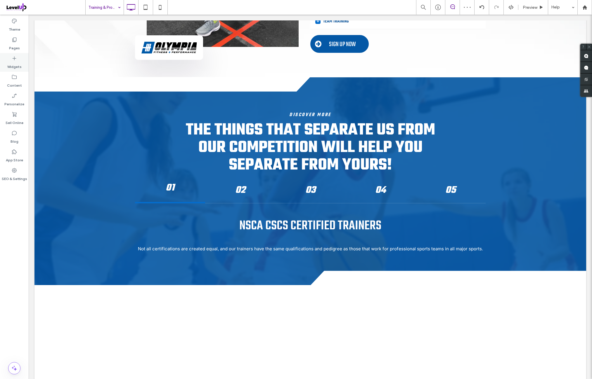
drag, startPoint x: 10, startPoint y: 50, endPoint x: 14, endPoint y: 61, distance: 11.8
click at [10, 51] on div "Pages" at bounding box center [14, 43] width 29 height 19
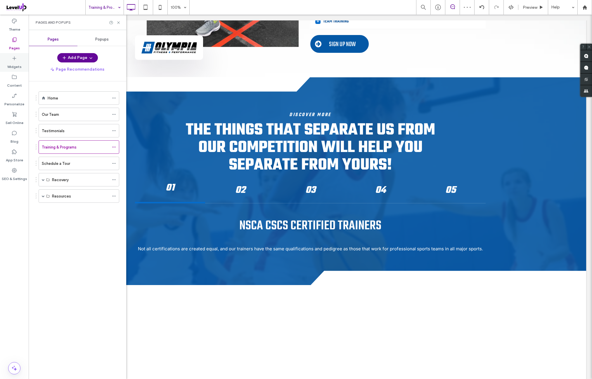
click at [15, 63] on label "Widgets" at bounding box center [14, 65] width 14 height 8
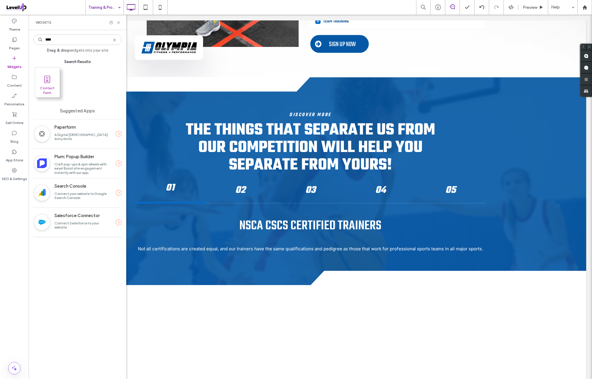
type input "****"
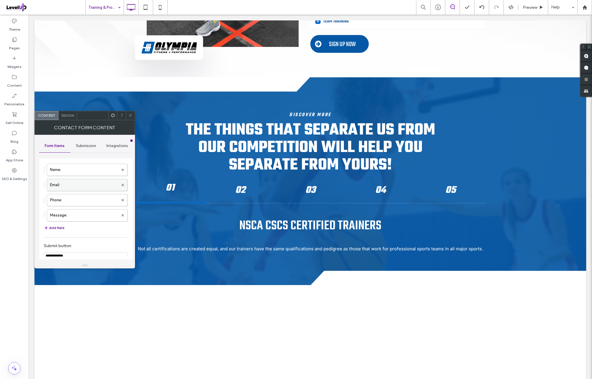
scroll to position [0, 0]
click at [88, 194] on label "Name:" at bounding box center [84, 192] width 68 height 12
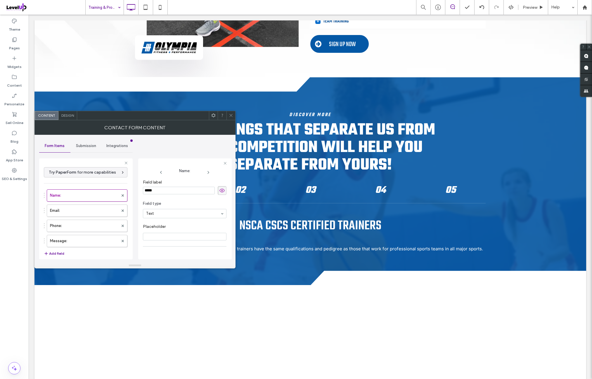
click at [172, 196] on div "Field label *****" at bounding box center [185, 187] width 84 height 21
click at [175, 192] on input "*****" at bounding box center [179, 191] width 72 height 8
type input "**********"
drag, startPoint x: 181, startPoint y: 196, endPoint x: 184, endPoint y: 198, distance: 3.6
click at [180, 203] on span "Field type" at bounding box center [183, 204] width 81 height 6
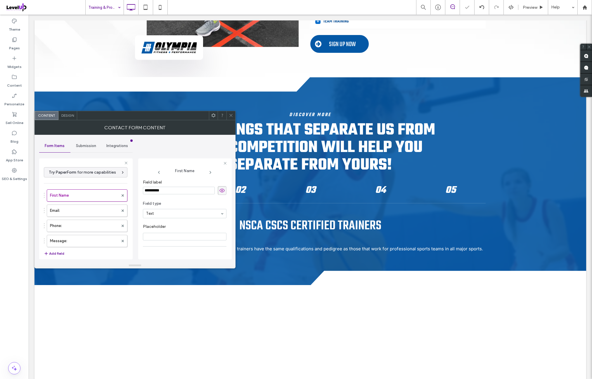
click at [175, 189] on input "**********" at bounding box center [179, 191] width 72 height 8
click at [177, 234] on input "Placeholder" at bounding box center [185, 237] width 84 height 8
paste input "**********"
type input "**********"
click at [190, 199] on section "Field type Text" at bounding box center [185, 209] width 84 height 23
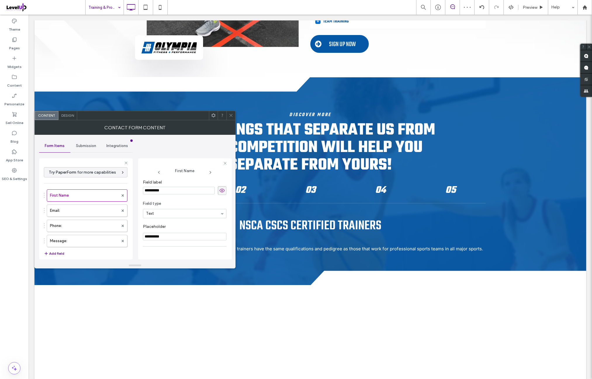
click at [219, 191] on use at bounding box center [221, 191] width 5 height 4
click at [194, 204] on span "Field type" at bounding box center [183, 204] width 81 height 6
click at [155, 250] on input "range" at bounding box center [156, 250] width 26 height 1
click at [59, 250] on button "Add field" at bounding box center [54, 253] width 20 height 7
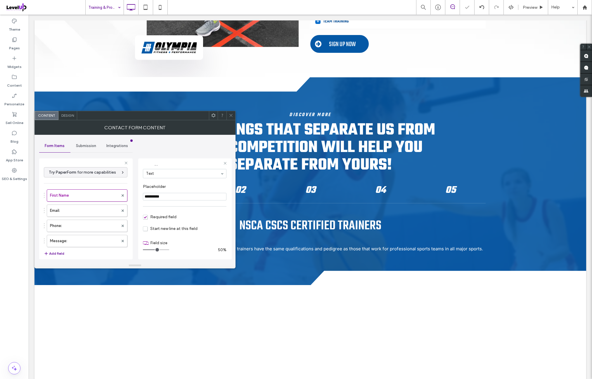
type input "*"
drag, startPoint x: 77, startPoint y: 253, endPoint x: 88, endPoint y: 205, distance: 49.6
click at [175, 194] on input "*********" at bounding box center [179, 191] width 72 height 8
type input "*********"
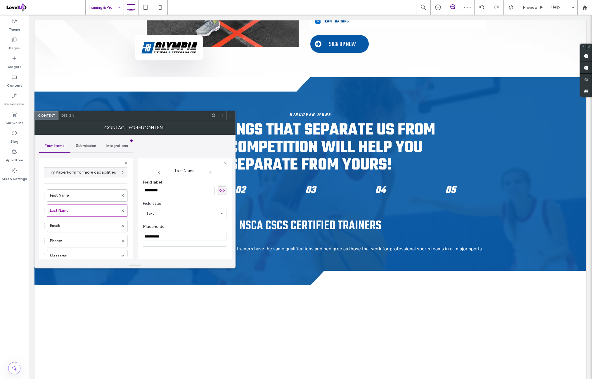
click at [178, 236] on input "**********" at bounding box center [185, 237] width 84 height 8
paste input "Placeholder"
type input "*********"
click at [193, 198] on section "Field type Text" at bounding box center [185, 209] width 84 height 23
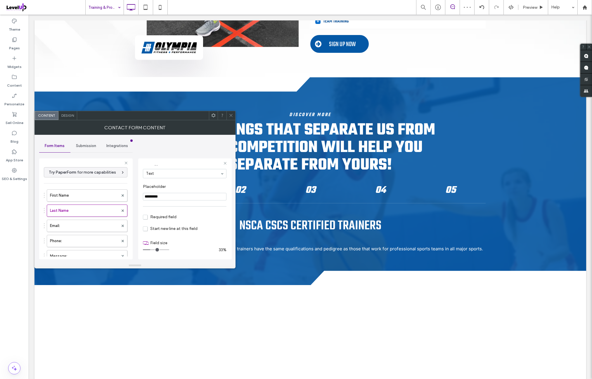
click at [162, 219] on section "Required field" at bounding box center [185, 217] width 84 height 15
click at [161, 219] on section "Required field" at bounding box center [185, 217] width 84 height 15
click at [161, 218] on span "Required field" at bounding box center [160, 217] width 34 height 5
click at [157, 250] on input "range" at bounding box center [156, 250] width 26 height 1
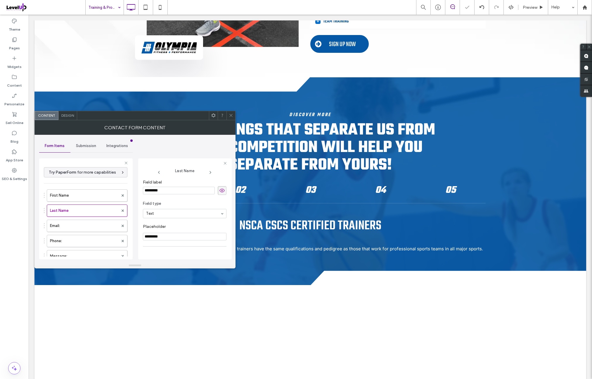
click at [218, 194] on span at bounding box center [222, 190] width 9 height 9
click at [154, 250] on input "range" at bounding box center [156, 250] width 26 height 1
click at [93, 226] on label "Email:" at bounding box center [84, 226] width 68 height 12
type input "*"
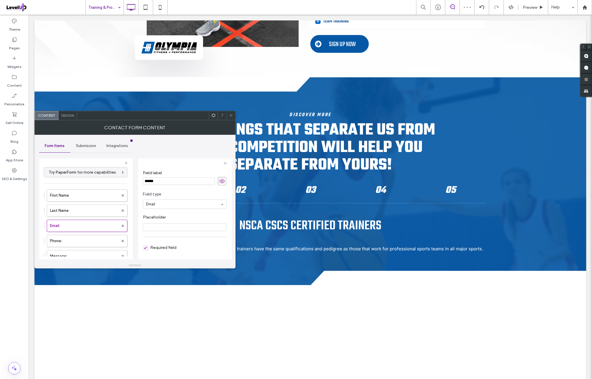
scroll to position [0, 0]
click at [172, 193] on input "******" at bounding box center [179, 191] width 72 height 8
type input "**********"
click at [167, 237] on input "Placeholder" at bounding box center [185, 237] width 84 height 8
paste input "********"
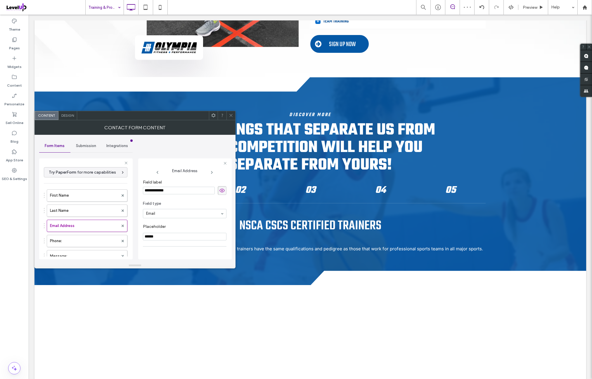
paste input "**********"
type input "**********"
drag, startPoint x: 209, startPoint y: 205, endPoint x: 216, endPoint y: 197, distance: 10.5
click at [209, 205] on span "Field type" at bounding box center [183, 204] width 81 height 6
click at [220, 193] on icon at bounding box center [222, 190] width 6 height 6
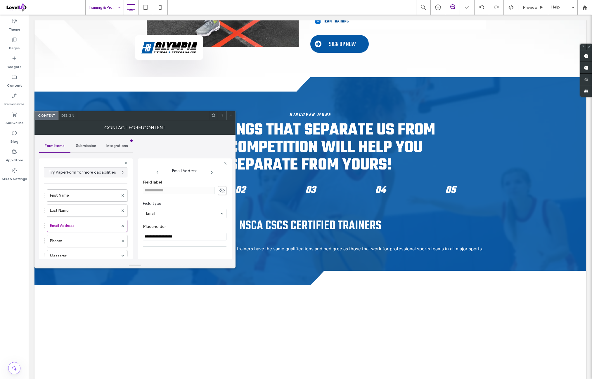
scroll to position [40, 0]
drag, startPoint x: 165, startPoint y: 251, endPoint x: 172, endPoint y: 249, distance: 7.5
type input "**"
click at [169, 250] on input "range" at bounding box center [156, 250] width 26 height 1
click at [121, 240] on use at bounding box center [122, 241] width 2 height 2
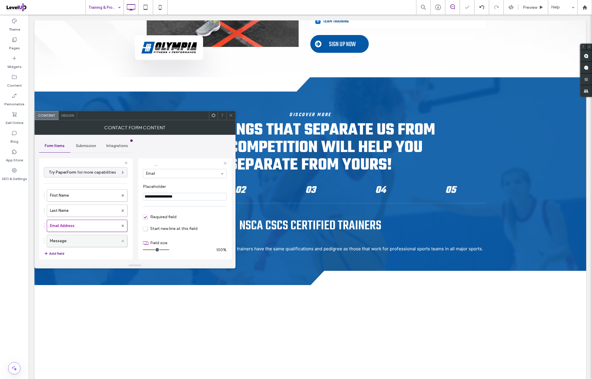
click at [121, 240] on icon at bounding box center [122, 241] width 2 height 2
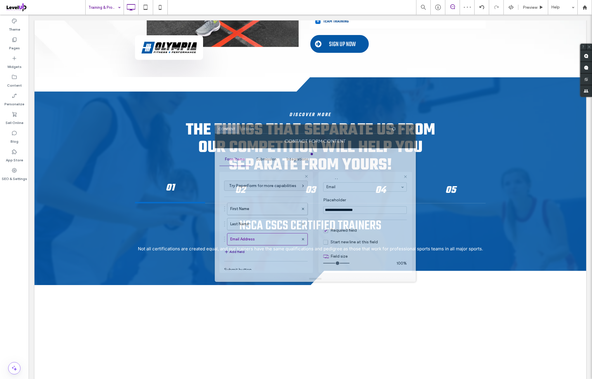
drag, startPoint x: 164, startPoint y: 118, endPoint x: 305, endPoint y: 161, distance: 148.3
click at [319, 125] on div at bounding box center [323, 129] width 132 height 9
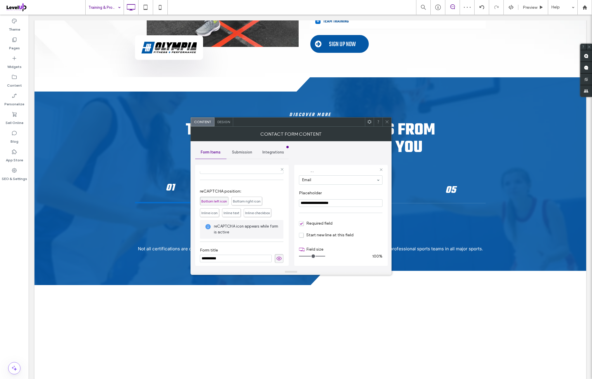
scroll to position [105, 0]
click at [249, 202] on div "Bottom left icon Bottom right icon Inline icon Inline text Inline checkbox" at bounding box center [242, 203] width 84 height 23
click at [250, 200] on span "Bottom right icon" at bounding box center [246, 198] width 31 height 9
click at [276, 257] on use at bounding box center [278, 257] width 5 height 4
click at [276, 255] on icon at bounding box center [279, 256] width 6 height 6
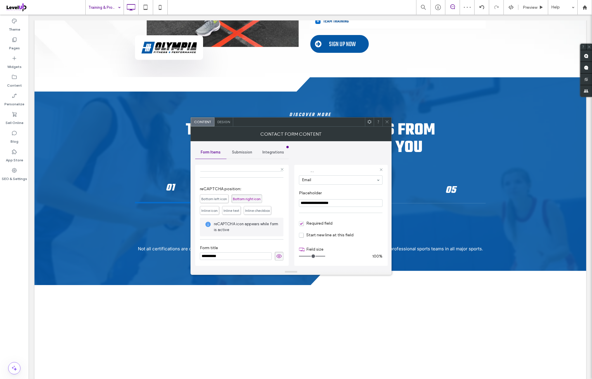
click at [246, 255] on input "**********" at bounding box center [236, 257] width 72 height 8
type input "**********"
click at [262, 246] on label "Form title" at bounding box center [242, 249] width 84 height 6
drag, startPoint x: 276, startPoint y: 255, endPoint x: 271, endPoint y: 229, distance: 26.5
click at [276, 256] on use at bounding box center [278, 257] width 5 height 4
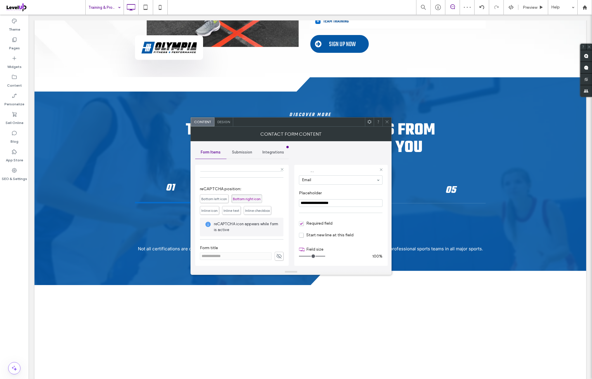
click at [239, 152] on span "Submission" at bounding box center [242, 152] width 20 height 5
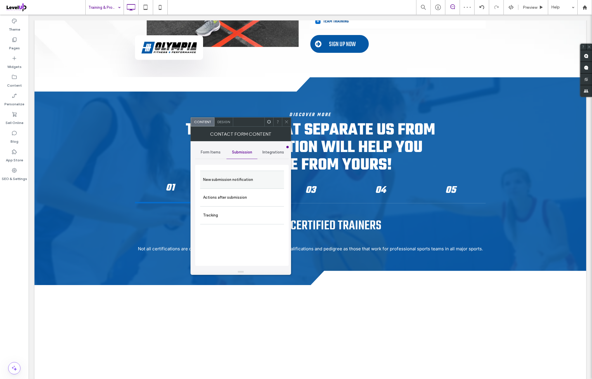
click at [252, 183] on label "New submission notification" at bounding box center [242, 180] width 78 height 12
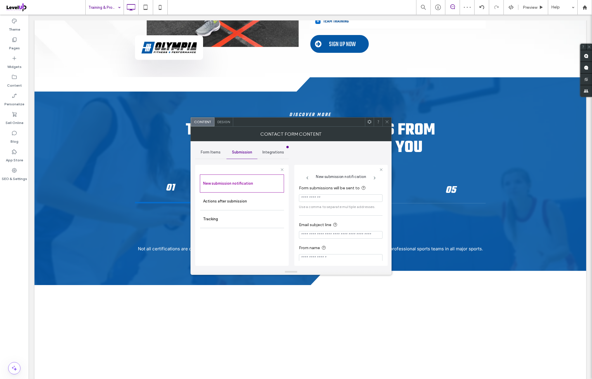
click at [335, 198] on input "Form submissions will be sent to" at bounding box center [341, 198] width 84 height 8
click at [385, 122] on icon at bounding box center [387, 122] width 4 height 4
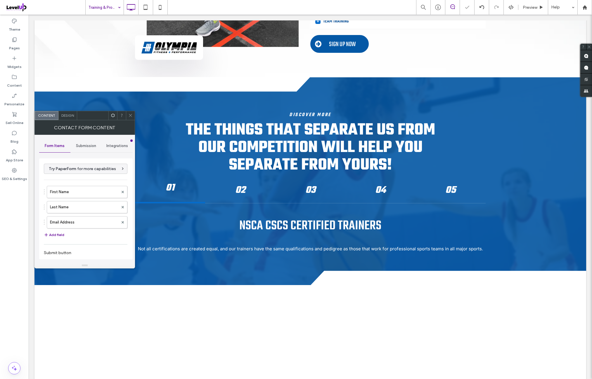
click at [69, 117] on span "Design" at bounding box center [67, 115] width 13 height 4
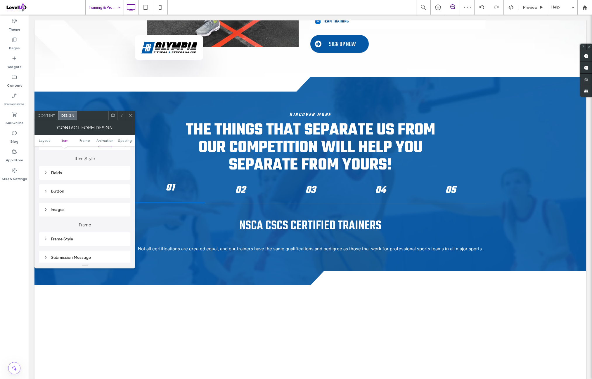
scroll to position [97, 0]
click at [80, 164] on div "Fields" at bounding box center [85, 164] width 82 height 5
click at [121, 192] on div "rgba(102, 102, 102, 0.15)" at bounding box center [122, 190] width 8 height 8
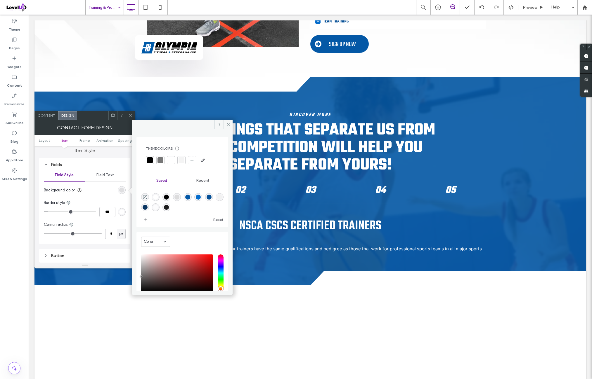
click at [157, 198] on div "rgba(255,255,255,1)" at bounding box center [155, 197] width 5 height 5
type input "*******"
type input "***"
type input "****"
click at [107, 196] on section "Background color" at bounding box center [85, 190] width 82 height 15
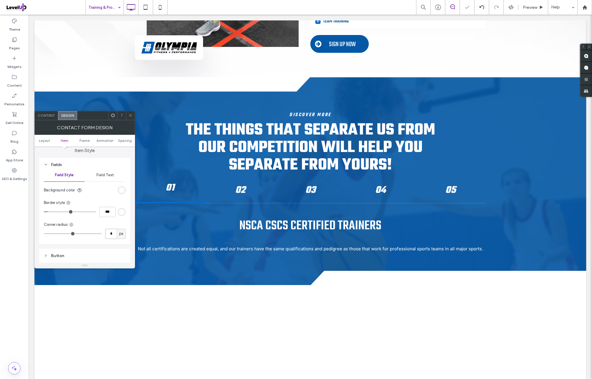
drag, startPoint x: 109, startPoint y: 234, endPoint x: 112, endPoint y: 232, distance: 3.7
click at [109, 234] on input "*" at bounding box center [111, 234] width 12 height 10
type input "*"
click at [114, 225] on div "Corner radius" at bounding box center [85, 225] width 82 height 6
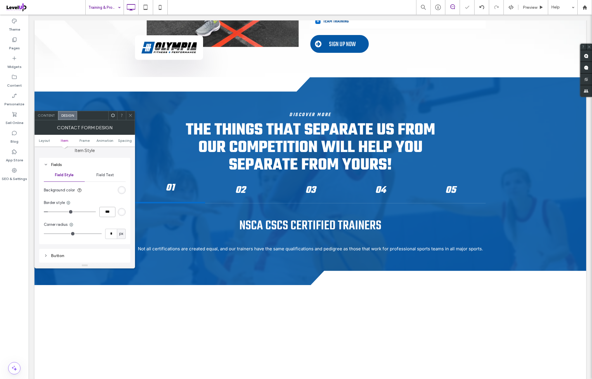
click at [111, 216] on input "***" at bounding box center [107, 212] width 16 height 10
type input "*"
type input "***"
drag, startPoint x: 115, startPoint y: 223, endPoint x: 119, endPoint y: 216, distance: 7.9
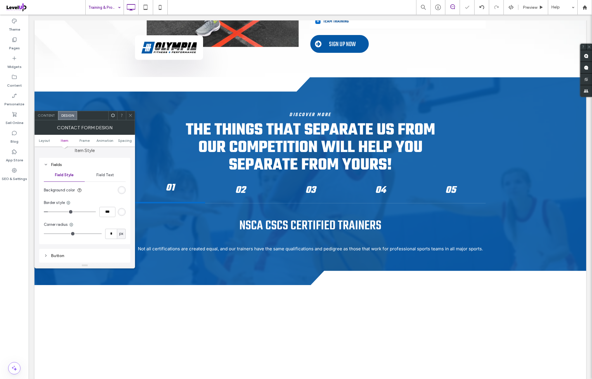
click at [116, 222] on div "Corner radius" at bounding box center [85, 225] width 82 height 6
click at [120, 213] on div "rgb(255, 255, 255)" at bounding box center [121, 212] width 5 height 5
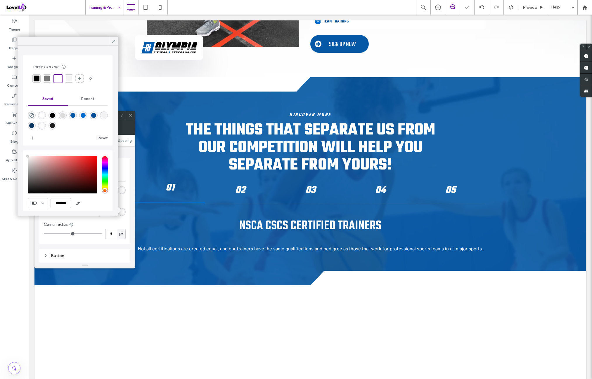
click at [101, 118] on div "rgba(242,242,242,1)" at bounding box center [103, 115] width 5 height 5
type input "*******"
click at [114, 42] on icon at bounding box center [113, 41] width 5 height 5
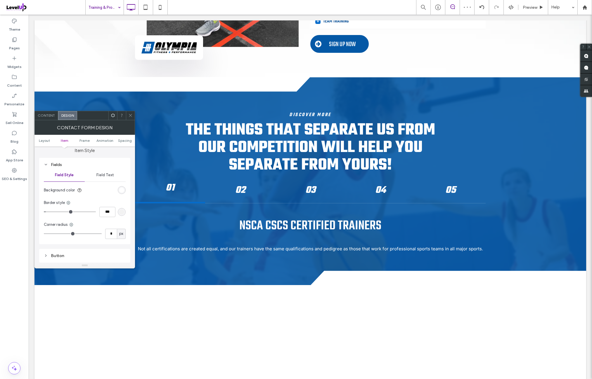
click at [118, 221] on div "Background color Border style *** Corner radius * px" at bounding box center [85, 212] width 82 height 58
click at [94, 208] on div "Button" at bounding box center [85, 207] width 82 height 5
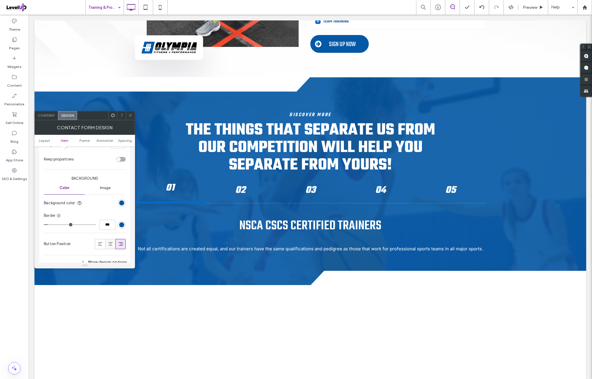
click at [110, 243] on icon at bounding box center [110, 244] width 6 height 6
click at [46, 119] on div "Content" at bounding box center [46, 115] width 23 height 9
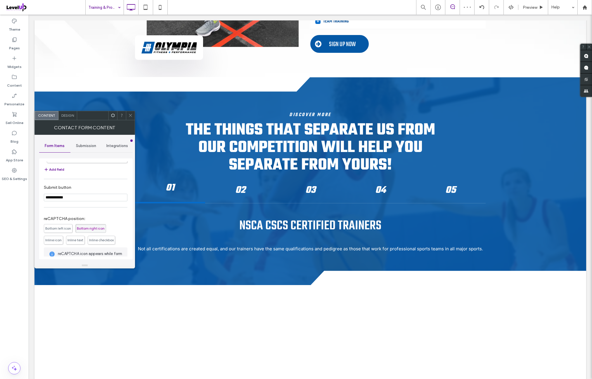
scroll to position [53, 0]
click at [80, 207] on input "**********" at bounding box center [86, 211] width 84 height 8
type input "**********"
click at [104, 198] on label "Submit button" at bounding box center [84, 201] width 81 height 6
click at [74, 119] on div "Design" at bounding box center [67, 115] width 19 height 9
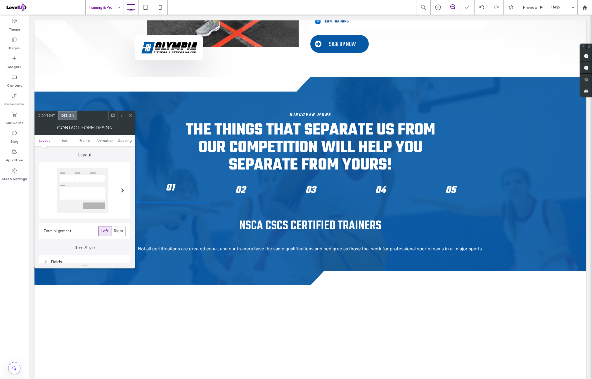
click at [110, 118] on div at bounding box center [112, 115] width 9 height 9
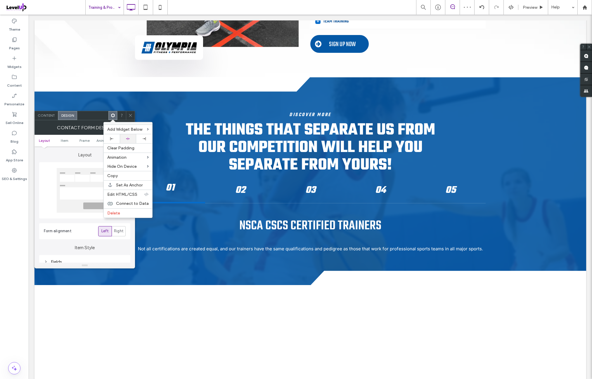
click at [132, 137] on div at bounding box center [128, 139] width 10 height 4
click at [84, 153] on body ".wqwq-1{fill:#231f20;} .cls-1q, .cls-2q { fill-rule: evenodd; } .cls-2q { fill:…" at bounding box center [296, 189] width 592 height 379
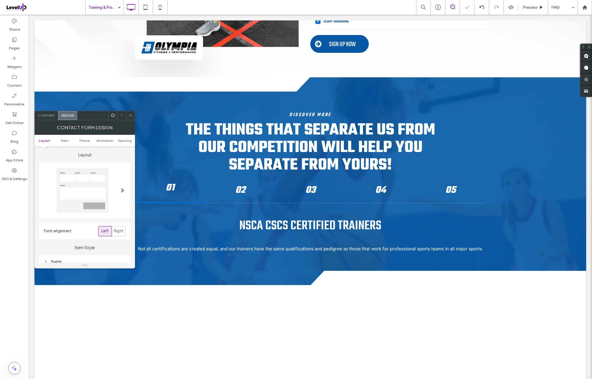
drag, startPoint x: 96, startPoint y: 154, endPoint x: 129, endPoint y: 156, distance: 33.1
click at [97, 154] on label "Layout" at bounding box center [84, 152] width 91 height 11
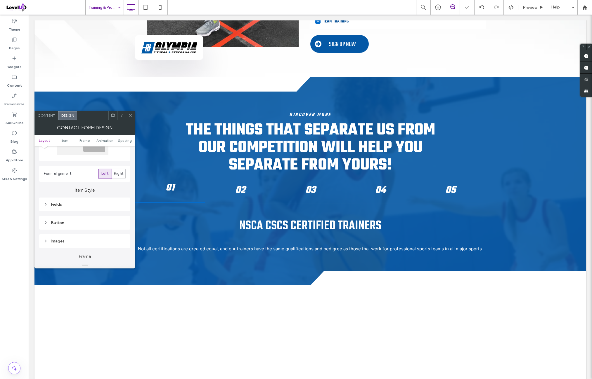
scroll to position [97, 0]
drag, startPoint x: 91, startPoint y: 168, endPoint x: 94, endPoint y: 182, distance: 13.9
click at [91, 168] on div "Fields" at bounding box center [84, 165] width 91 height 14
drag, startPoint x: 104, startPoint y: 168, endPoint x: 104, endPoint y: 173, distance: 5.5
click at [104, 168] on div "Fields" at bounding box center [85, 165] width 82 height 8
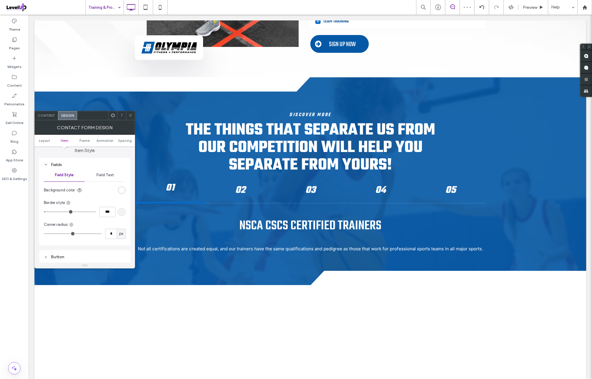
drag, startPoint x: 114, startPoint y: 174, endPoint x: 112, endPoint y: 182, distance: 8.5
click at [114, 175] on div "Field Text" at bounding box center [105, 175] width 41 height 13
click at [123, 189] on span at bounding box center [122, 190] width 2 height 3
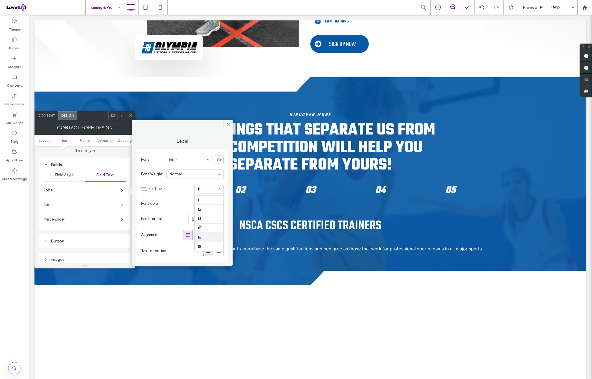
scroll to position [9, 0]
type input "**"
click at [207, 189] on input at bounding box center [207, 189] width 20 height 4
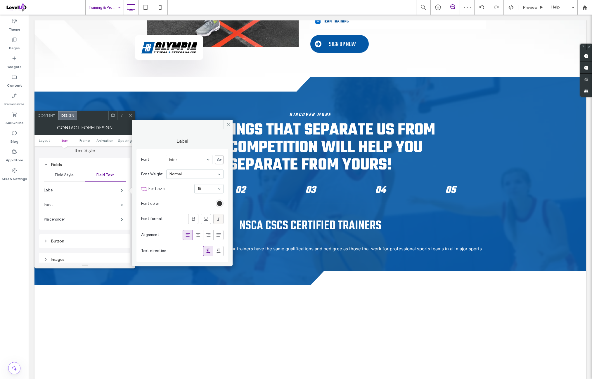
drag, startPoint x: 220, startPoint y: 201, endPoint x: 220, endPoint y: 216, distance: 14.9
click at [220, 201] on div "rgb(51, 51, 51)" at bounding box center [219, 203] width 5 height 5
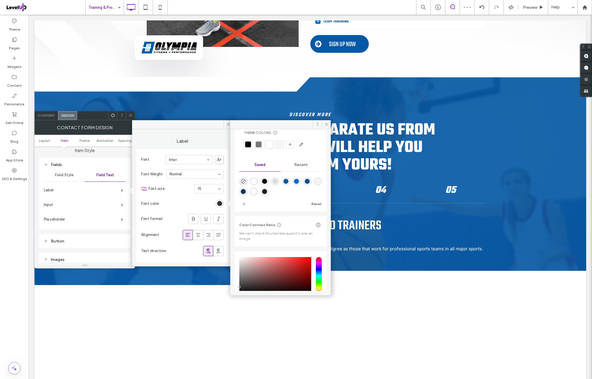
scroll to position [8, 0]
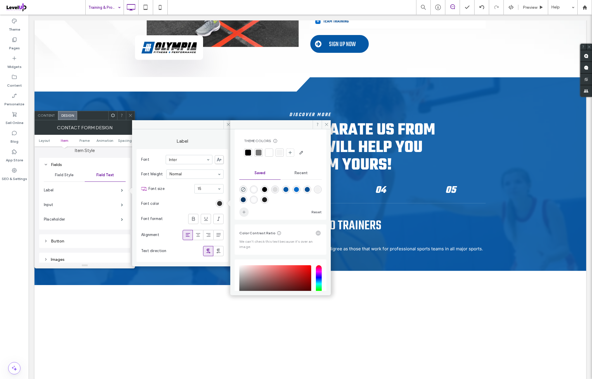
click at [244, 213] on icon "add color" at bounding box center [243, 212] width 5 height 5
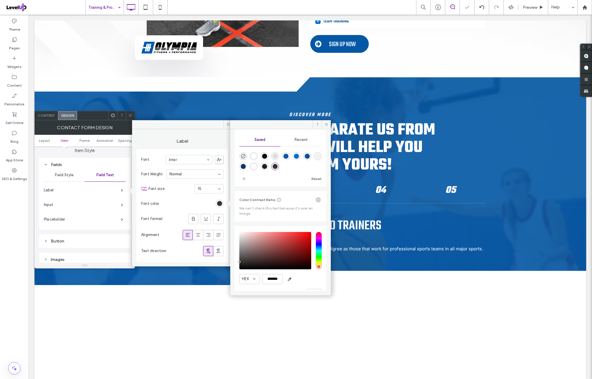
scroll to position [56, 0]
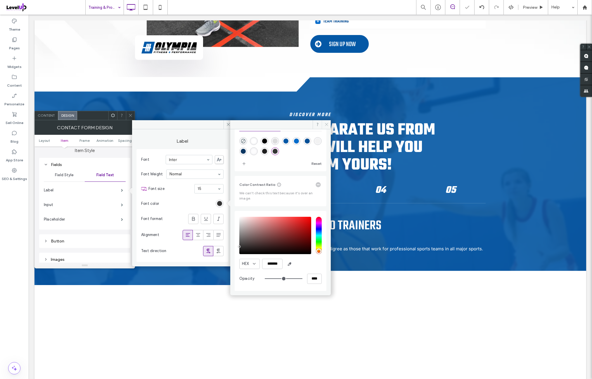
click at [325, 125] on icon at bounding box center [326, 124] width 4 height 4
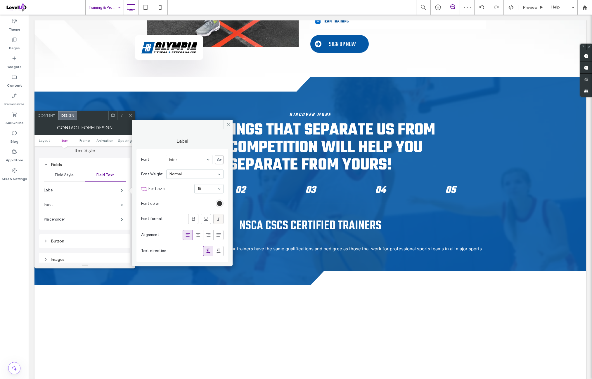
click at [218, 222] on span at bounding box center [218, 219] width 6 height 10
click at [205, 204] on section "Font color" at bounding box center [182, 204] width 82 height 15
click at [227, 128] on span at bounding box center [227, 124] width 9 height 9
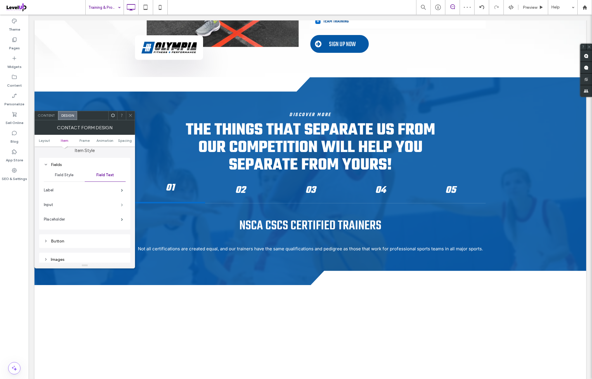
click at [123, 206] on span at bounding box center [122, 205] width 2 height 3
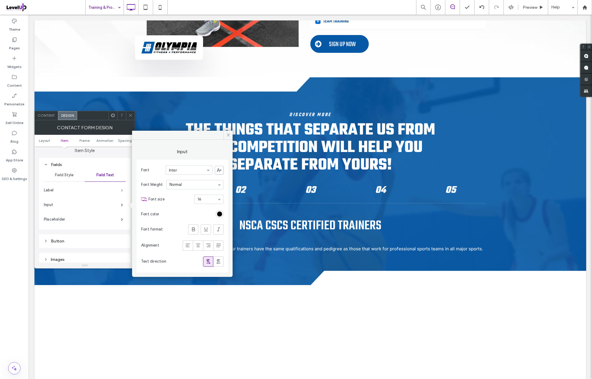
click at [123, 191] on span at bounding box center [122, 190] width 2 height 3
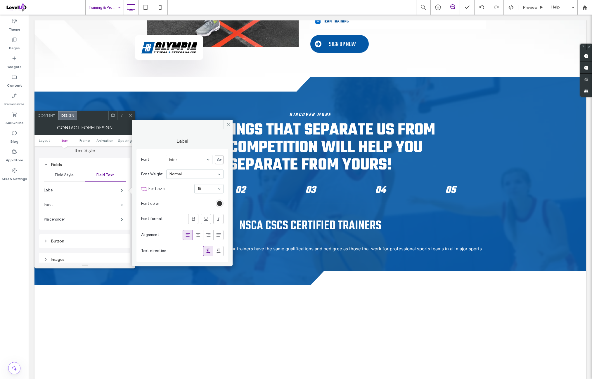
click at [121, 204] on span at bounding box center [122, 205] width 2 height 3
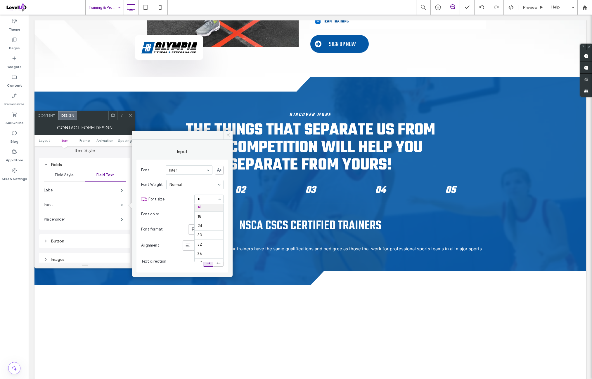
scroll to position [9, 0]
type input "**"
click at [220, 212] on div "rgb(0, 0, 0)" at bounding box center [219, 214] width 5 height 5
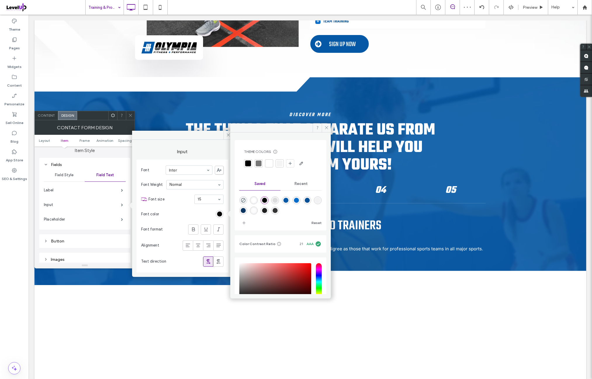
click at [277, 210] on div "rgba(51,51,51,1)" at bounding box center [274, 210] width 5 height 5
type input "*******"
click at [308, 210] on div at bounding box center [280, 205] width 82 height 22
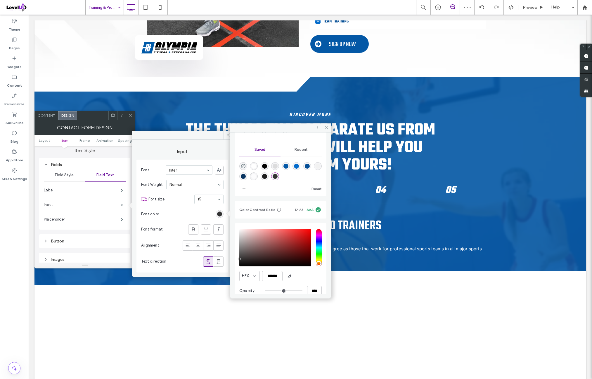
scroll to position [43, 0]
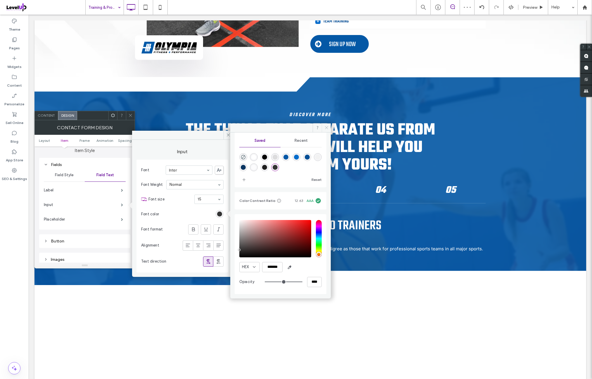
click at [326, 128] on icon at bounding box center [326, 128] width 4 height 4
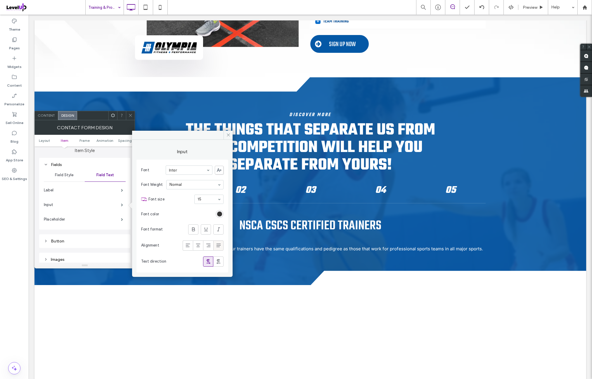
drag, startPoint x: 219, startPoint y: 229, endPoint x: 216, endPoint y: 241, distance: 12.4
click at [219, 229] on icon at bounding box center [218, 230] width 6 height 6
click at [217, 232] on span at bounding box center [218, 230] width 6 height 10
click at [228, 137] on span at bounding box center [227, 135] width 9 height 9
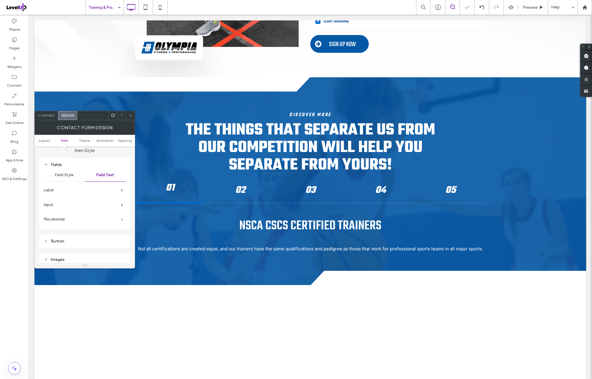
click at [122, 218] on span at bounding box center [122, 219] width 2 height 3
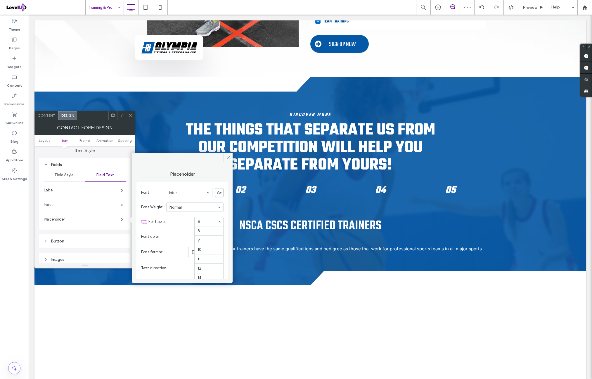
scroll to position [57, 0]
click at [218, 236] on div "rgb(51, 51, 51)" at bounding box center [219, 236] width 5 height 5
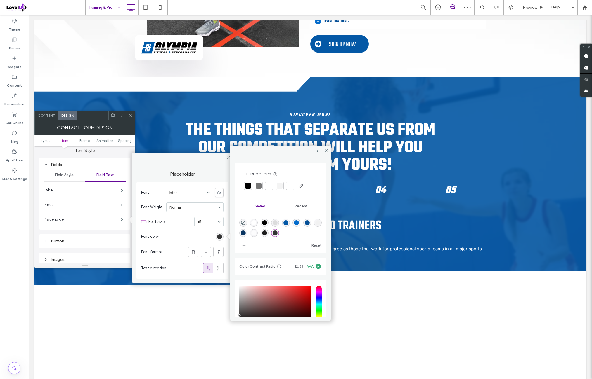
click at [277, 233] on div "rgba(51,51,51,1)" at bounding box center [274, 233] width 5 height 5
click at [325, 153] on span at bounding box center [325, 150] width 9 height 9
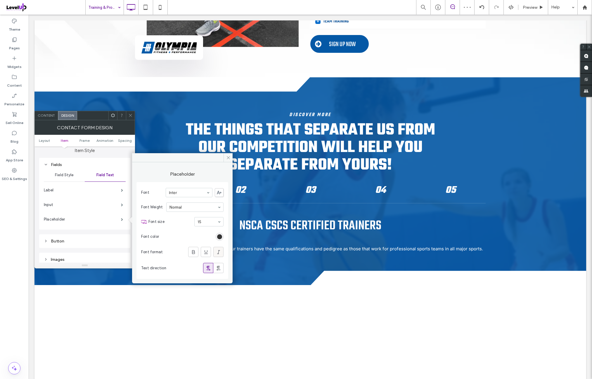
drag, startPoint x: 217, startPoint y: 253, endPoint x: 216, endPoint y: 262, distance: 8.5
click at [217, 254] on icon at bounding box center [218, 252] width 6 height 6
click at [219, 253] on icon at bounding box center [218, 252] width 6 height 6
drag, startPoint x: 203, startPoint y: 235, endPoint x: 217, endPoint y: 191, distance: 46.3
click at [203, 234] on section "Font color" at bounding box center [182, 237] width 82 height 15
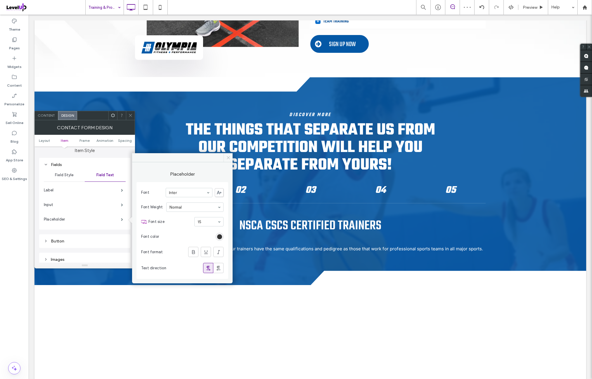
click at [229, 159] on icon at bounding box center [228, 158] width 4 height 4
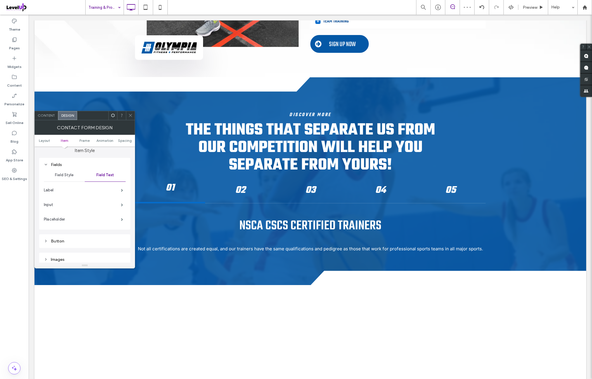
drag, startPoint x: 114, startPoint y: 116, endPoint x: 114, endPoint y: 120, distance: 4.4
click at [114, 117] on icon at bounding box center [113, 115] width 4 height 4
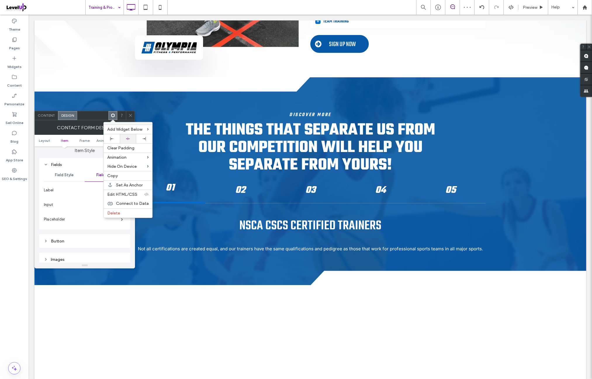
click at [129, 137] on icon at bounding box center [128, 139] width 4 height 4
click at [130, 116] on icon at bounding box center [130, 115] width 4 height 4
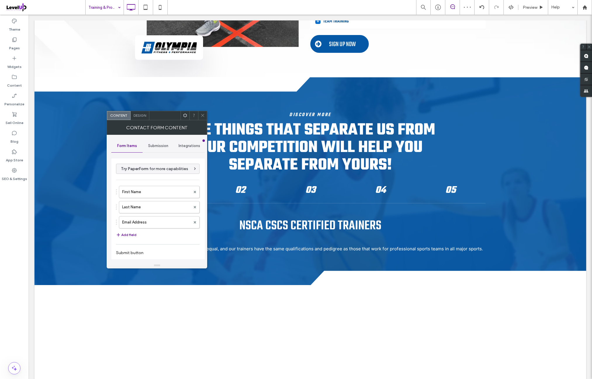
drag, startPoint x: 202, startPoint y: 116, endPoint x: 168, endPoint y: 136, distance: 39.7
click at [202, 116] on icon at bounding box center [202, 115] width 4 height 4
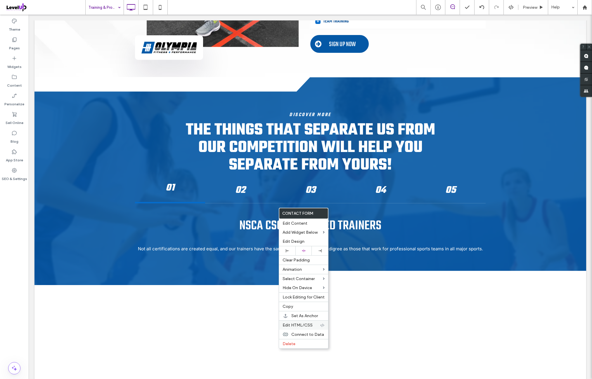
click at [305, 324] on span "Edit HTML/CSS" at bounding box center [297, 325] width 30 height 5
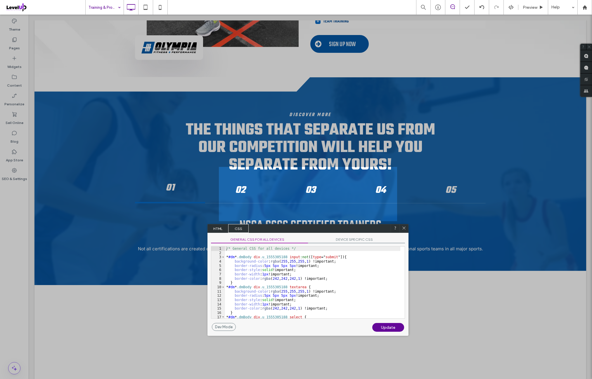
click at [252, 243] on span "GENERAL CSS FOR ALL DEVICES" at bounding box center [259, 240] width 97 height 6
click at [318, 282] on div "/* General CSS for all devices */ * #dm * .dmBody div .u_1555305188 input :not …" at bounding box center [312, 287] width 175 height 80
click at [326, 280] on div "/* General CSS for all devices */ * #dm * .dmBody div .u_1555305188 input :not …" at bounding box center [312, 287] width 175 height 80
type textarea "**"
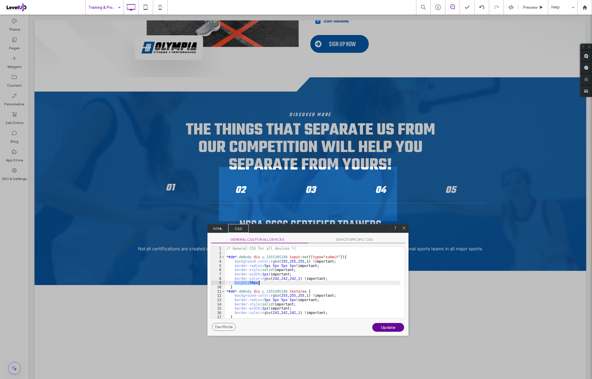
drag, startPoint x: 234, startPoint y: 284, endPoint x: 264, endPoint y: 284, distance: 29.5
click at [264, 284] on div "/* General CSS for all devices */ * #dm * .dmBody div .u_1555305188 input :not …" at bounding box center [312, 287] width 175 height 80
click at [324, 314] on div "/* General CSS for all devices */ * #dm * .dmBody div .u_1555305188 input :not …" at bounding box center [312, 287] width 175 height 80
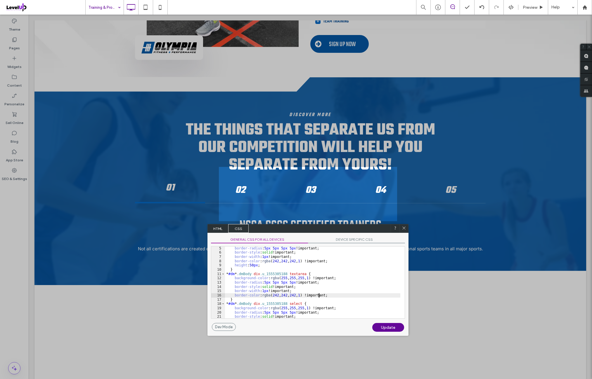
scroll to position [18, 0]
click at [379, 326] on div "Update" at bounding box center [388, 327] width 32 height 9
click at [404, 228] on icon at bounding box center [404, 228] width 4 height 4
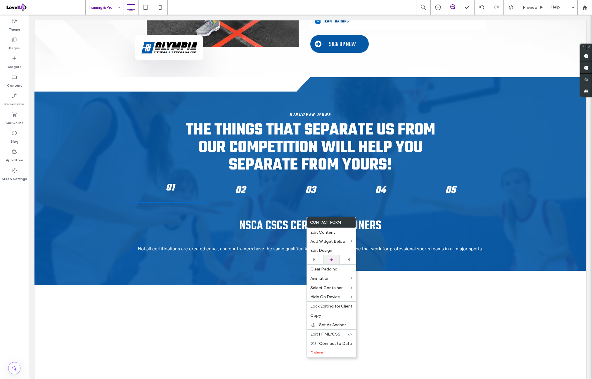
click at [336, 257] on div at bounding box center [331, 260] width 16 height 9
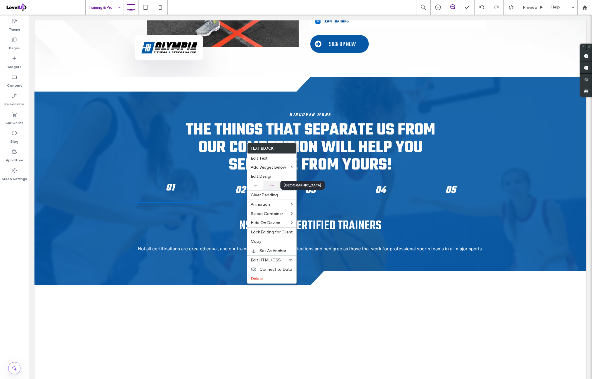
click at [271, 184] on icon at bounding box center [272, 186] width 4 height 4
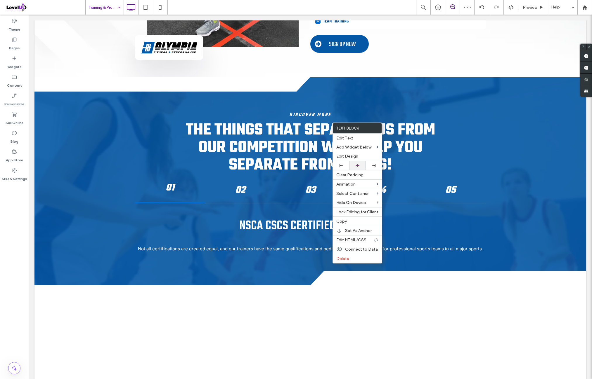
click at [361, 166] on div at bounding box center [357, 166] width 11 height 4
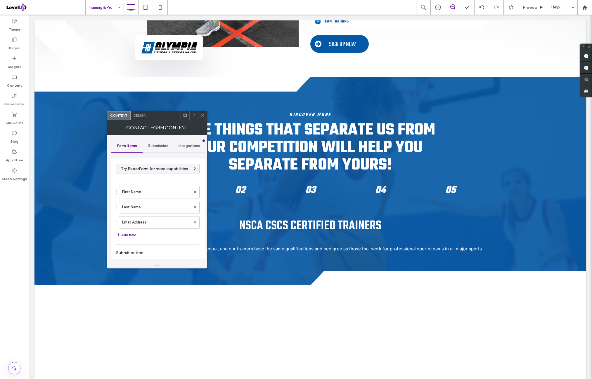
click at [145, 114] on span "Design" at bounding box center [139, 115] width 13 height 4
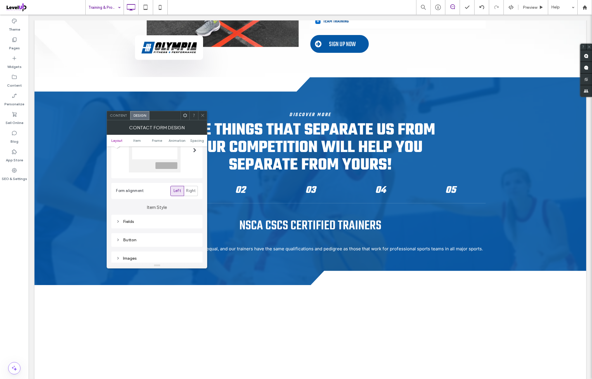
scroll to position [97, 0]
click at [153, 181] on div "Button" at bounding box center [157, 183] width 82 height 5
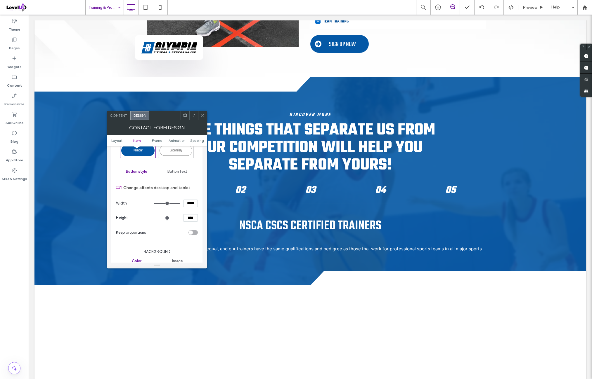
scroll to position [194, 0]
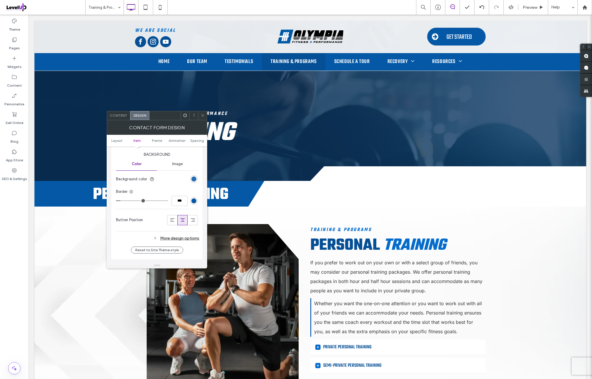
scroll to position [1849, 0]
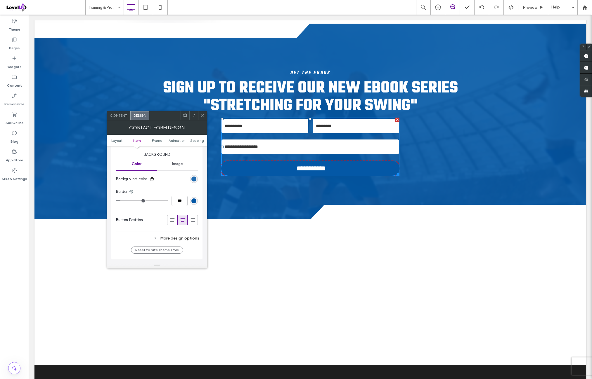
click at [194, 180] on div "rgb(4, 88, 166)" at bounding box center [193, 179] width 5 height 5
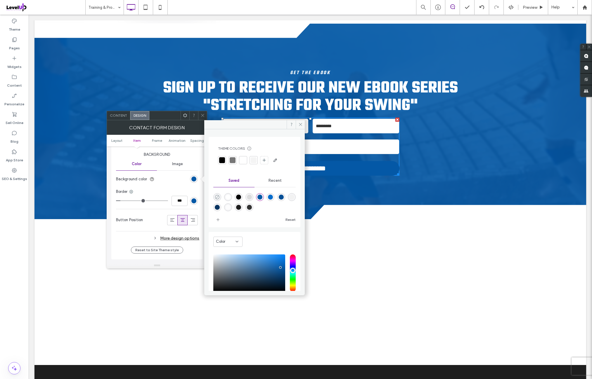
click at [217, 196] on icon "rgba(0,0,0,0)" at bounding box center [217, 197] width 5 height 5
type input "*******"
type input "*"
type input "**"
click at [194, 199] on div "rgb(4, 88, 166)" at bounding box center [193, 201] width 5 height 5
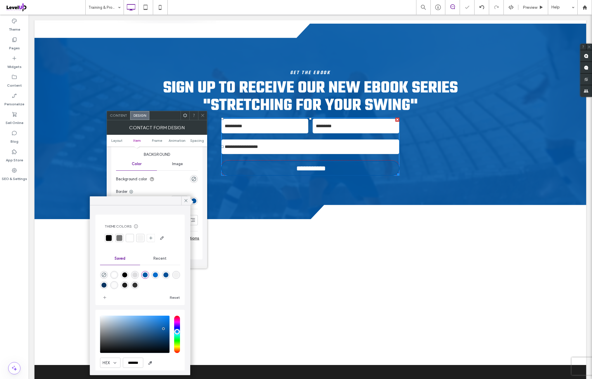
drag, startPoint x: 119, startPoint y: 274, endPoint x: 122, endPoint y: 271, distance: 4.6
click at [119, 274] on div at bounding box center [140, 279] width 80 height 22
click at [116, 275] on div "rgba(255,255,255,1)" at bounding box center [114, 275] width 5 height 5
type input "*******"
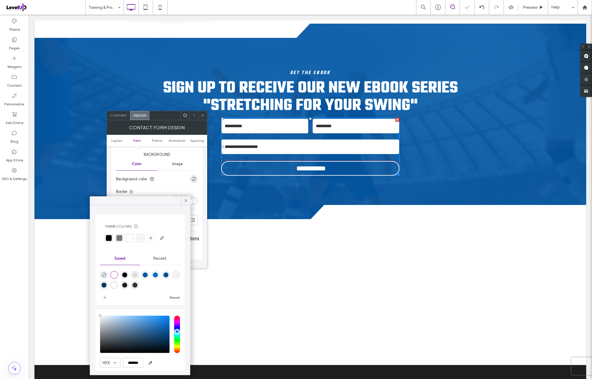
click at [186, 201] on icon at bounding box center [185, 200] width 5 height 5
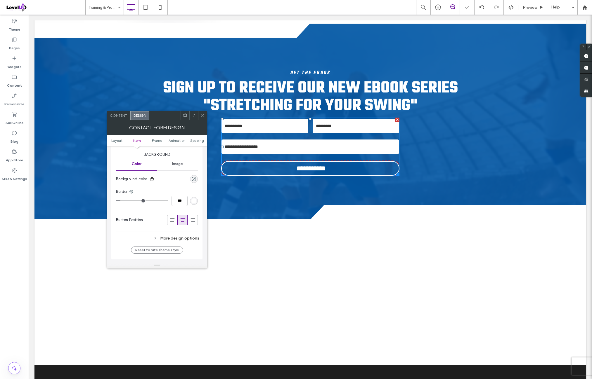
click at [186, 239] on div "More design options" at bounding box center [157, 238] width 83 height 8
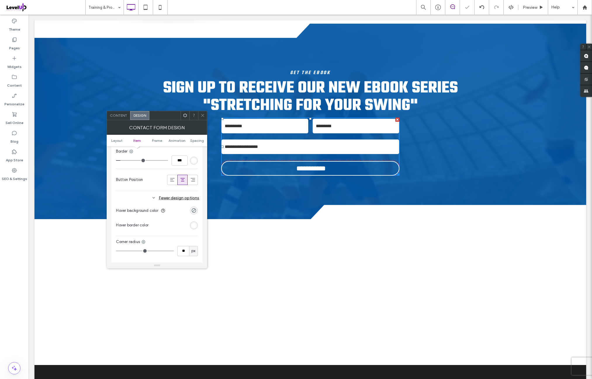
scroll to position [292, 0]
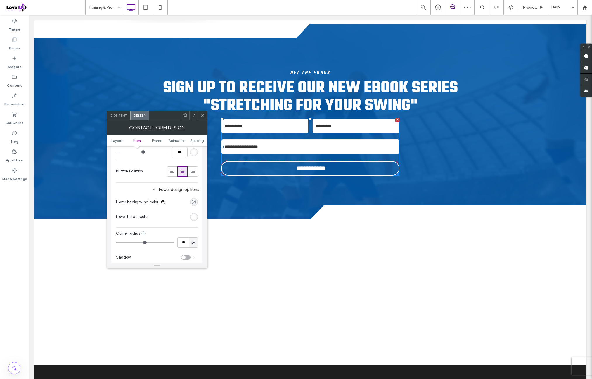
click at [195, 202] on div "rgba(0, 0, 0, 0)" at bounding box center [193, 202] width 5 height 5
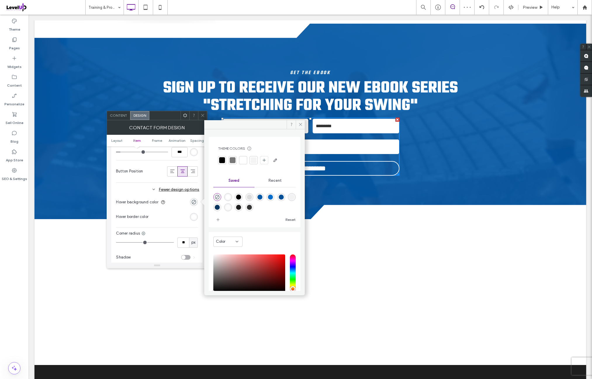
click at [230, 198] on div "rgba(255,255,255,1)" at bounding box center [227, 197] width 5 height 5
type input "*******"
type input "***"
type input "****"
drag, startPoint x: 174, startPoint y: 211, endPoint x: 197, endPoint y: 190, distance: 30.0
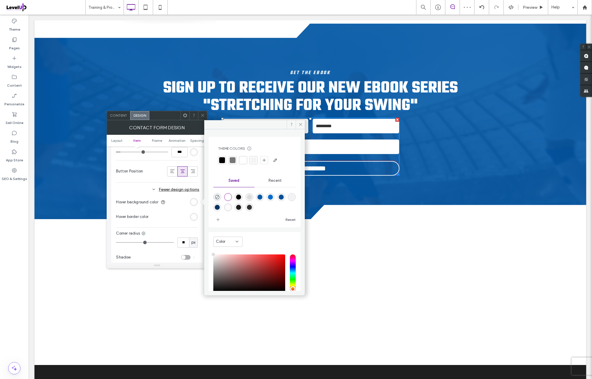
click at [174, 211] on div "Hover background color Hover border color" at bounding box center [157, 209] width 82 height 29
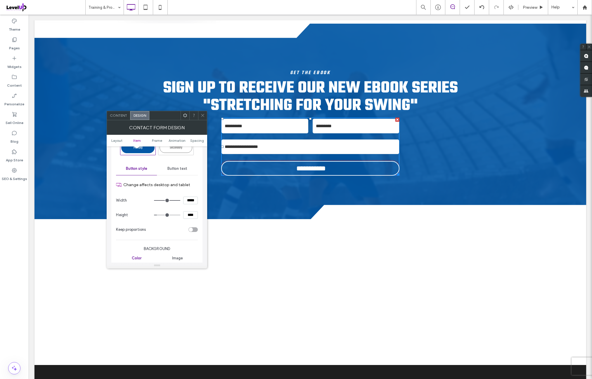
scroll to position [146, 0]
click at [180, 174] on div "Button text" at bounding box center [177, 171] width 41 height 13
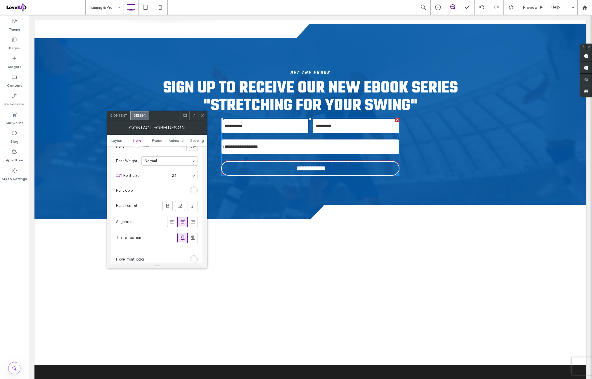
scroll to position [194, 0]
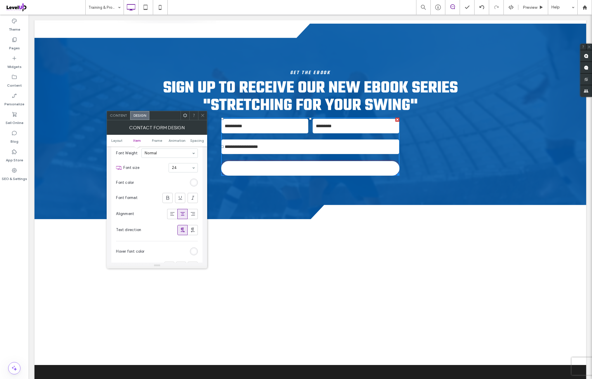
click at [193, 251] on div "rgb(255, 255, 255)" at bounding box center [193, 251] width 5 height 5
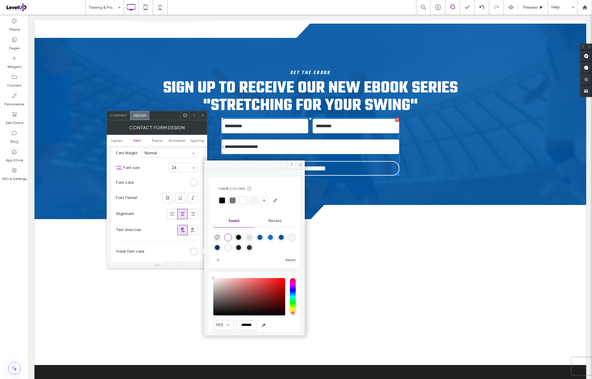
click at [262, 237] on div "rgba(4,88,166,1)" at bounding box center [259, 237] width 5 height 5
type input "*******"
click at [154, 230] on div "Text direction" at bounding box center [157, 230] width 82 height 16
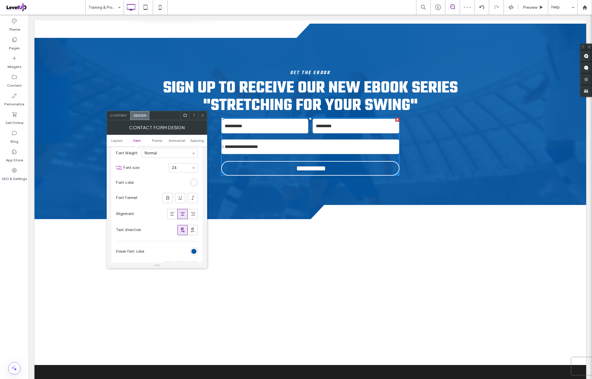
click at [185, 117] on icon at bounding box center [185, 115] width 4 height 4
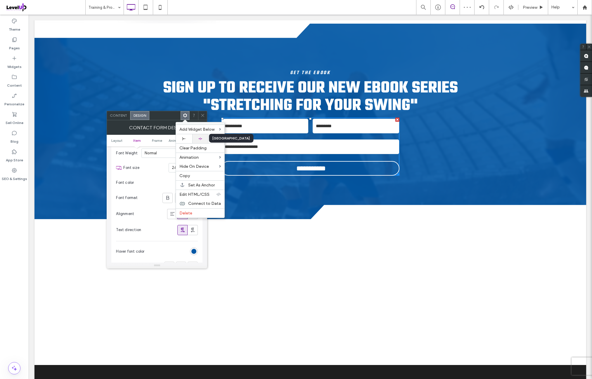
click at [205, 137] on div at bounding box center [200, 139] width 10 height 4
drag, startPoint x: 156, startPoint y: 173, endPoint x: 152, endPoint y: 158, distance: 16.0
click at [156, 173] on section "Font size 24" at bounding box center [160, 167] width 74 height 15
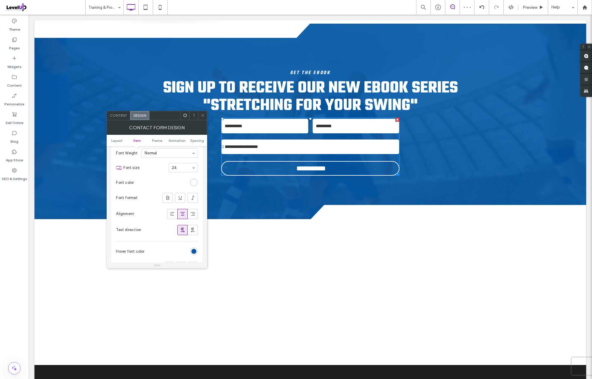
click at [125, 117] on span "Content" at bounding box center [118, 115] width 17 height 4
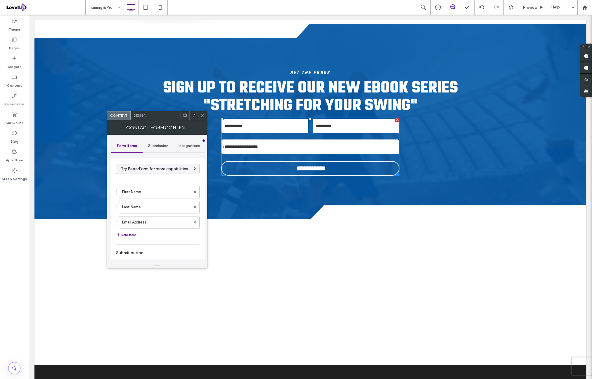
click at [141, 116] on span "Design" at bounding box center [139, 115] width 13 height 4
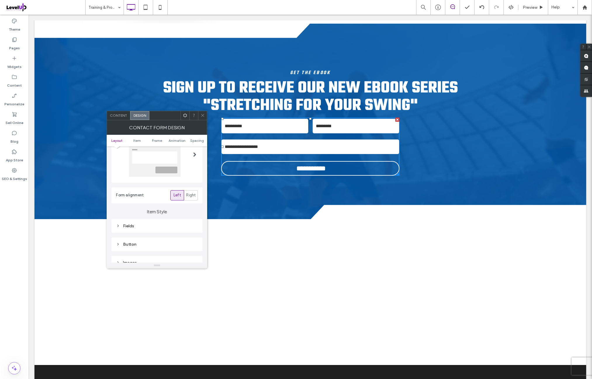
scroll to position [97, 0]
click at [161, 187] on div "Button" at bounding box center [156, 183] width 91 height 14
drag, startPoint x: 176, startPoint y: 179, endPoint x: 179, endPoint y: 192, distance: 13.7
click at [176, 179] on div "Button" at bounding box center [157, 183] width 82 height 8
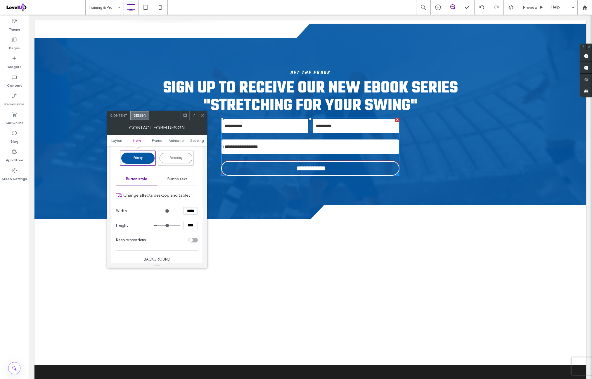
scroll to position [146, 0]
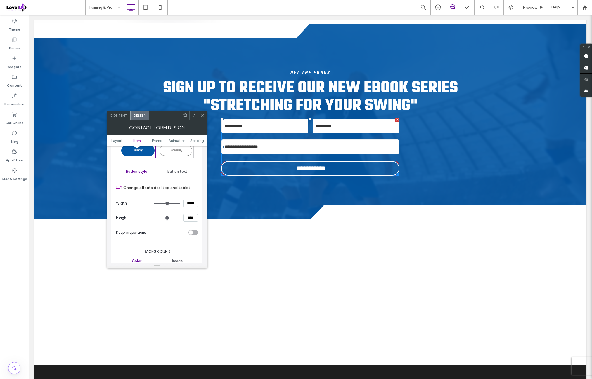
click at [193, 204] on input "*****" at bounding box center [190, 204] width 15 height 8
type input "***"
type input "*****"
click at [171, 233] on div "Keep proportions" at bounding box center [151, 233] width 70 height 6
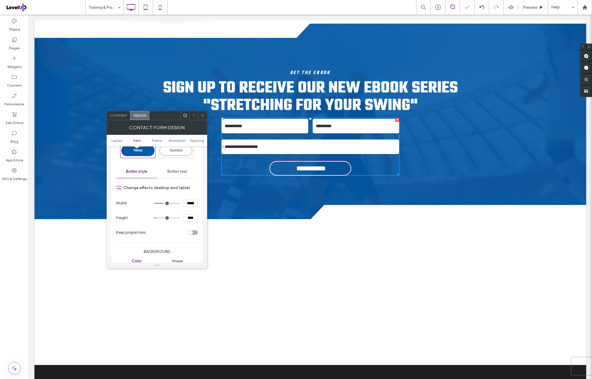
click at [194, 218] on input "****" at bounding box center [190, 218] width 15 height 8
type input "**"
click at [177, 228] on section "Keep proportions" at bounding box center [157, 232] width 82 height 15
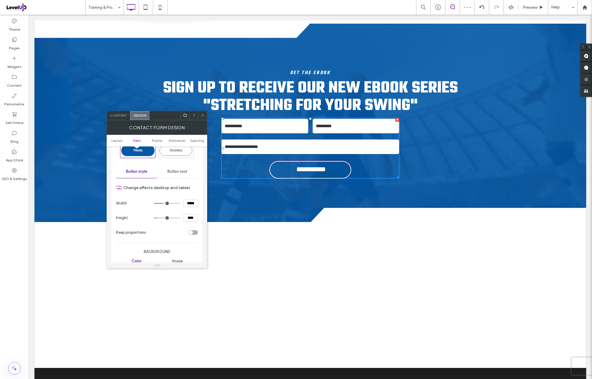
drag, startPoint x: 191, startPoint y: 219, endPoint x: 183, endPoint y: 228, distance: 12.6
click at [191, 219] on input "****" at bounding box center [190, 218] width 15 height 8
type input "**"
type input "****"
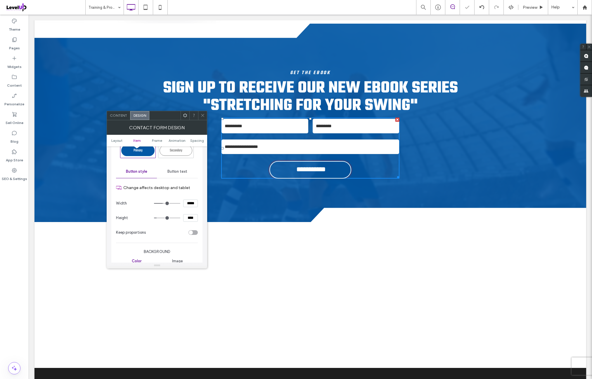
click at [172, 232] on div "Keep proportions" at bounding box center [151, 233] width 70 height 6
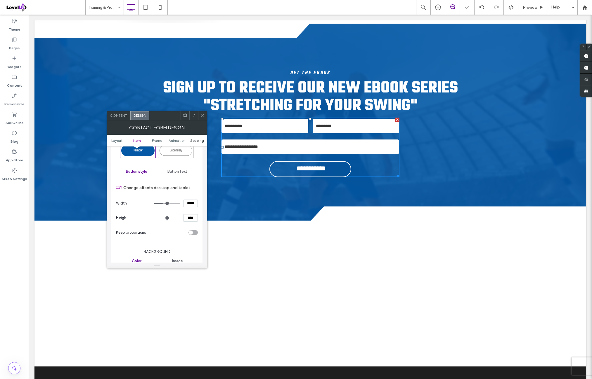
click at [197, 140] on span "Spacing" at bounding box center [197, 140] width 14 height 4
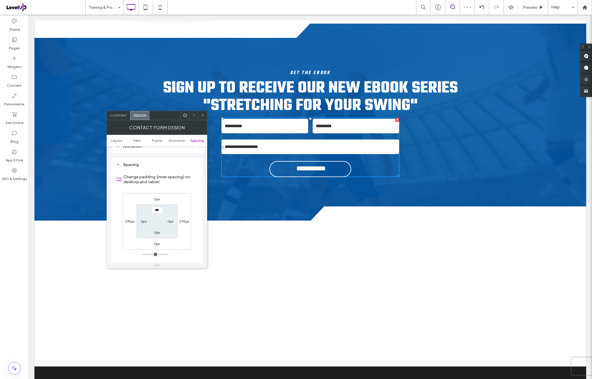
scroll to position [440, 0]
click at [184, 188] on div "0px 295px 0px 295px *** 0px 0px 0px" at bounding box center [157, 215] width 68 height 57
click at [186, 117] on icon at bounding box center [185, 115] width 4 height 4
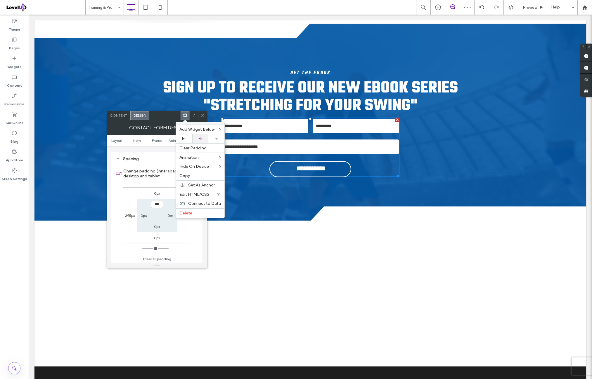
click at [204, 136] on div at bounding box center [200, 138] width 16 height 9
click at [203, 118] on span at bounding box center [202, 115] width 4 height 9
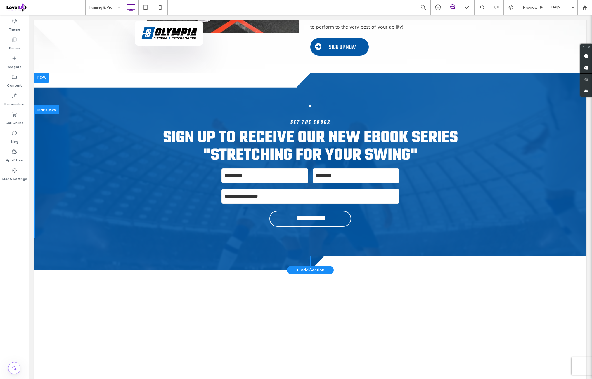
scroll to position [1800, 0]
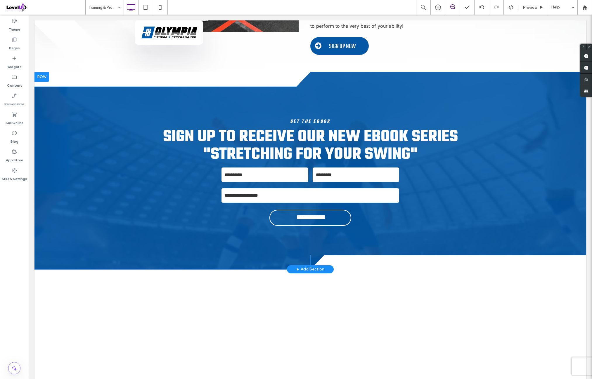
click at [45, 80] on div at bounding box center [41, 76] width 15 height 9
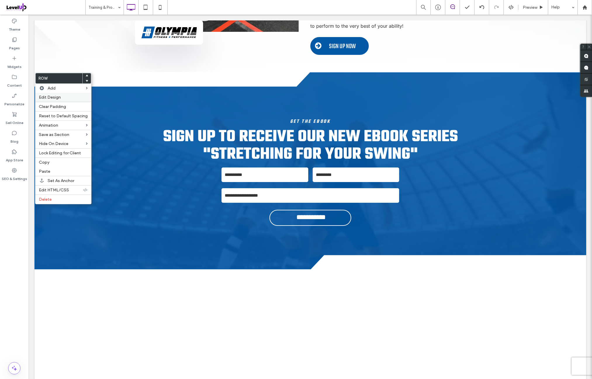
click at [67, 98] on label "Edit Design" at bounding box center [63, 97] width 49 height 5
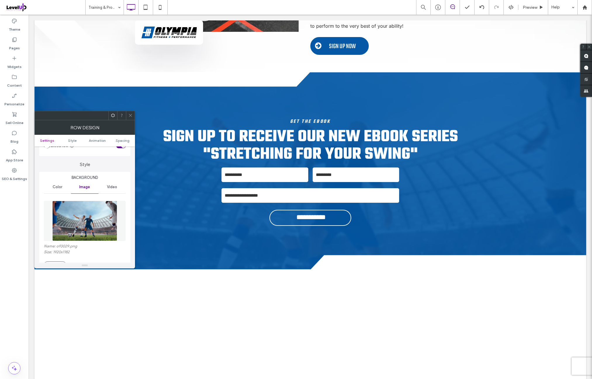
scroll to position [48, 0]
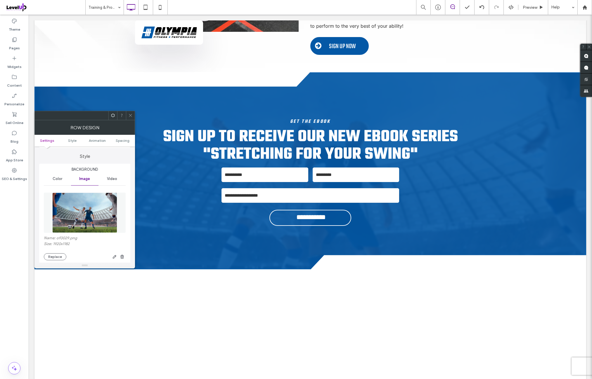
click at [90, 210] on img at bounding box center [84, 213] width 65 height 40
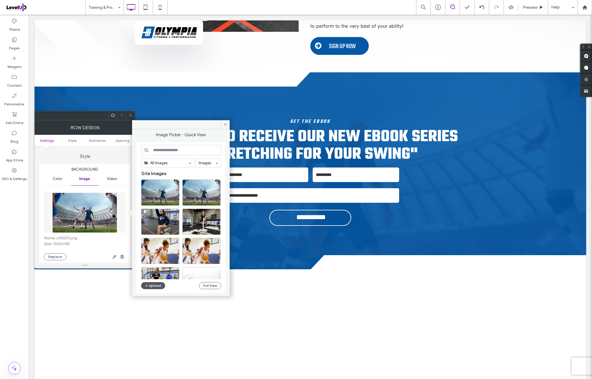
click at [159, 283] on button "Upload" at bounding box center [153, 285] width 24 height 7
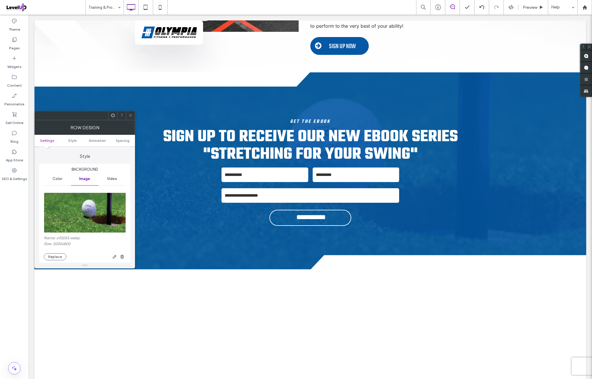
drag, startPoint x: 72, startPoint y: 214, endPoint x: 81, endPoint y: 216, distance: 9.0
click at [72, 214] on img at bounding box center [85, 213] width 82 height 40
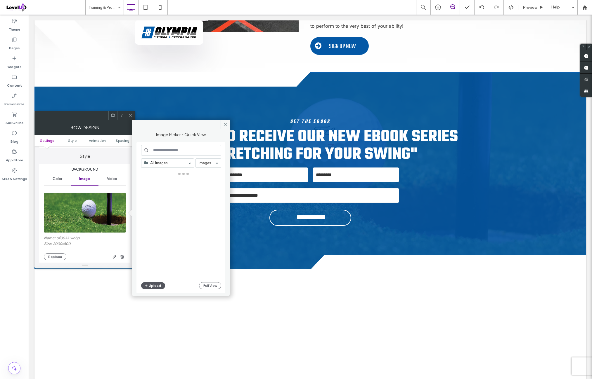
click at [152, 285] on button "Upload" at bounding box center [153, 285] width 24 height 7
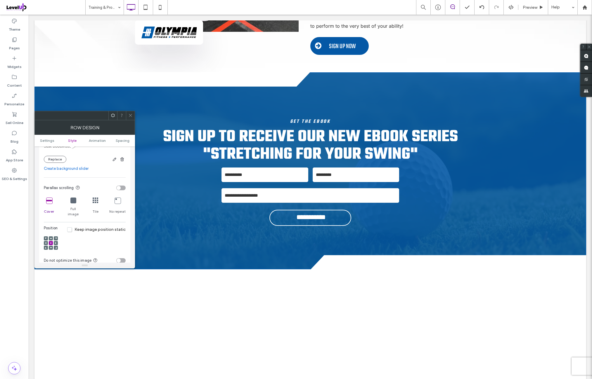
scroll to position [194, 0]
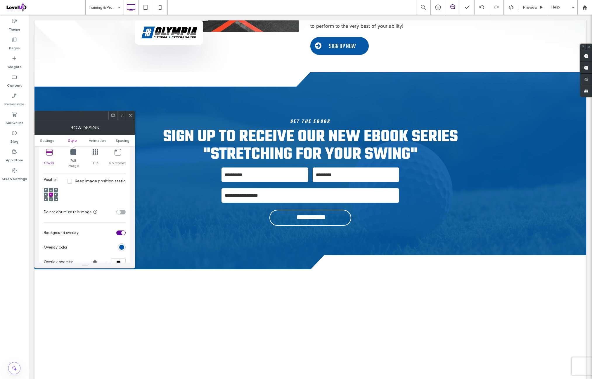
click at [121, 210] on div "toggle" at bounding box center [120, 212] width 9 height 5
click at [96, 191] on div "Position Keep image position static" at bounding box center [85, 191] width 82 height 28
click at [123, 141] on span "Spacing" at bounding box center [123, 140] width 14 height 4
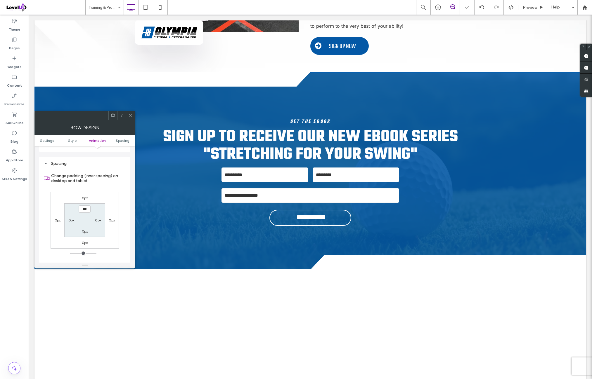
scroll to position [380, 0]
click at [110, 193] on div "0px 0px 0px 0px *** 0px 0px 0px" at bounding box center [85, 220] width 68 height 57
click at [130, 117] on icon at bounding box center [130, 115] width 4 height 4
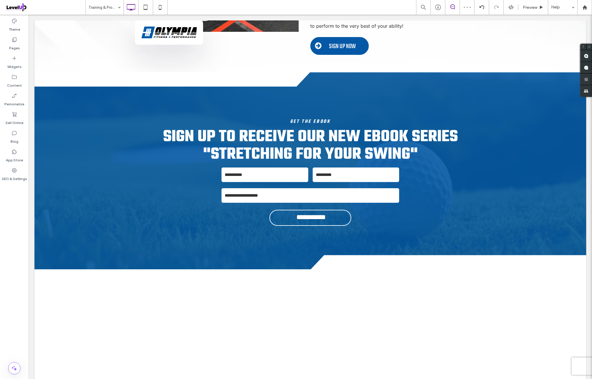
click at [20, 232] on div "Theme Pages Widgets Content Personalize Sell Online Blog App Store SEO & Settin…" at bounding box center [14, 197] width 29 height 365
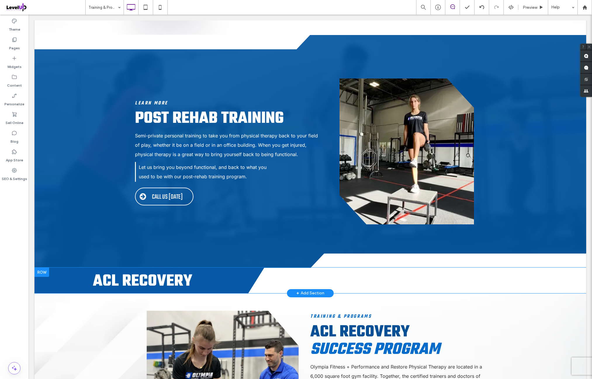
scroll to position [389, 0]
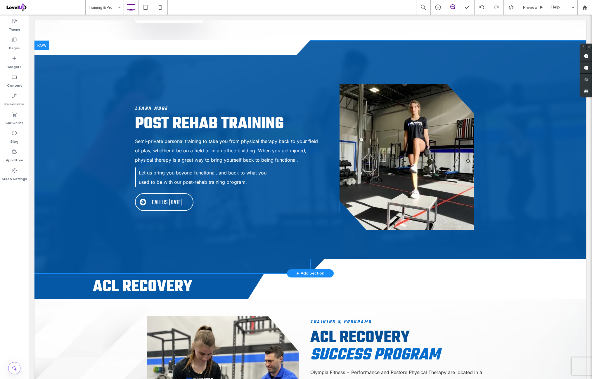
click at [47, 48] on div at bounding box center [41, 45] width 15 height 9
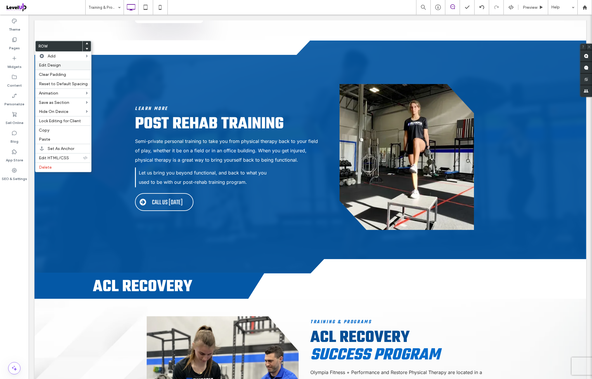
click at [69, 67] on label "Edit Design" at bounding box center [63, 65] width 49 height 5
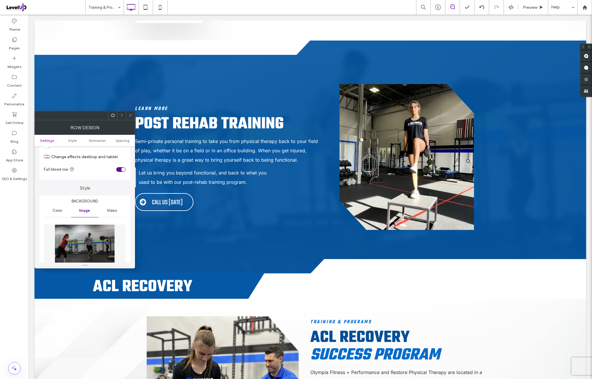
scroll to position [48, 0]
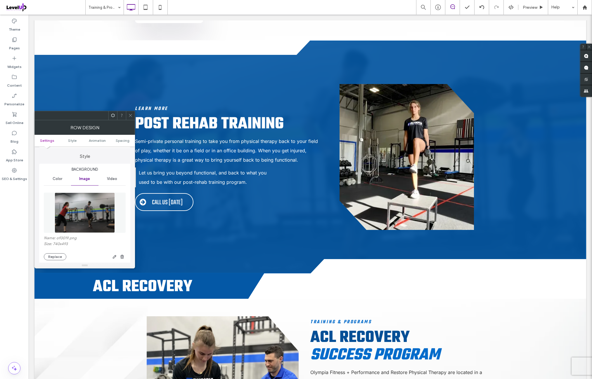
click at [112, 210] on img at bounding box center [85, 213] width 60 height 40
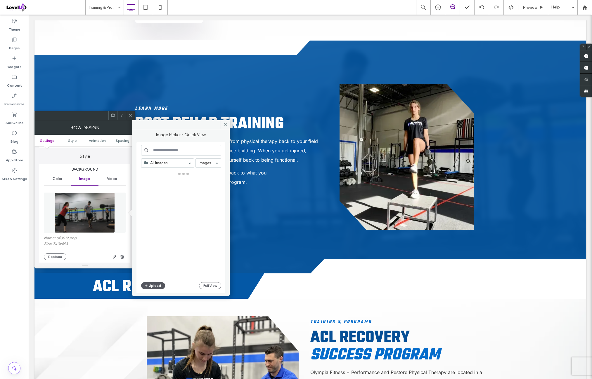
click at [156, 286] on button "Upload" at bounding box center [153, 285] width 24 height 7
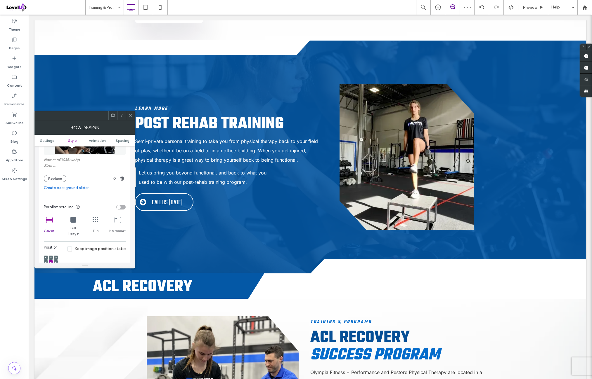
scroll to position [146, 0]
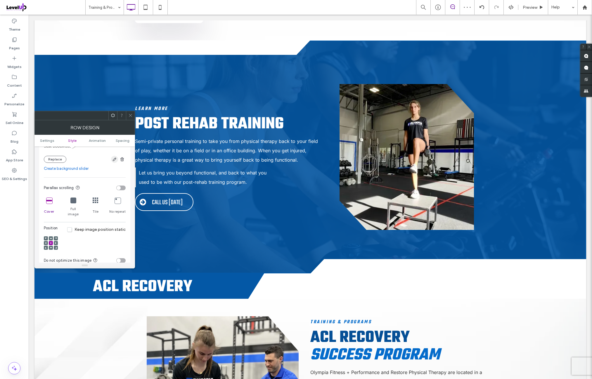
click at [116, 161] on icon "button" at bounding box center [114, 159] width 5 height 5
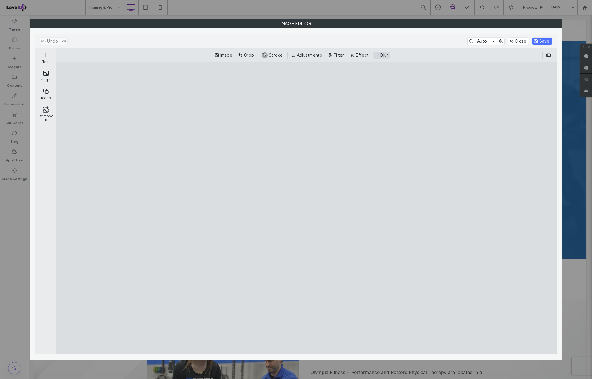
click at [377, 56] on button "Blur" at bounding box center [381, 55] width 17 height 7
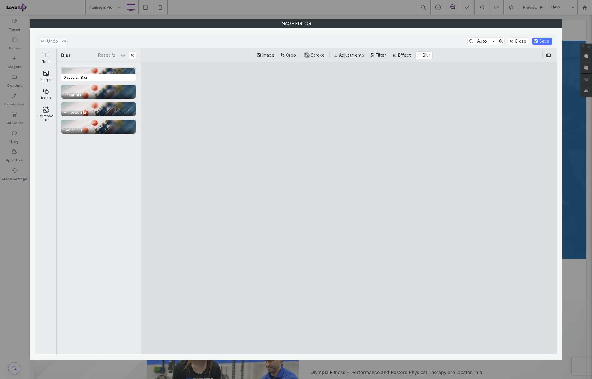
click at [112, 72] on div "CE.SDK" at bounding box center [98, 74] width 75 height 14
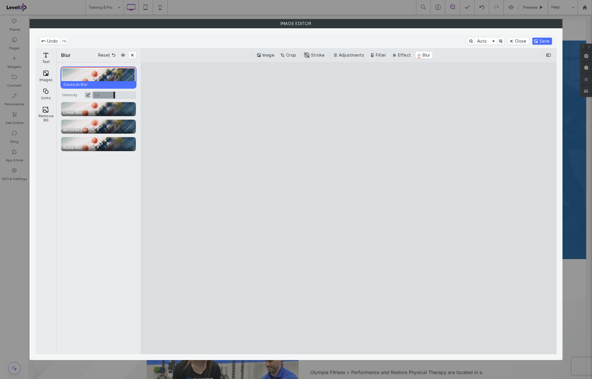
click at [88, 94] on button "ui.ed.cesdk.input.sliderInput.toggleNumberInput" at bounding box center [87, 95] width 7 height 7
type input "*"
type input "****"
type input "**"
type input "***"
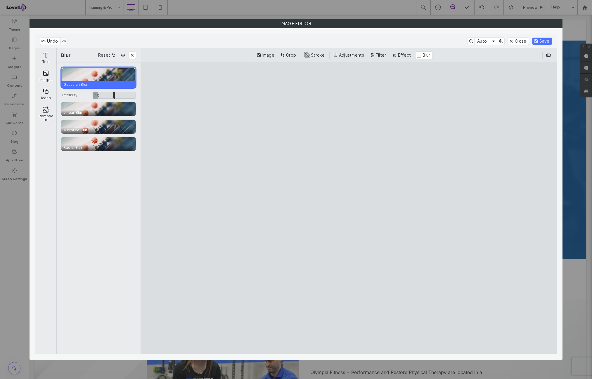
click at [88, 201] on div "Gaussian Blur Intensity 10 ** 10 Linear Blur Mirrored Blur Radial Blur" at bounding box center [98, 208] width 84 height 292
click at [543, 43] on button "Save" at bounding box center [542, 41] width 20 height 7
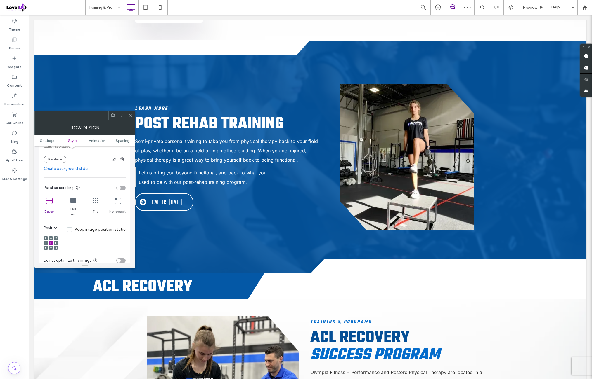
scroll to position [194, 0]
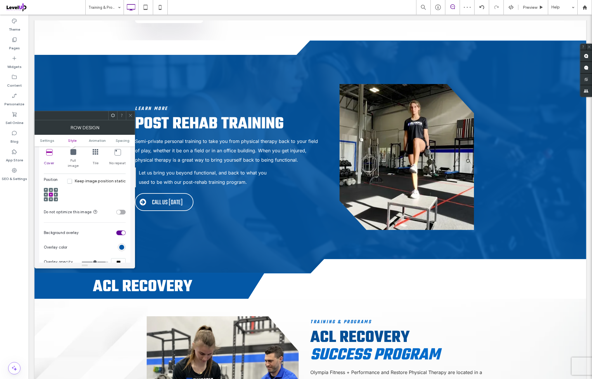
click at [123, 210] on div "toggle" at bounding box center [120, 212] width 9 height 5
click at [131, 119] on span at bounding box center [130, 115] width 4 height 9
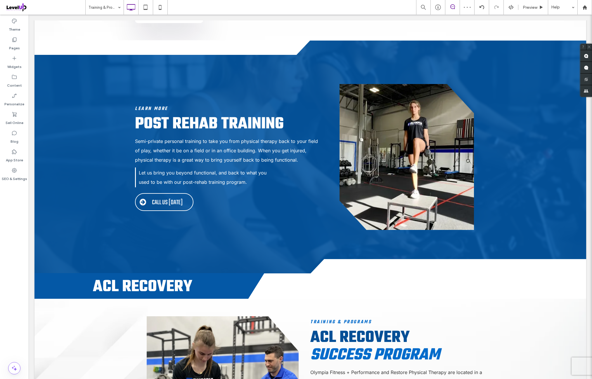
click at [19, 211] on div "Theme Pages Widgets Content Personalize Sell Online Blog App Store SEO & Settin…" at bounding box center [14, 197] width 29 height 365
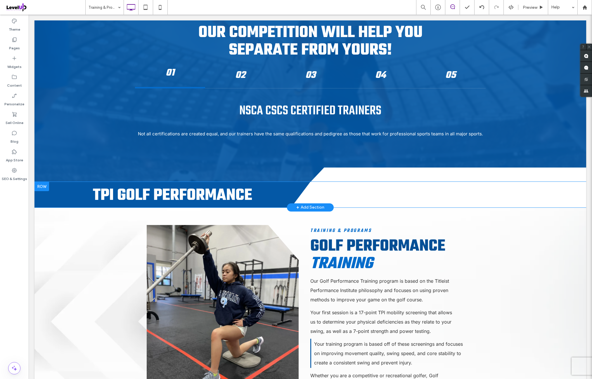
scroll to position [1460, 0]
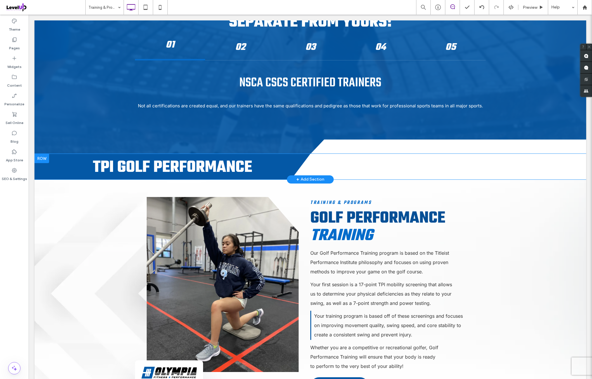
click at [43, 161] on div at bounding box center [41, 158] width 15 height 9
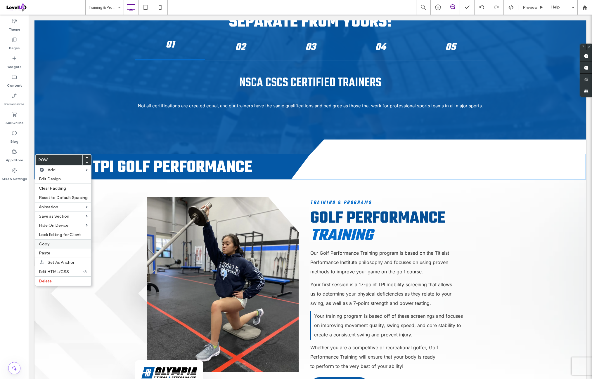
click at [56, 242] on label "Copy" at bounding box center [63, 244] width 49 height 5
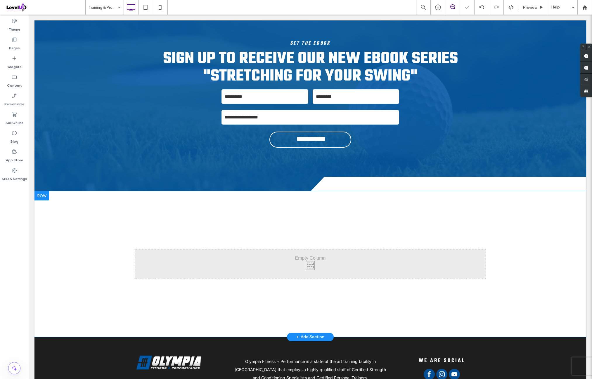
scroll to position [1898, 0]
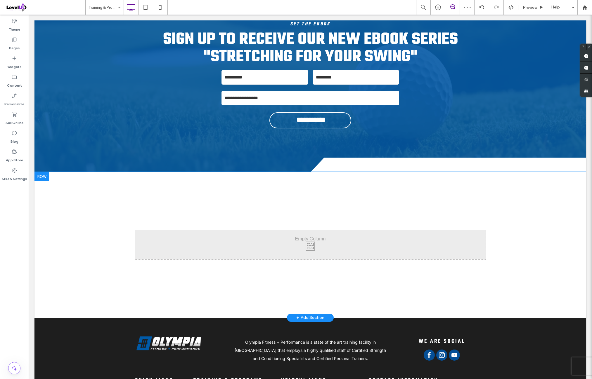
click at [45, 178] on div at bounding box center [41, 176] width 15 height 9
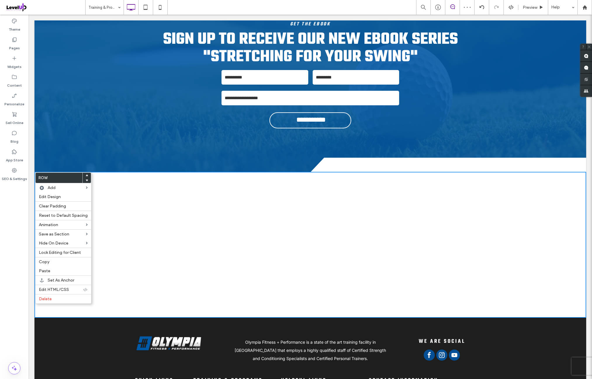
drag, startPoint x: 54, startPoint y: 268, endPoint x: 107, endPoint y: 267, distance: 53.7
click at [55, 269] on label "Paste" at bounding box center [63, 271] width 49 height 5
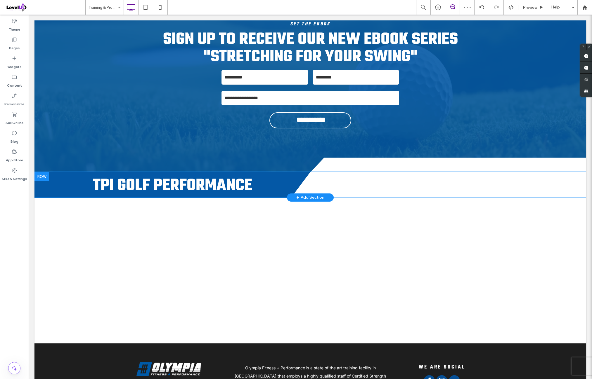
click at [45, 180] on div at bounding box center [41, 176] width 15 height 9
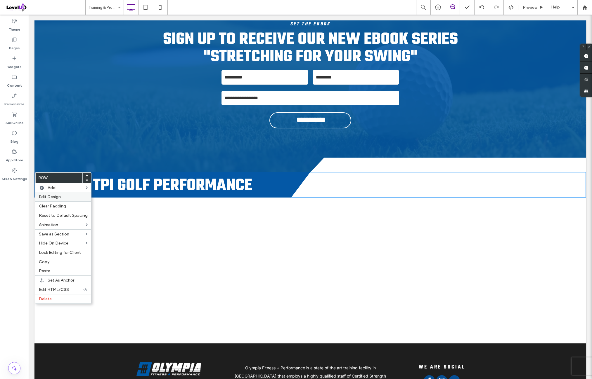
click at [65, 197] on label "Edit Design" at bounding box center [63, 196] width 49 height 5
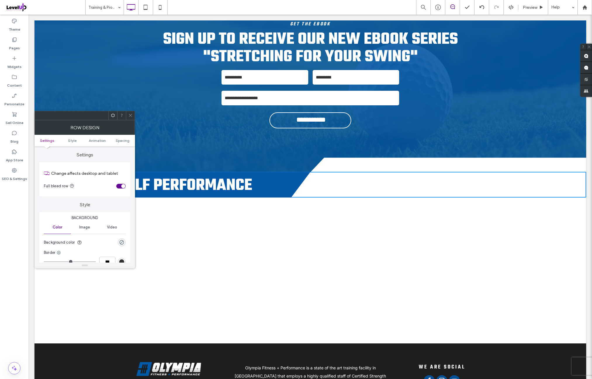
drag, startPoint x: 116, startPoint y: 136, endPoint x: 119, endPoint y: 139, distance: 4.6
click at [116, 137] on ul "Settings Style Animation Spacing" at bounding box center [84, 141] width 100 height 12
drag, startPoint x: 119, startPoint y: 139, endPoint x: 124, endPoint y: 152, distance: 13.3
click at [120, 140] on span "Spacing" at bounding box center [123, 140] width 14 height 4
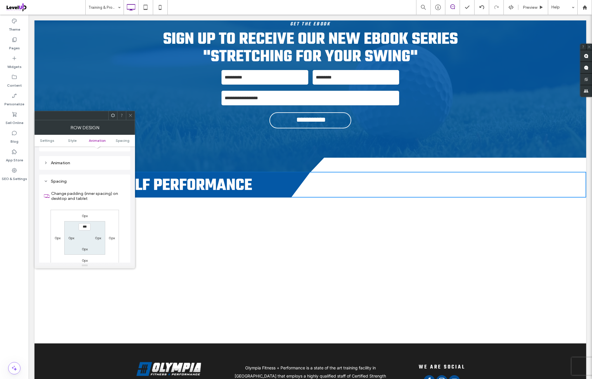
scroll to position [165, 0]
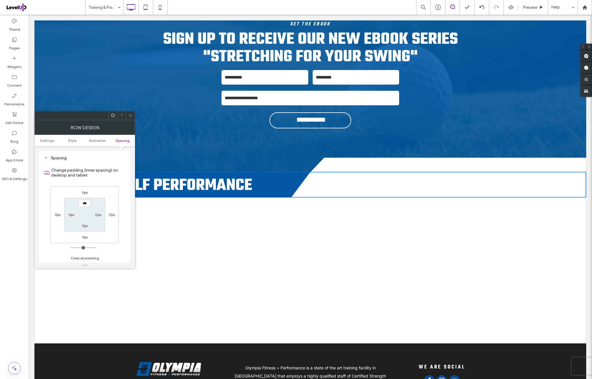
click at [86, 192] on label "0px" at bounding box center [85, 192] width 6 height 4
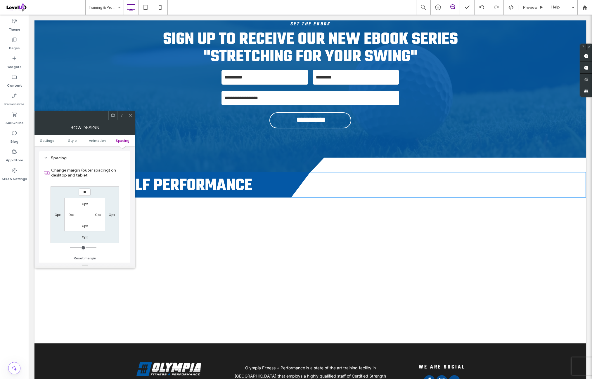
type input "**"
type input "*"
type input "****"
click at [116, 193] on div "**** 0px 0px 0px 0px 0px 0px 0px" at bounding box center [85, 215] width 68 height 57
click at [131, 114] on use at bounding box center [130, 115] width 3 height 3
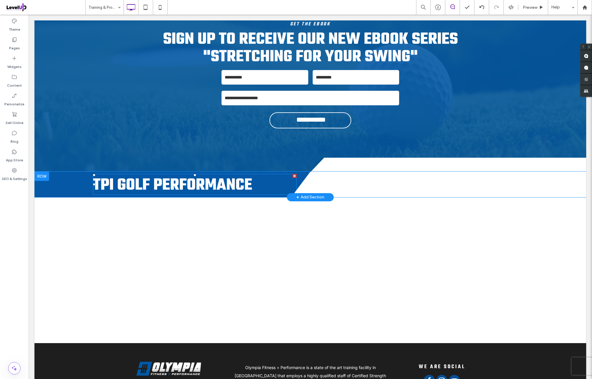
click at [214, 180] on span "TPI Golf Performance" at bounding box center [172, 185] width 159 height 25
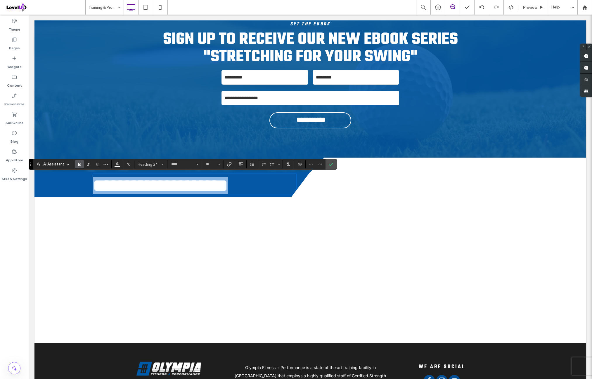
type input "*****"
type input "**"
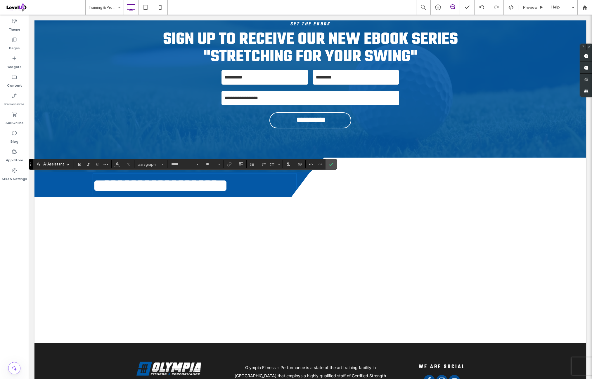
scroll to position [0, 0]
drag, startPoint x: 328, startPoint y: 165, endPoint x: 289, endPoint y: 160, distance: 39.2
click at [329, 165] on icon "Confirm" at bounding box center [331, 164] width 5 height 5
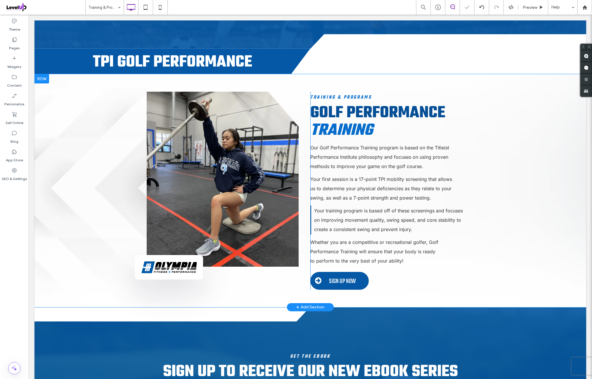
scroll to position [1557, 0]
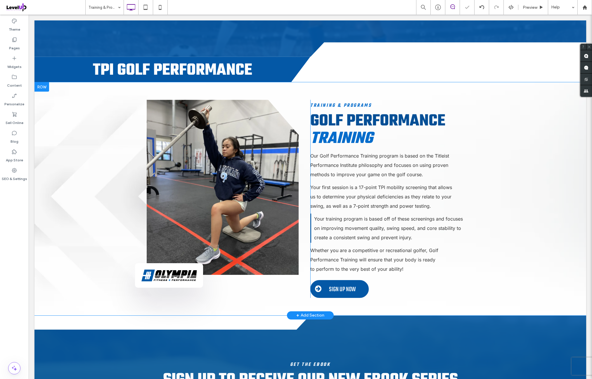
click at [47, 88] on div at bounding box center [41, 86] width 15 height 9
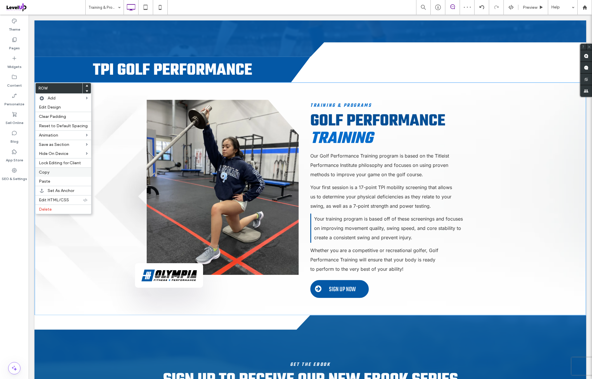
click at [57, 171] on label "Copy" at bounding box center [63, 172] width 49 height 5
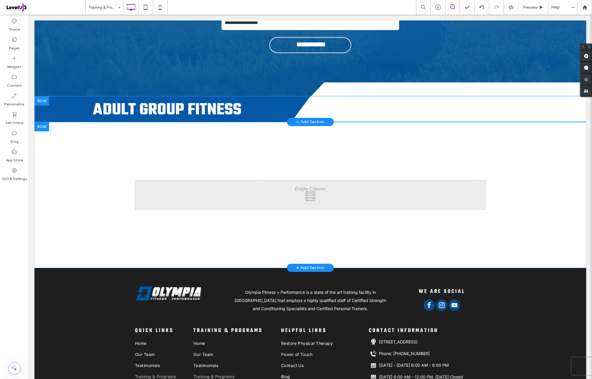
scroll to position [1995, 0]
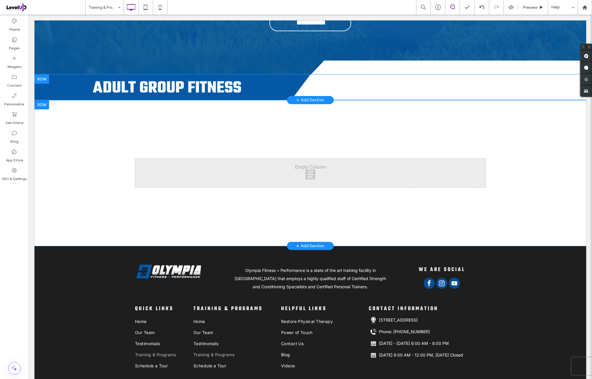
click at [44, 107] on div at bounding box center [41, 104] width 15 height 9
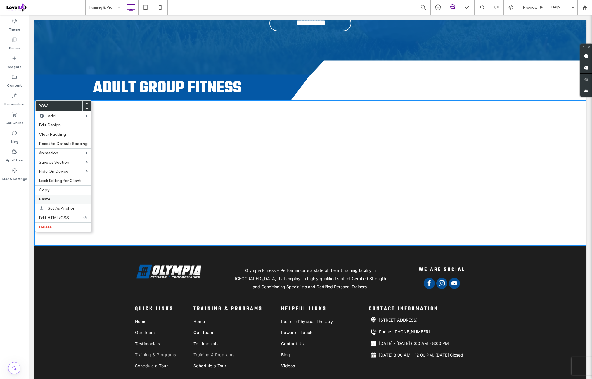
click at [54, 197] on label "Paste" at bounding box center [63, 199] width 49 height 5
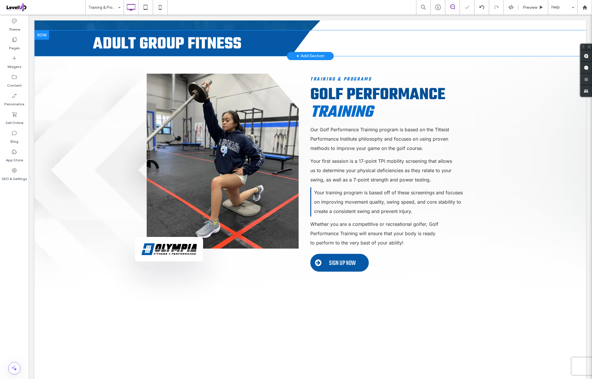
scroll to position [2044, 0]
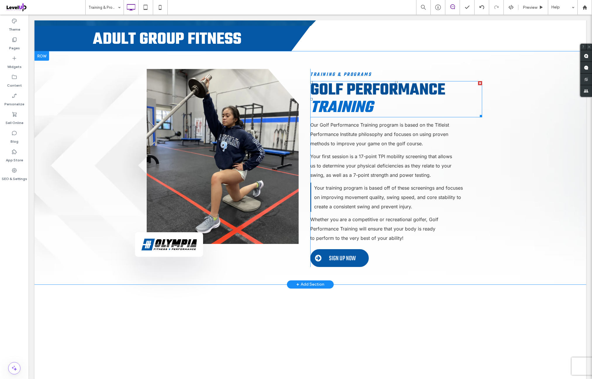
click at [369, 102] on span "Training" at bounding box center [341, 107] width 62 height 25
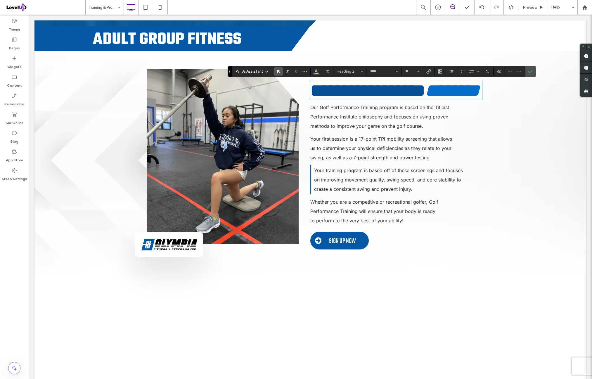
type input "*****"
type input "**"
type input "****"
type input "**"
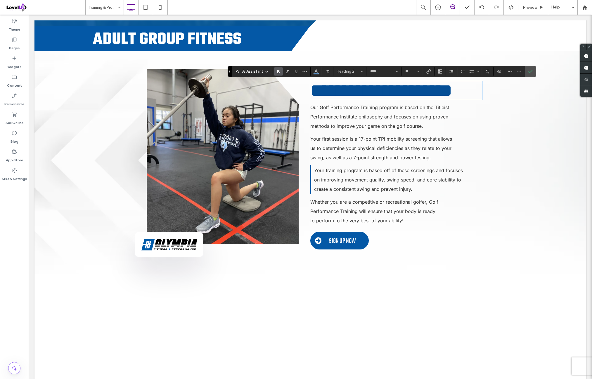
scroll to position [0, 0]
drag, startPoint x: 416, startPoint y: 87, endPoint x: 510, endPoint y: 91, distance: 95.0
click at [510, 91] on div "**********" at bounding box center [309, 162] width 551 height 223
click at [288, 72] on icon "Italic" at bounding box center [287, 71] width 5 height 5
drag, startPoint x: 316, startPoint y: 73, endPoint x: 318, endPoint y: 77, distance: 3.5
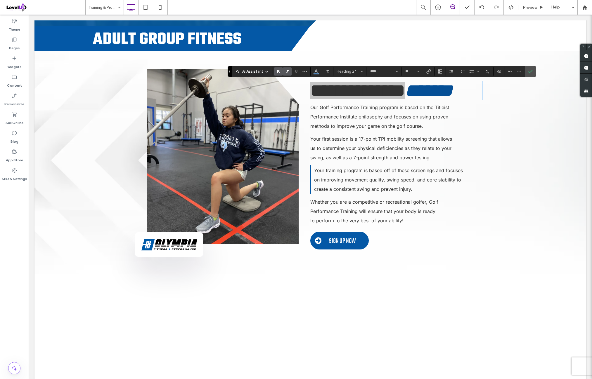
click at [317, 74] on span "Color" at bounding box center [316, 71] width 5 height 8
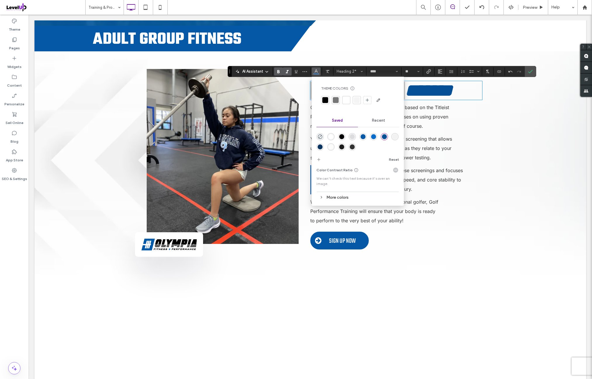
click at [372, 137] on div "rgba(5,108,203,1)" at bounding box center [373, 136] width 5 height 5
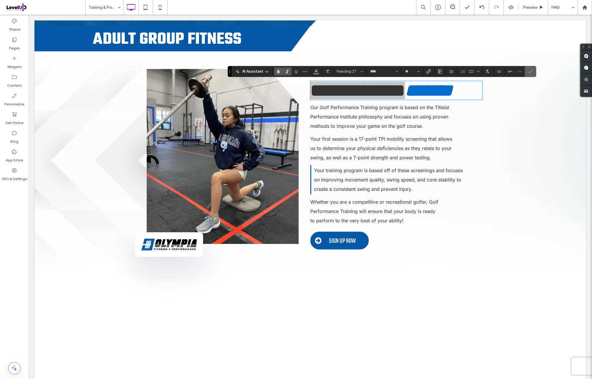
click at [529, 72] on icon "Confirm" at bounding box center [530, 71] width 5 height 5
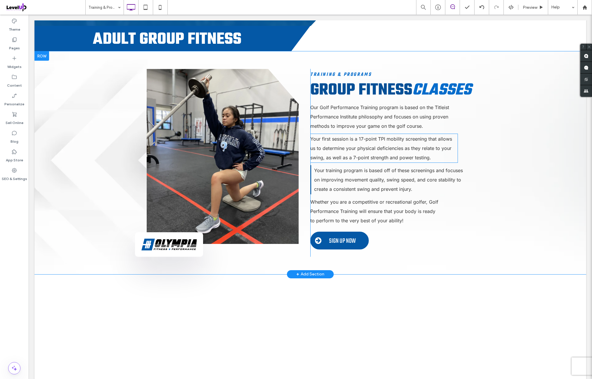
click at [354, 123] on p "Our Golf Performance Training program is based on the Titleist Performance Inst…" at bounding box center [386, 117] width 152 height 28
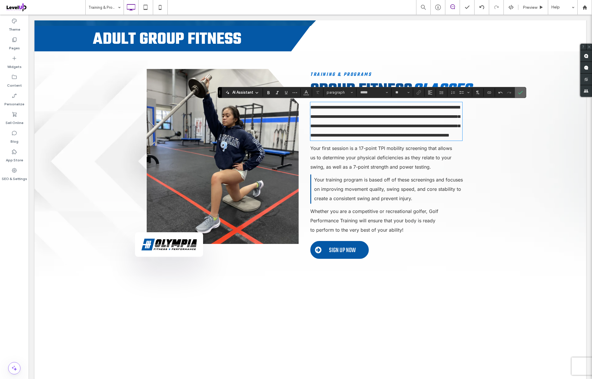
drag, startPoint x: 519, startPoint y: 95, endPoint x: 427, endPoint y: 116, distance: 93.9
click at [519, 95] on span "Confirm" at bounding box center [520, 93] width 5 height 10
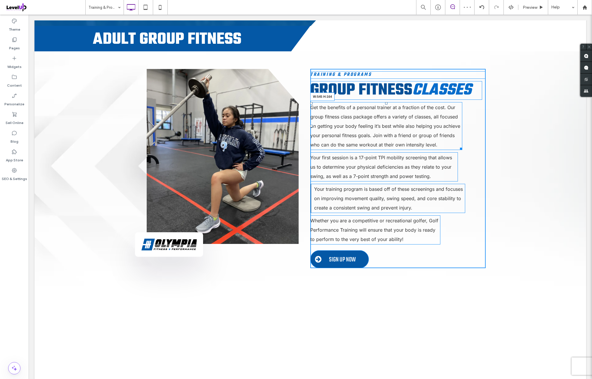
drag, startPoint x: 456, startPoint y: 148, endPoint x: 463, endPoint y: 143, distance: 8.6
click at [462, 143] on div "Get the benefits of a personal trainer at a fraction of the cost. Our group fit…" at bounding box center [386, 126] width 152 height 48
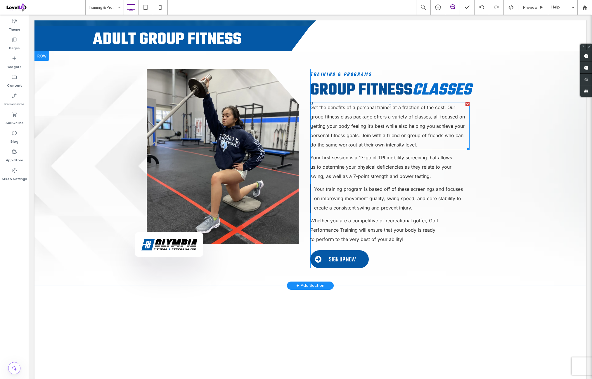
click at [362, 134] on span "Get the benefits of a personal trainer at a fraction of the cost. Our group fit…" at bounding box center [387, 126] width 154 height 43
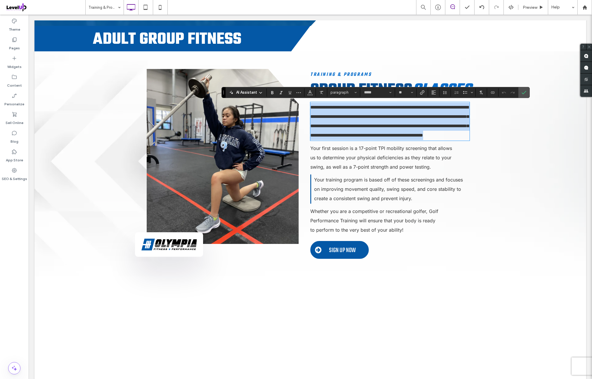
paste div
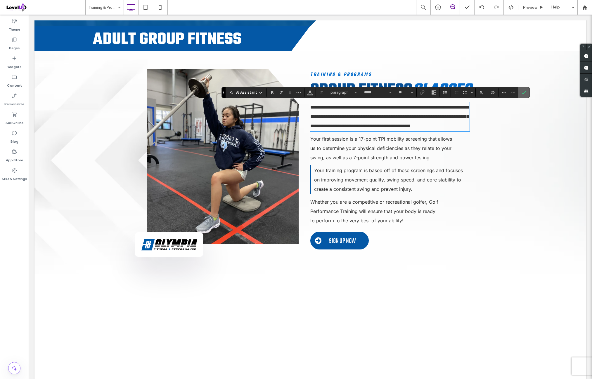
click at [522, 93] on icon "Confirm" at bounding box center [523, 92] width 5 height 5
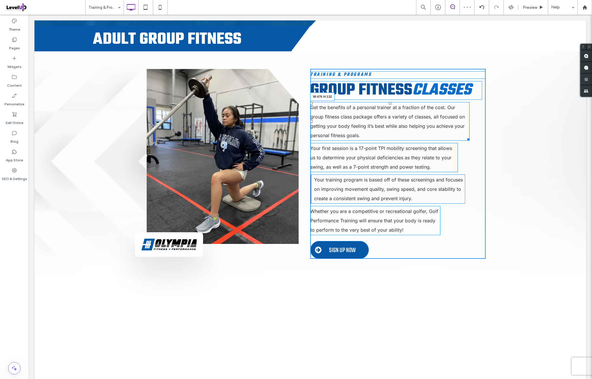
drag, startPoint x: 465, startPoint y: 139, endPoint x: 445, endPoint y: 135, distance: 20.5
click at [445, 135] on div "Get the benefits of a personal trainer at a fraction of the cost. Our group fit…" at bounding box center [389, 121] width 159 height 39
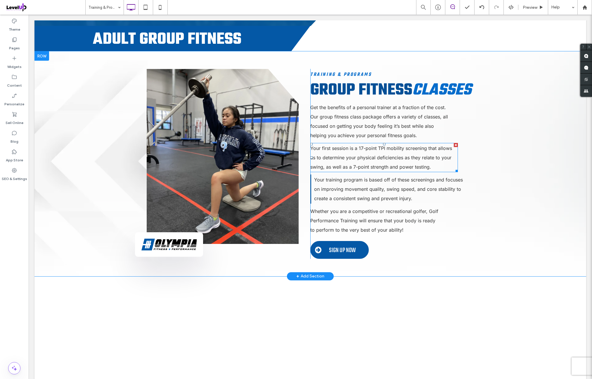
click at [385, 154] on p "Your first session is a 17-point TPI mobility screening that allows us to deter…" at bounding box center [383, 158] width 147 height 28
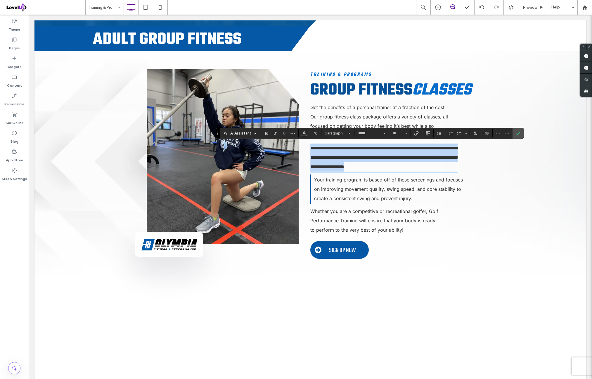
paste div
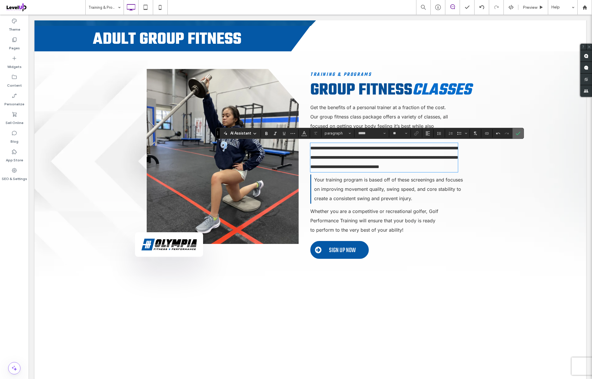
drag, startPoint x: 514, startPoint y: 134, endPoint x: 479, endPoint y: 122, distance: 36.9
click at [515, 134] on icon "Confirm" at bounding box center [517, 133] width 5 height 5
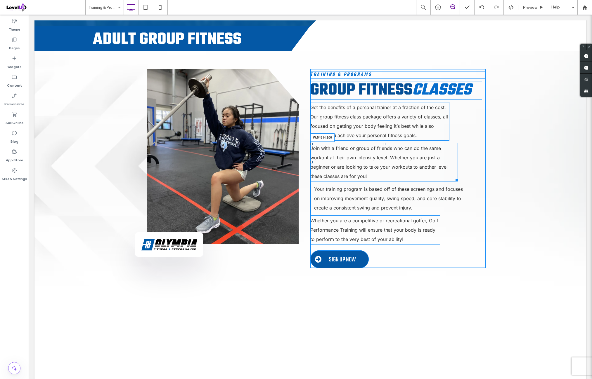
drag, startPoint x: 453, startPoint y: 180, endPoint x: 493, endPoint y: 181, distance: 40.3
click at [458, 166] on div "Join with a friend or group of friends who can do the same workout at their own…" at bounding box center [383, 162] width 147 height 39
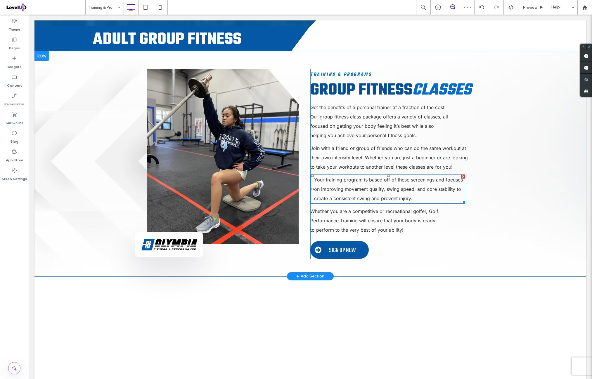
click at [369, 187] on span "Your training program is based off of these screenings and focuses on improving…" at bounding box center [388, 189] width 149 height 25
type input "*****"
type input "**"
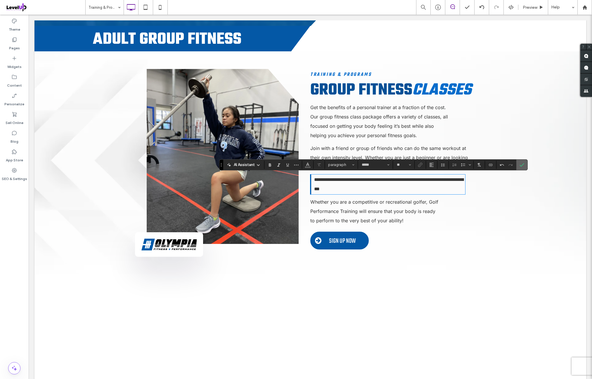
click at [519, 166] on icon "Confirm" at bounding box center [521, 165] width 5 height 5
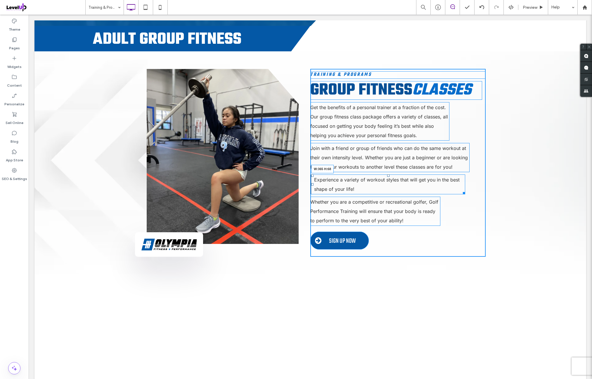
drag, startPoint x: 459, startPoint y: 193, endPoint x: 411, endPoint y: 188, distance: 48.4
click at [411, 188] on div "Experience a variety of workout styles that will get you in the best shape of y…" at bounding box center [387, 185] width 155 height 20
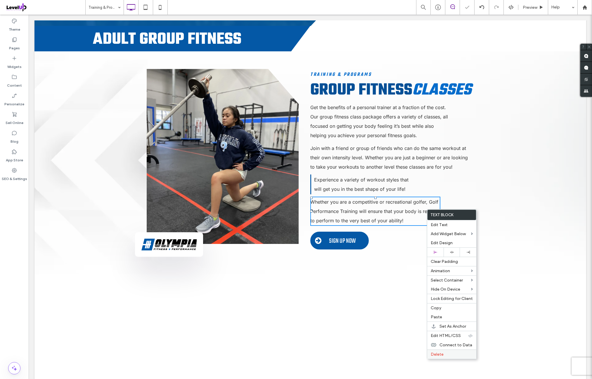
click at [448, 352] on label "Delete" at bounding box center [451, 354] width 42 height 5
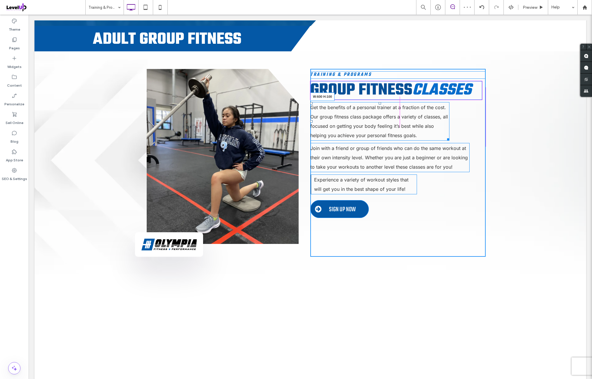
drag, startPoint x: 445, startPoint y: 138, endPoint x: 489, endPoint y: 119, distance: 47.6
click at [489, 119] on div "Button Click To Paste Click To Paste Click To Paste Click To Paste Click To Pas…" at bounding box center [309, 162] width 551 height 223
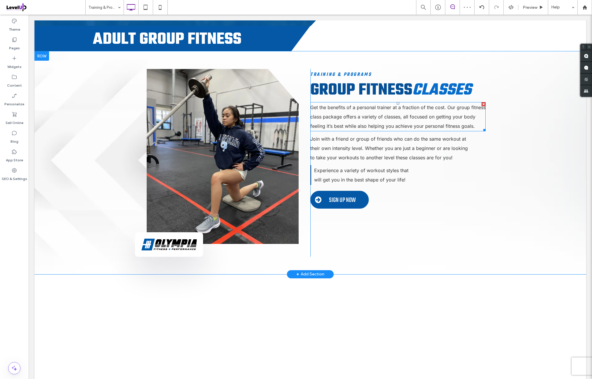
click at [456, 125] on span "Get the benefits of a personal trainer at a fraction of the cost. Our group fit…" at bounding box center [397, 117] width 175 height 25
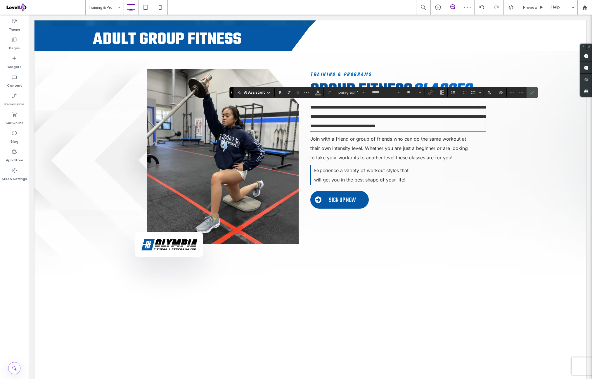
click at [485, 119] on div "**********" at bounding box center [309, 162] width 551 height 223
click at [533, 93] on label "Confirm" at bounding box center [531, 92] width 9 height 11
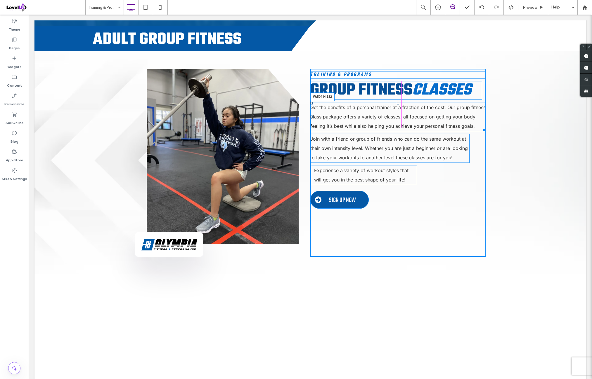
drag, startPoint x: 481, startPoint y: 129, endPoint x: 467, endPoint y: 128, distance: 14.0
click at [467, 128] on div "Get the benefits of a personal trainer at a fraction of the cost. Our group fit…" at bounding box center [397, 116] width 175 height 29
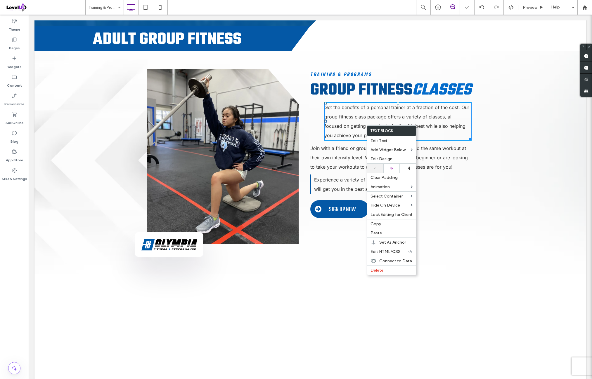
click at [380, 167] on div at bounding box center [375, 168] width 11 height 3
click at [437, 128] on span "Get the benefits of a personal trainer at a fraction of the cost. Our group fit…" at bounding box center [382, 122] width 145 height 34
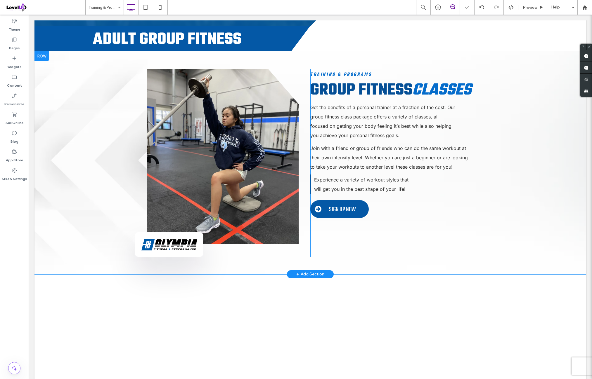
click at [379, 222] on div "Training & Programs Group Fitness Classes Get the benefits of a personal traine…" at bounding box center [397, 163] width 175 height 188
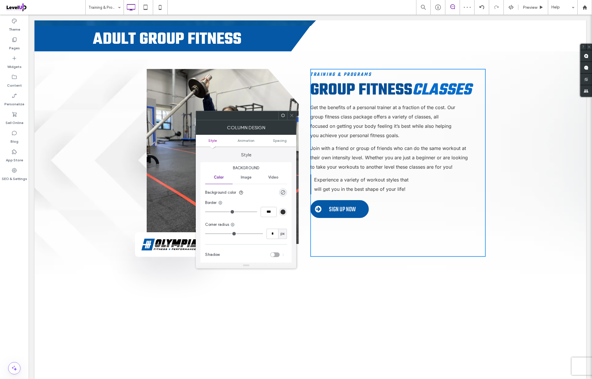
click at [282, 117] on icon at bounding box center [283, 115] width 4 height 4
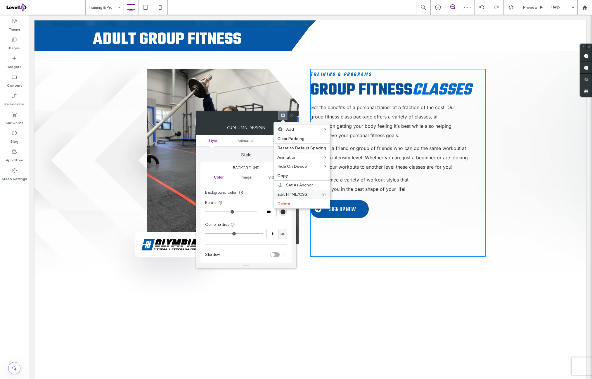
click at [301, 194] on span "Edit HTML/CSS" at bounding box center [292, 194] width 30 height 5
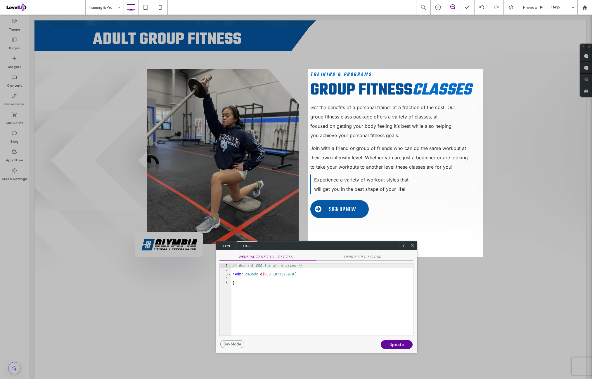
drag, startPoint x: 364, startPoint y: 264, endPoint x: 284, endPoint y: 253, distance: 81.3
click at [286, 247] on div "HTML CSS" at bounding box center [316, 245] width 201 height 9
click at [280, 260] on span "GENERAL CSS FOR ALL DEVICES" at bounding box center [267, 258] width 97 height 6
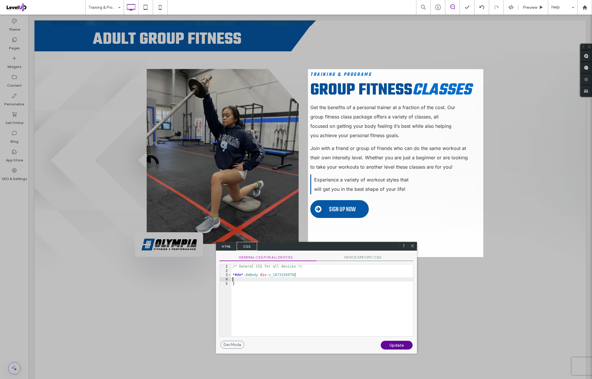
drag, startPoint x: 280, startPoint y: 279, endPoint x: 284, endPoint y: 285, distance: 6.7
click at [280, 280] on div "/* General CSS for all devices */ * #dm * .dmBody div .u_1873326978 { }" at bounding box center [322, 305] width 182 height 80
type textarea "**"
click at [407, 345] on div "Update" at bounding box center [396, 345] width 32 height 9
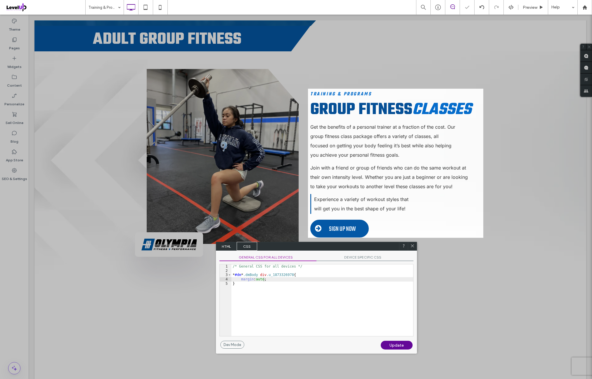
click at [366, 260] on span "DEVICE SPECIFIC CSS" at bounding box center [364, 258] width 97 height 6
click at [282, 278] on div "/* Device specific CSS */ * #dm * .dmBody div .u_1873326978 { }" at bounding box center [322, 305] width 182 height 80
click at [412, 247] on icon at bounding box center [412, 246] width 4 height 4
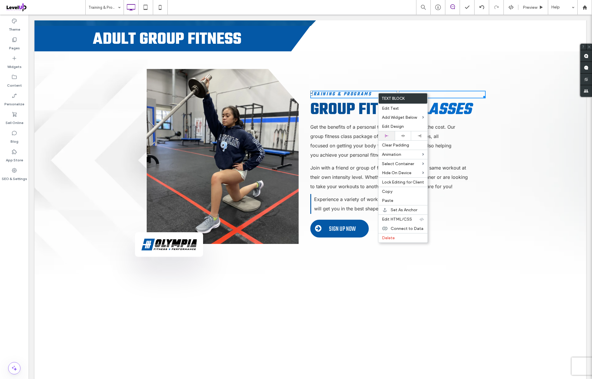
click at [391, 133] on div at bounding box center [386, 135] width 16 height 9
click at [446, 93] on h6 "Training & Programs" at bounding box center [397, 94] width 175 height 6
click at [390, 134] on div at bounding box center [386, 136] width 16 height 9
click at [447, 95] on h6 "Training & Programs" at bounding box center [397, 94] width 175 height 6
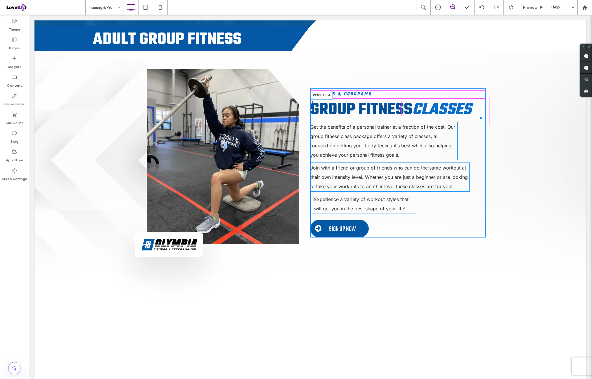
drag, startPoint x: 477, startPoint y: 116, endPoint x: 480, endPoint y: 112, distance: 5.1
click at [480, 112] on div "Group Fitness Classes W:600 H:64" at bounding box center [396, 110] width 172 height 19
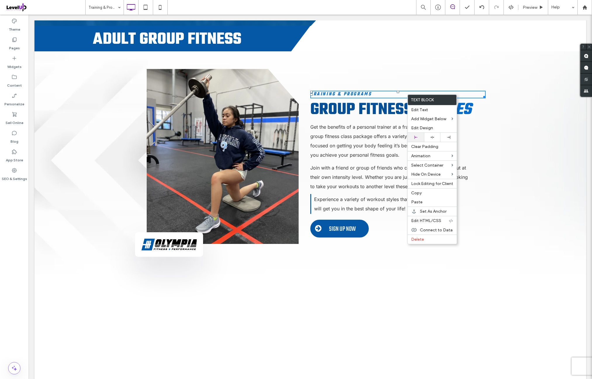
click at [420, 133] on div at bounding box center [415, 137] width 16 height 9
click at [385, 114] on span "Group Fitness" at bounding box center [361, 110] width 102 height 25
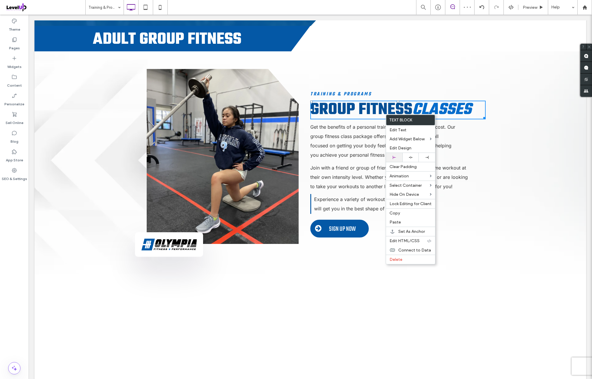
click at [397, 156] on div at bounding box center [394, 157] width 11 height 3
click at [450, 111] on span "Classes" at bounding box center [441, 110] width 59 height 25
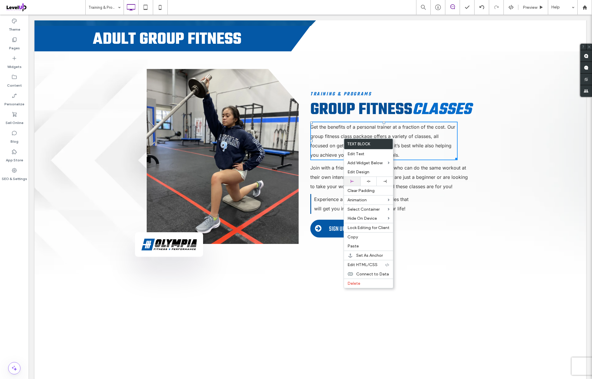
click at [356, 178] on div at bounding box center [352, 181] width 16 height 9
click at [430, 150] on p "Get the benefits of a personal trainer at a fraction of the cost. Our group fit…" at bounding box center [383, 140] width 147 height 37
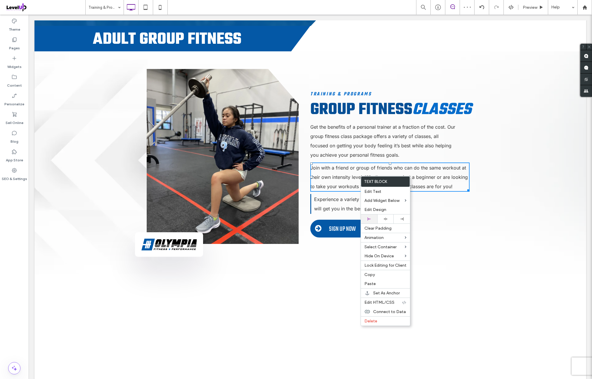
click at [374, 216] on div at bounding box center [369, 219] width 16 height 9
click at [444, 179] on span "Join with a friend or group of friends who can do the same workout at their own…" at bounding box center [388, 177] width 157 height 25
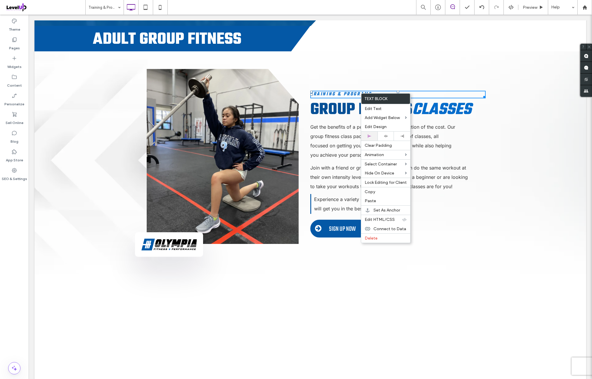
click at [372, 133] on div at bounding box center [369, 136] width 16 height 9
click at [424, 95] on h6 "Training & Programs" at bounding box center [397, 94] width 175 height 6
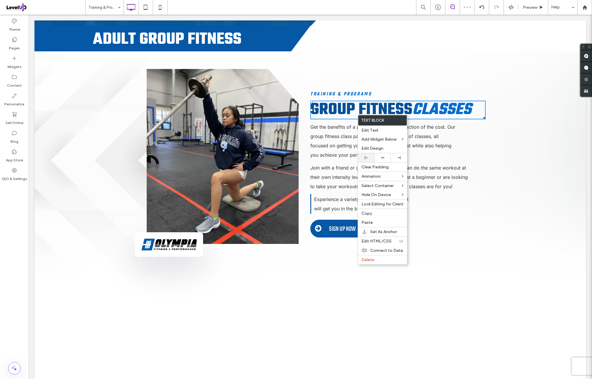
click at [370, 155] on div at bounding box center [366, 157] width 16 height 9
click at [439, 112] on span "Classes" at bounding box center [441, 110] width 59 height 25
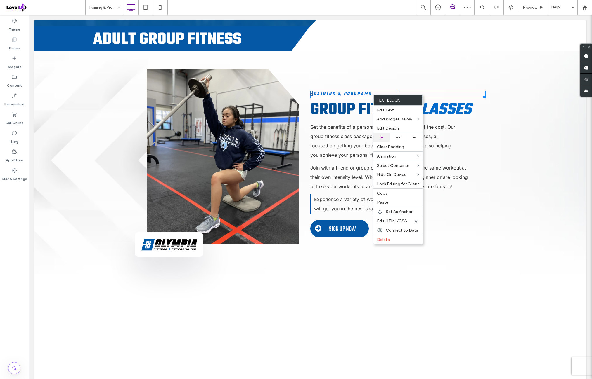
click at [386, 135] on div at bounding box center [381, 137] width 16 height 9
click at [446, 94] on h6 "Training & Programs" at bounding box center [397, 94] width 175 height 6
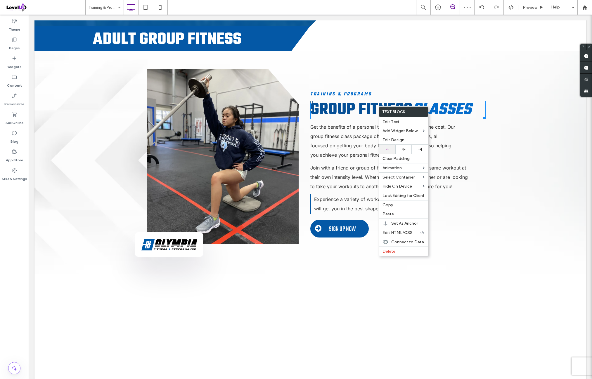
click at [390, 149] on div at bounding box center [387, 149] width 11 height 3
click at [451, 114] on span "Classes" at bounding box center [441, 110] width 59 height 25
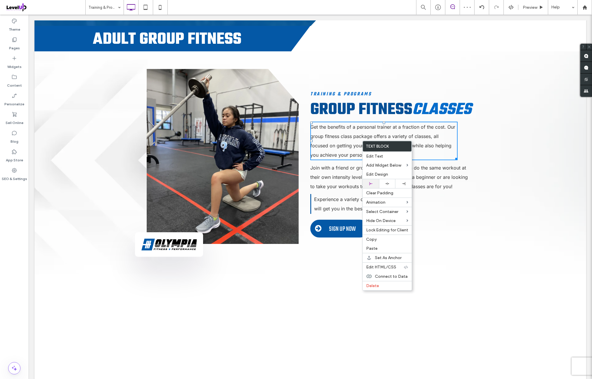
click at [375, 183] on div at bounding box center [370, 183] width 11 height 3
click at [430, 153] on p "Get the benefits of a personal trainer at a fraction of the cost. Our group fit…" at bounding box center [383, 140] width 147 height 37
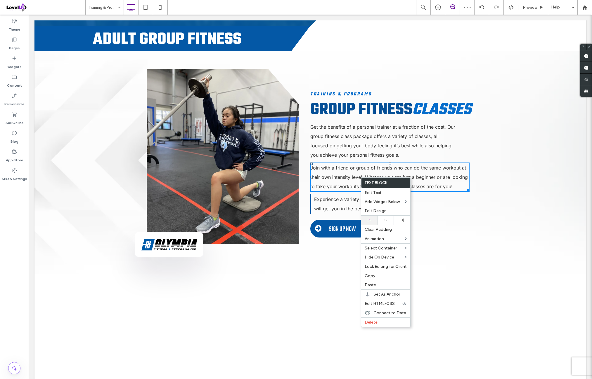
click at [374, 218] on div at bounding box center [369, 220] width 16 height 9
click at [433, 181] on p "Join with a friend or group of friends who can do the same workout at their own…" at bounding box center [389, 177] width 159 height 28
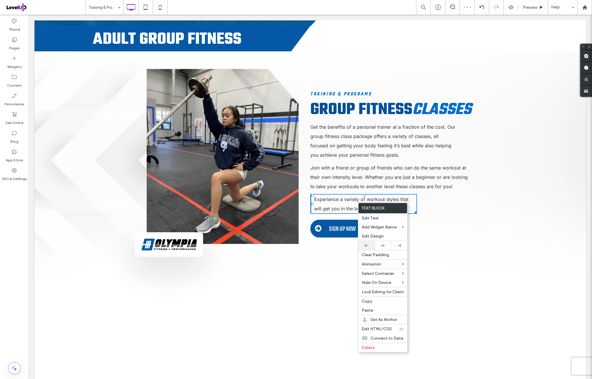
click at [370, 243] on div at bounding box center [366, 245] width 16 height 9
click at [409, 202] on p "Experience a variety of workout styles that will get you in the best shape of y…" at bounding box center [365, 204] width 103 height 19
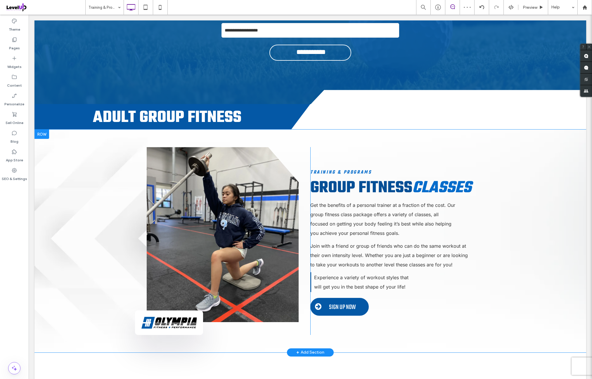
scroll to position [1995, 0]
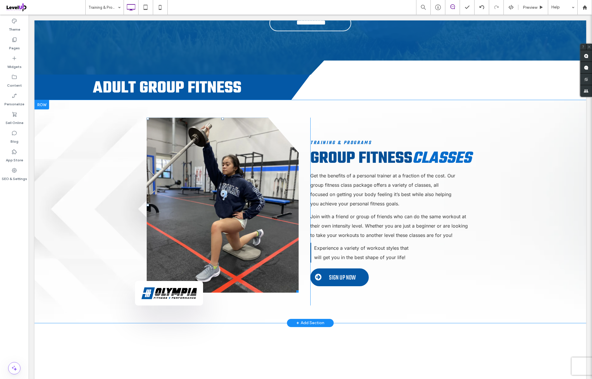
click at [245, 187] on link at bounding box center [223, 205] width 152 height 175
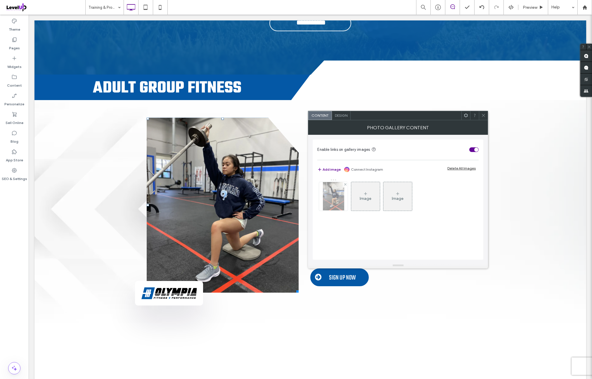
click at [329, 187] on img at bounding box center [334, 196] width 22 height 29
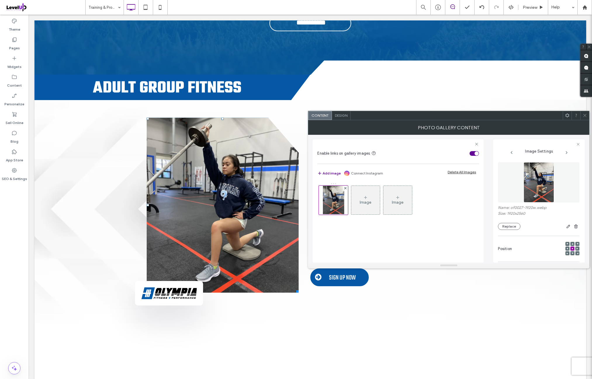
click at [535, 187] on figure at bounding box center [538, 182] width 81 height 40
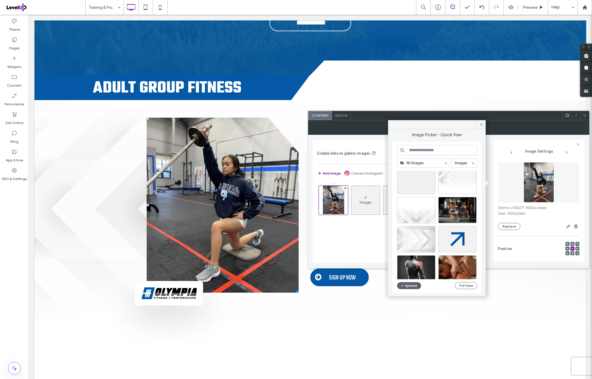
scroll to position [548, 0]
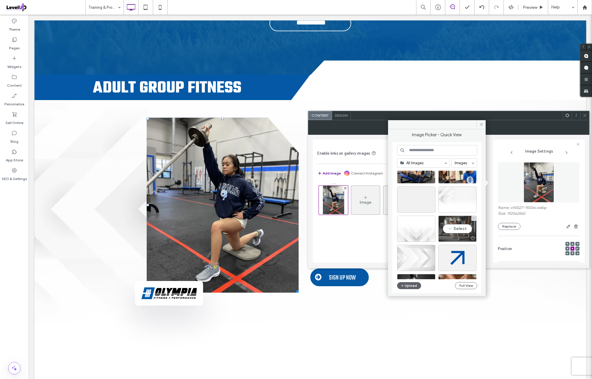
drag, startPoint x: 446, startPoint y: 232, endPoint x: 461, endPoint y: 224, distance: 17.1
click at [446, 232] on div "Select" at bounding box center [457, 229] width 38 height 26
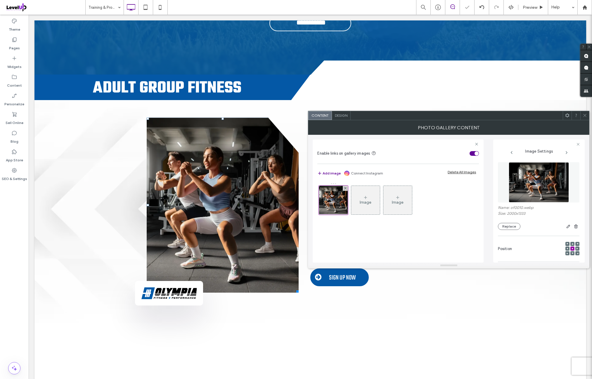
click at [582, 115] on div at bounding box center [584, 115] width 9 height 9
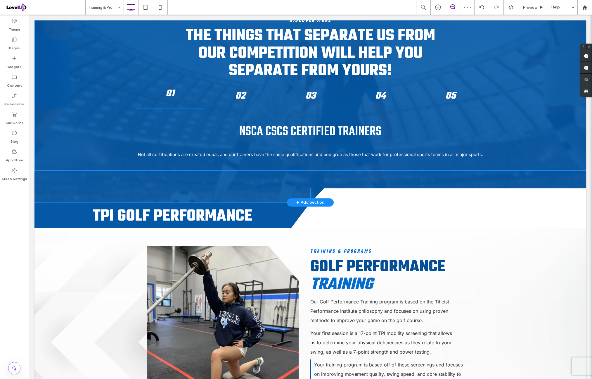
scroll to position [1362, 0]
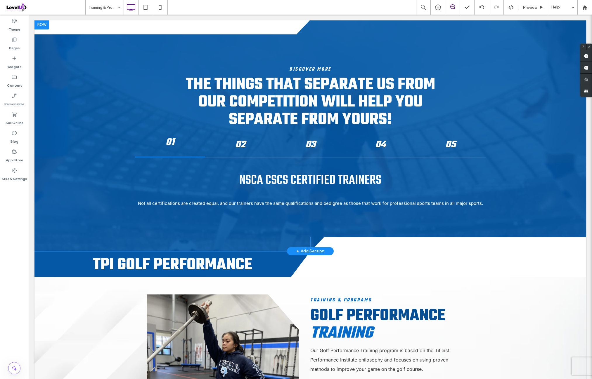
drag, startPoint x: 43, startPoint y: 26, endPoint x: 77, endPoint y: 106, distance: 87.0
click at [43, 26] on div at bounding box center [41, 24] width 15 height 9
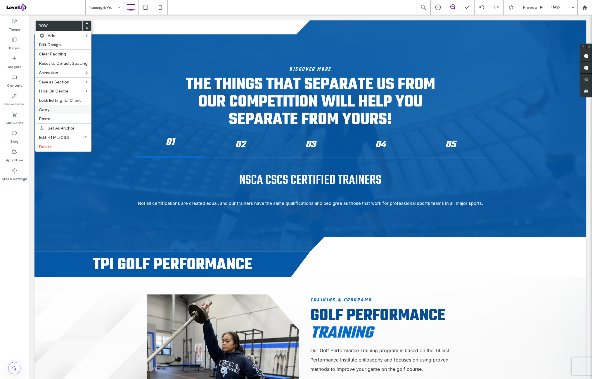
drag, startPoint x: 58, startPoint y: 109, endPoint x: 63, endPoint y: 109, distance: 5.3
click at [58, 109] on label "Copy" at bounding box center [63, 109] width 49 height 5
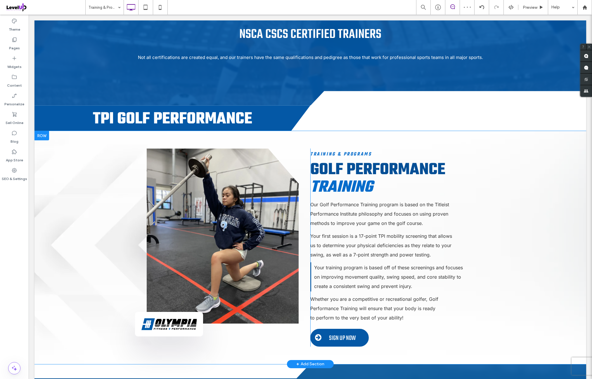
scroll to position [1557, 0]
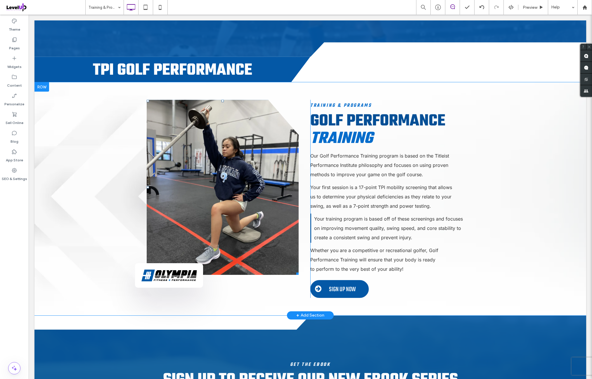
click at [205, 170] on link at bounding box center [223, 187] width 152 height 175
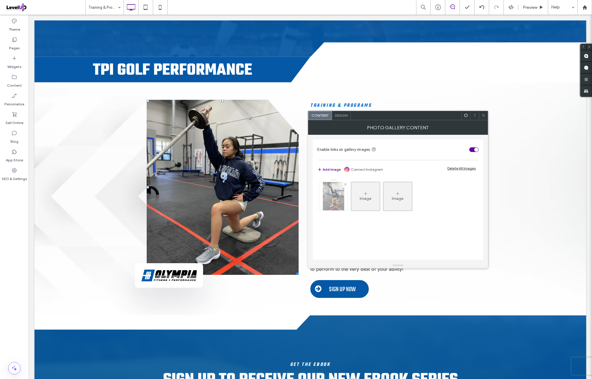
click at [340, 199] on img at bounding box center [334, 196] width 22 height 29
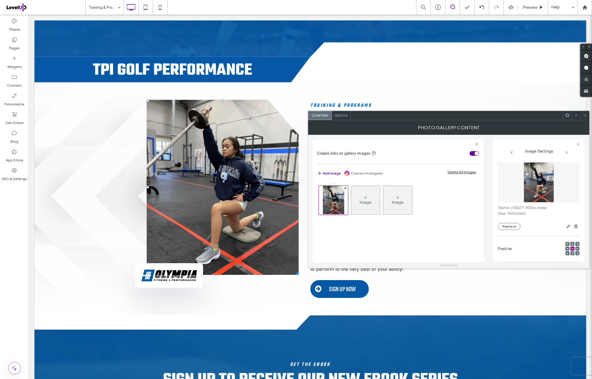
click at [513, 177] on figure at bounding box center [538, 182] width 81 height 40
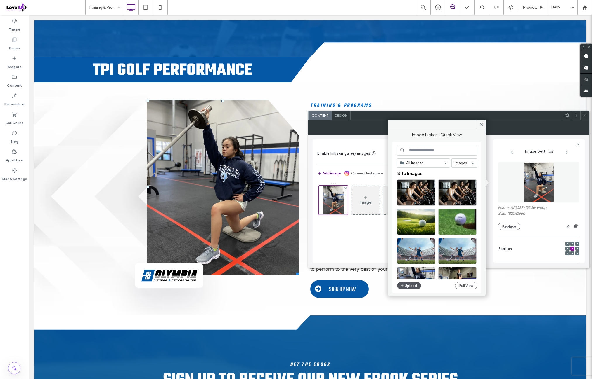
click at [416, 286] on button "Upload" at bounding box center [409, 285] width 24 height 7
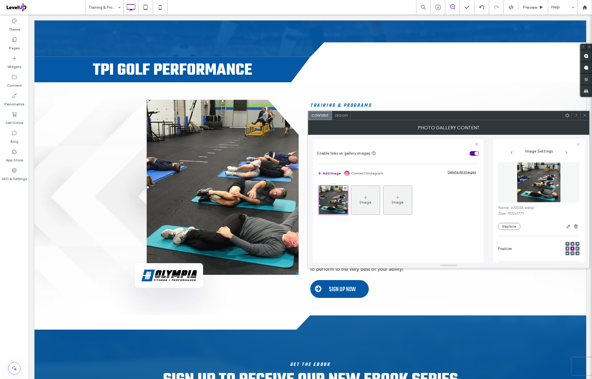
click at [581, 114] on div at bounding box center [584, 115] width 9 height 9
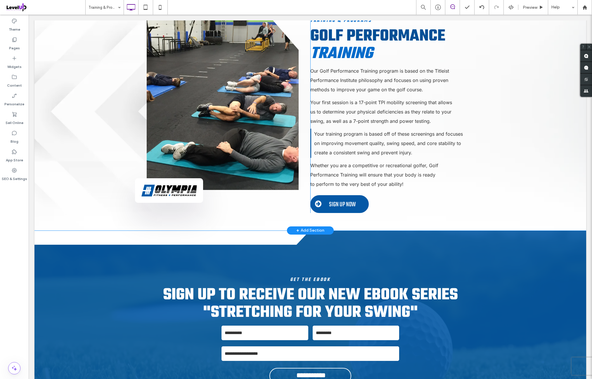
scroll to position [1606, 0]
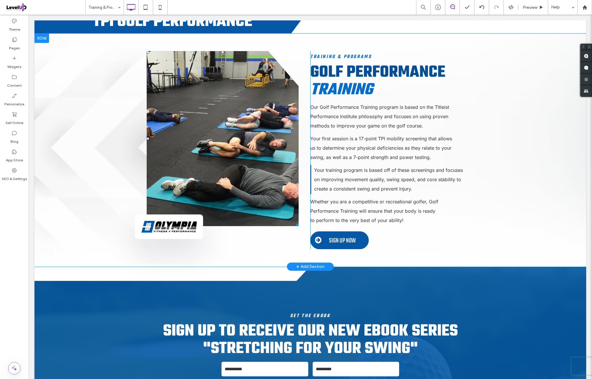
click at [224, 143] on link at bounding box center [223, 138] width 152 height 175
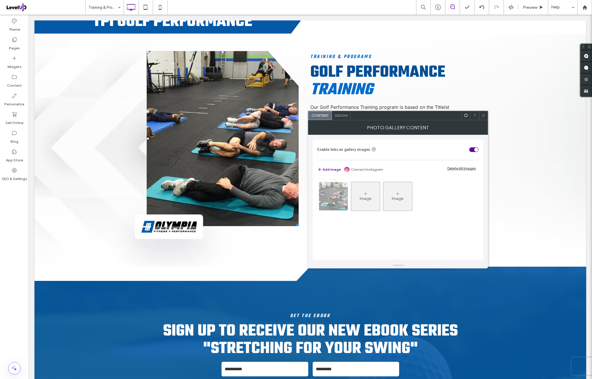
click at [326, 198] on img at bounding box center [333, 196] width 31 height 29
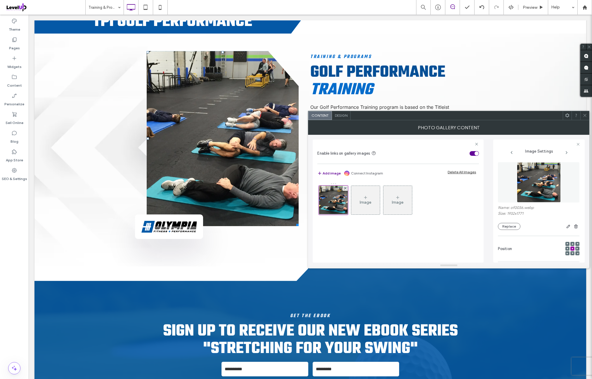
click at [551, 183] on img at bounding box center [539, 182] width 44 height 40
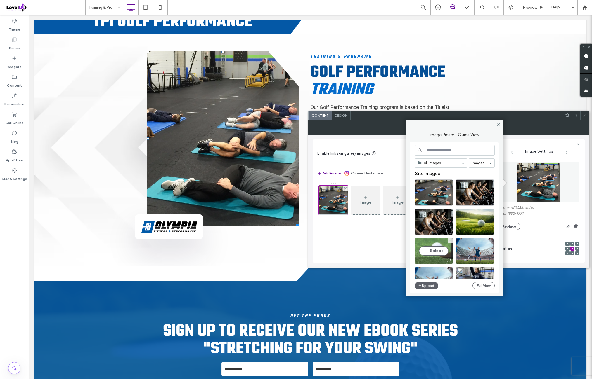
click at [434, 250] on div "Select" at bounding box center [433, 251] width 38 height 26
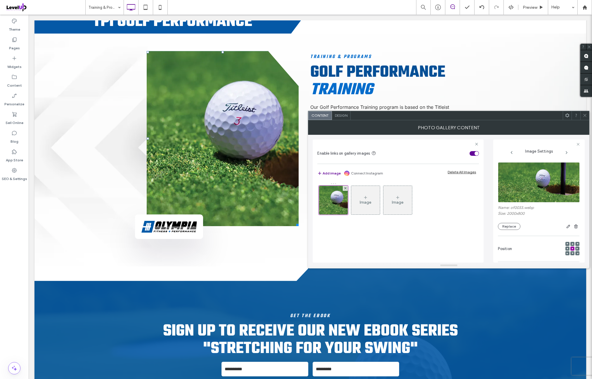
drag, startPoint x: 584, startPoint y: 115, endPoint x: 581, endPoint y: 117, distance: 3.1
click at [584, 115] on icon at bounding box center [584, 115] width 4 height 4
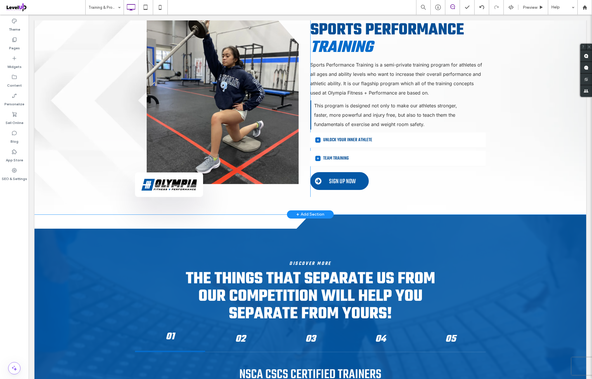
scroll to position [1265, 0]
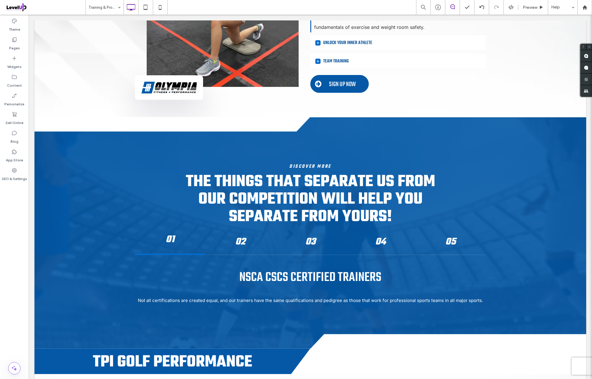
click at [18, 239] on div "Theme Pages Widgets Content Personalize Sell Online Blog App Store SEO & Settin…" at bounding box center [14, 197] width 29 height 365
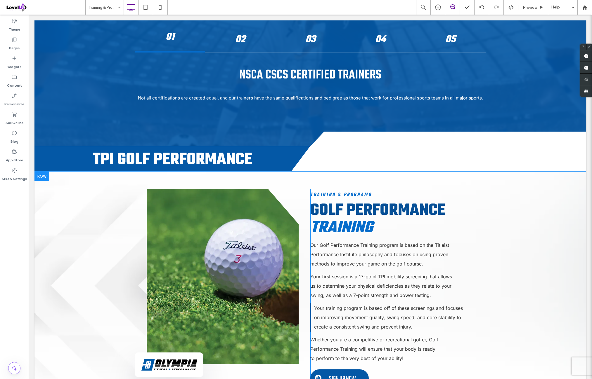
scroll to position [1606, 0]
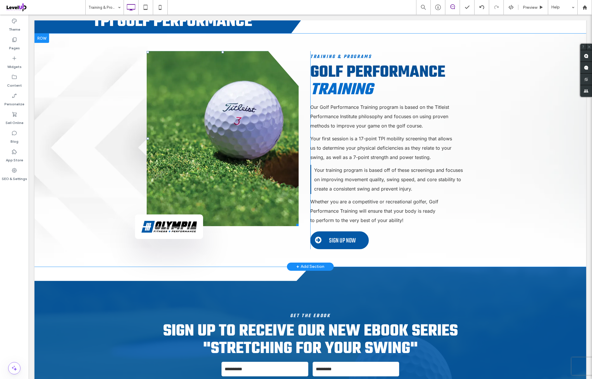
click at [208, 120] on link at bounding box center [223, 138] width 152 height 175
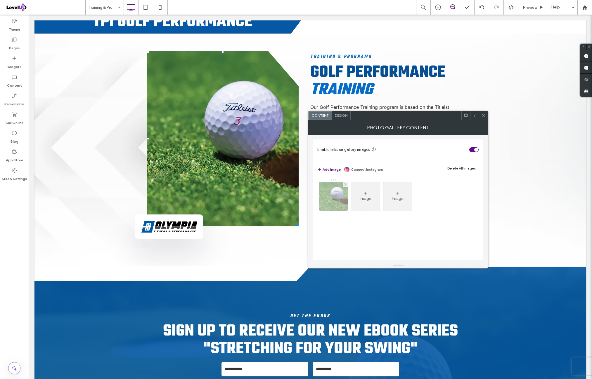
click at [326, 197] on img at bounding box center [334, 196] width 72 height 29
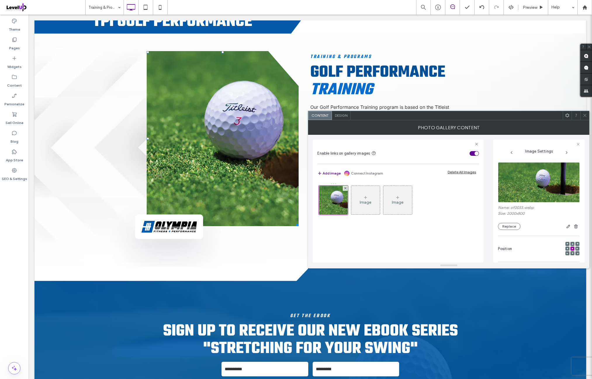
click at [501, 180] on img at bounding box center [539, 182] width 82 height 40
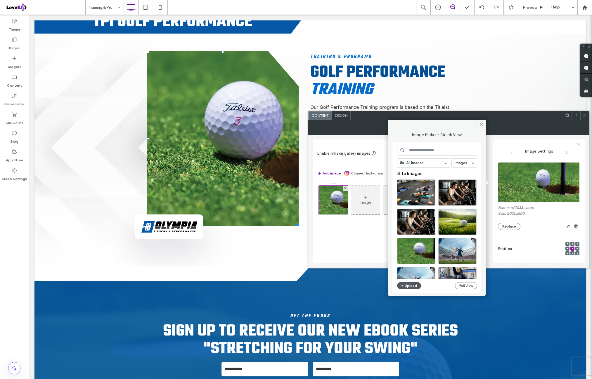
click at [417, 284] on button "Upload" at bounding box center [409, 285] width 24 height 7
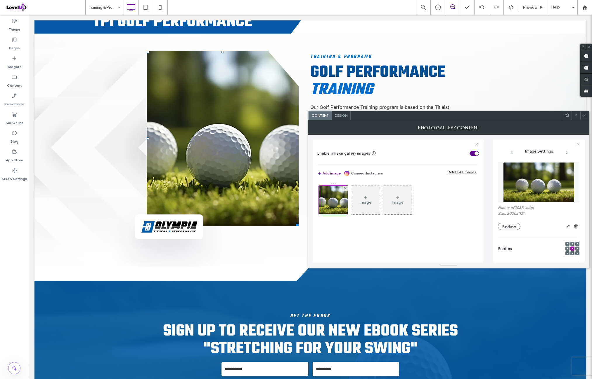
click at [582, 115] on div at bounding box center [584, 115] width 9 height 9
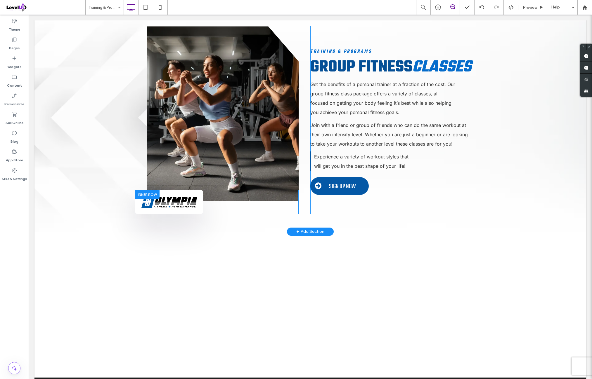
scroll to position [2141, 0]
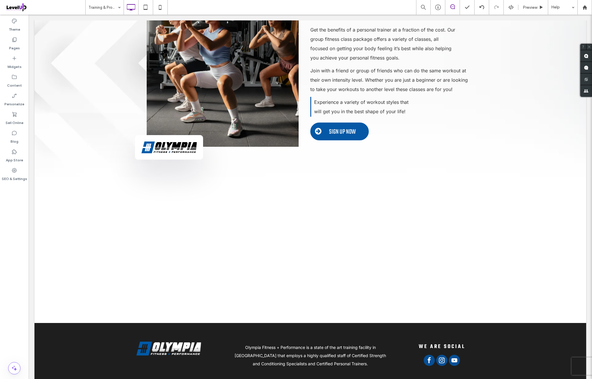
drag, startPoint x: 15, startPoint y: 213, endPoint x: 25, endPoint y: 212, distance: 10.3
click at [17, 213] on div "Theme Pages Widgets Content Personalize Sell Online Blog App Store SEO & Settin…" at bounding box center [14, 197] width 29 height 365
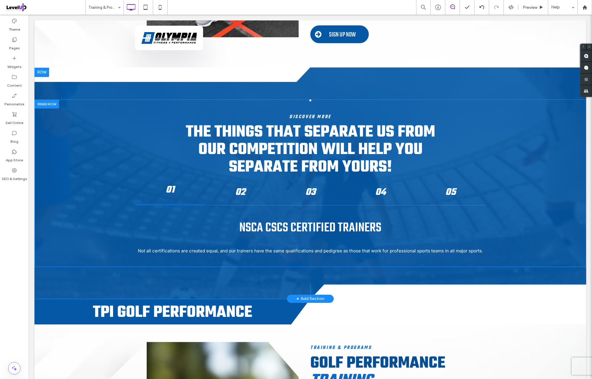
scroll to position [1314, 0]
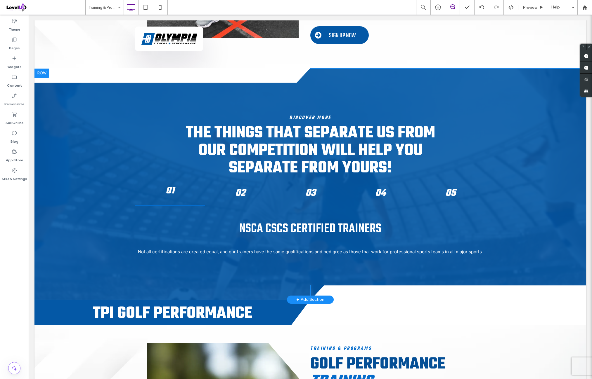
click at [39, 73] on div at bounding box center [41, 73] width 15 height 9
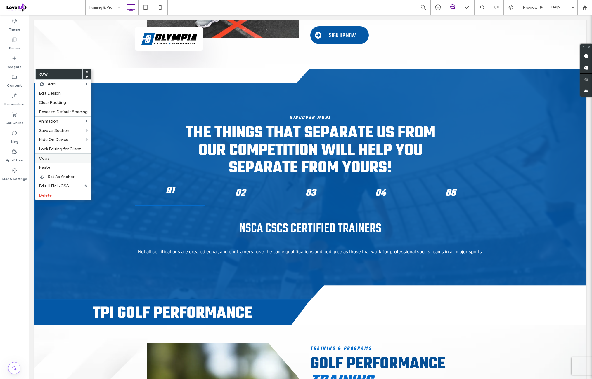
drag, startPoint x: 61, startPoint y: 158, endPoint x: 67, endPoint y: 159, distance: 5.6
click at [61, 158] on label "Copy" at bounding box center [63, 158] width 49 height 5
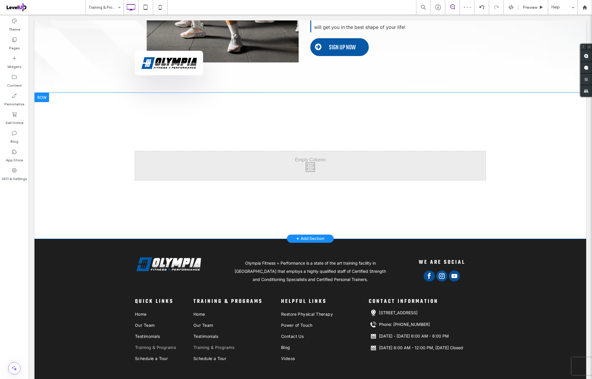
scroll to position [2238, 0]
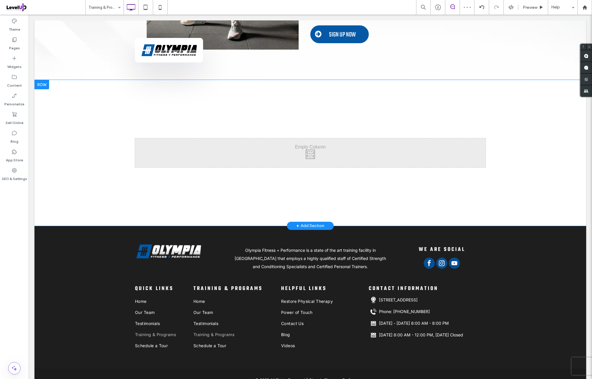
click at [46, 86] on div at bounding box center [41, 84] width 15 height 9
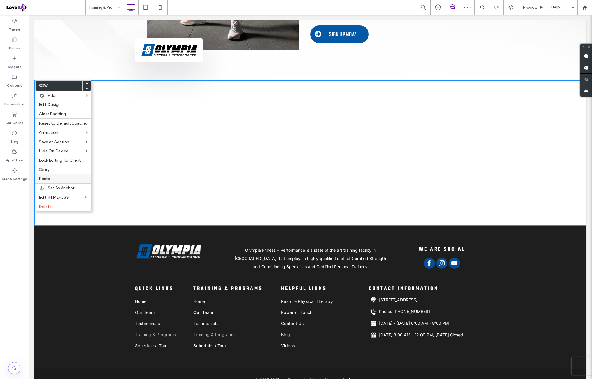
drag, startPoint x: 60, startPoint y: 178, endPoint x: 90, endPoint y: 176, distance: 30.1
click at [60, 178] on label "Paste" at bounding box center [63, 178] width 49 height 5
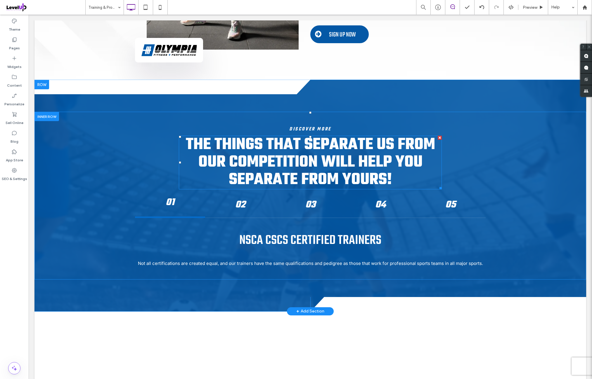
click at [260, 149] on span "THE THINGS THAT SEPARATE US FROM OUR COMPETITION WILL HELP YOU SEPARATE FROM YO…" at bounding box center [310, 163] width 249 height 60
type input "****"
type input "**"
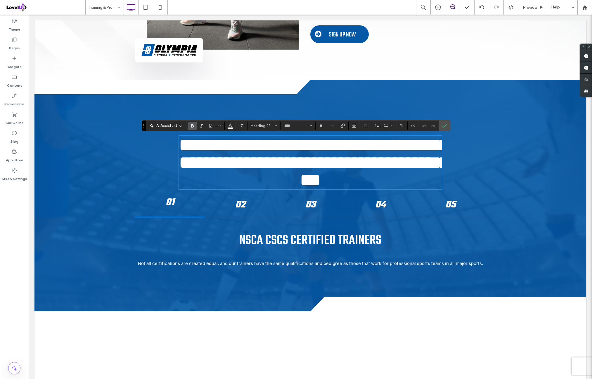
type input "*****"
type input "**"
click at [442, 127] on use "Confirm" at bounding box center [444, 126] width 5 height 4
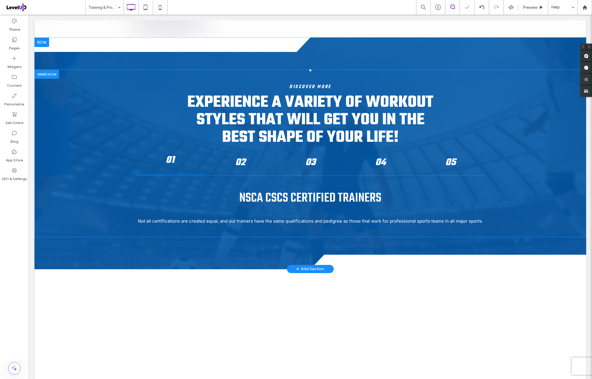
scroll to position [2287, 0]
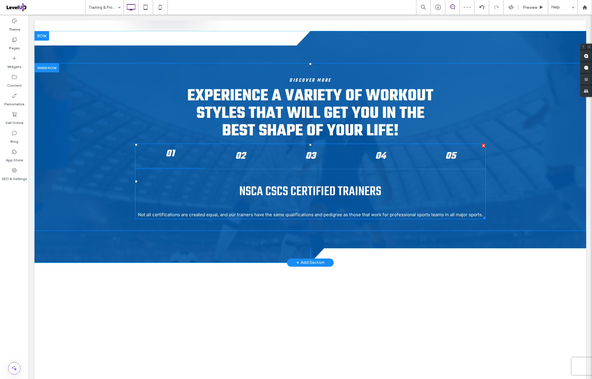
click at [246, 197] on span at bounding box center [310, 182] width 350 height 76
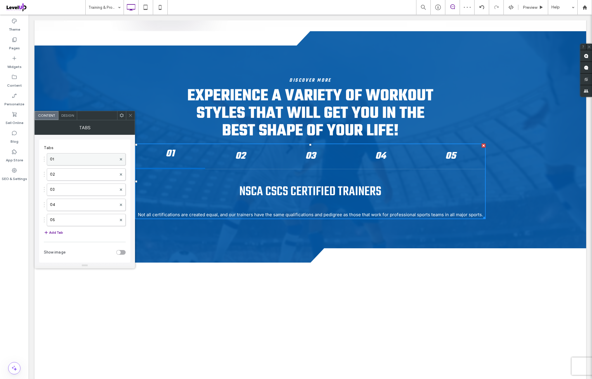
click at [79, 159] on label "01" at bounding box center [83, 160] width 67 height 12
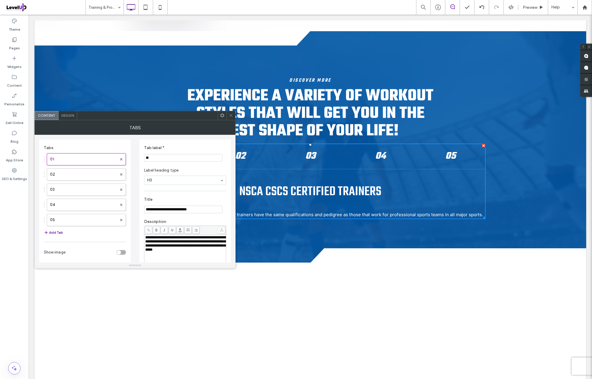
click at [175, 207] on input "**********" at bounding box center [183, 210] width 78 height 8
paste input "Title"
type input "**********"
click at [178, 192] on div "**********" at bounding box center [184, 229] width 91 height 179
click at [176, 240] on span "**********" at bounding box center [185, 244] width 80 height 16
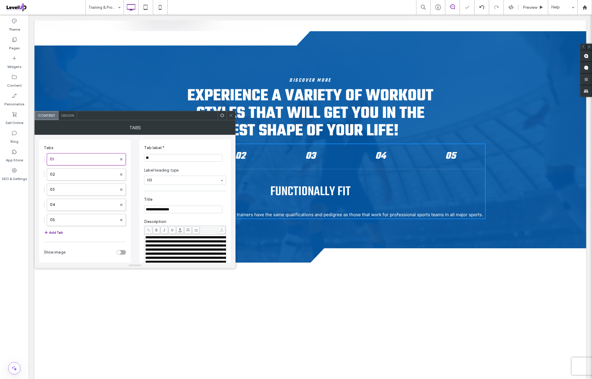
click at [187, 221] on label "Description" at bounding box center [185, 222] width 82 height 6
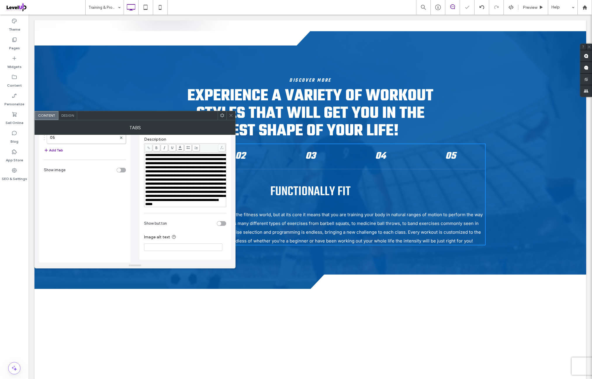
scroll to position [0, 0]
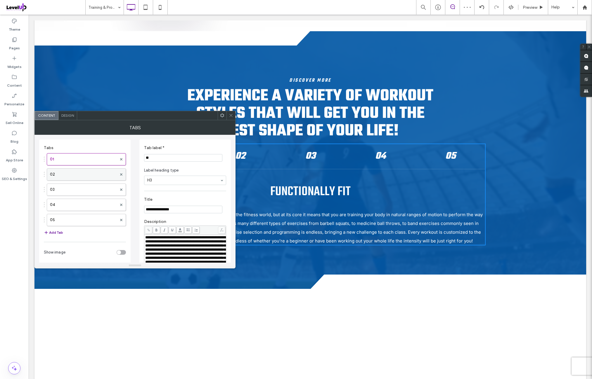
click at [90, 174] on label "02" at bounding box center [83, 175] width 67 height 12
drag, startPoint x: 189, startPoint y: 210, endPoint x: 189, endPoint y: 206, distance: 3.8
click at [190, 210] on input "**********" at bounding box center [183, 210] width 78 height 8
paste input "Title"
type input "**********"
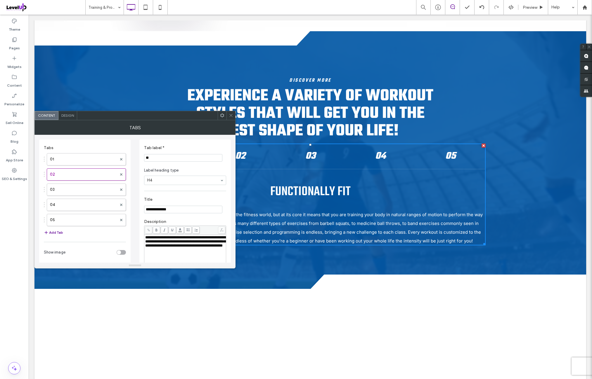
click at [182, 193] on div "**********" at bounding box center [184, 229] width 91 height 179
click at [176, 241] on span "**********" at bounding box center [185, 242] width 80 height 12
click at [188, 195] on section "**********" at bounding box center [185, 205] width 82 height 22
click at [90, 187] on label "03" at bounding box center [83, 190] width 67 height 12
drag, startPoint x: 195, startPoint y: 212, endPoint x: 193, endPoint y: 207, distance: 5.6
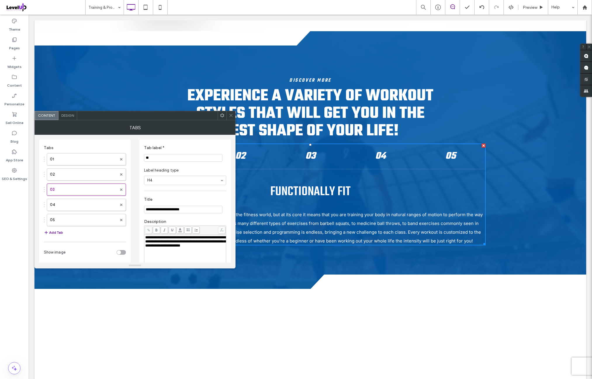
click at [195, 212] on input "**********" at bounding box center [183, 210] width 78 height 8
paste input "Title"
type input "**********"
click at [181, 194] on section "**********" at bounding box center [185, 205] width 82 height 22
click at [178, 247] on span "**********" at bounding box center [185, 242] width 80 height 12
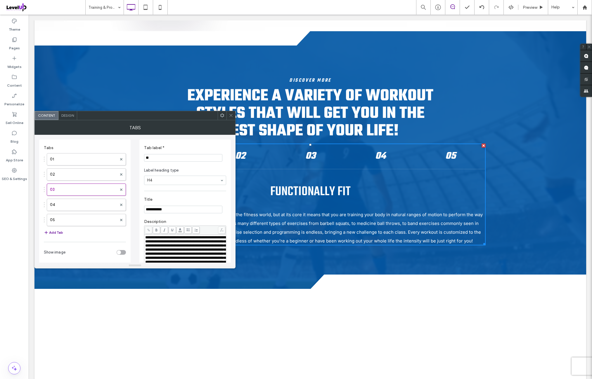
click at [190, 222] on label "Description" at bounding box center [185, 222] width 82 height 6
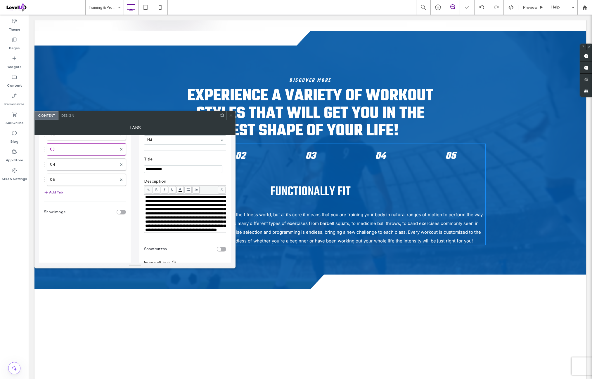
scroll to position [48, 0]
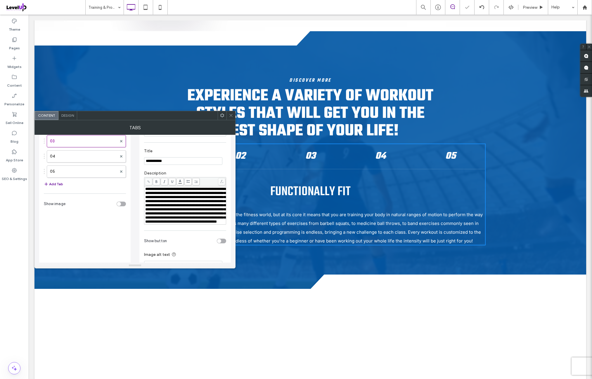
click at [181, 215] on span "**********" at bounding box center [185, 205] width 80 height 37
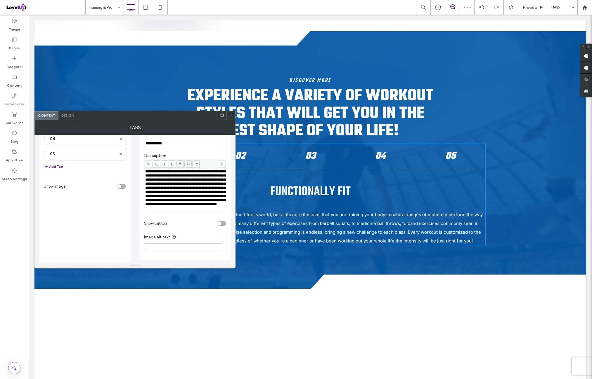
scroll to position [80, 0]
click at [190, 180] on span "**********" at bounding box center [185, 188] width 80 height 37
click at [178, 211] on div "**********" at bounding box center [184, 167] width 91 height 186
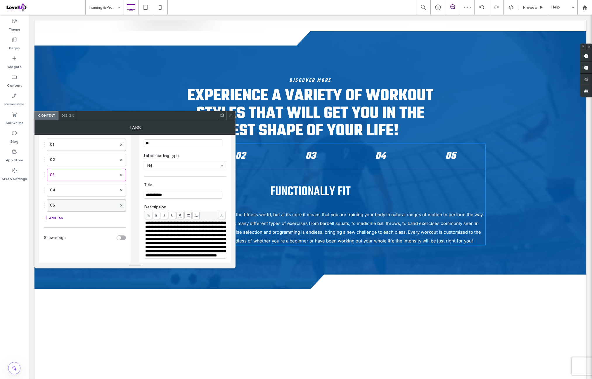
scroll to position [0, 0]
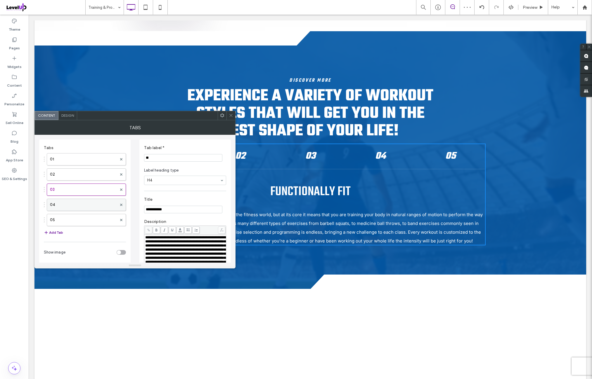
click at [86, 202] on label "04" at bounding box center [83, 205] width 67 height 12
click at [196, 212] on input "**********" at bounding box center [183, 210] width 78 height 8
paste input "Title"
type input "**********"
click at [191, 194] on section "**********" at bounding box center [185, 205] width 82 height 22
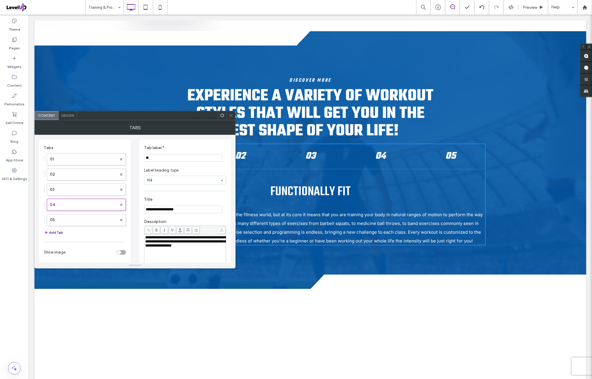
click at [171, 240] on span "**********" at bounding box center [185, 242] width 80 height 12
click at [193, 222] on label "Description" at bounding box center [185, 222] width 82 height 6
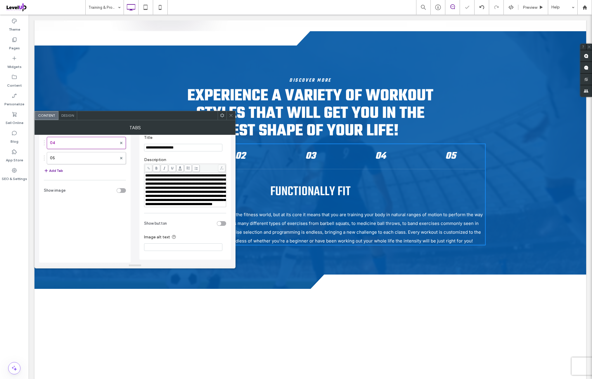
scroll to position [27, 0]
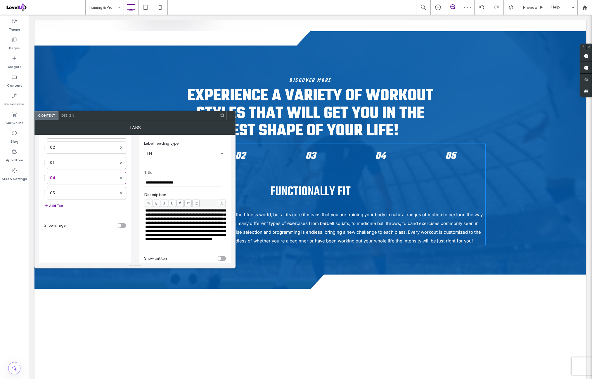
click at [121, 192] on use at bounding box center [121, 193] width 2 height 2
click at [230, 117] on icon at bounding box center [231, 115] width 4 height 4
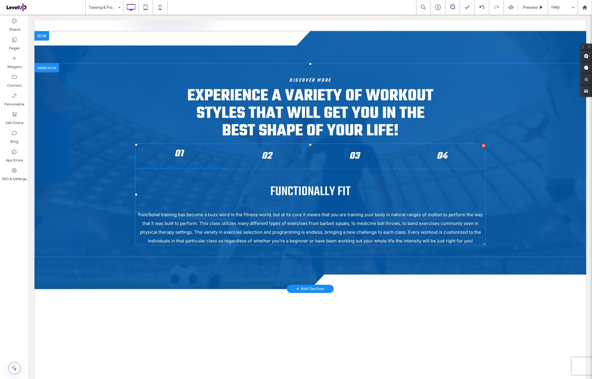
click at [226, 234] on span at bounding box center [310, 195] width 350 height 102
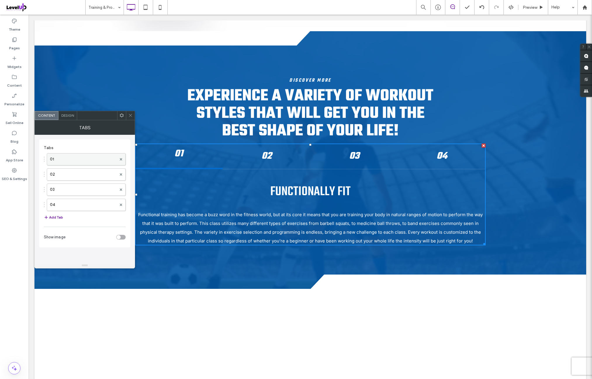
click at [91, 155] on label "01" at bounding box center [83, 160] width 67 height 12
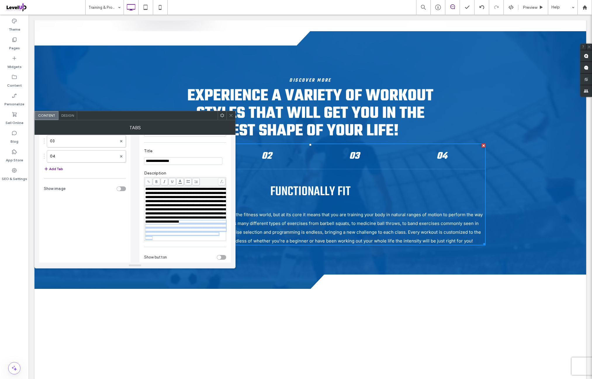
scroll to position [104, 0]
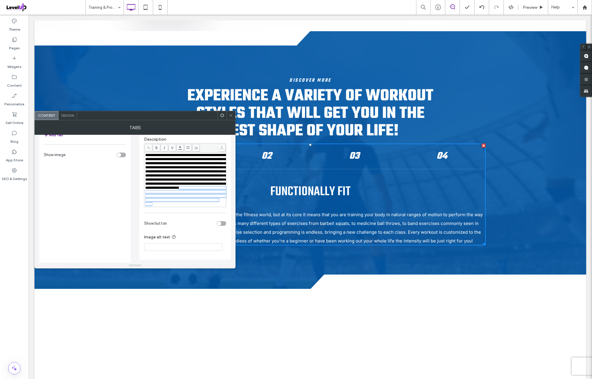
drag, startPoint x: 217, startPoint y: 252, endPoint x: 201, endPoint y: 273, distance: 26.6
click at [193, 207] on div "**********" at bounding box center [185, 172] width 82 height 76
drag, startPoint x: 188, startPoint y: 180, endPoint x: 175, endPoint y: 206, distance: 29.5
click at [175, 206] on div "**********" at bounding box center [185, 179] width 80 height 53
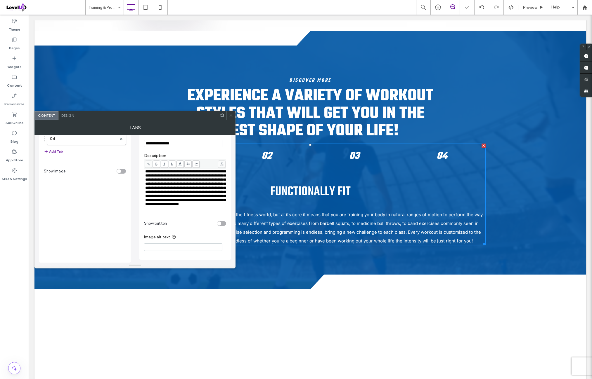
click at [115, 208] on div "Tabs 01 02 03 04 Add Tab Show image" at bounding box center [85, 168] width 82 height 183
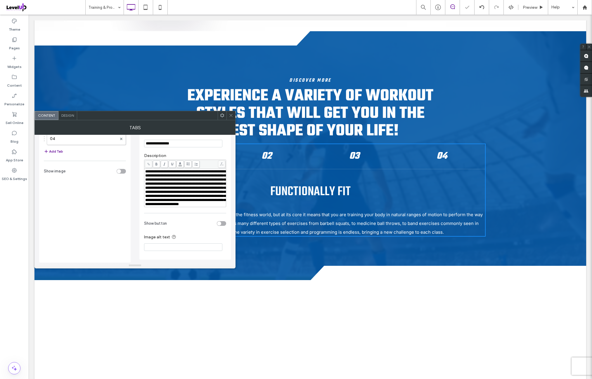
click at [230, 112] on span at bounding box center [231, 115] width 4 height 9
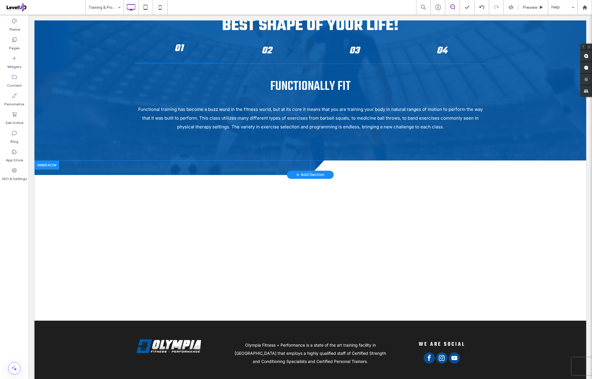
scroll to position [2384, 0]
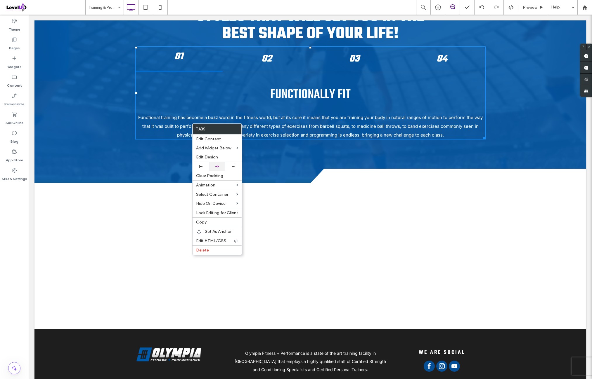
click at [221, 165] on div at bounding box center [217, 167] width 11 height 4
click at [385, 126] on p "Functional training has become a buzz word in the fitness world, but at its cor…" at bounding box center [310, 126] width 350 height 26
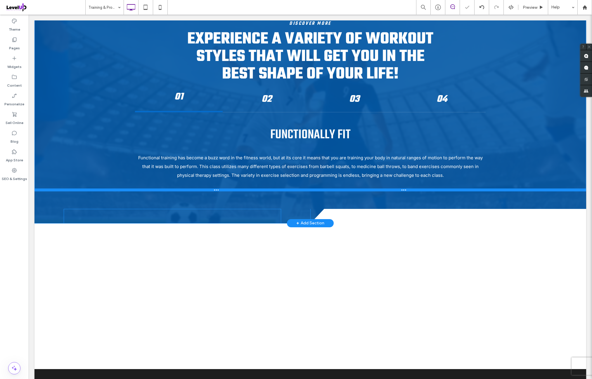
scroll to position [2336, 0]
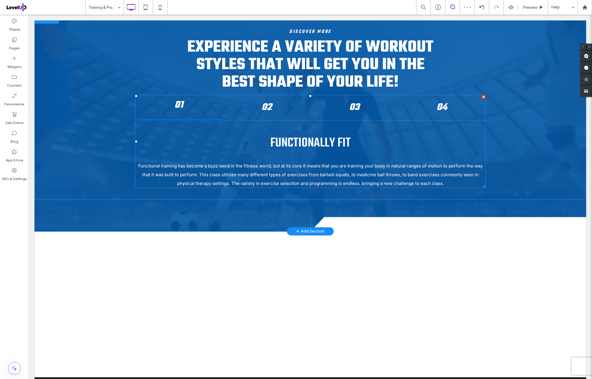
click at [232, 179] on span at bounding box center [310, 141] width 350 height 93
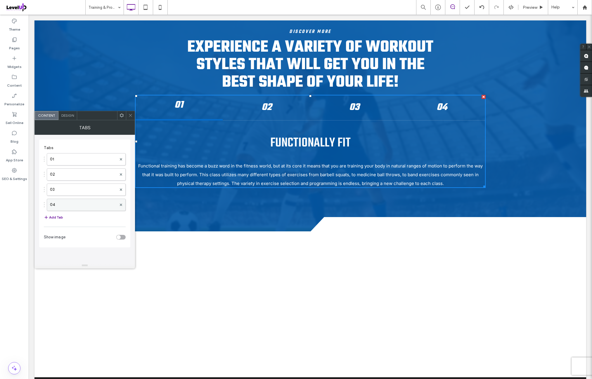
click at [76, 203] on label "04" at bounding box center [83, 205] width 67 height 12
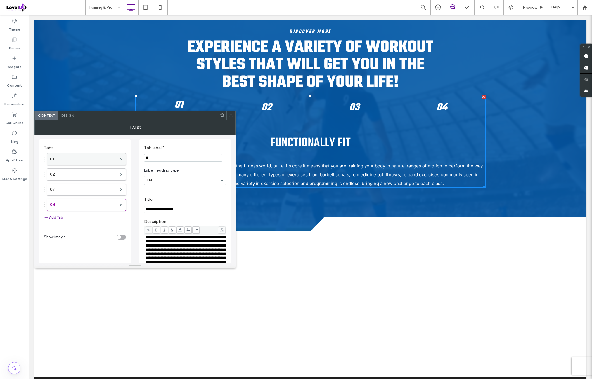
click at [93, 164] on label "01" at bounding box center [83, 160] width 67 height 12
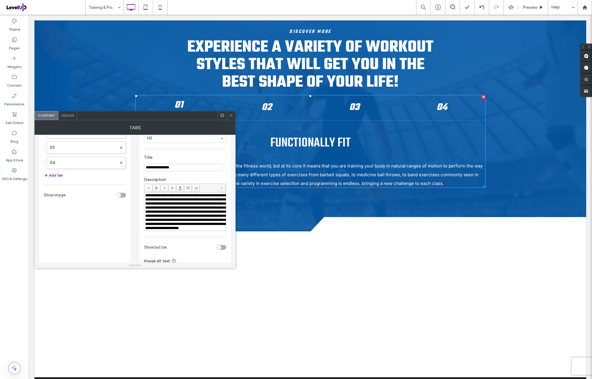
scroll to position [48, 0]
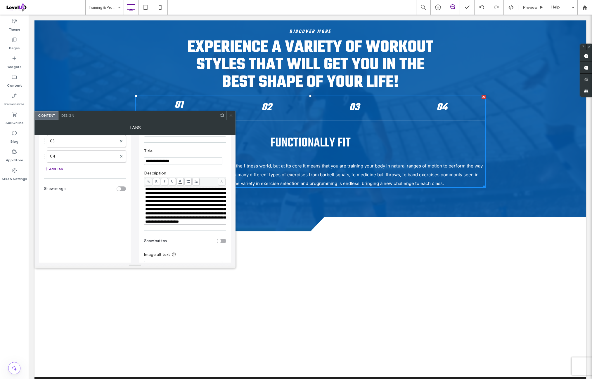
click at [206, 173] on label "Description" at bounding box center [185, 174] width 82 height 6
click at [221, 117] on icon at bounding box center [222, 115] width 4 height 4
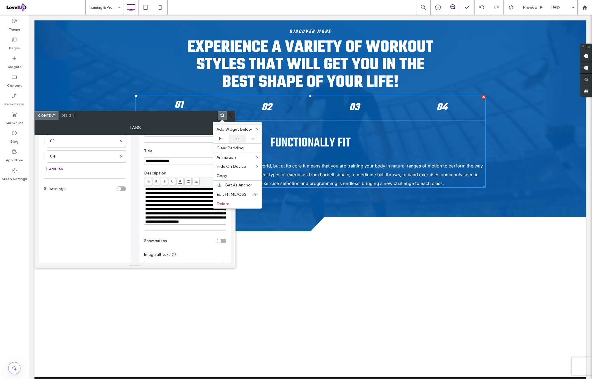
click at [243, 135] on div at bounding box center [237, 138] width 16 height 9
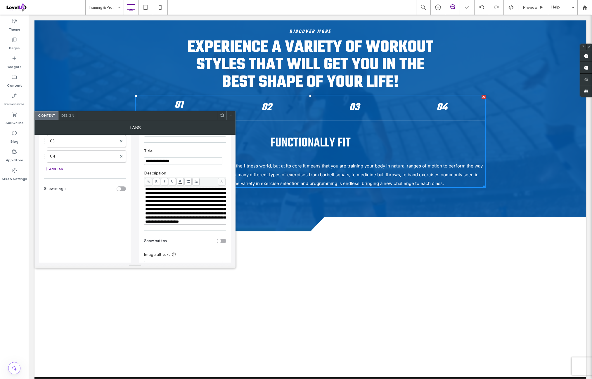
click at [230, 116] on icon at bounding box center [231, 115] width 4 height 4
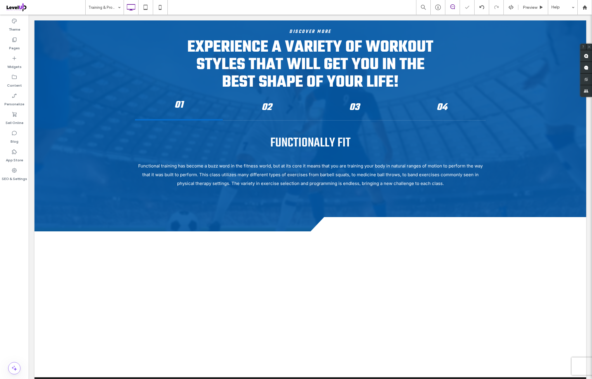
drag, startPoint x: 20, startPoint y: 215, endPoint x: 27, endPoint y: 212, distance: 7.9
click at [21, 215] on div "Theme Pages Widgets Content Personalize Sell Online Blog App Store SEO & Settin…" at bounding box center [14, 197] width 29 height 365
drag, startPoint x: 191, startPoint y: 170, endPoint x: 230, endPoint y: 224, distance: 66.9
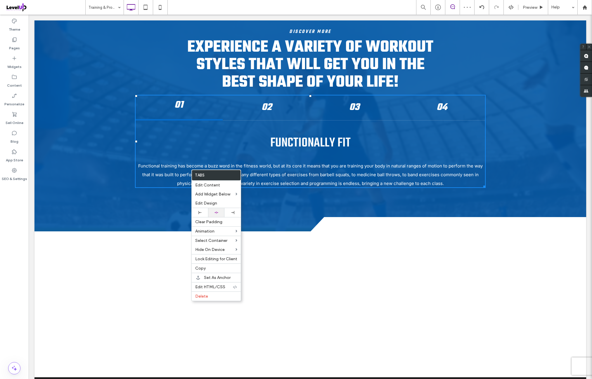
click at [219, 210] on div at bounding box center [216, 212] width 16 height 9
drag, startPoint x: 291, startPoint y: 172, endPoint x: 319, endPoint y: 187, distance: 32.0
click at [291, 172] on p "Functional training has become a buzz word in the fitness world, but at its cor…" at bounding box center [310, 175] width 350 height 26
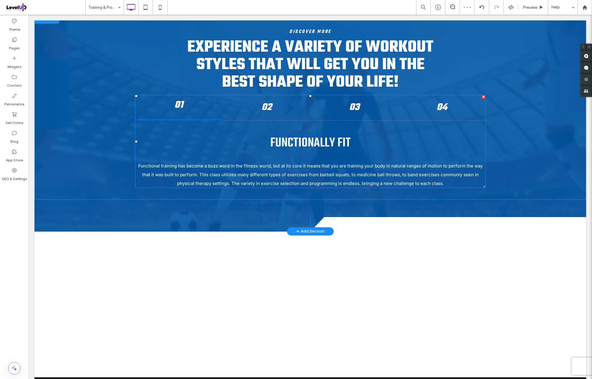
scroll to position [2287, 0]
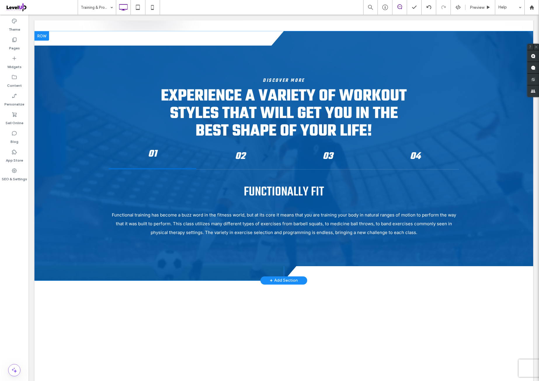
click at [43, 38] on div at bounding box center [41, 35] width 15 height 9
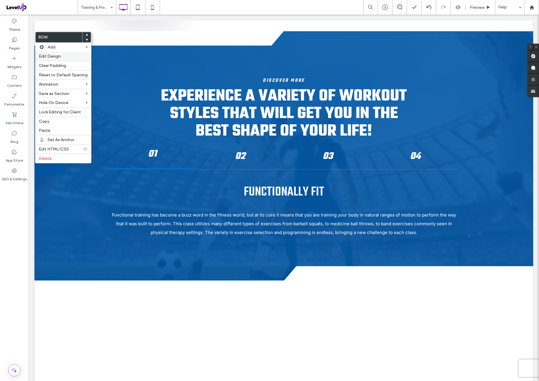
click at [61, 57] on label "Edit Design" at bounding box center [63, 56] width 49 height 5
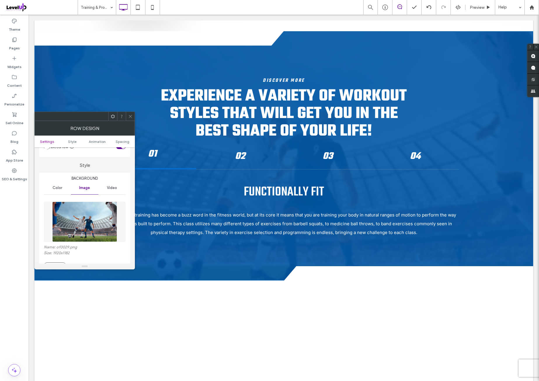
scroll to position [48, 0]
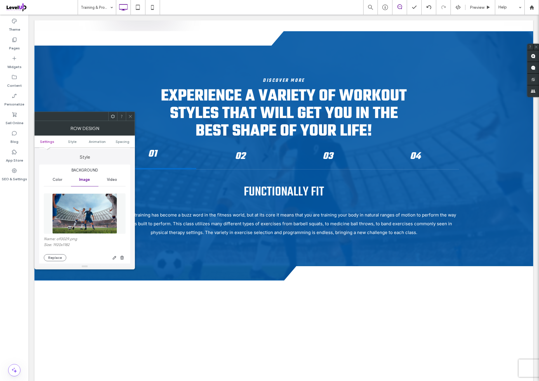
click at [84, 203] on img at bounding box center [84, 213] width 65 height 40
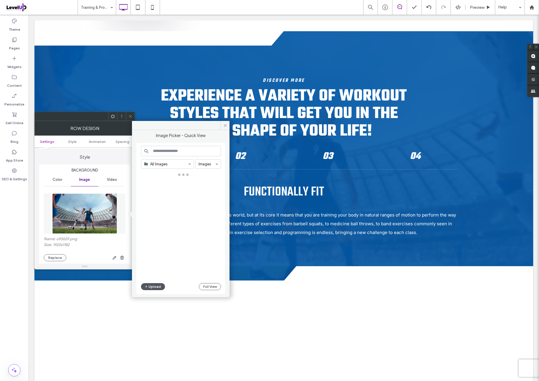
click at [157, 285] on button "Upload" at bounding box center [153, 286] width 24 height 7
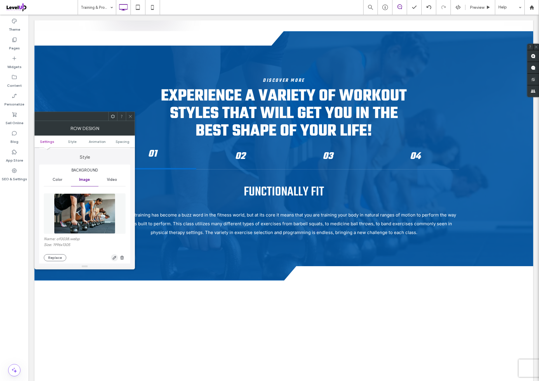
click at [112, 258] on icon "button" at bounding box center [114, 257] width 5 height 5
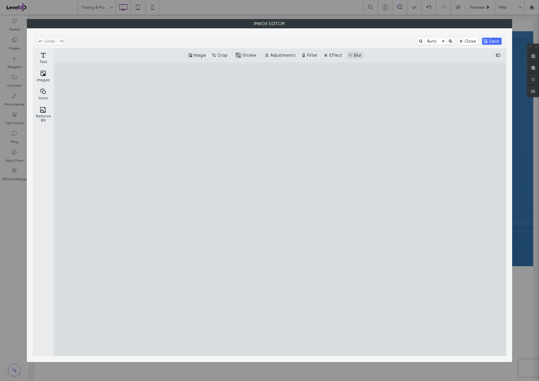
click at [355, 55] on button "Blur" at bounding box center [355, 55] width 17 height 7
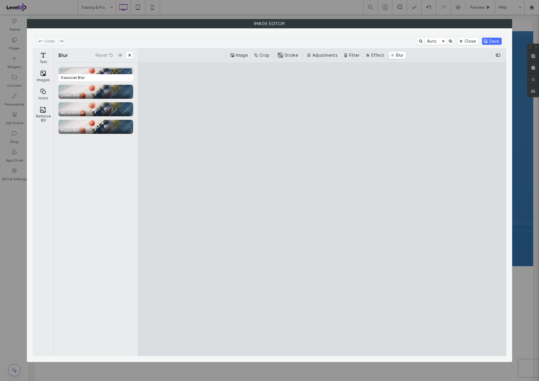
click at [111, 72] on div "CE.SDK" at bounding box center [95, 74] width 75 height 14
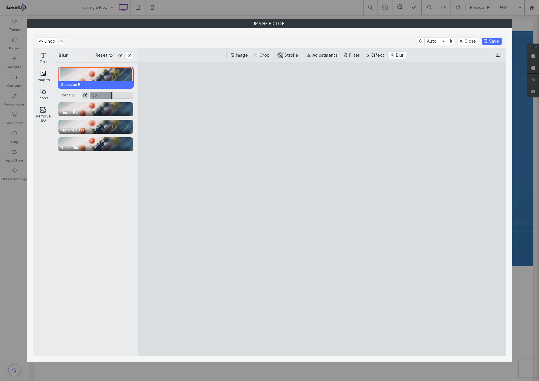
click at [88, 95] on button "ui.ed.cesdk.input.sliderInput.toggleNumberInput" at bounding box center [85, 95] width 7 height 7
type input "*"
type input "****"
type input "**"
type input "***"
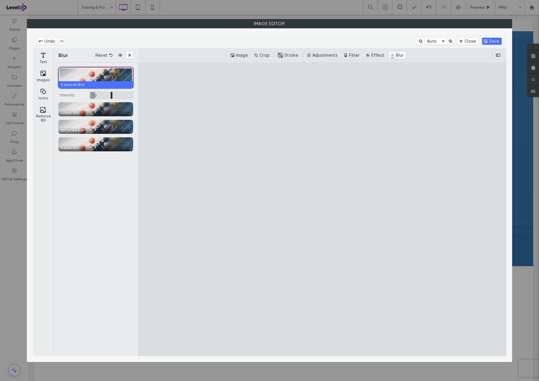
click at [89, 176] on div "Gaussian Blur Intensity 10 ** 10 Linear Blur Mirrored Blur Radial Blur" at bounding box center [96, 209] width 84 height 294
click at [493, 41] on button "Save" at bounding box center [492, 41] width 20 height 7
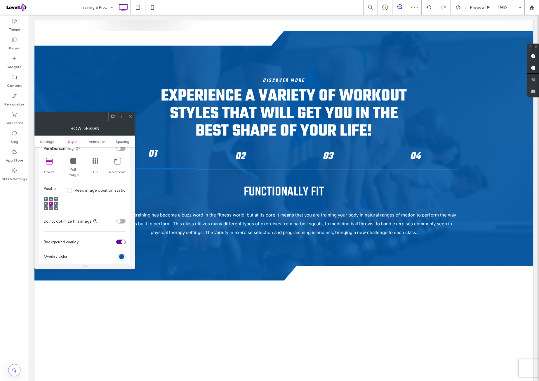
scroll to position [194, 0]
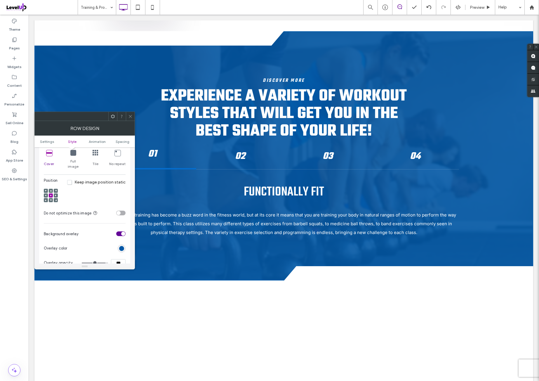
click at [123, 211] on div "toggle" at bounding box center [120, 213] width 9 height 5
click at [131, 117] on use at bounding box center [130, 116] width 3 height 3
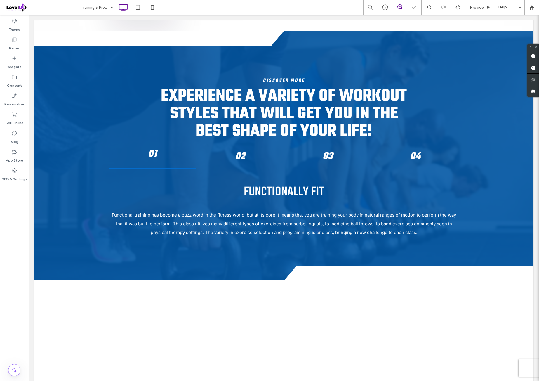
click at [20, 205] on div "Theme Pages Widgets Content Personalize Sell Online Blog App Store SEO & Settin…" at bounding box center [14, 198] width 29 height 366
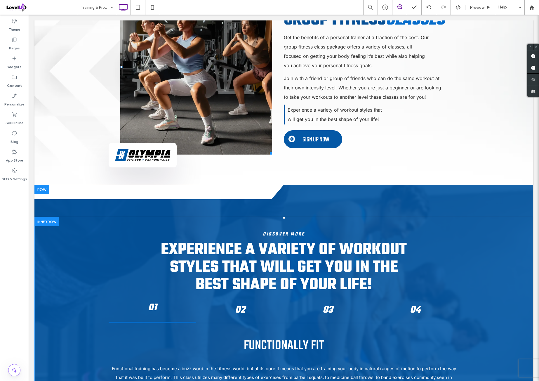
scroll to position [2190, 0]
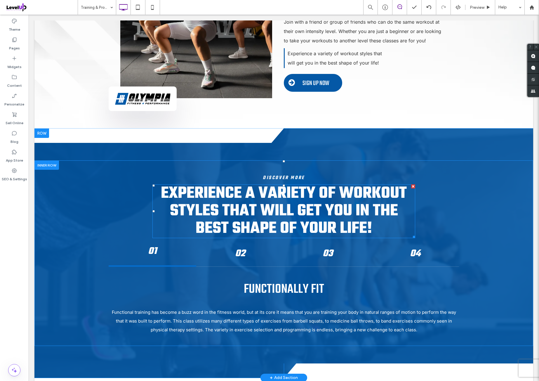
click at [239, 204] on span "Experience a variety of workout styles that will get you in the best shape of y…" at bounding box center [284, 211] width 246 height 60
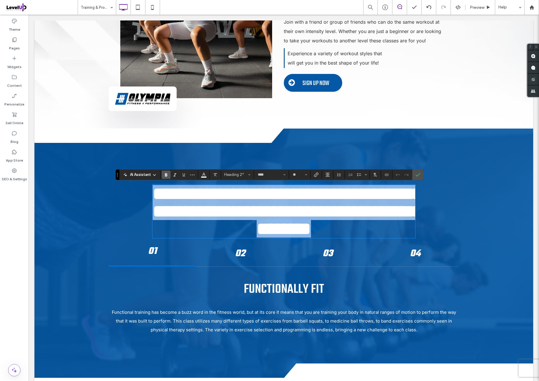
scroll to position [0, 0]
type input "*****"
type input "**"
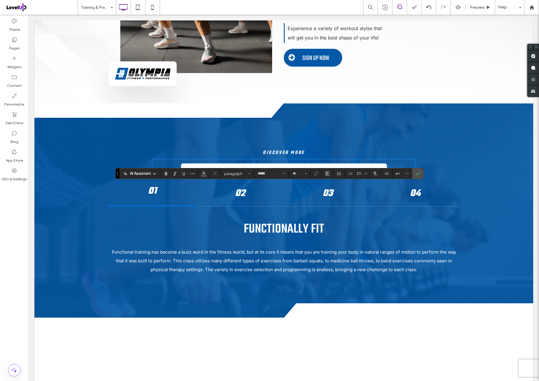
scroll to position [2238, 0]
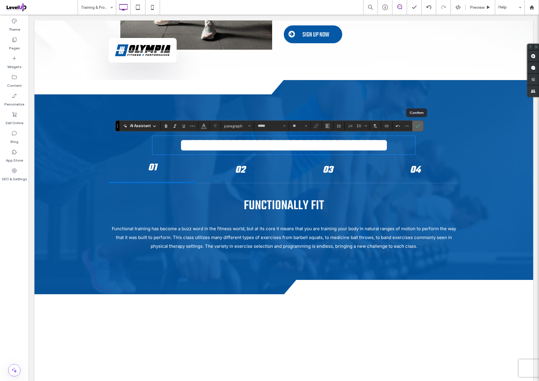
type input "****"
type input "**"
click at [418, 128] on span "Confirm" at bounding box center [418, 126] width 5 height 10
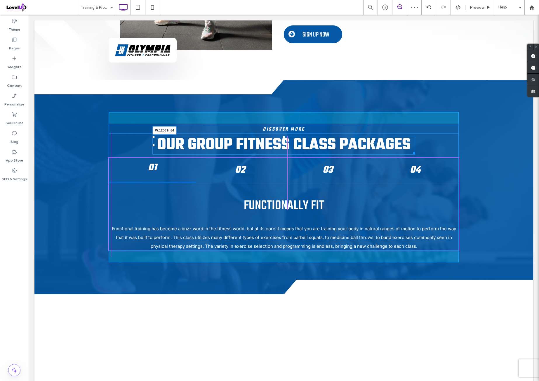
drag, startPoint x: 411, startPoint y: 152, endPoint x: 484, endPoint y: 159, distance: 74.2
click at [415, 145] on div "Our group fitness class packages W:1200 H:64" at bounding box center [283, 145] width 263 height 19
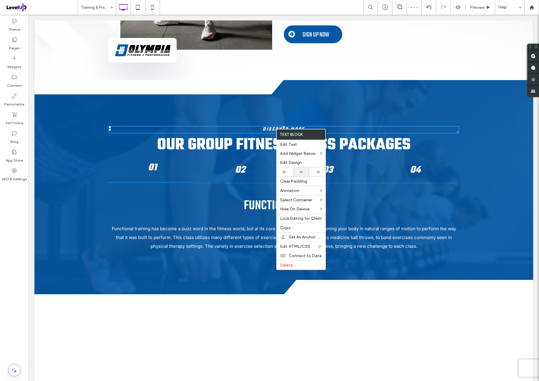
click at [304, 170] on div at bounding box center [301, 172] width 11 height 4
click at [350, 130] on h6 "Discover More" at bounding box center [284, 129] width 350 height 6
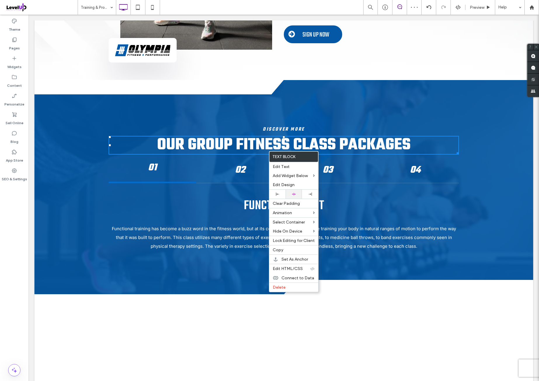
click at [297, 192] on div at bounding box center [293, 194] width 11 height 4
click at [409, 145] on h2 "Our group fitness class packages" at bounding box center [284, 145] width 350 height 18
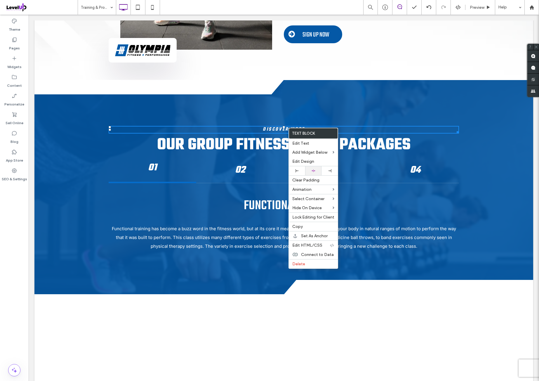
click at [318, 169] on div at bounding box center [313, 171] width 11 height 4
click at [366, 130] on h6 "Discover More" at bounding box center [284, 129] width 350 height 6
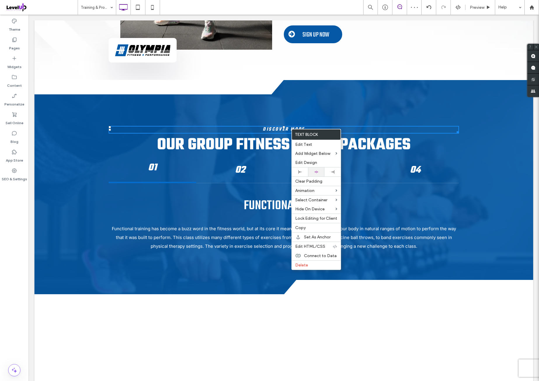
click at [315, 168] on div at bounding box center [316, 171] width 16 height 9
drag, startPoint x: 388, startPoint y: 143, endPoint x: 355, endPoint y: 164, distance: 39.0
click at [359, 128] on h6 "Discover More" at bounding box center [284, 129] width 350 height 6
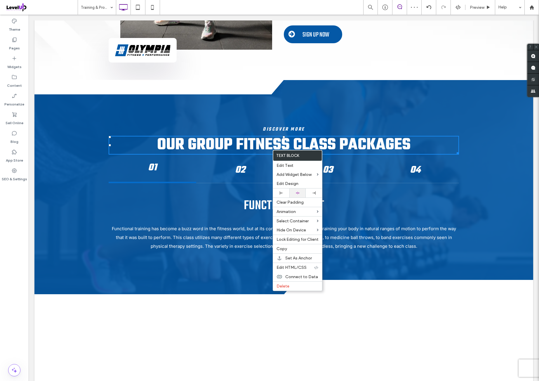
click at [302, 191] on div at bounding box center [297, 193] width 11 height 4
click at [418, 144] on h2 "Our group fitness class packages" at bounding box center [284, 145] width 350 height 18
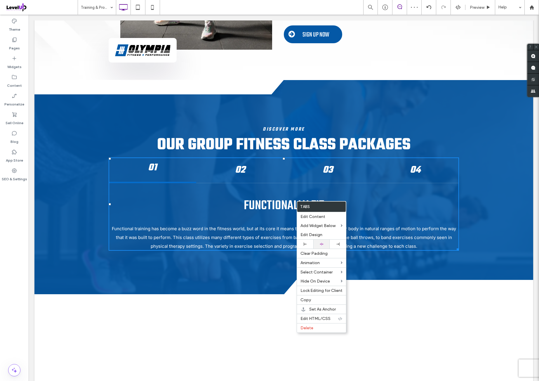
click at [326, 242] on div at bounding box center [321, 244] width 11 height 4
click at [382, 225] on p "Functional training has become a buzz word in the fitness world, but at its cor…" at bounding box center [284, 237] width 350 height 26
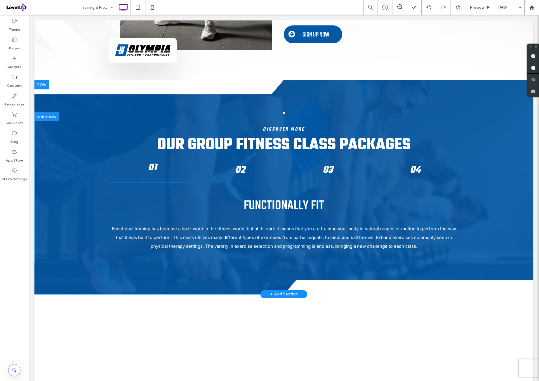
scroll to position [2336, 0]
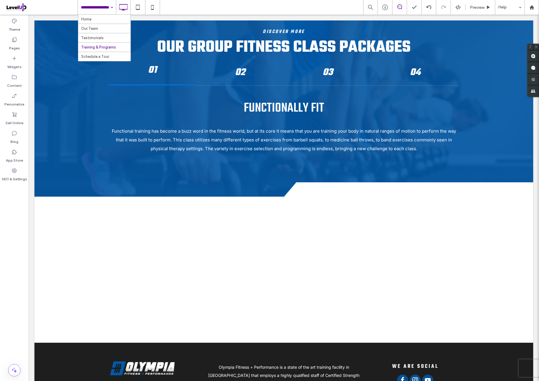
drag, startPoint x: 89, startPoint y: 6, endPoint x: 84, endPoint y: 39, distance: 34.0
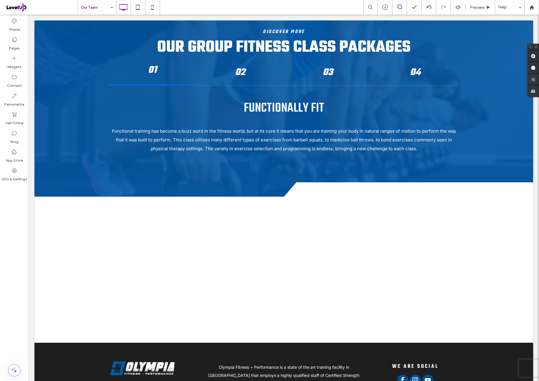
drag, startPoint x: 96, startPoint y: 28, endPoint x: 62, endPoint y: 114, distance: 92.0
drag, startPoint x: 9, startPoint y: 231, endPoint x: 51, endPoint y: 224, distance: 43.2
click at [9, 231] on div at bounding box center [269, 190] width 539 height 381
click at [153, 6] on icon at bounding box center [153, 7] width 12 height 12
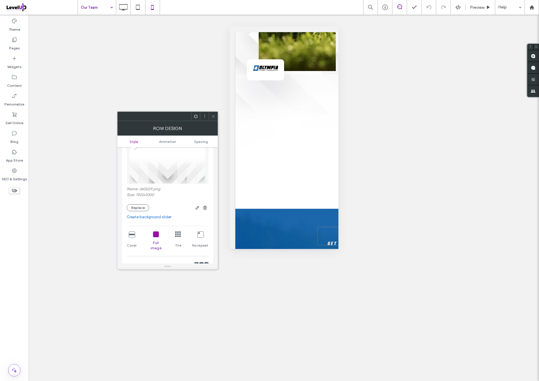
scroll to position [97, 0]
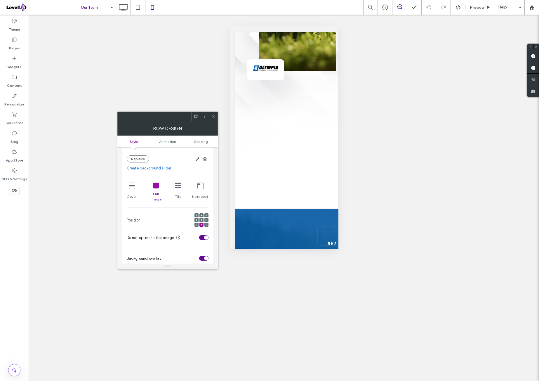
drag, startPoint x: 211, startPoint y: 115, endPoint x: 207, endPoint y: 104, distance: 12.0
click at [211, 115] on icon at bounding box center [213, 116] width 4 height 4
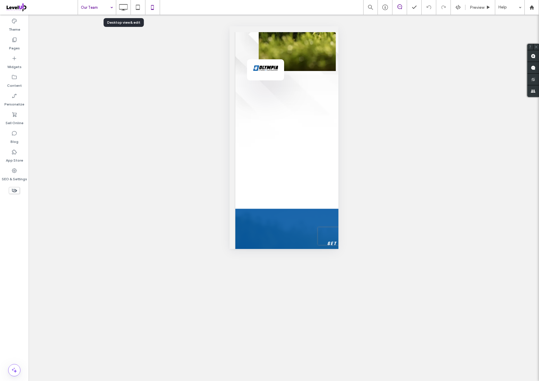
drag, startPoint x: 124, startPoint y: 11, endPoint x: 131, endPoint y: 16, distance: 9.4
click at [125, 11] on icon at bounding box center [123, 7] width 12 height 12
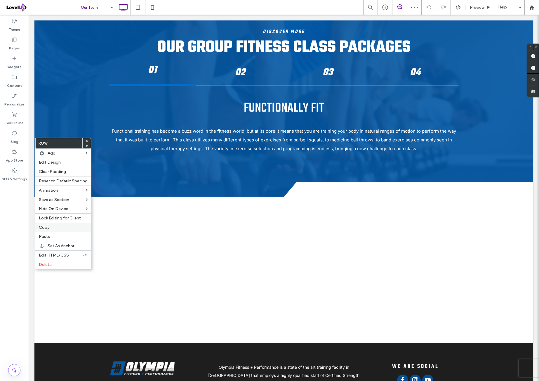
click at [58, 225] on label "Copy" at bounding box center [63, 227] width 49 height 5
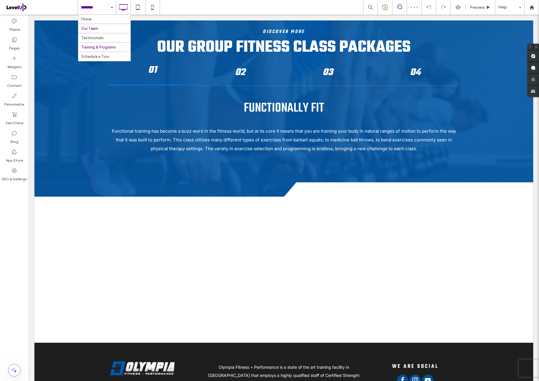
drag, startPoint x: 92, startPoint y: 7, endPoint x: 90, endPoint y: 50, distance: 43.3
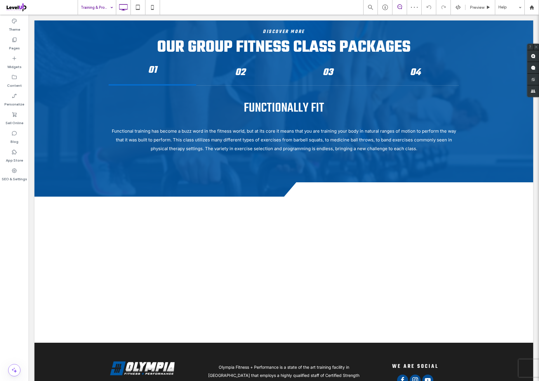
drag, startPoint x: 18, startPoint y: 208, endPoint x: 134, endPoint y: 199, distance: 117.1
click at [19, 208] on div at bounding box center [269, 190] width 539 height 381
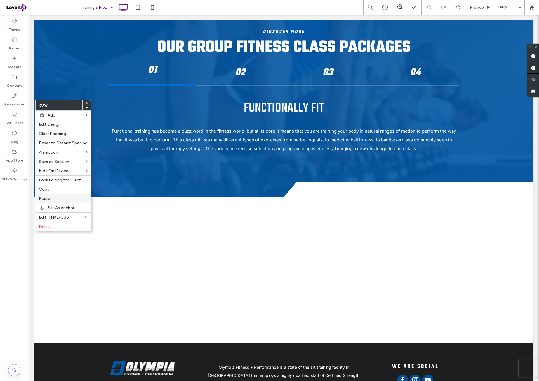
click at [58, 194] on div "Paste" at bounding box center [63, 198] width 56 height 9
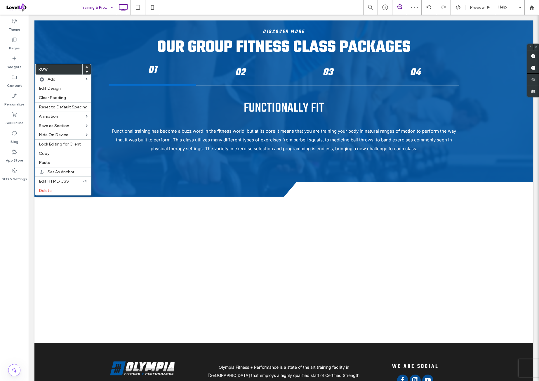
drag, startPoint x: 58, startPoint y: 190, endPoint x: 123, endPoint y: 178, distance: 66.2
click at [59, 190] on label "Delete" at bounding box center [63, 190] width 49 height 5
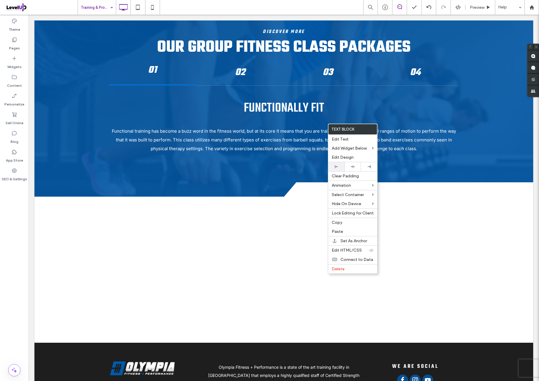
click at [342, 164] on div at bounding box center [336, 166] width 16 height 9
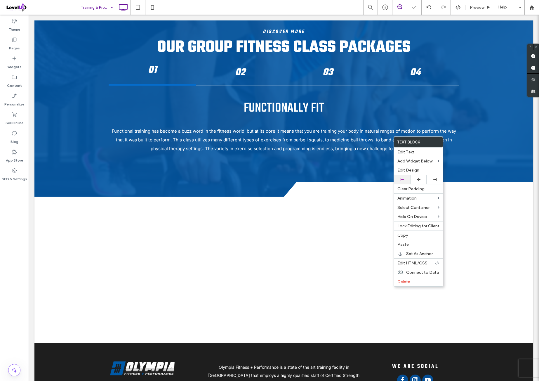
click at [405, 176] on div at bounding box center [402, 179] width 16 height 9
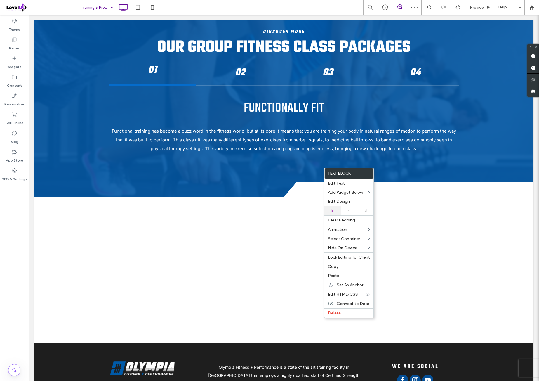
click at [337, 208] on div at bounding box center [332, 210] width 16 height 9
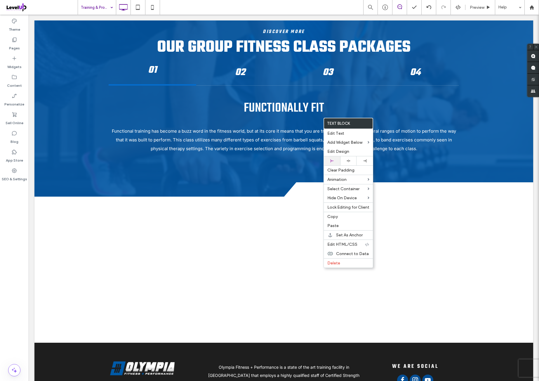
click at [337, 159] on div at bounding box center [332, 160] width 11 height 3
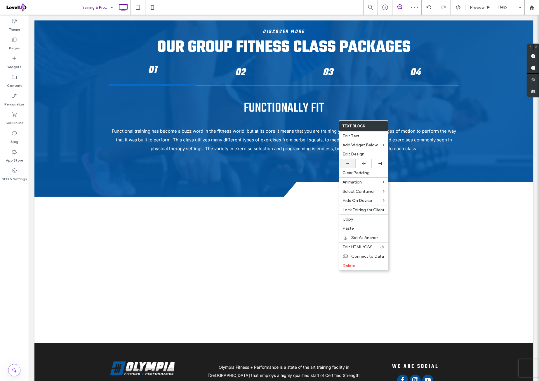
click at [352, 161] on div at bounding box center [347, 163] width 16 height 9
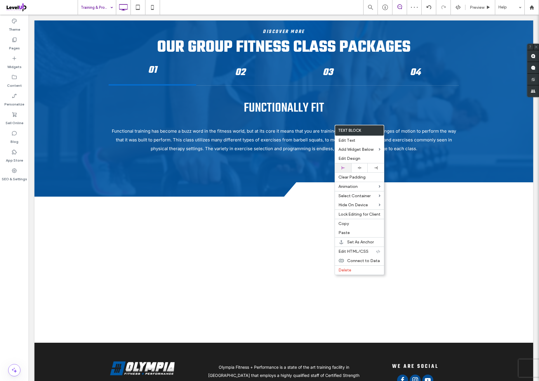
click at [347, 164] on div at bounding box center [343, 167] width 16 height 9
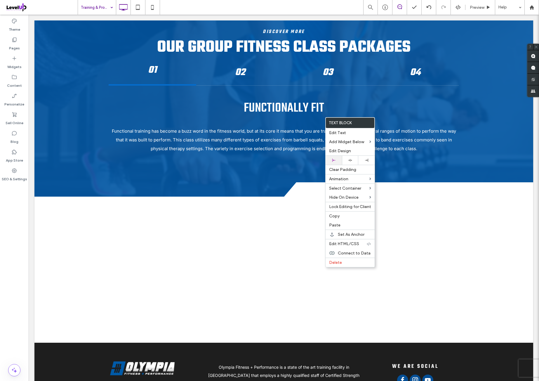
click at [337, 157] on div at bounding box center [334, 160] width 16 height 9
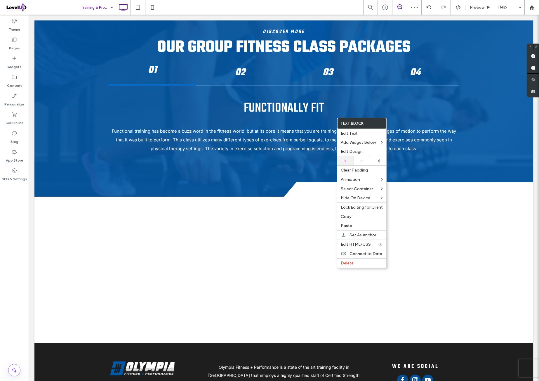
click at [351, 159] on div at bounding box center [345, 160] width 16 height 9
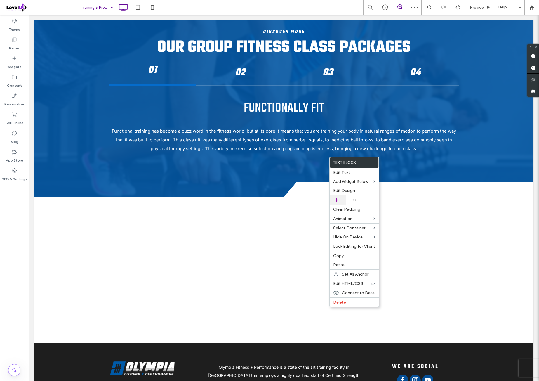
click at [342, 197] on div at bounding box center [338, 199] width 16 height 9
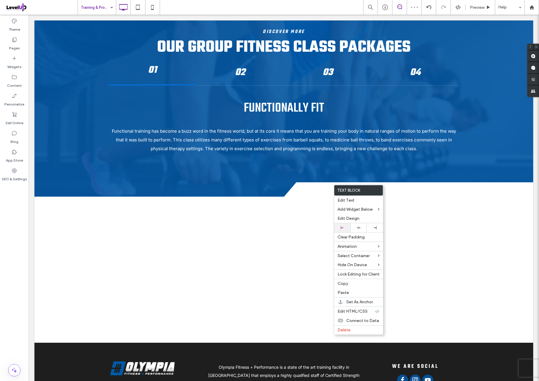
click at [348, 224] on div at bounding box center [342, 227] width 16 height 9
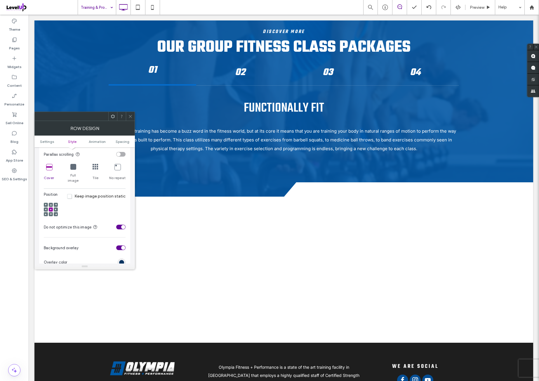
scroll to position [194, 0]
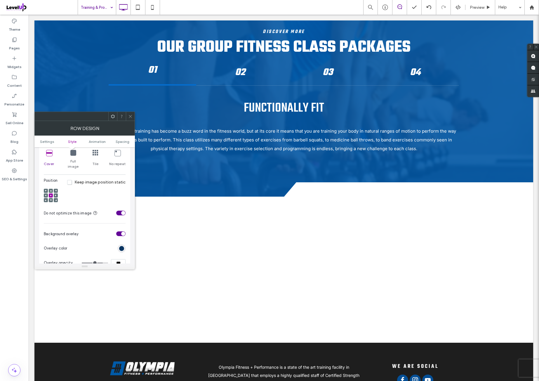
click at [50, 153] on icon at bounding box center [49, 153] width 6 height 6
click at [49, 153] on icon at bounding box center [49, 153] width 6 height 6
drag, startPoint x: 96, startPoint y: 189, endPoint x: 99, endPoint y: 185, distance: 5.4
click at [96, 189] on div "Position Keep image position static" at bounding box center [85, 192] width 82 height 28
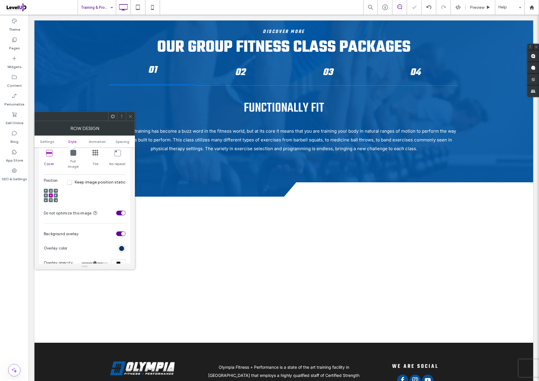
click at [131, 119] on span at bounding box center [130, 116] width 4 height 9
click at [50, 153] on icon at bounding box center [49, 153] width 6 height 6
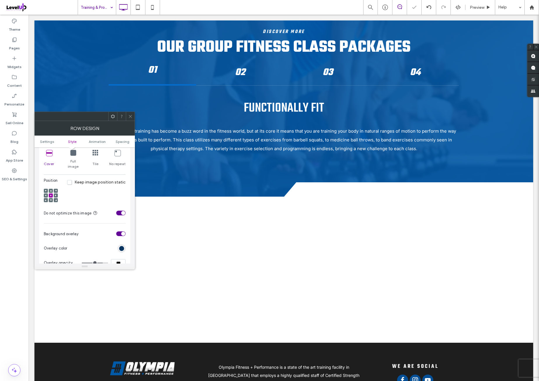
click at [50, 153] on icon at bounding box center [49, 153] width 6 height 6
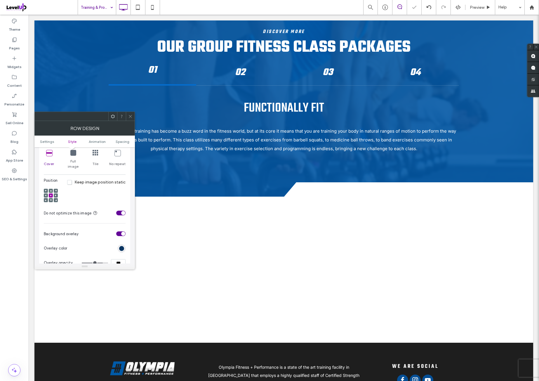
click at [50, 153] on icon at bounding box center [49, 153] width 6 height 6
click at [72, 188] on div "Position Keep image position static" at bounding box center [85, 192] width 82 height 28
click at [51, 194] on icon at bounding box center [51, 195] width 2 height 2
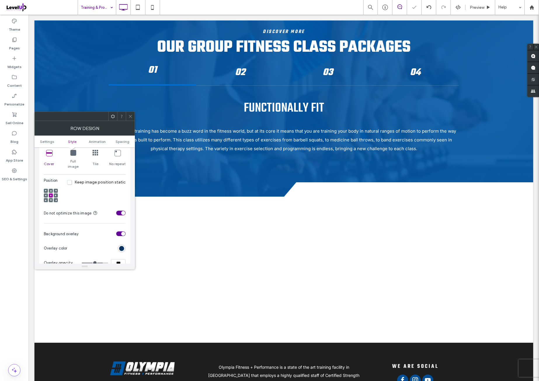
click at [94, 188] on div "Position Keep image position static" at bounding box center [85, 192] width 82 height 28
click at [121, 143] on span "Spacing" at bounding box center [123, 141] width 14 height 4
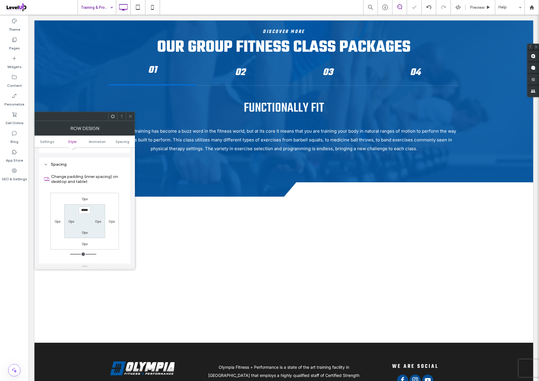
scroll to position [380, 0]
click at [109, 198] on div "0px 0px 0px 0px ***** 0px 0px 0px" at bounding box center [85, 221] width 68 height 57
click at [131, 116] on icon at bounding box center [130, 116] width 4 height 4
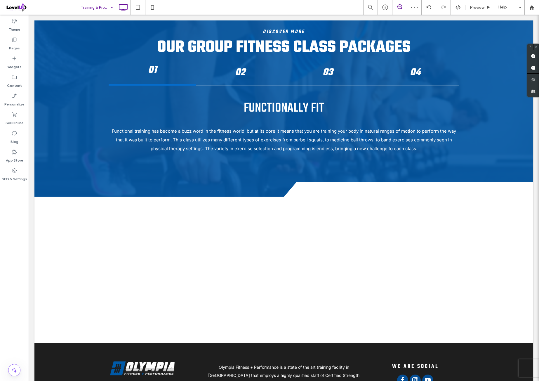
drag, startPoint x: 19, startPoint y: 217, endPoint x: 23, endPoint y: 210, distance: 7.6
click at [18, 217] on div "Theme Pages Widgets Content Personalize Sell Online Blog App Store SEO & Settin…" at bounding box center [14, 198] width 29 height 366
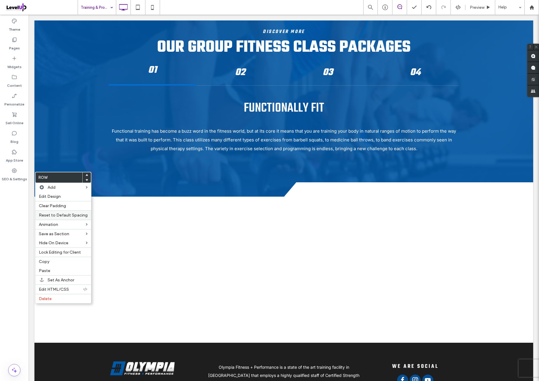
drag, startPoint x: 52, startPoint y: 259, endPoint x: 77, endPoint y: 213, distance: 52.8
click at [52, 260] on label "Copy" at bounding box center [63, 261] width 49 height 5
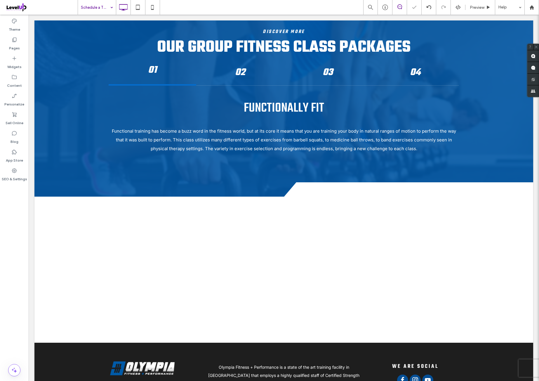
click at [18, 204] on div at bounding box center [269, 190] width 539 height 381
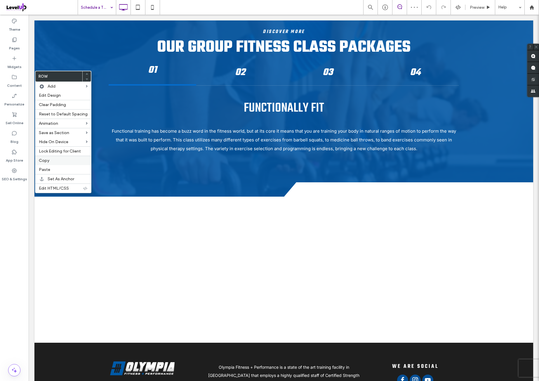
click at [53, 162] on div "Copy" at bounding box center [63, 160] width 56 height 9
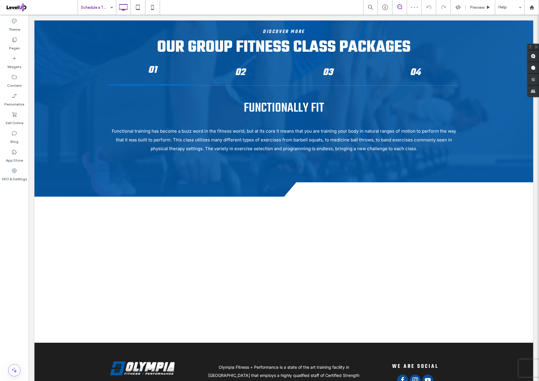
drag, startPoint x: 95, startPoint y: 3, endPoint x: 95, endPoint y: 13, distance: 9.3
drag, startPoint x: 105, startPoint y: 8, endPoint x: 105, endPoint y: 13, distance: 5.5
click at [105, 10] on input at bounding box center [95, 7] width 29 height 15
drag, startPoint x: 94, startPoint y: 39, endPoint x: 82, endPoint y: 68, distance: 31.3
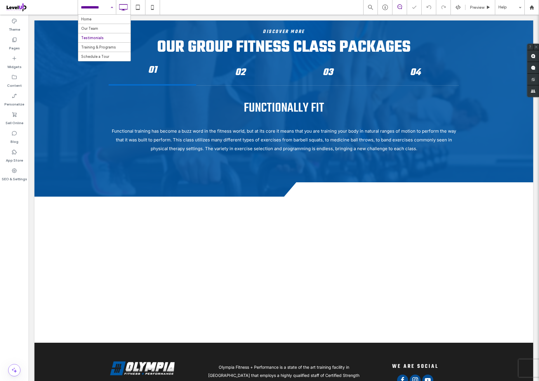
drag, startPoint x: 104, startPoint y: 5, endPoint x: 98, endPoint y: 40, distance: 35.6
click at [104, 5] on input at bounding box center [95, 7] width 29 height 15
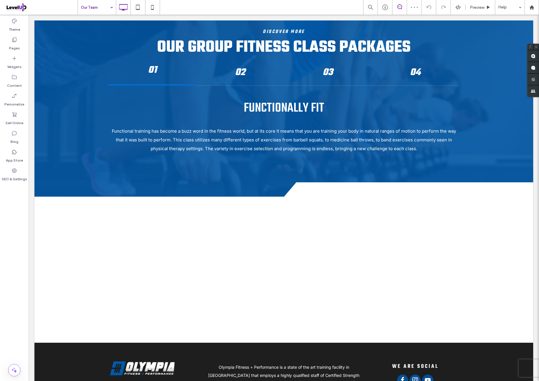
drag, startPoint x: 85, startPoint y: 8, endPoint x: 87, endPoint y: 13, distance: 5.8
click at [85, 8] on input at bounding box center [95, 7] width 29 height 15
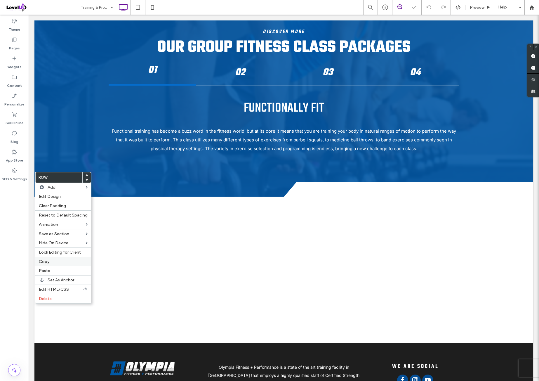
click at [54, 260] on label "Copy" at bounding box center [63, 261] width 49 height 5
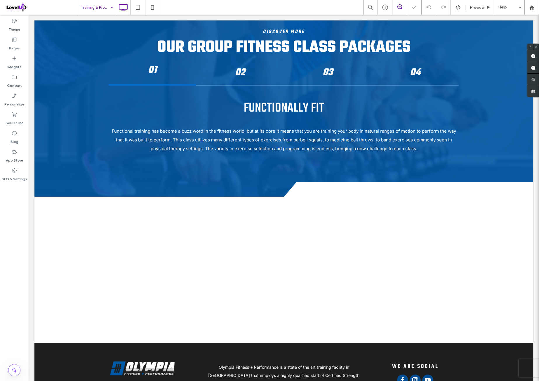
drag, startPoint x: 95, startPoint y: 7, endPoint x: 95, endPoint y: 13, distance: 5.8
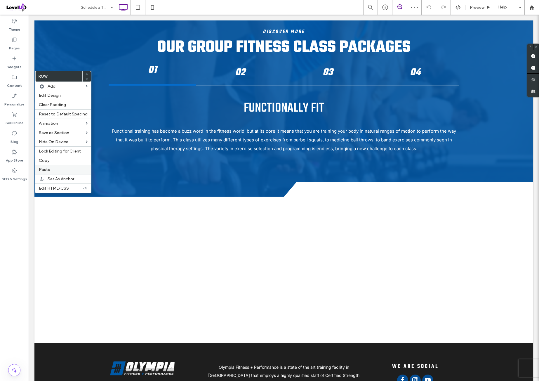
click at [52, 167] on label "Paste" at bounding box center [63, 169] width 49 height 5
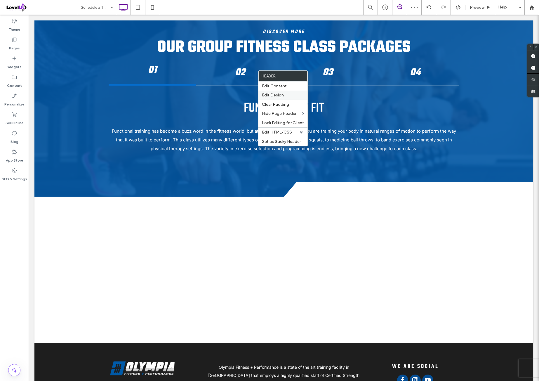
click at [286, 94] on label "Edit Design" at bounding box center [283, 95] width 42 height 5
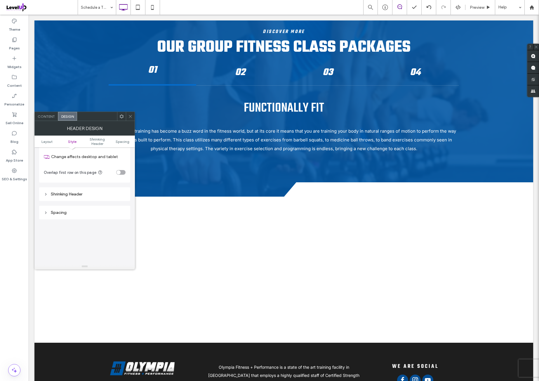
scroll to position [97, 0]
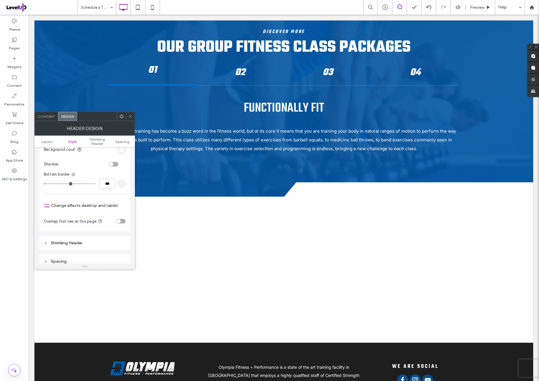
click at [120, 219] on div "toggle" at bounding box center [120, 221] width 9 height 5
click at [130, 116] on use at bounding box center [130, 116] width 3 height 3
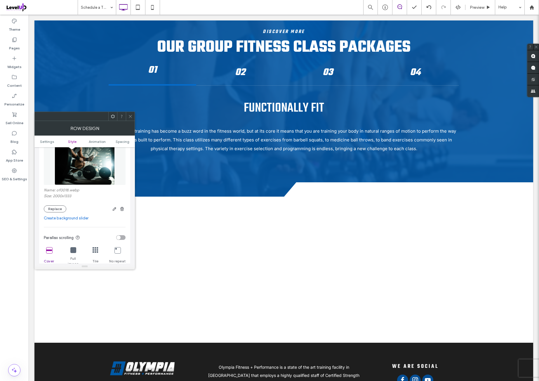
drag, startPoint x: 99, startPoint y: 179, endPoint x: 123, endPoint y: 180, distance: 24.0
click at [99, 179] on img at bounding box center [85, 165] width 60 height 40
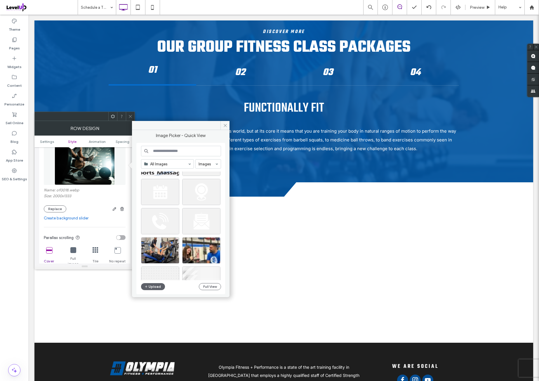
scroll to position [548, 0]
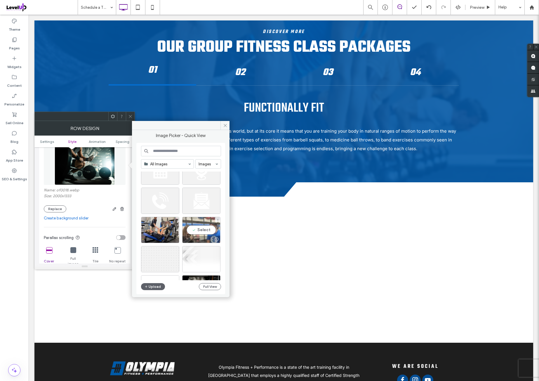
click at [205, 228] on div "Select" at bounding box center [201, 230] width 38 height 26
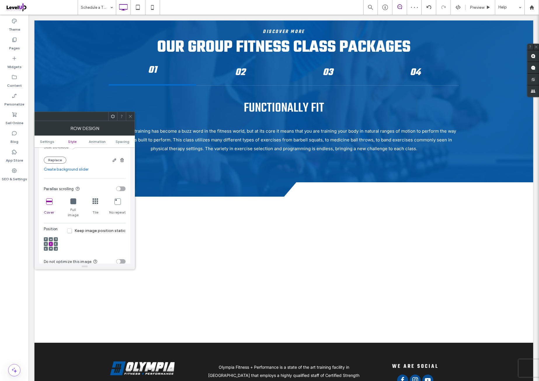
scroll to position [194, 0]
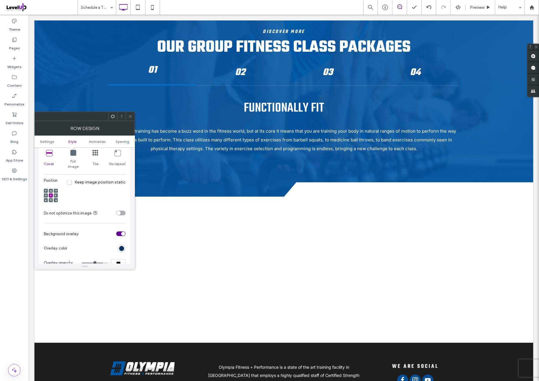
click at [100, 192] on div "Position Keep image position static" at bounding box center [85, 192] width 82 height 28
click at [123, 211] on div "toggle" at bounding box center [120, 213] width 9 height 5
click at [106, 188] on div "Position Keep image position static" at bounding box center [85, 192] width 82 height 28
click at [123, 142] on span "Spacing" at bounding box center [123, 141] width 14 height 4
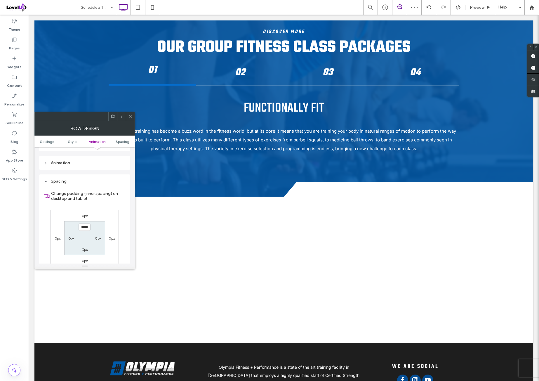
scroll to position [380, 0]
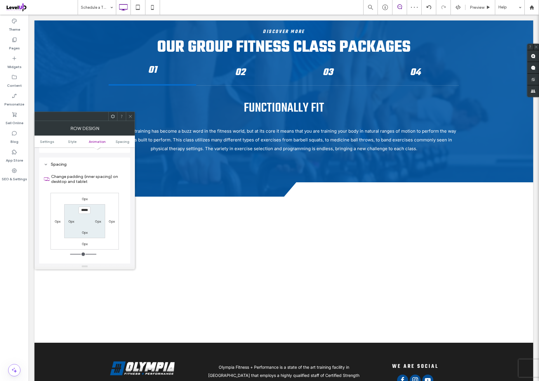
click at [110, 193] on div "0px 0px 0px 0px ***** 0px 0px 0px" at bounding box center [85, 221] width 68 height 57
click at [130, 119] on span at bounding box center [130, 116] width 4 height 9
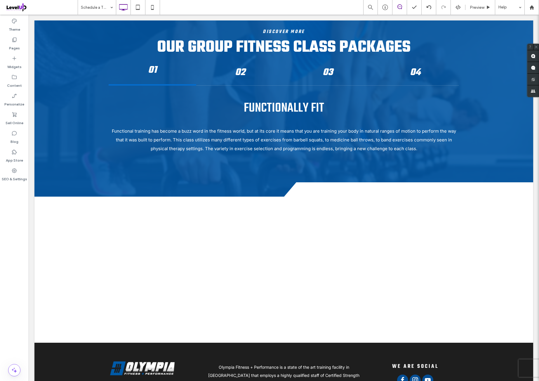
drag, startPoint x: 19, startPoint y: 201, endPoint x: 25, endPoint y: 205, distance: 7.3
click at [19, 202] on div "Theme Pages Widgets Content Personalize Sell Online Blog App Store SEO & Settin…" at bounding box center [14, 198] width 29 height 366
drag, startPoint x: 21, startPoint y: 228, endPoint x: 24, endPoint y: 229, distance: 3.3
click at [22, 228] on div "Theme Pages Widgets Content Personalize Sell Online Blog App Store SEO & Settin…" at bounding box center [14, 198] width 29 height 366
drag, startPoint x: 92, startPoint y: 10, endPoint x: 99, endPoint y: 8, distance: 6.6
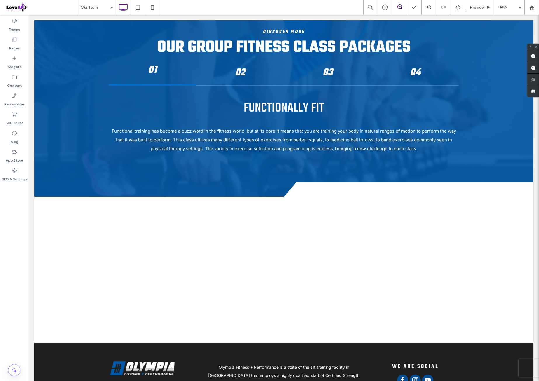
click at [18, 211] on div at bounding box center [269, 190] width 539 height 381
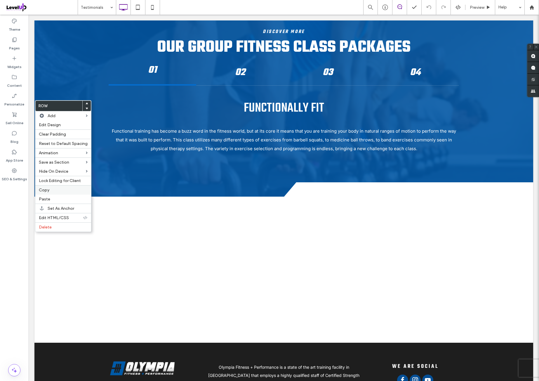
click at [57, 186] on div "Copy" at bounding box center [63, 189] width 56 height 9
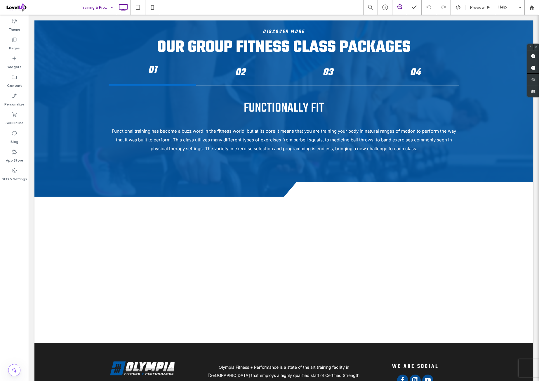
click at [102, 11] on input at bounding box center [95, 7] width 29 height 15
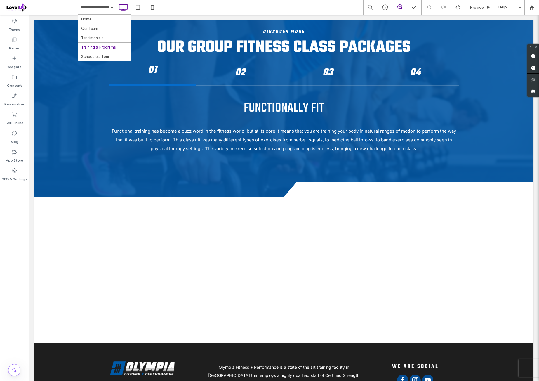
drag, startPoint x: 101, startPoint y: 57, endPoint x: 74, endPoint y: 104, distance: 54.1
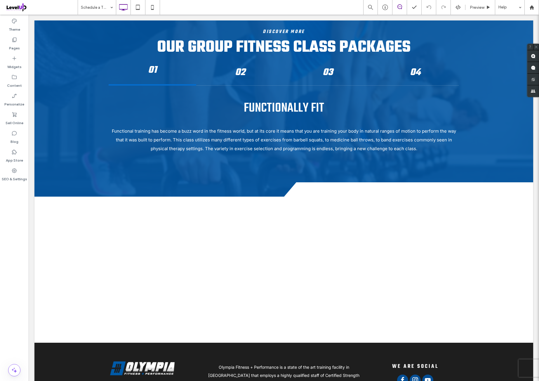
drag, startPoint x: 16, startPoint y: 194, endPoint x: 19, endPoint y: 197, distance: 3.6
click at [16, 195] on div at bounding box center [269, 190] width 539 height 381
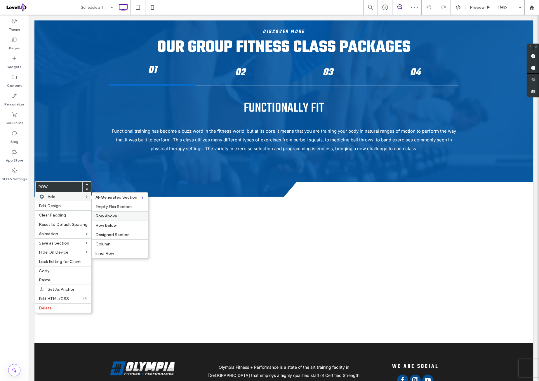
click at [109, 212] on div "Row Above" at bounding box center [120, 215] width 56 height 9
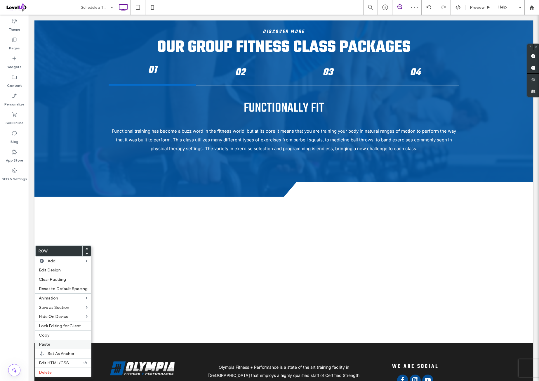
click at [52, 340] on div "Paste" at bounding box center [63, 344] width 56 height 9
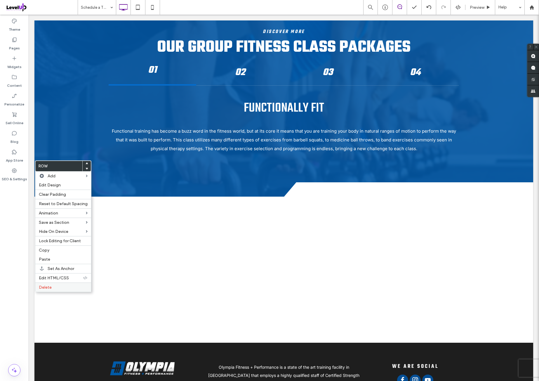
click at [57, 285] on label "Delete" at bounding box center [63, 287] width 49 height 5
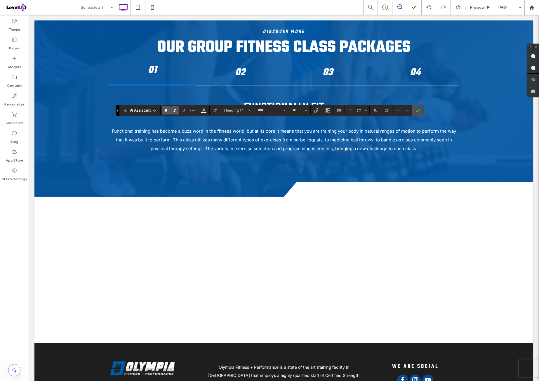
type input "*****"
type input "**"
click at [418, 112] on icon "Confirm" at bounding box center [418, 110] width 5 height 5
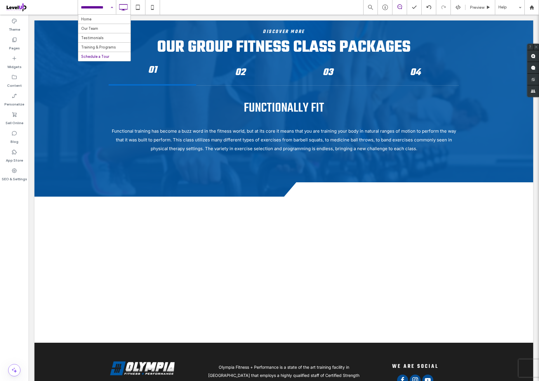
drag, startPoint x: 103, startPoint y: 4, endPoint x: 96, endPoint y: 52, distance: 48.8
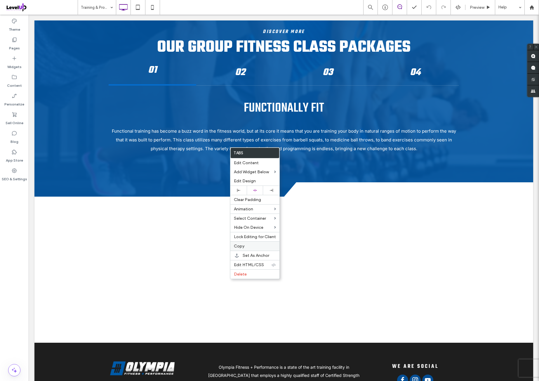
click at [246, 245] on label "Copy" at bounding box center [255, 246] width 42 height 5
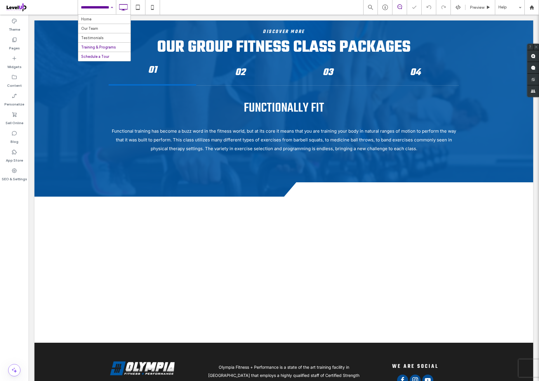
drag, startPoint x: 99, startPoint y: 60, endPoint x: 98, endPoint y: 76, distance: 16.4
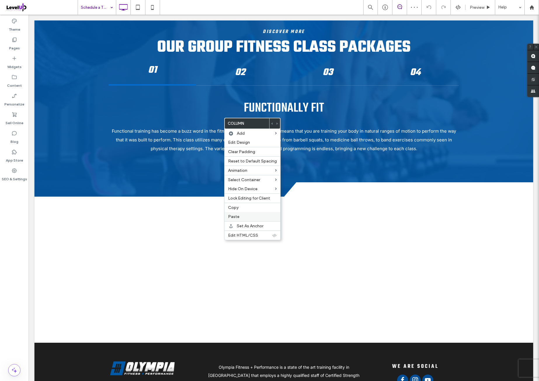
click at [239, 218] on div "Paste" at bounding box center [253, 216] width 56 height 9
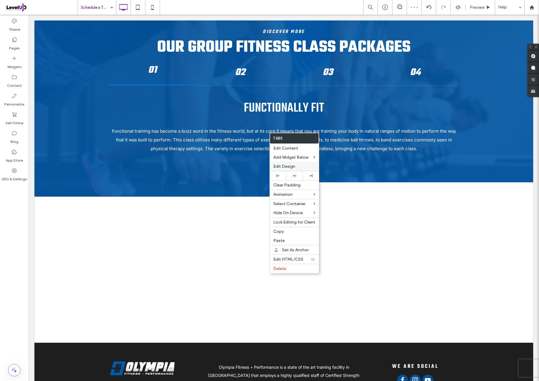
click at [301, 168] on div "Edit Design" at bounding box center [294, 166] width 49 height 9
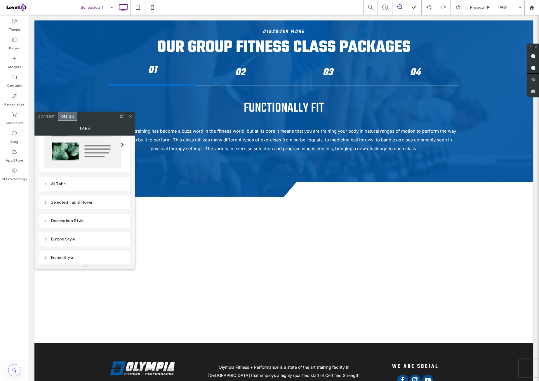
scroll to position [48, 0]
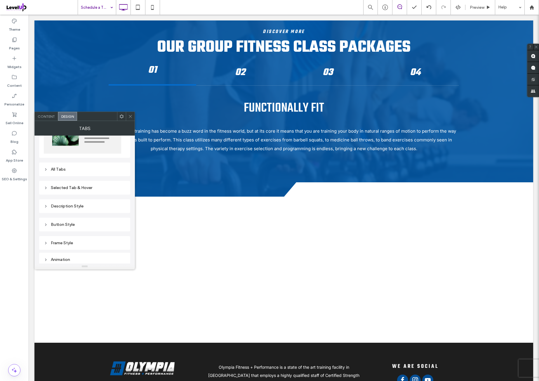
click at [88, 170] on div "All Tabs" at bounding box center [85, 169] width 82 height 5
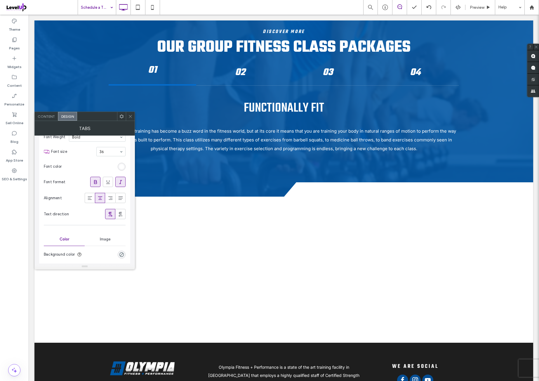
scroll to position [97, 0]
click at [122, 179] on div "rgb(255, 255, 255)" at bounding box center [121, 180] width 5 height 5
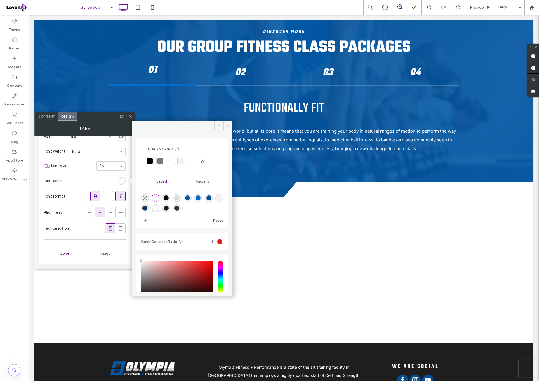
click at [190, 195] on div "rgba(4,88,166,1)" at bounding box center [187, 197] width 5 height 5
type input "*"
type input "*******"
click at [71, 201] on div "Font format" at bounding box center [85, 196] width 82 height 16
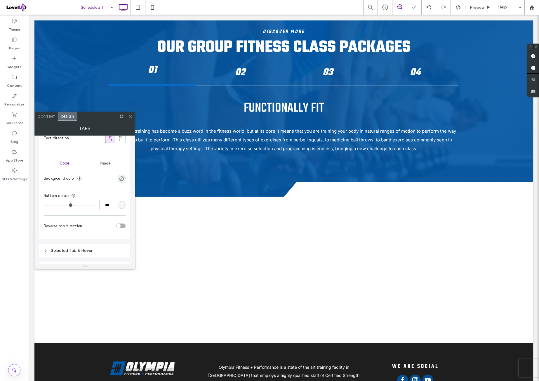
scroll to position [194, 0]
click at [122, 198] on div "rgba(255, 255, 255, 0.2)" at bounding box center [121, 197] width 5 height 5
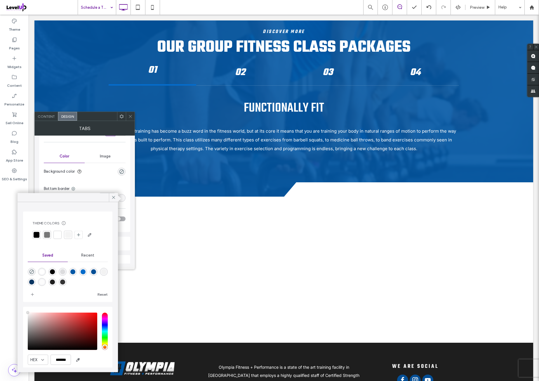
click at [101, 274] on div "rgba(242,242,242,1)" at bounding box center [103, 271] width 5 height 5
type input "*"
type input "*******"
type input "***"
type input "****"
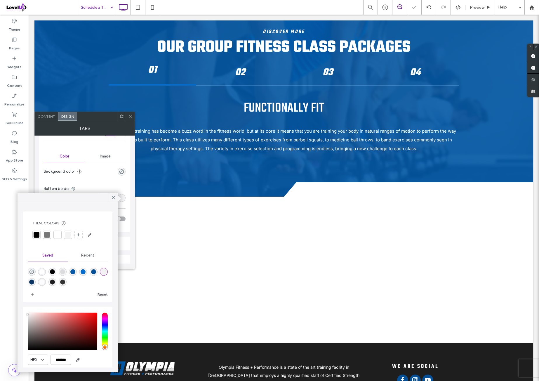
scroll to position [19, 0]
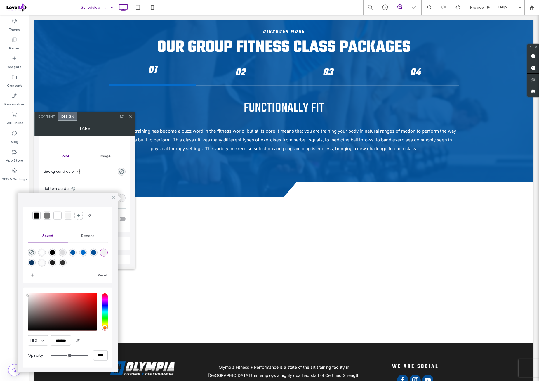
click at [112, 199] on icon at bounding box center [113, 197] width 5 height 5
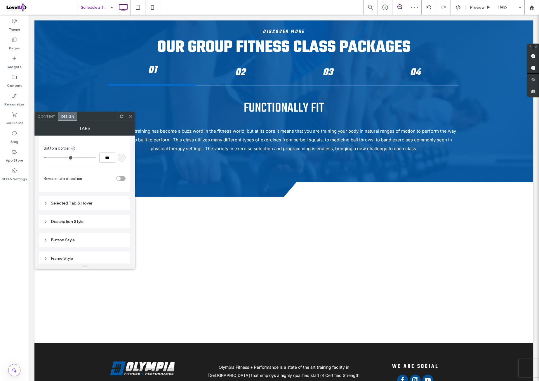
scroll to position [243, 0]
click at [95, 192] on div "Selected Tab & Hover" at bounding box center [85, 194] width 82 height 5
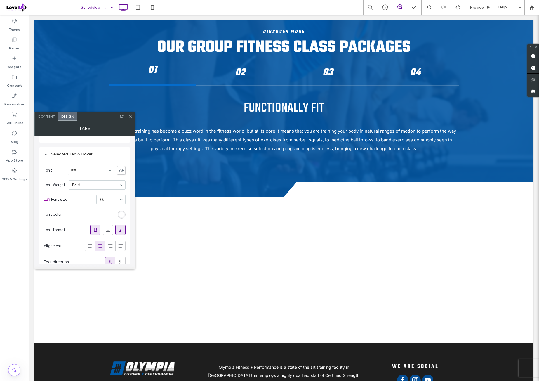
scroll to position [292, 0]
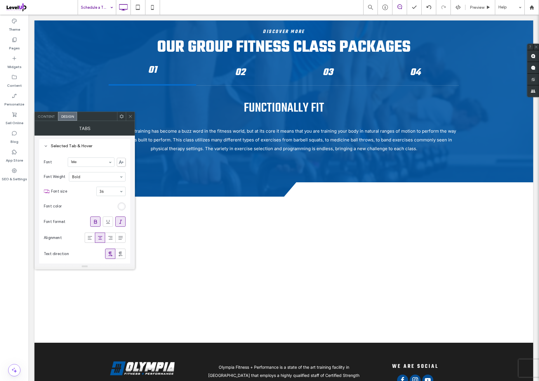
click at [121, 206] on div "rgb(255, 255, 255)" at bounding box center [121, 206] width 5 height 5
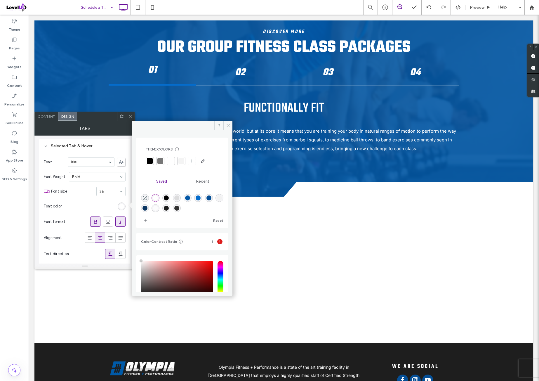
click at [201, 199] on div "rgba(5,108,203,1)" at bounding box center [198, 197] width 5 height 5
type input "*"
type input "*******"
click at [93, 202] on section "Font color" at bounding box center [85, 206] width 82 height 15
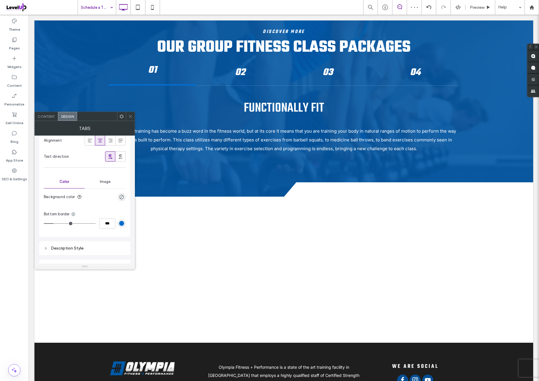
scroll to position [438, 0]
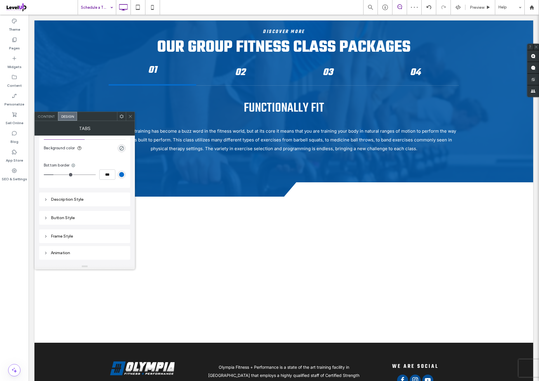
click at [91, 199] on div "Description Style" at bounding box center [85, 199] width 82 height 5
click at [121, 215] on div "rgb(255, 255, 255)" at bounding box center [121, 217] width 5 height 5
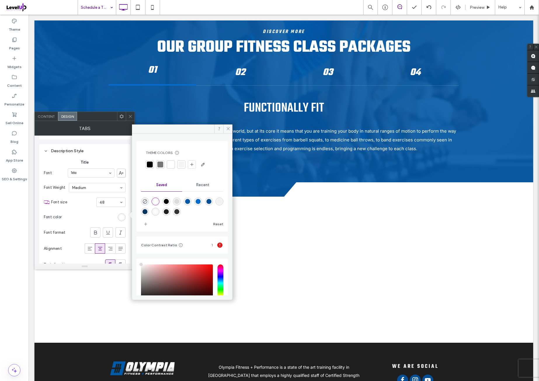
click at [190, 200] on div "rgba(4,88,166,1)" at bounding box center [187, 201] width 5 height 5
type input "*"
type input "*******"
click at [147, 210] on div "rgba(10,53,97,1)" at bounding box center [144, 211] width 5 height 5
type input "*"
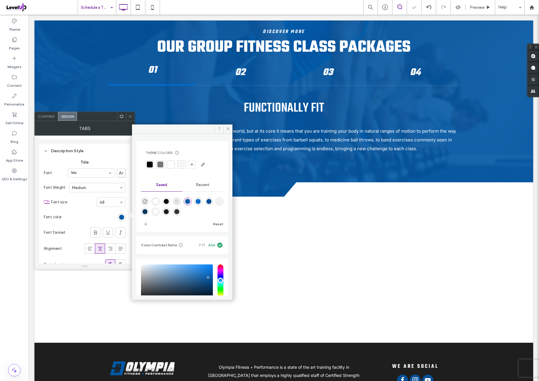
type input "*******"
click at [211, 200] on div "rgba(5,79,150,1)" at bounding box center [208, 201] width 5 height 5
type input "*"
type input "*******"
click at [85, 211] on section "Font color" at bounding box center [85, 217] width 82 height 15
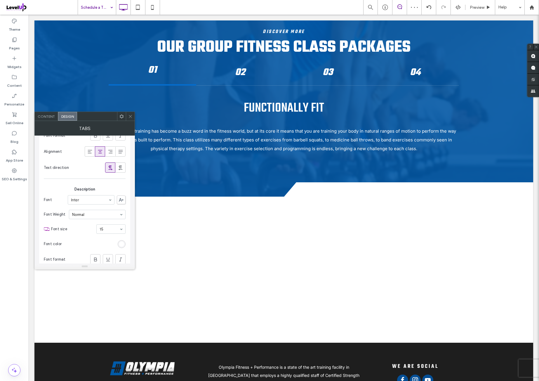
scroll to position [584, 0]
click at [123, 241] on div "rgb(255, 255, 255)" at bounding box center [121, 243] width 5 height 5
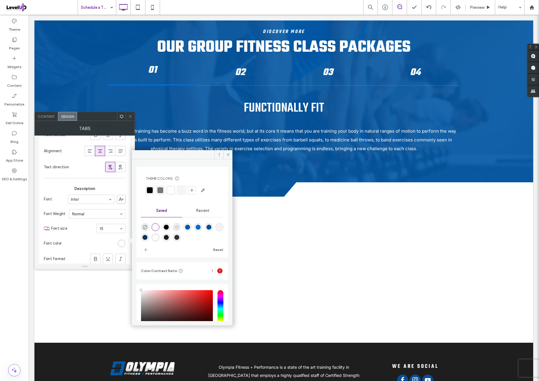
click at [179, 236] on div "rgba(51,51,51,1)" at bounding box center [176, 237] width 5 height 5
type input "*"
type input "*******"
click at [205, 233] on div at bounding box center [182, 231] width 82 height 22
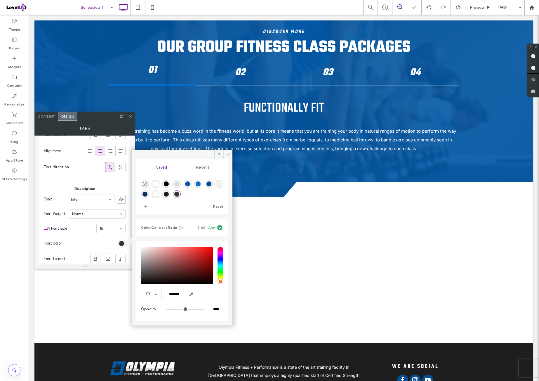
click at [229, 155] on use at bounding box center [228, 154] width 3 height 3
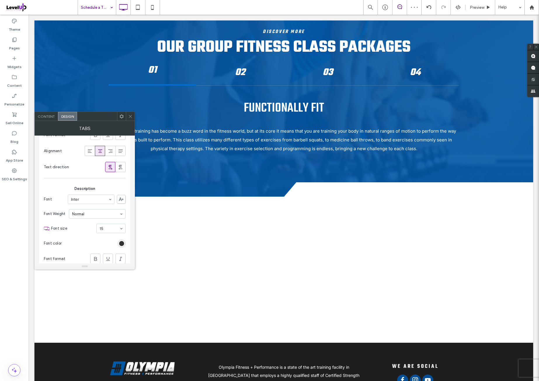
click at [46, 118] on span "Content" at bounding box center [46, 116] width 17 height 4
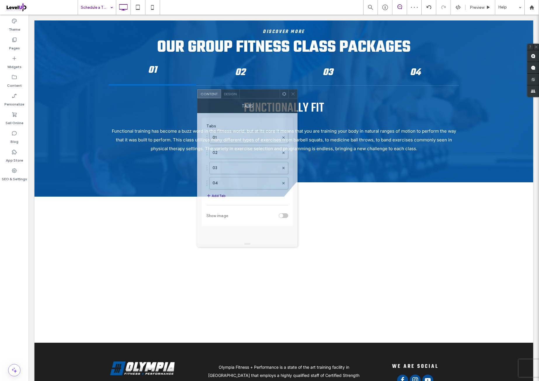
drag, startPoint x: 89, startPoint y: 119, endPoint x: 281, endPoint y: 93, distance: 193.3
click at [280, 93] on div at bounding box center [260, 93] width 40 height 9
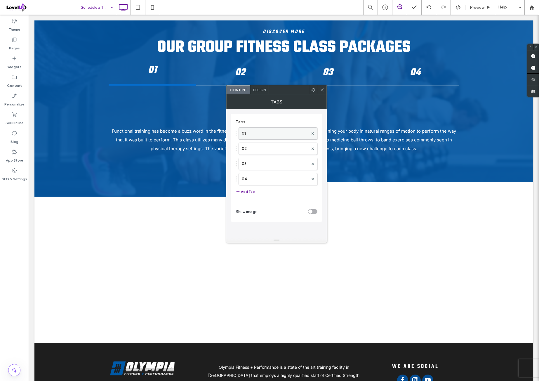
click at [268, 132] on label "01" at bounding box center [275, 134] width 67 height 12
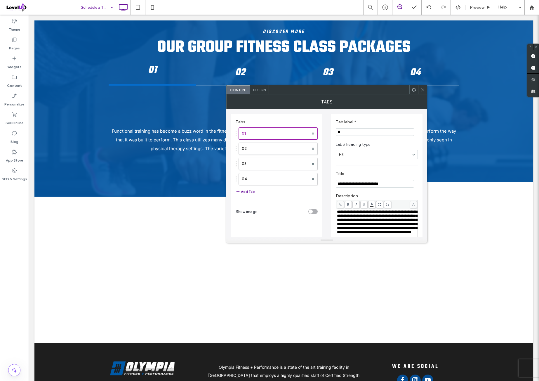
click at [372, 187] on input "**********" at bounding box center [375, 184] width 78 height 8
paste input "Title"
type input "**********"
click at [360, 168] on section "**********" at bounding box center [377, 179] width 82 height 22
click at [365, 226] on span "**********" at bounding box center [377, 222] width 80 height 24
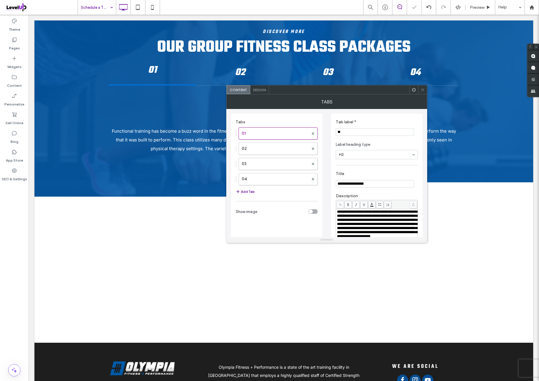
click at [379, 196] on label "Description" at bounding box center [377, 196] width 82 height 6
click at [277, 146] on label "02" at bounding box center [275, 149] width 67 height 12
click at [399, 185] on input "**********" at bounding box center [375, 184] width 78 height 8
paste input "**********"
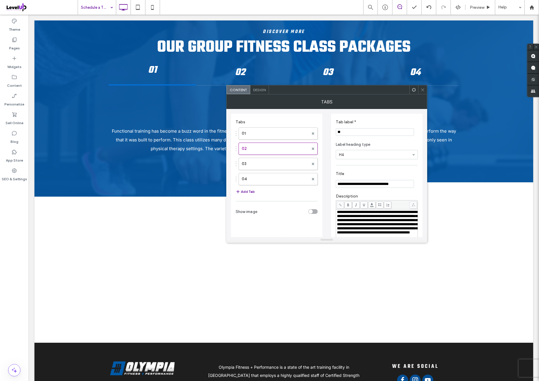
type input "**********"
click at [385, 172] on label "Title" at bounding box center [376, 174] width 80 height 6
click at [364, 213] on span "**********" at bounding box center [377, 222] width 80 height 24
click at [367, 194] on label "Description" at bounding box center [377, 197] width 82 height 6
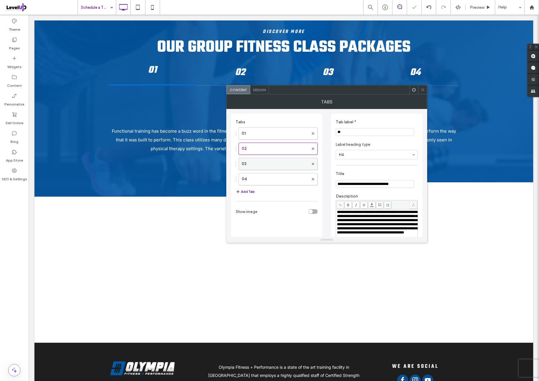
click at [268, 165] on label "03" at bounding box center [275, 164] width 67 height 12
click at [381, 190] on div "**********" at bounding box center [376, 203] width 91 height 179
click at [381, 185] on input "**********" at bounding box center [375, 184] width 78 height 8
paste input "***"
type input "**********"
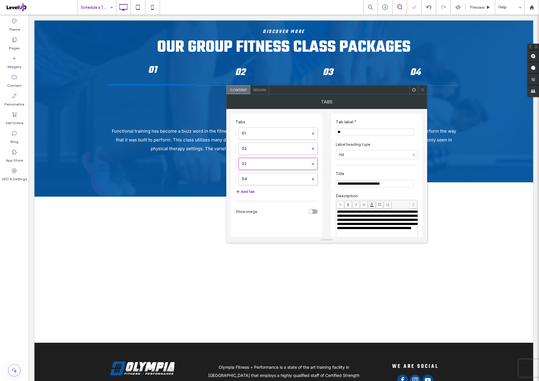
click at [366, 168] on section "**********" at bounding box center [377, 179] width 82 height 22
click at [371, 220] on span "**********" at bounding box center [377, 220] width 80 height 20
drag, startPoint x: 398, startPoint y: 195, endPoint x: 396, endPoint y: 190, distance: 5.2
click at [397, 195] on label "Description" at bounding box center [377, 196] width 82 height 6
click at [261, 182] on label "04" at bounding box center [275, 179] width 67 height 12
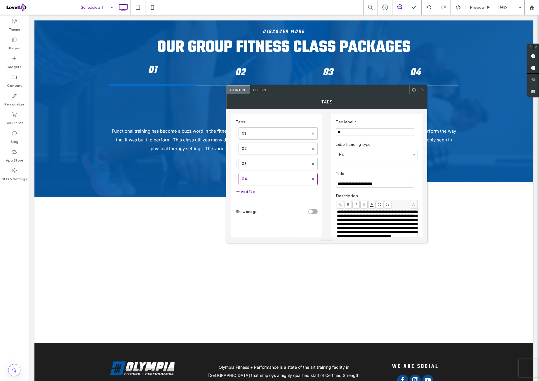
click at [380, 187] on input "**********" at bounding box center [375, 184] width 78 height 8
paste input "Title"
type input "**********"
click at [358, 165] on div "**********" at bounding box center [376, 203] width 91 height 179
click at [361, 224] on span "**********" at bounding box center [377, 224] width 80 height 28
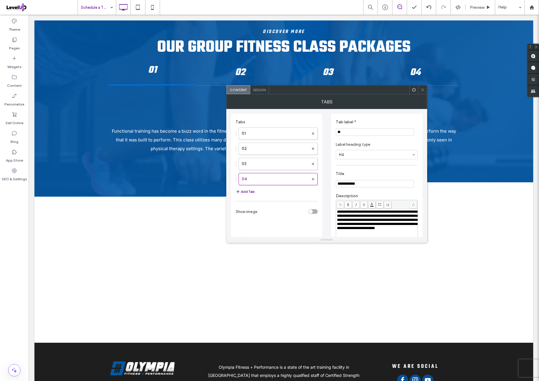
click at [382, 197] on label "Description" at bounding box center [377, 196] width 82 height 6
click at [388, 193] on div "**********" at bounding box center [377, 216] width 82 height 52
click at [375, 170] on section "**********" at bounding box center [377, 179] width 82 height 22
click at [422, 89] on icon at bounding box center [422, 90] width 4 height 4
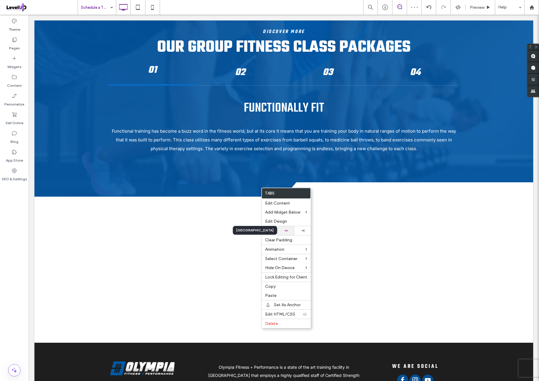
click at [291, 229] on div at bounding box center [286, 231] width 11 height 4
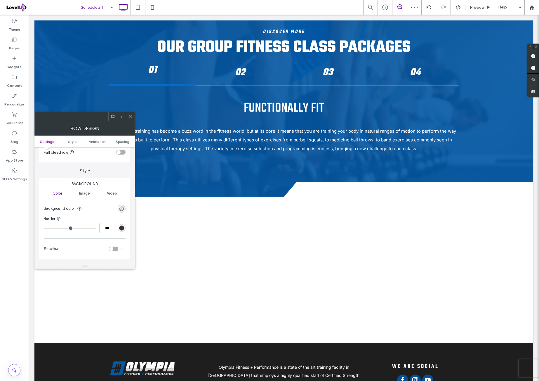
scroll to position [48, 0]
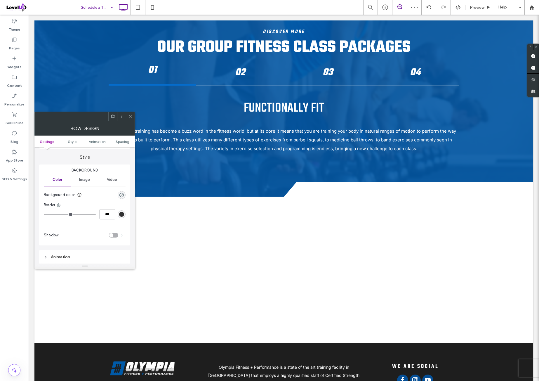
click at [86, 183] on div "Image" at bounding box center [84, 179] width 27 height 13
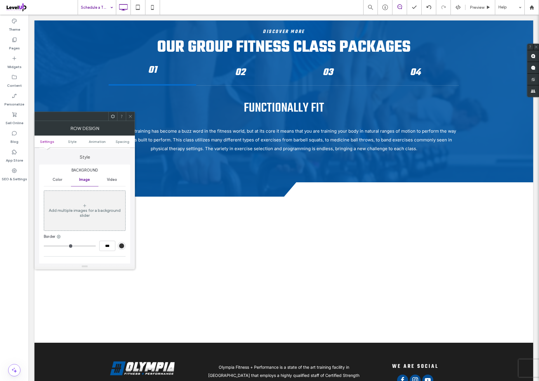
drag, startPoint x: 88, startPoint y: 205, endPoint x: 124, endPoint y: 204, distance: 36.2
click at [89, 205] on div "Add multiple images for a background slider" at bounding box center [84, 210] width 81 height 39
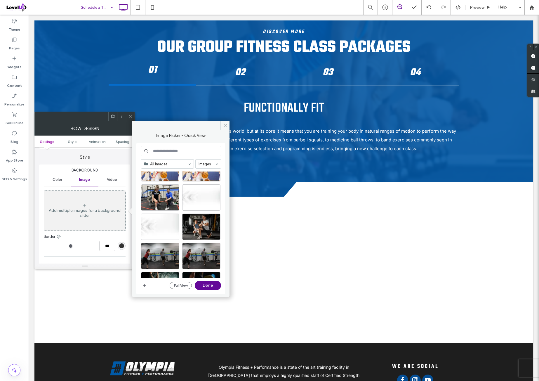
scroll to position [194, 0]
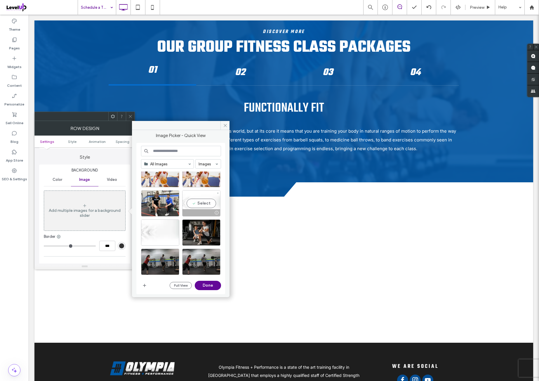
click at [208, 209] on div at bounding box center [202, 212] width 38 height 7
click at [215, 283] on button "Done" at bounding box center [208, 285] width 26 height 9
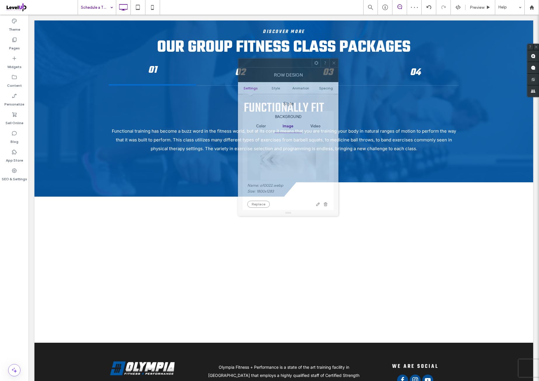
drag, startPoint x: 90, startPoint y: 118, endPoint x: 290, endPoint y: 114, distance: 200.1
click at [294, 66] on div at bounding box center [275, 62] width 74 height 9
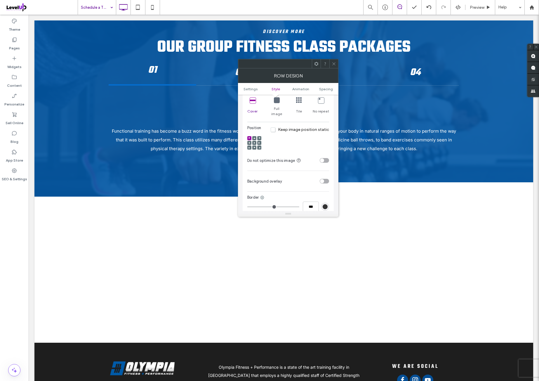
click at [249, 142] on use at bounding box center [248, 143] width 1 height 2
click at [331, 65] on div at bounding box center [333, 63] width 9 height 9
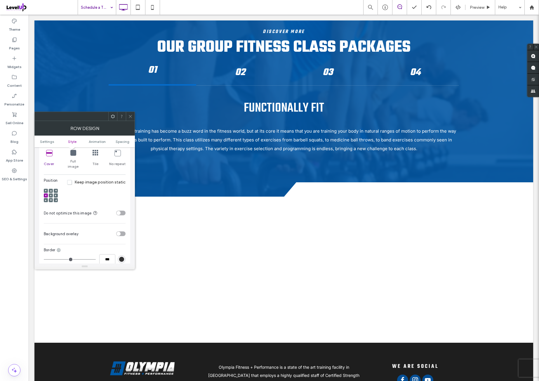
click at [74, 152] on icon at bounding box center [73, 153] width 6 height 6
click at [50, 154] on icon at bounding box center [49, 153] width 6 height 6
click at [46, 199] on icon at bounding box center [46, 200] width 2 height 2
drag, startPoint x: 130, startPoint y: 115, endPoint x: 121, endPoint y: 119, distance: 10.2
click at [130, 114] on icon at bounding box center [130, 116] width 4 height 4
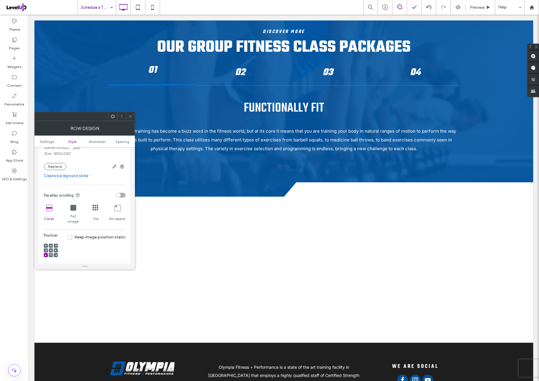
scroll to position [146, 0]
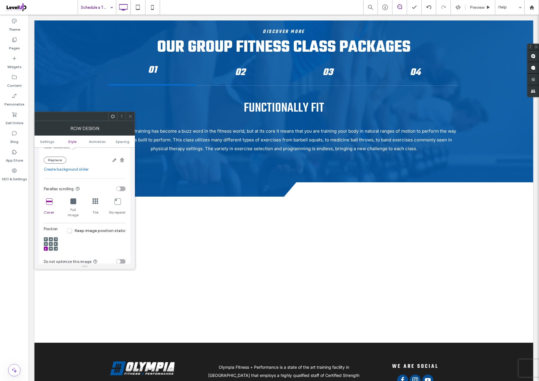
click at [45, 243] on icon at bounding box center [46, 244] width 2 height 2
click at [45, 248] on icon at bounding box center [46, 249] width 2 height 2
click at [132, 118] on span at bounding box center [130, 116] width 4 height 9
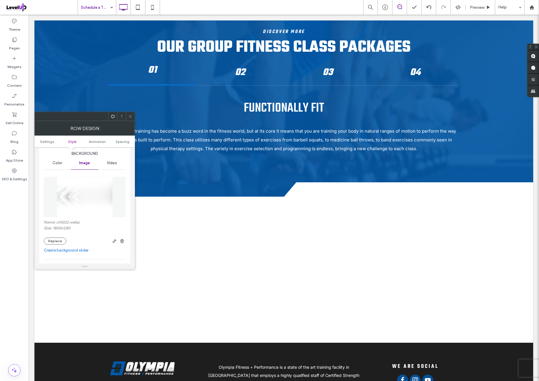
scroll to position [97, 0]
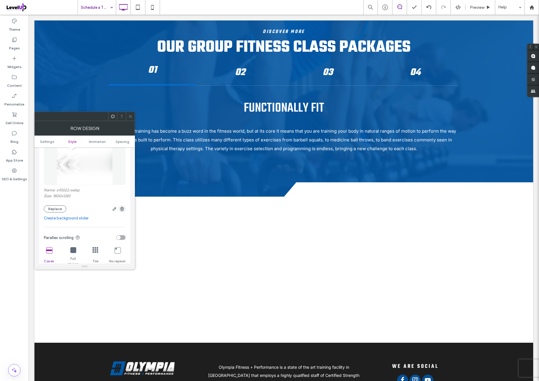
click at [121, 210] on use "button" at bounding box center [122, 209] width 4 height 4
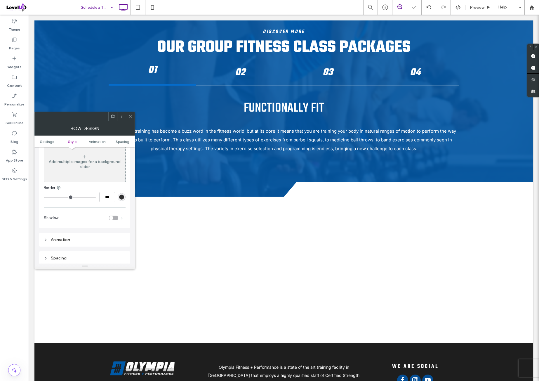
click at [131, 119] on span at bounding box center [130, 116] width 4 height 9
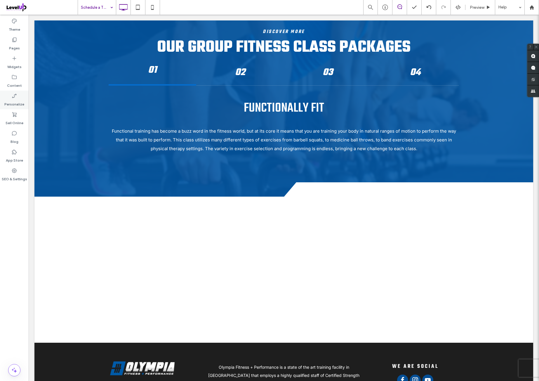
click at [16, 65] on label "Widgets" at bounding box center [14, 65] width 14 height 8
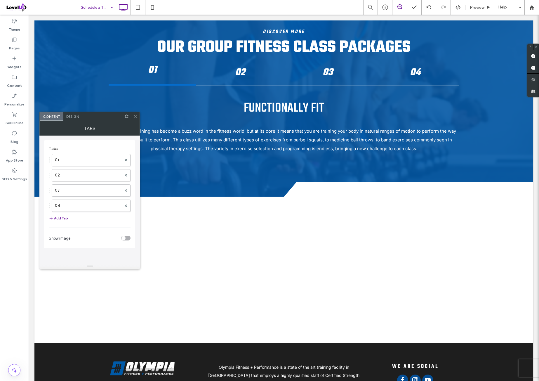
drag, startPoint x: 136, startPoint y: 114, endPoint x: 74, endPoint y: 139, distance: 66.2
click at [135, 114] on icon at bounding box center [135, 116] width 4 height 4
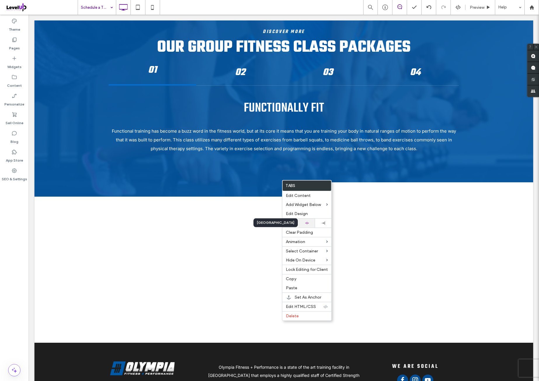
click at [307, 222] on use at bounding box center [307, 223] width 4 height 3
click at [307, 222] on body ".wqwq-1{fill:#231f20;} .cls-1q, .cls-2q { fill-rule: evenodd; } .cls-2q { fill:…" at bounding box center [269, 190] width 539 height 381
click at [307, 222] on use at bounding box center [307, 223] width 4 height 3
click at [307, 222] on body ".wqwq-1{fill:#231f20;} .cls-1q, .cls-2q { fill-rule: evenodd; } .cls-2q { fill:…" at bounding box center [269, 190] width 539 height 381
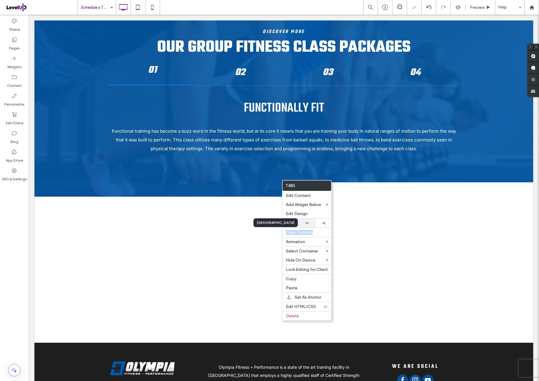
click at [307, 222] on use at bounding box center [307, 223] width 4 height 3
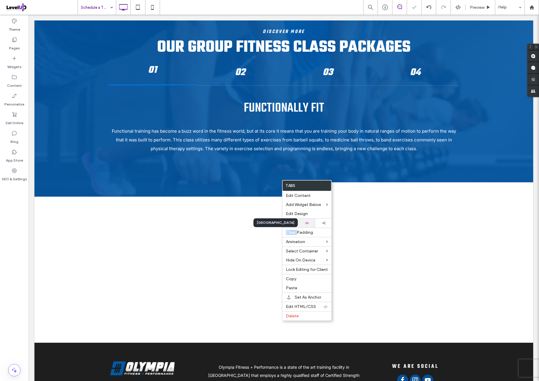
click at [307, 222] on use at bounding box center [307, 223] width 4 height 3
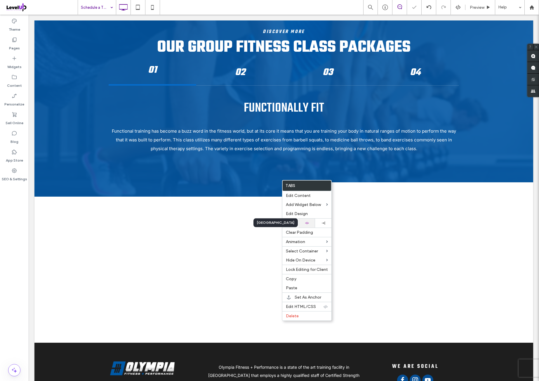
click at [307, 222] on use at bounding box center [307, 223] width 4 height 3
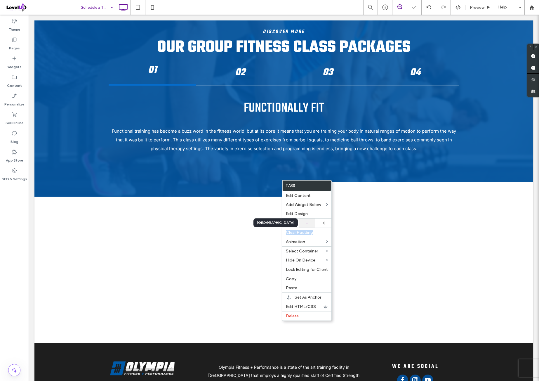
click at [307, 222] on use at bounding box center [307, 223] width 4 height 3
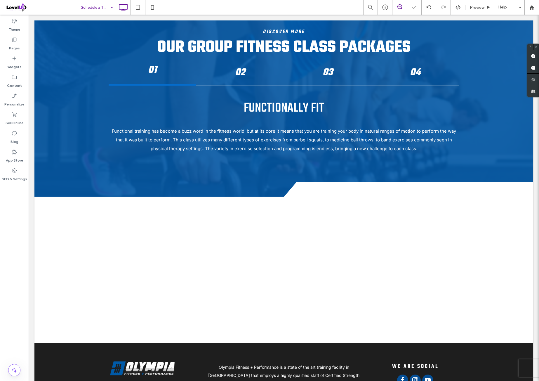
drag, startPoint x: 18, startPoint y: 219, endPoint x: 22, endPoint y: 215, distance: 5.8
click at [18, 219] on div "Theme Pages Widgets Content Personalize Sell Online Blog App Store SEO & Settin…" at bounding box center [14, 198] width 29 height 366
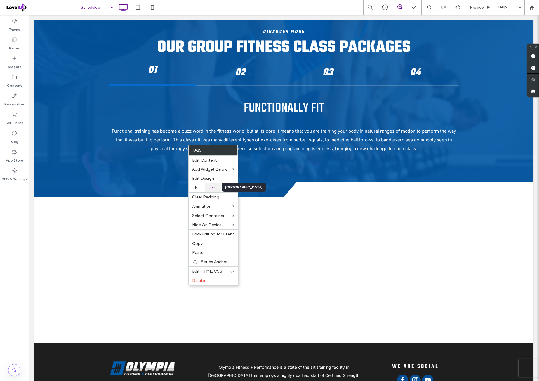
click at [218, 186] on div at bounding box center [213, 188] width 11 height 4
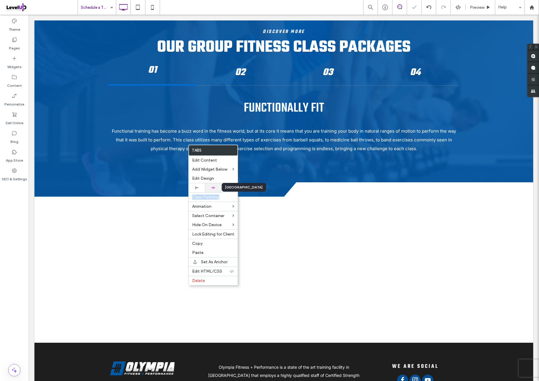
click at [218, 186] on div at bounding box center [213, 188] width 11 height 4
click at [218, 185] on body ".wqwq-1{fill:#231f20;} .cls-1q, .cls-2q { fill-rule: evenodd; } .cls-2q { fill:…" at bounding box center [269, 190] width 539 height 381
click at [218, 186] on div at bounding box center [213, 188] width 11 height 4
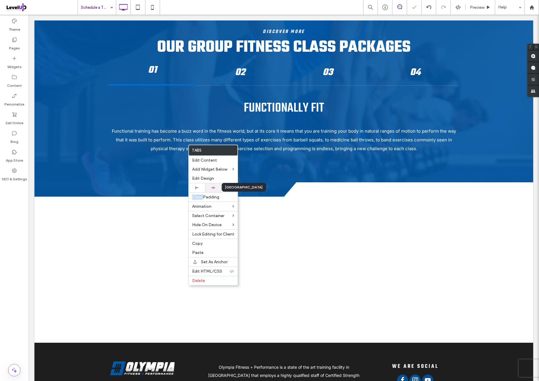
click at [218, 186] on div at bounding box center [213, 188] width 11 height 4
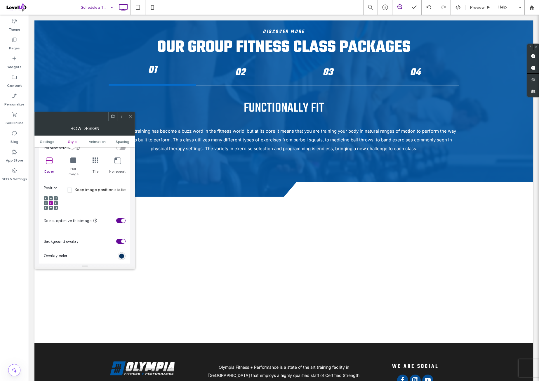
scroll to position [194, 0]
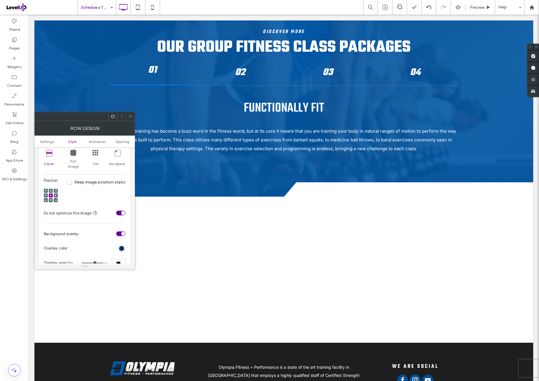
click at [50, 152] on icon at bounding box center [49, 153] width 6 height 6
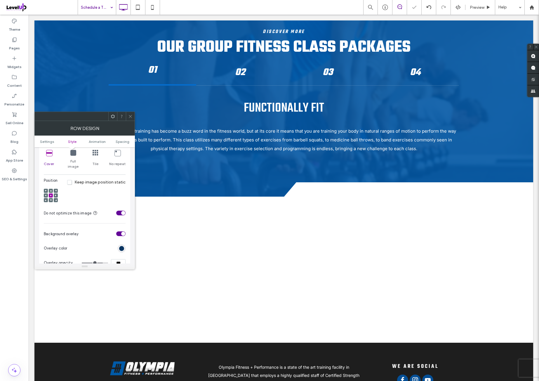
click at [50, 152] on icon at bounding box center [49, 153] width 6 height 6
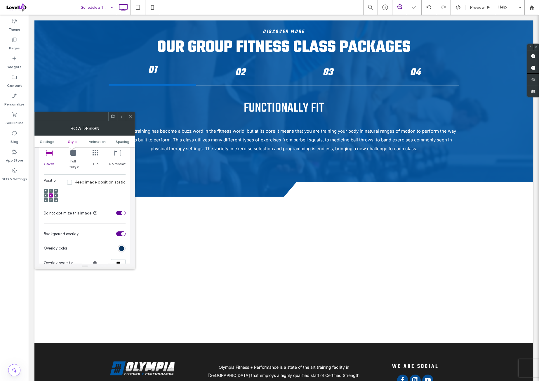
click at [83, 191] on div "Position Keep image position static" at bounding box center [85, 192] width 82 height 28
click at [51, 194] on icon at bounding box center [51, 195] width 2 height 2
click at [106, 188] on div "Position Keep image position static" at bounding box center [85, 192] width 82 height 28
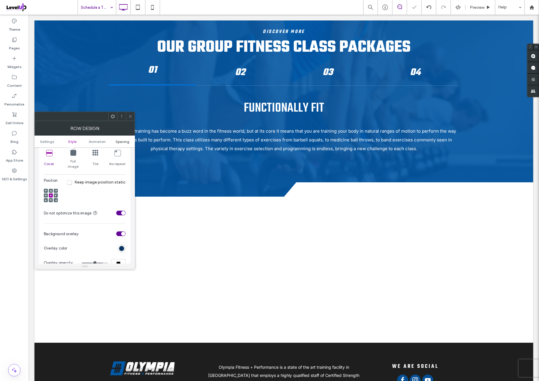
click at [121, 142] on span "Spacing" at bounding box center [123, 141] width 14 height 4
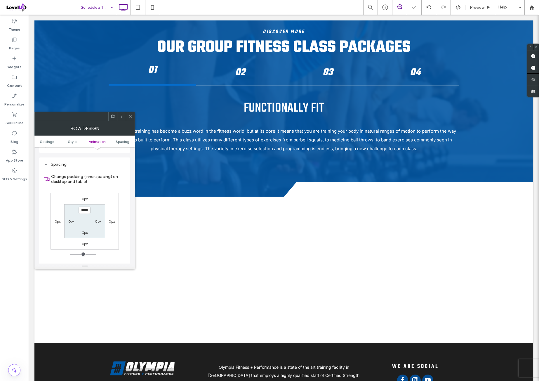
scroll to position [380, 0]
click at [110, 195] on div "0px 0px 0px 0px ***** 0px 0px 0px" at bounding box center [85, 221] width 68 height 57
click at [131, 118] on icon at bounding box center [130, 116] width 4 height 4
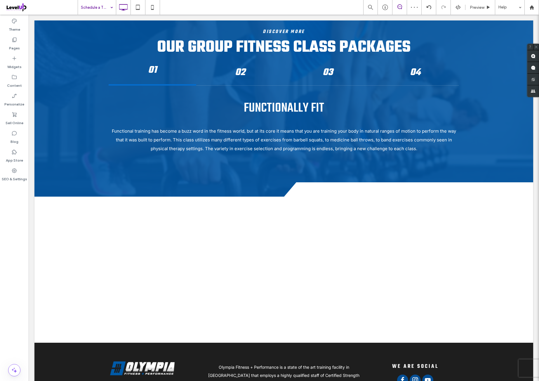
click at [23, 208] on div "Theme Pages Widgets Content Personalize Sell Online Blog App Store SEO & Settin…" at bounding box center [14, 198] width 29 height 366
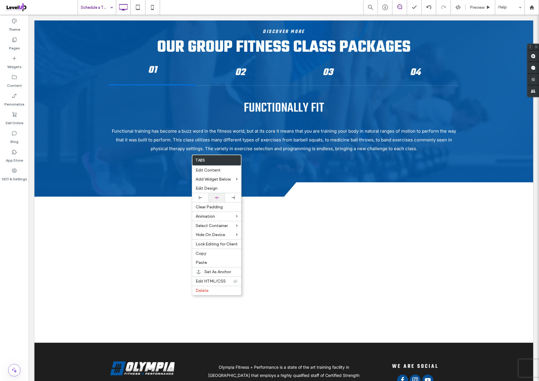
click at [221, 194] on div at bounding box center [216, 197] width 16 height 9
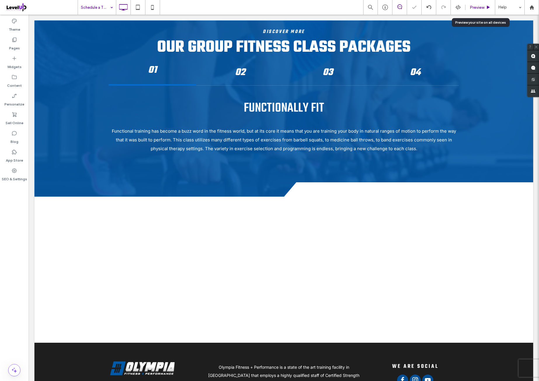
click at [473, 10] on div "Preview" at bounding box center [480, 7] width 30 height 15
click at [481, 10] on div "Preview" at bounding box center [480, 7] width 30 height 15
click at [480, 7] on span "Preview" at bounding box center [477, 7] width 15 height 5
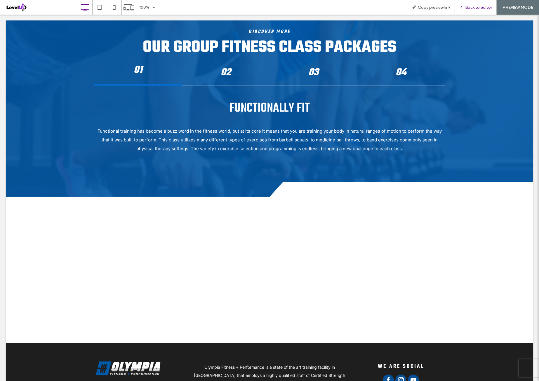
click at [480, 6] on span "Back to editor" at bounding box center [478, 7] width 27 height 5
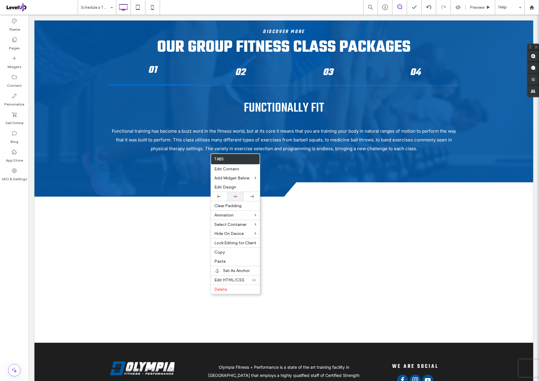
click at [240, 194] on div at bounding box center [235, 196] width 16 height 9
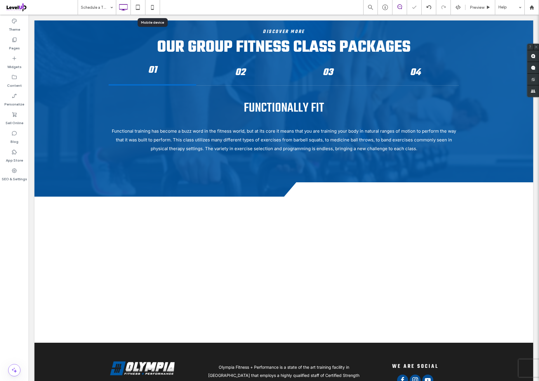
drag, startPoint x: 147, startPoint y: 7, endPoint x: 166, endPoint y: 25, distance: 26.5
click at [147, 7] on icon at bounding box center [153, 7] width 12 height 12
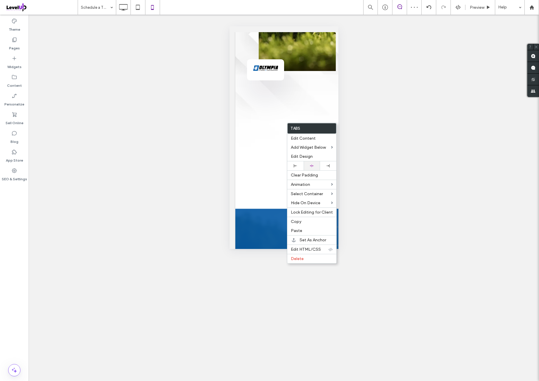
click at [316, 163] on div at bounding box center [312, 165] width 16 height 9
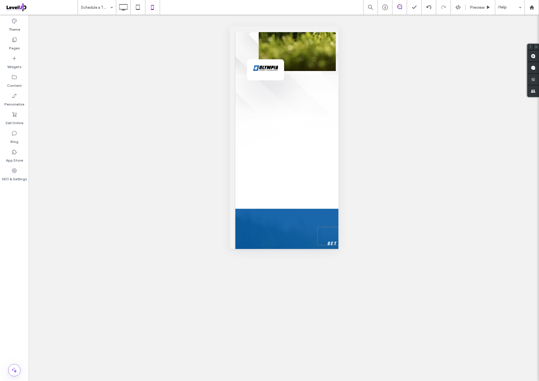
drag, startPoint x: 156, startPoint y: 48, endPoint x: 154, endPoint y: 43, distance: 5.0
click at [155, 45] on div "Unhide? Yes Unhide? Yes Unhide? Yes Unhide? Yes Unhide? Yes Unhide? Yes Unhide?…" at bounding box center [284, 198] width 510 height 366
drag, startPoint x: 124, startPoint y: 11, endPoint x: 130, endPoint y: 14, distance: 6.7
click at [124, 11] on icon at bounding box center [123, 7] width 12 height 12
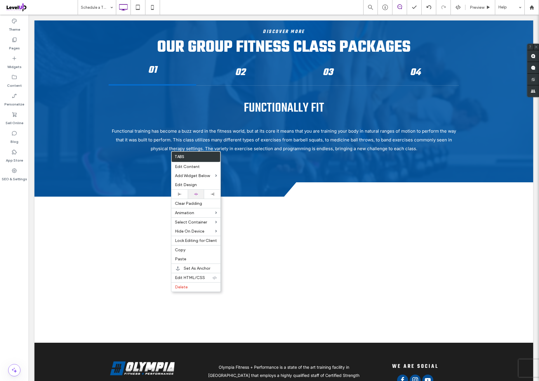
click at [201, 192] on div at bounding box center [196, 194] width 11 height 4
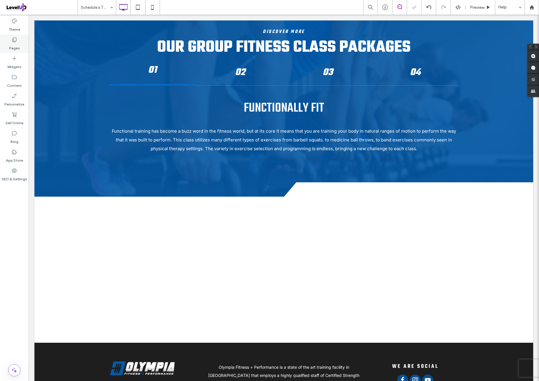
click at [24, 51] on div "Pages" at bounding box center [14, 43] width 29 height 19
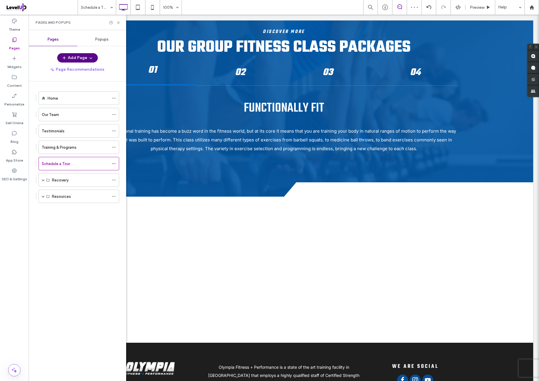
click at [92, 57] on icon "button" at bounding box center [90, 57] width 5 height 5
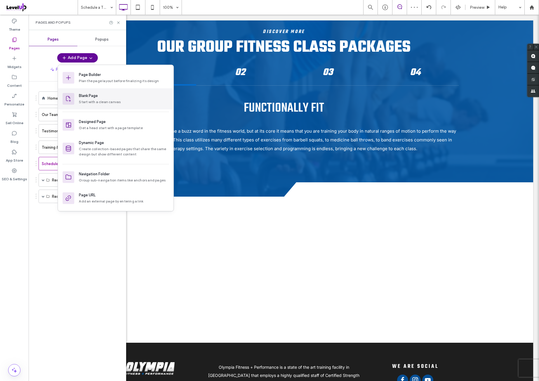
click at [105, 102] on div "Start with a clean canvas" at bounding box center [124, 101] width 90 height 5
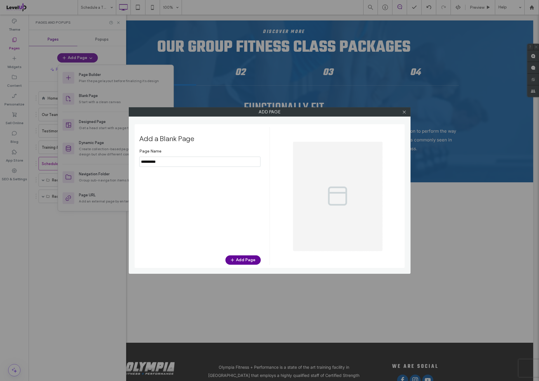
click at [180, 161] on input "notEmpty" at bounding box center [199, 162] width 121 height 10
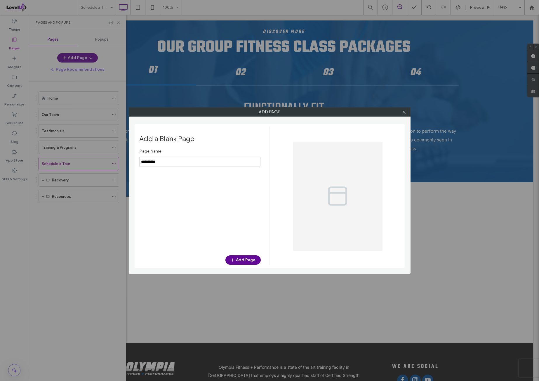
paste input "**********"
type input "**********"
click at [247, 258] on button "Add Page" at bounding box center [242, 259] width 35 height 9
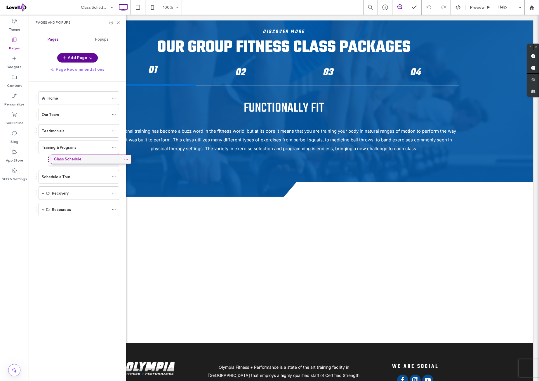
drag, startPoint x: 68, startPoint y: 211, endPoint x: 80, endPoint y: 161, distance: 51.4
drag, startPoint x: 71, startPoint y: 232, endPoint x: 71, endPoint y: 214, distance: 17.5
click at [71, 232] on div "Home Our Team Testimonials Training & Programs Class Schedule Schedule a Tour R…" at bounding box center [81, 229] width 91 height 296
click at [119, 23] on icon at bounding box center [118, 22] width 4 height 4
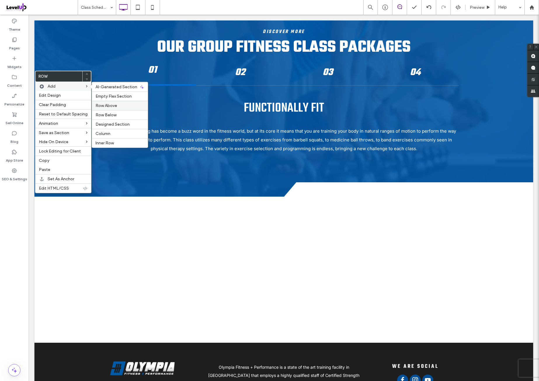
click at [127, 106] on label "Row Above" at bounding box center [119, 105] width 49 height 5
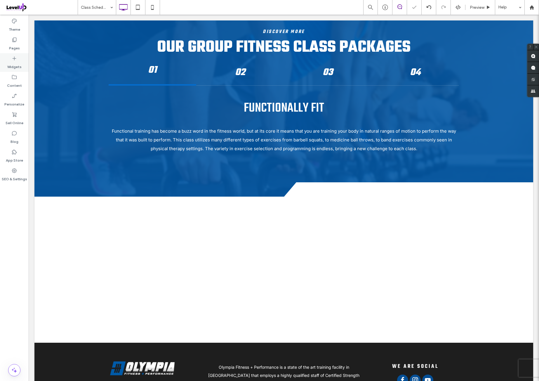
click at [20, 62] on label "Widgets" at bounding box center [14, 65] width 14 height 8
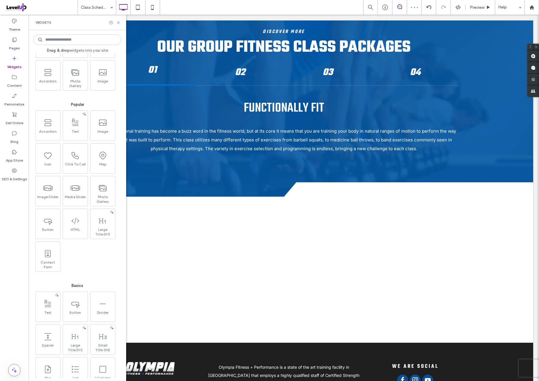
scroll to position [48, 0]
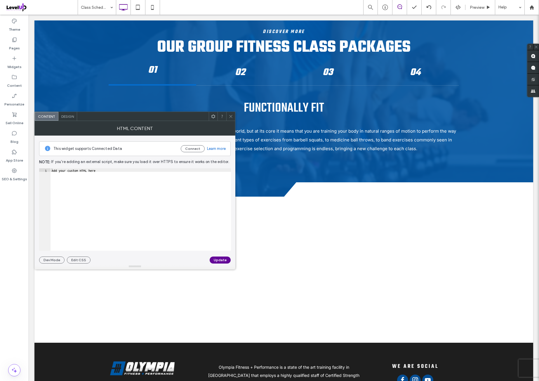
click at [139, 187] on div "Add your custom HTML here" at bounding box center [141, 213] width 180 height 90
click at [222, 257] on button "Update" at bounding box center [220, 259] width 21 height 7
click at [229, 115] on icon at bounding box center [231, 116] width 4 height 4
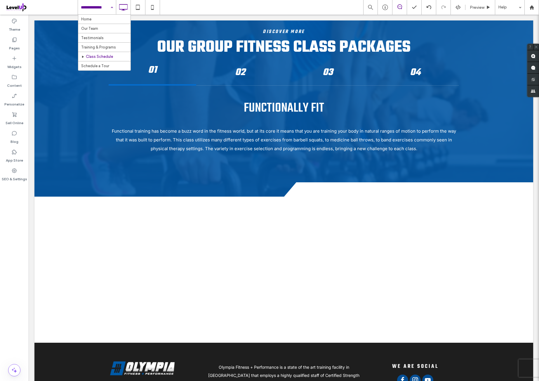
drag, startPoint x: 96, startPoint y: 10, endPoint x: 93, endPoint y: 41, distance: 30.5
drag, startPoint x: 93, startPoint y: 57, endPoint x: 98, endPoint y: 63, distance: 8.7
click at [99, 10] on input at bounding box center [95, 7] width 29 height 15
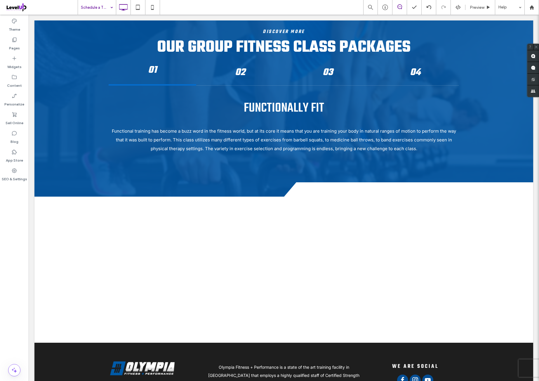
drag, startPoint x: 26, startPoint y: 220, endPoint x: 44, endPoint y: 218, distance: 17.9
click at [26, 220] on div at bounding box center [269, 190] width 539 height 381
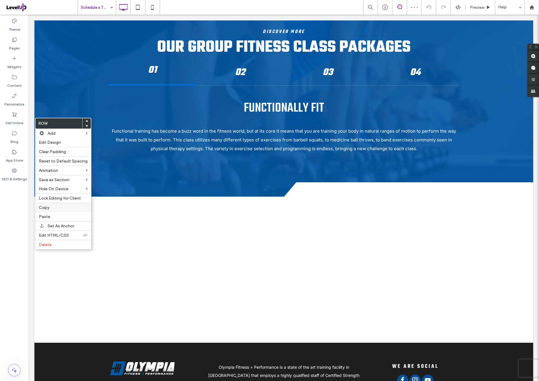
click at [57, 206] on label "Copy" at bounding box center [63, 207] width 49 height 5
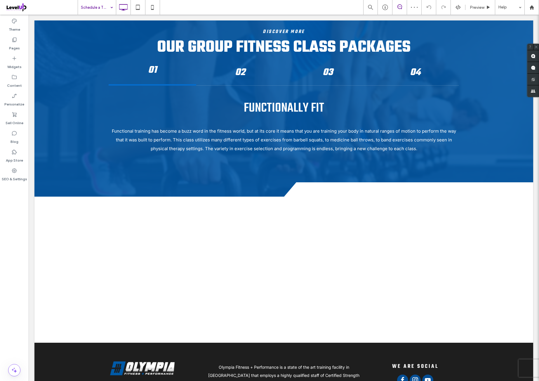
drag, startPoint x: 87, startPoint y: 5, endPoint x: 88, endPoint y: 10, distance: 5.5
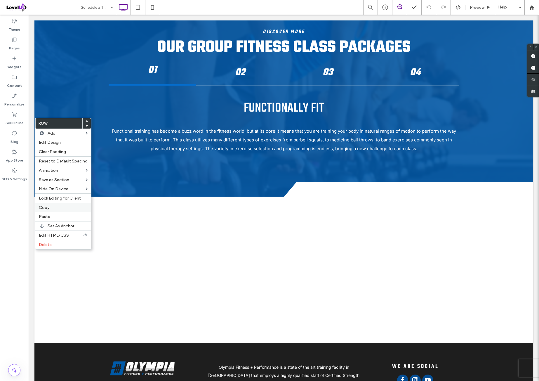
click at [58, 205] on label "Copy" at bounding box center [63, 207] width 49 height 5
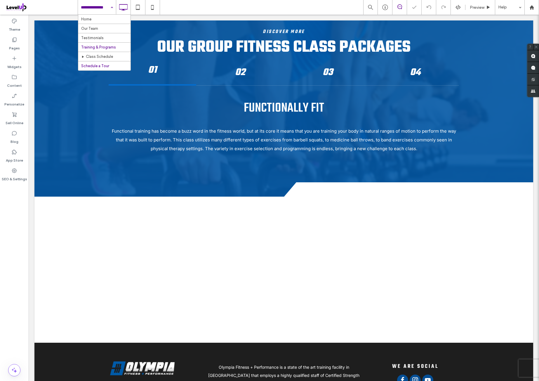
drag, startPoint x: 105, startPoint y: 9, endPoint x: 104, endPoint y: 44, distance: 34.8
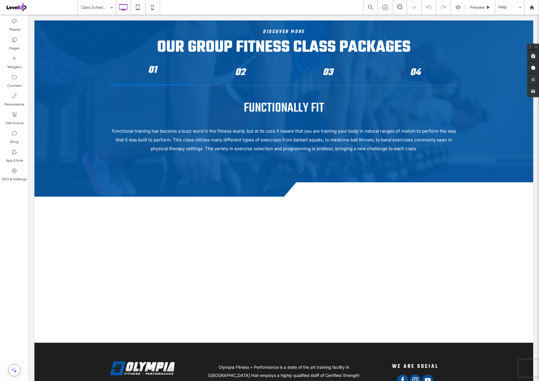
drag, startPoint x: 19, startPoint y: 220, endPoint x: 22, endPoint y: 219, distance: 3.1
click at [19, 220] on div at bounding box center [269, 190] width 539 height 381
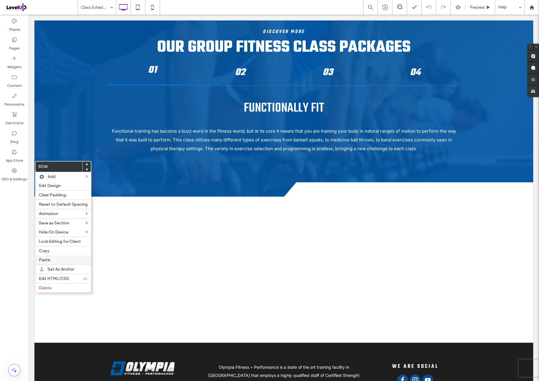
click at [55, 253] on div "Copy" at bounding box center [63, 250] width 56 height 9
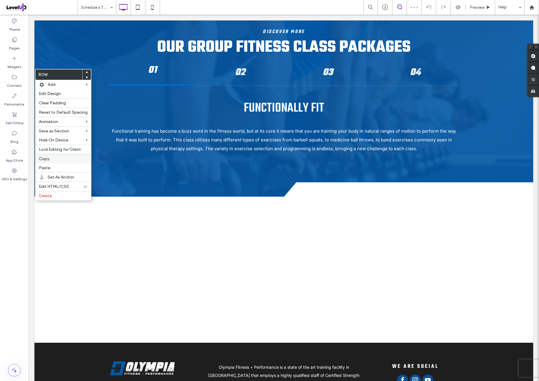
click at [55, 157] on label "Copy" at bounding box center [63, 158] width 49 height 5
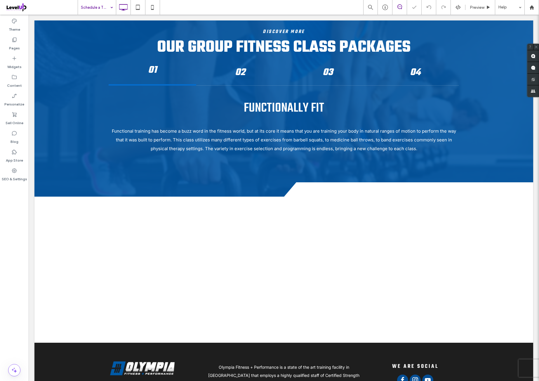
drag, startPoint x: 93, startPoint y: 10, endPoint x: 93, endPoint y: 13, distance: 3.3
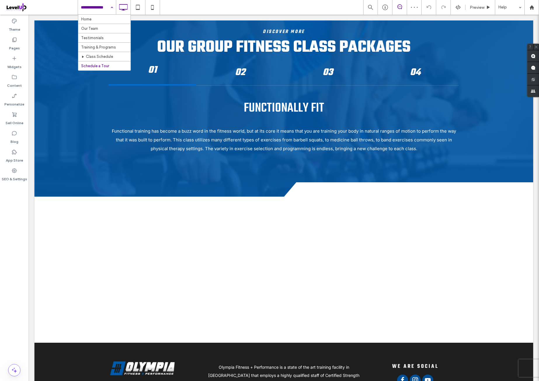
click at [100, 9] on input at bounding box center [95, 7] width 29 height 15
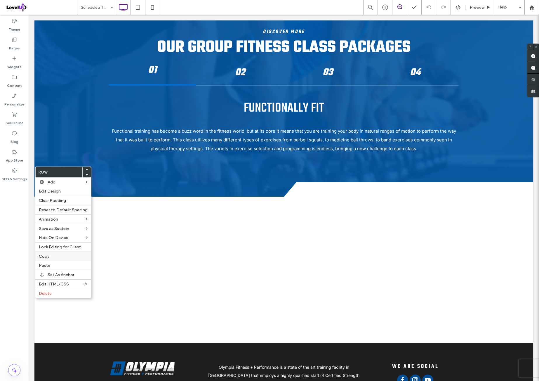
click at [55, 254] on label "Copy" at bounding box center [63, 256] width 49 height 5
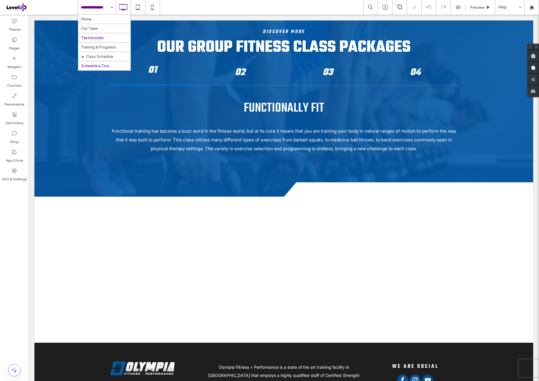
drag, startPoint x: 95, startPoint y: 11, endPoint x: 93, endPoint y: 34, distance: 23.2
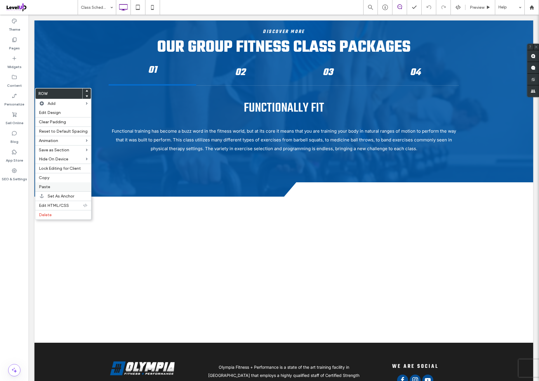
click at [57, 186] on label "Paste" at bounding box center [63, 186] width 49 height 5
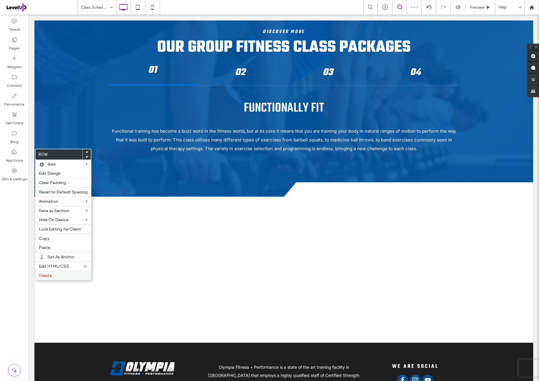
click at [55, 274] on label "Delete" at bounding box center [63, 275] width 49 height 5
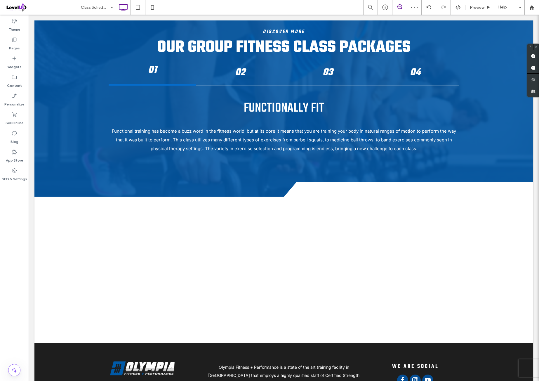
click at [18, 254] on div "Theme Pages Widgets Content Personalize Sell Online Blog App Store SEO & Settin…" at bounding box center [14, 198] width 29 height 366
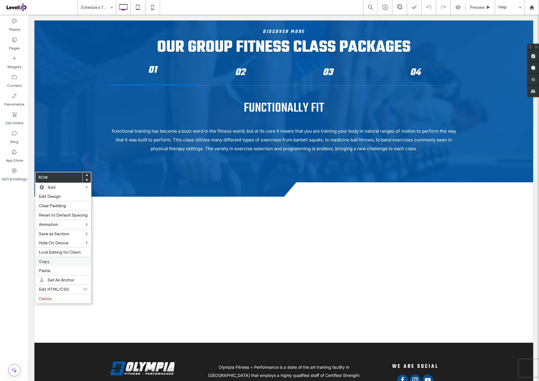
click at [60, 259] on label "Copy" at bounding box center [63, 261] width 49 height 5
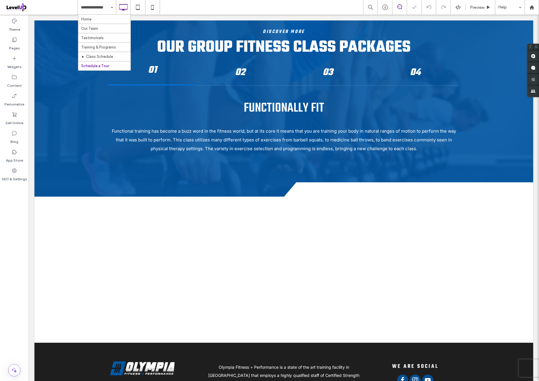
drag, startPoint x: 107, startPoint y: 12, endPoint x: 106, endPoint y: 31, distance: 19.6
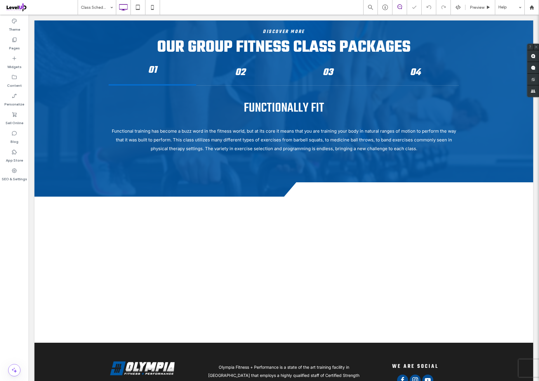
click at [23, 208] on div at bounding box center [269, 190] width 539 height 381
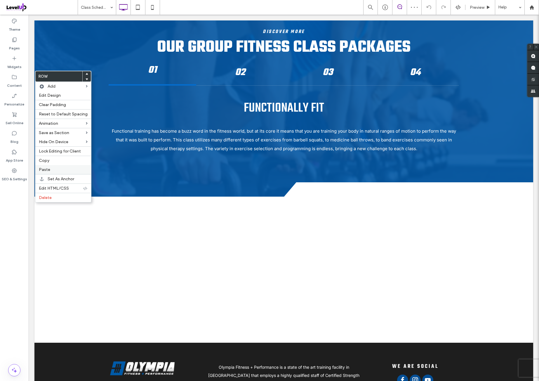
click at [57, 168] on label "Paste" at bounding box center [63, 169] width 49 height 5
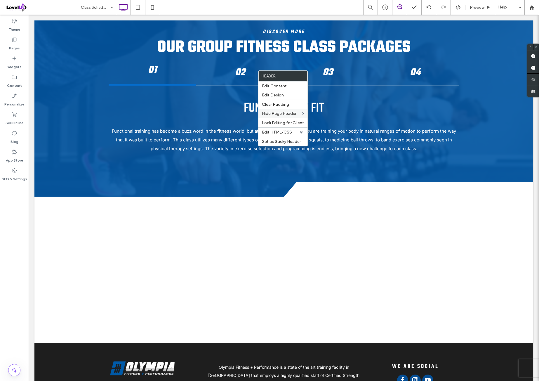
drag, startPoint x: 279, startPoint y: 95, endPoint x: 265, endPoint y: 113, distance: 22.6
click at [279, 95] on span "Edit Design" at bounding box center [273, 95] width 22 height 5
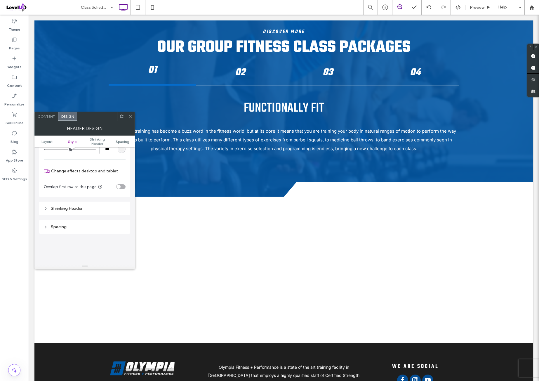
scroll to position [146, 0]
click at [122, 172] on div "toggle" at bounding box center [120, 172] width 9 height 5
click at [130, 118] on icon at bounding box center [130, 116] width 4 height 4
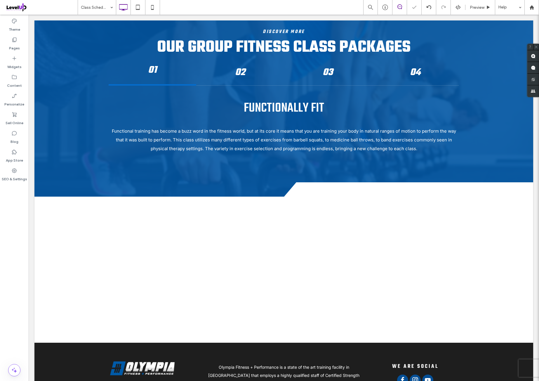
click at [6, 203] on div "Theme Pages Widgets Content Personalize Sell Online Blog App Store SEO & Settin…" at bounding box center [14, 198] width 29 height 366
drag, startPoint x: 7, startPoint y: 213, endPoint x: 25, endPoint y: 197, distance: 24.0
click at [7, 213] on div "Theme Pages Widgets Content Personalize Sell Online Blog App Store SEO & Settin…" at bounding box center [14, 198] width 29 height 366
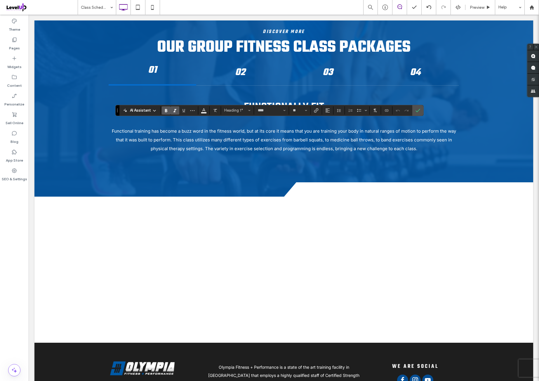
type input "*****"
type input "**"
click at [421, 113] on section at bounding box center [417, 110] width 11 height 11
click at [416, 113] on span "Confirm" at bounding box center [417, 110] width 3 height 11
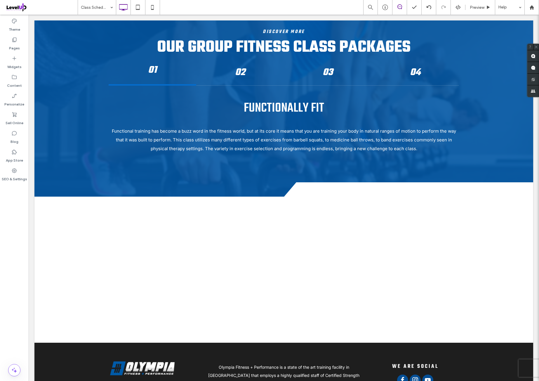
click at [17, 217] on div "Theme Pages Widgets Content Personalize Sell Online Blog App Store SEO & Settin…" at bounding box center [14, 198] width 29 height 366
click at [22, 215] on div "Theme Pages Widgets Content Personalize Sell Online Blog App Store SEO & Settin…" at bounding box center [14, 198] width 29 height 366
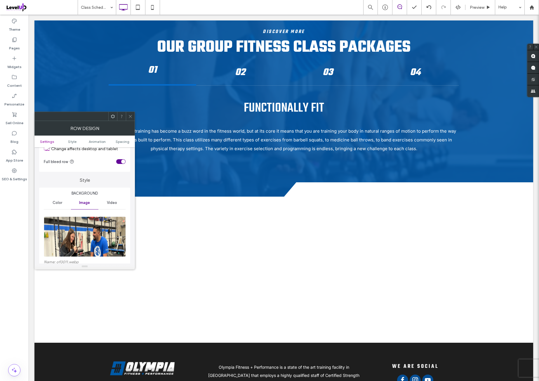
scroll to position [48, 0]
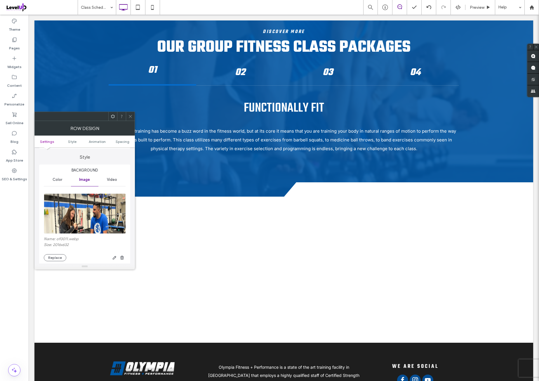
click at [95, 201] on img at bounding box center [85, 213] width 82 height 40
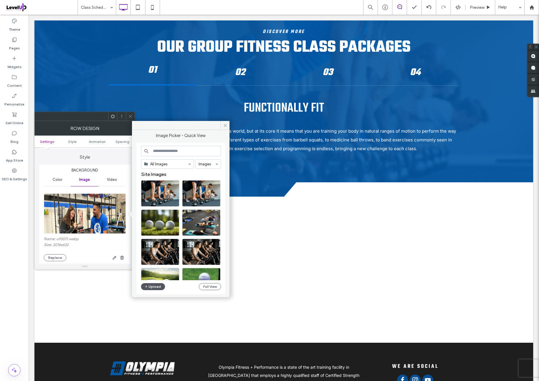
click at [154, 286] on button "Upload" at bounding box center [153, 286] width 24 height 7
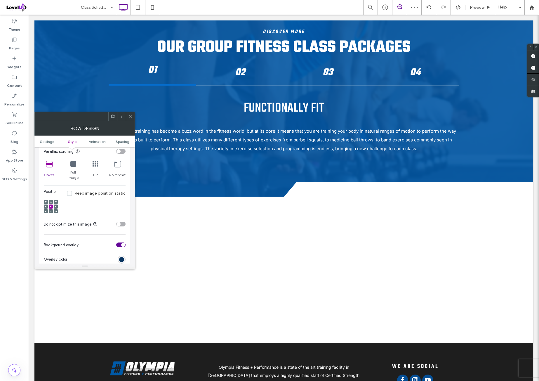
scroll to position [194, 0]
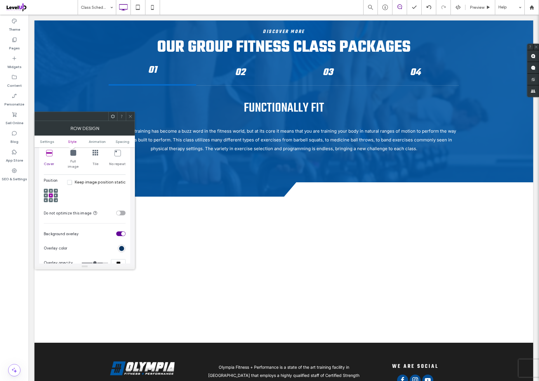
click at [123, 211] on div "toggle" at bounding box center [120, 213] width 9 height 5
click at [107, 190] on div "Position Keep image position static" at bounding box center [85, 192] width 82 height 28
click at [122, 142] on span "Spacing" at bounding box center [123, 141] width 14 height 4
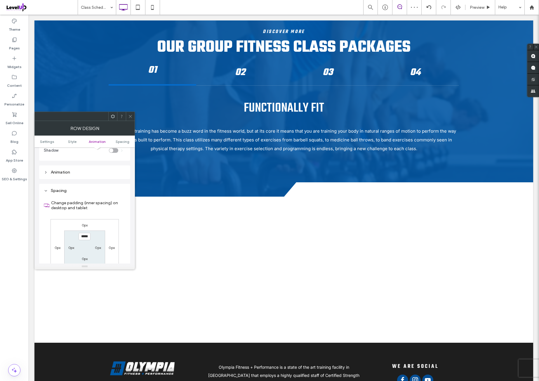
scroll to position [380, 0]
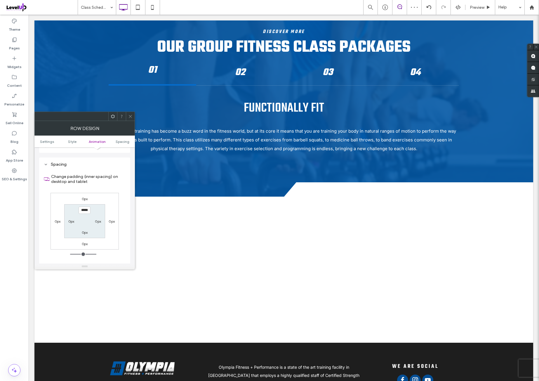
click at [109, 193] on div "0px 0px 0px 0px ***** 0px 0px 0px" at bounding box center [85, 221] width 68 height 57
drag, startPoint x: 131, startPoint y: 118, endPoint x: 112, endPoint y: 145, distance: 32.8
click at [131, 118] on icon at bounding box center [130, 116] width 4 height 4
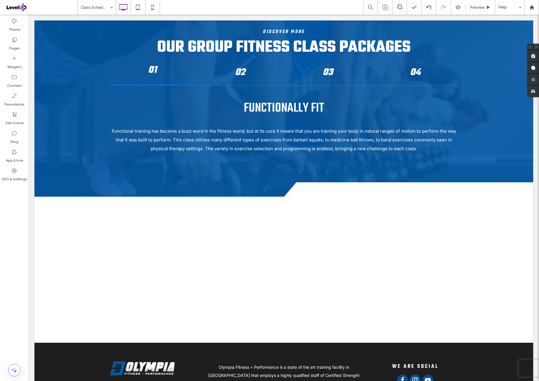
click at [16, 206] on div "Theme Pages Widgets Content Personalize Sell Online Blog App Store SEO & Settin…" at bounding box center [14, 198] width 29 height 366
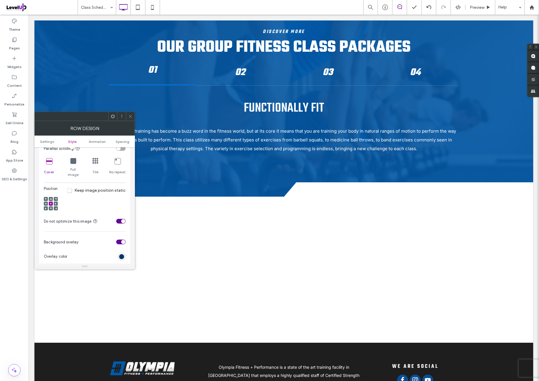
scroll to position [194, 0]
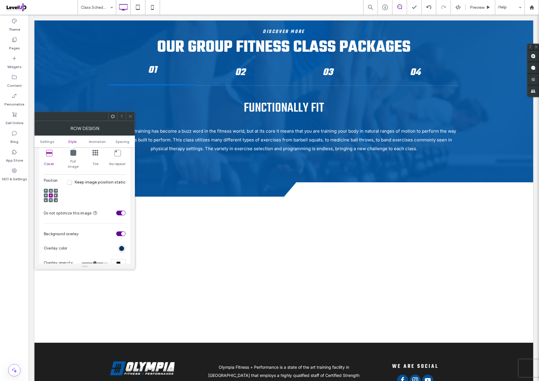
click at [51, 152] on icon at bounding box center [49, 153] width 6 height 6
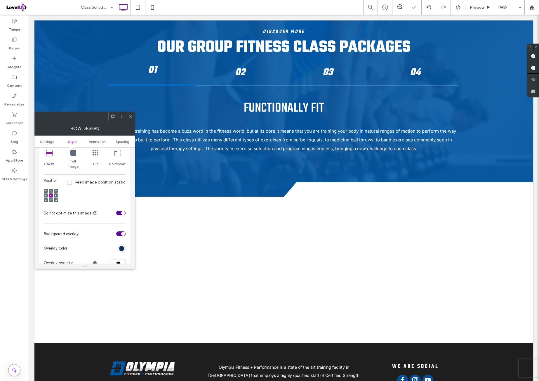
click at [51, 152] on icon at bounding box center [49, 153] width 6 height 6
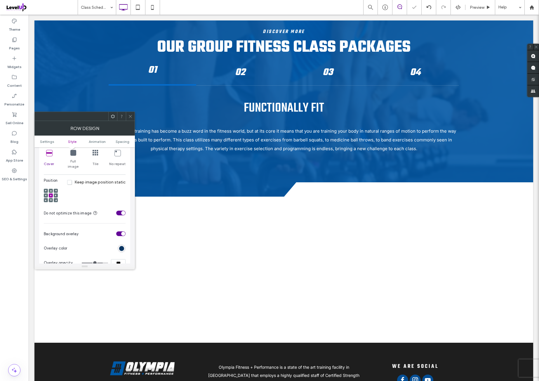
click at [51, 152] on icon at bounding box center [49, 153] width 6 height 6
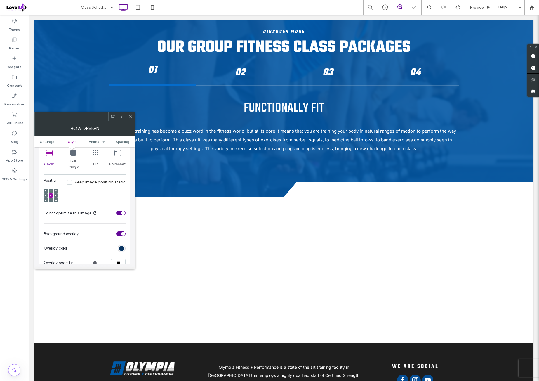
click at [51, 152] on icon at bounding box center [49, 153] width 6 height 6
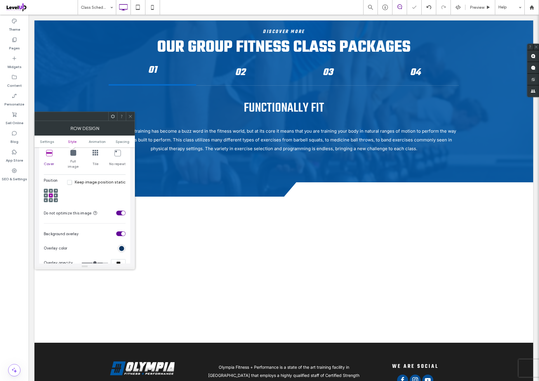
click at [51, 152] on icon at bounding box center [49, 153] width 6 height 6
click at [81, 191] on div "Position Keep image position static" at bounding box center [85, 192] width 82 height 28
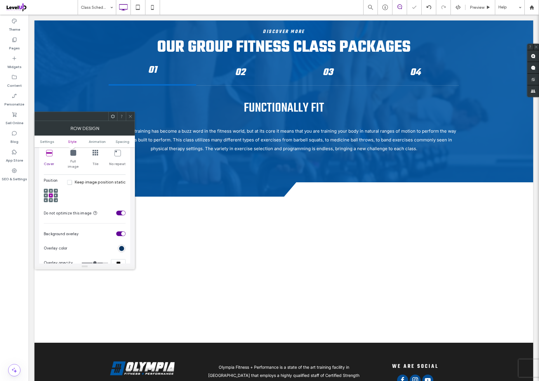
click at [52, 193] on div at bounding box center [51, 195] width 4 height 4
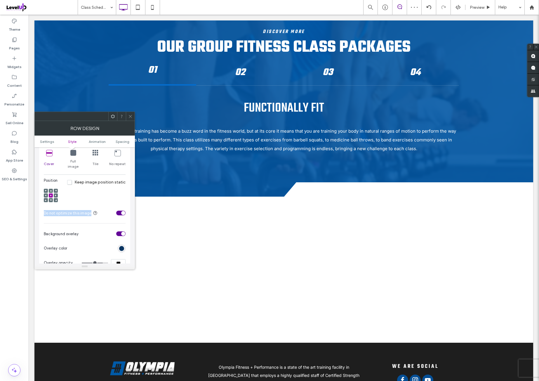
click at [52, 193] on div at bounding box center [51, 195] width 4 height 4
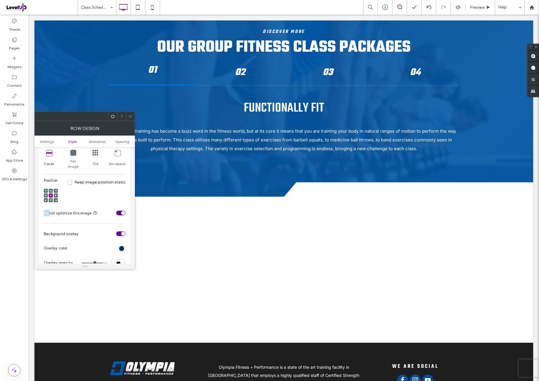
click at [52, 193] on div at bounding box center [51, 195] width 4 height 4
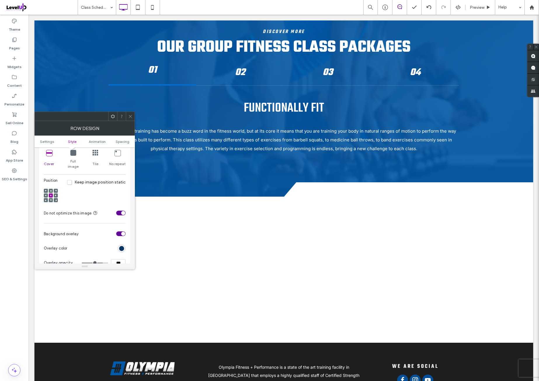
click at [100, 190] on div "Position Keep image position static" at bounding box center [85, 192] width 82 height 28
click at [124, 142] on span "Spacing" at bounding box center [123, 141] width 14 height 4
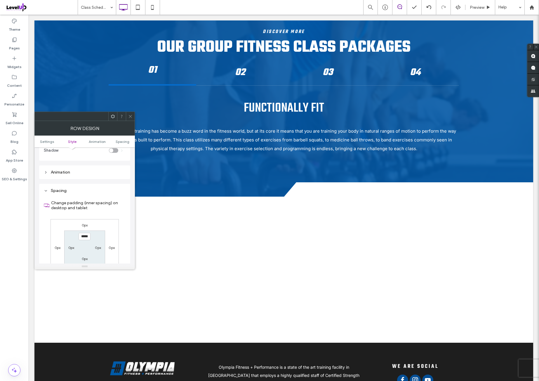
scroll to position [380, 0]
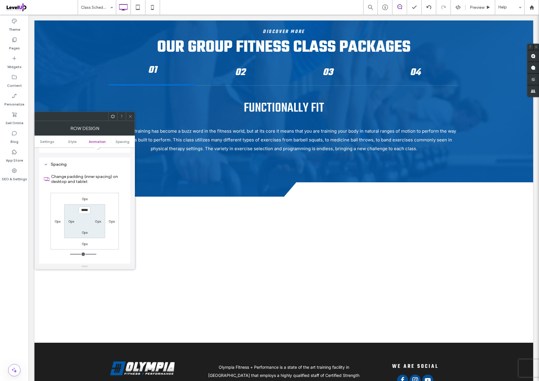
click at [112, 193] on div "0px 0px 0px 0px ***** 0px 0px 0px" at bounding box center [85, 221] width 68 height 57
click at [130, 118] on icon at bounding box center [130, 116] width 4 height 4
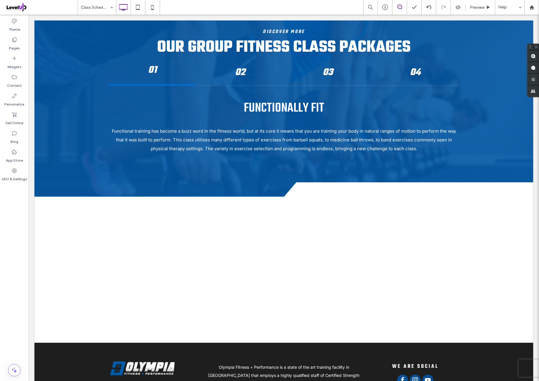
click at [19, 208] on div "Theme Pages Widgets Content Personalize Sell Online Blog App Store SEO & Settin…" at bounding box center [14, 198] width 29 height 366
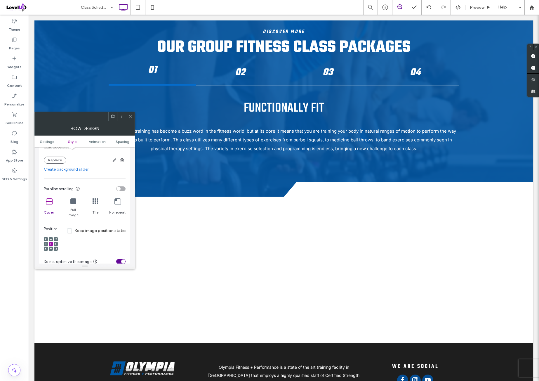
scroll to position [194, 0]
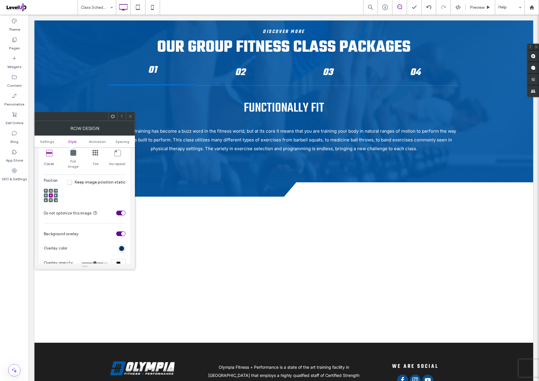
click at [51, 152] on icon at bounding box center [49, 153] width 6 height 6
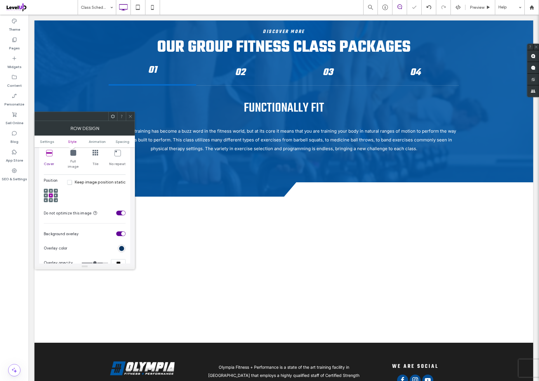
click at [51, 152] on icon at bounding box center [49, 153] width 6 height 6
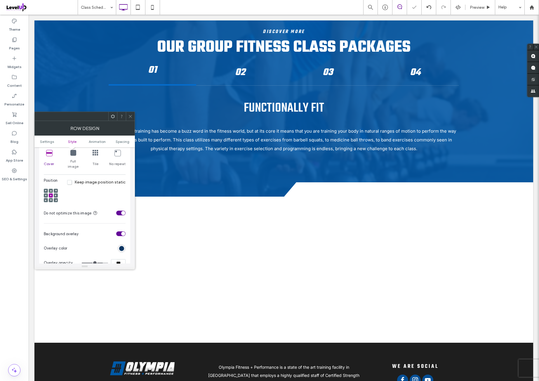
click at [51, 152] on icon at bounding box center [49, 153] width 6 height 6
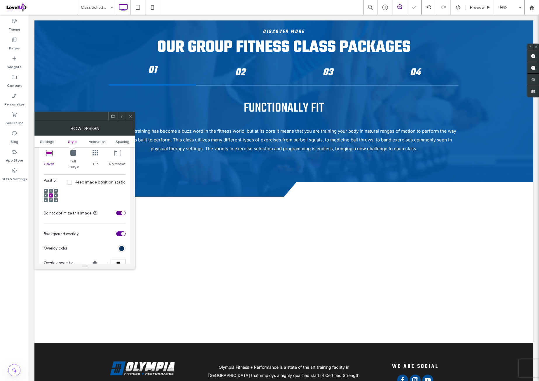
click at [51, 152] on icon at bounding box center [49, 153] width 6 height 6
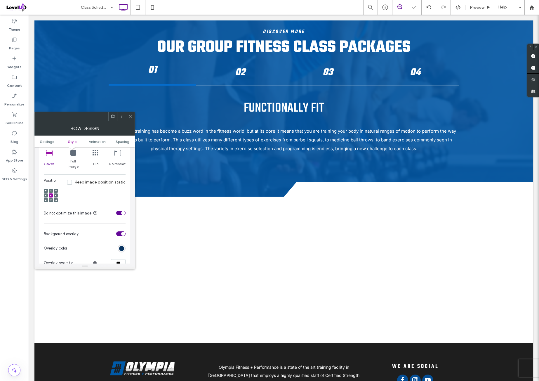
click at [74, 189] on div "Position Keep image position static" at bounding box center [85, 192] width 82 height 28
click at [52, 193] on div at bounding box center [51, 195] width 4 height 4
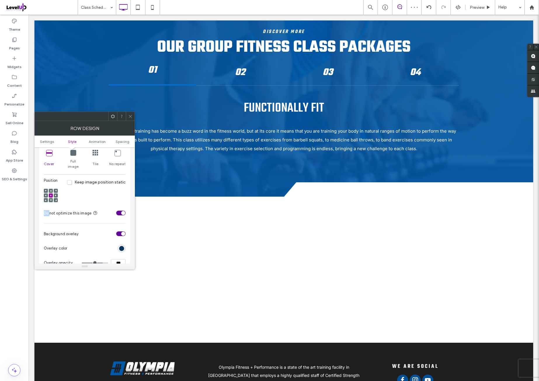
click at [52, 193] on div at bounding box center [51, 195] width 4 height 4
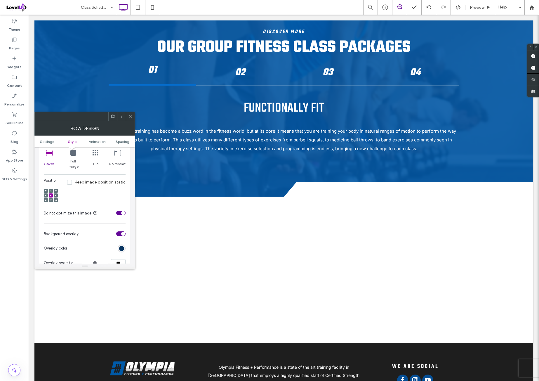
click at [52, 193] on div at bounding box center [51, 195] width 4 height 4
click at [91, 189] on div "Position Keep image position static" at bounding box center [85, 192] width 82 height 28
click at [122, 142] on span "Spacing" at bounding box center [123, 141] width 14 height 4
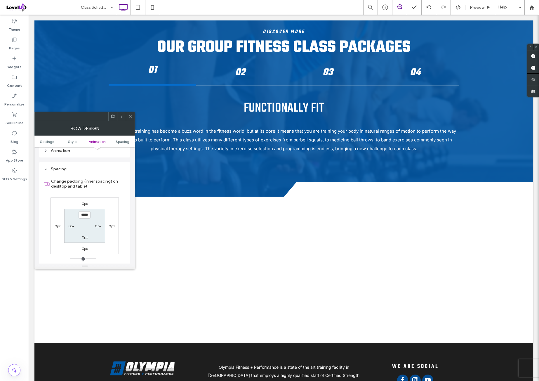
scroll to position [380, 0]
click at [111, 198] on div "0px 0px 0px 0px ***** 0px 0px 0px" at bounding box center [85, 221] width 68 height 57
click at [130, 118] on icon at bounding box center [130, 116] width 4 height 4
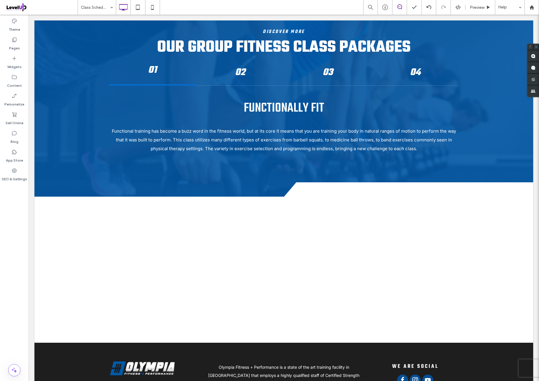
click at [16, 225] on div "Theme Pages Widgets Content Personalize Sell Online Blog App Store SEO & Settin…" at bounding box center [14, 198] width 29 height 366
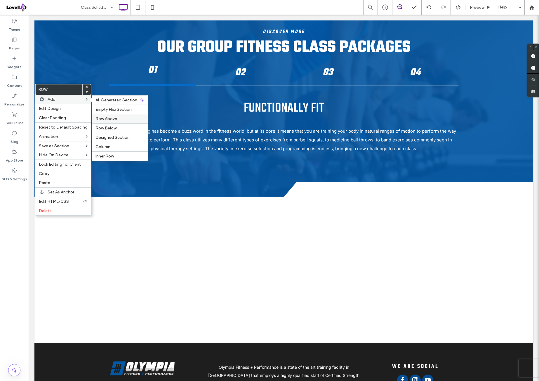
click at [111, 117] on span "Row Above" at bounding box center [106, 118] width 22 height 5
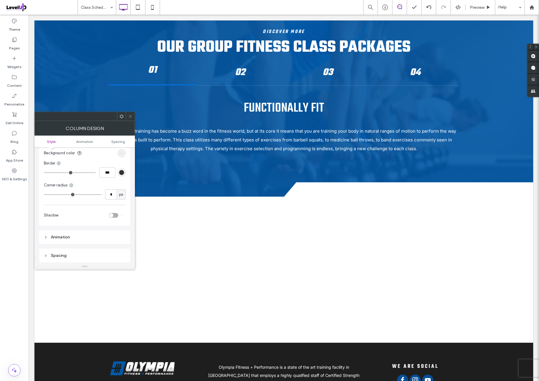
scroll to position [48, 0]
click at [112, 188] on input "*" at bounding box center [111, 186] width 12 height 10
type input "**"
click at [102, 198] on div "Background Color Image Video Background color Border *** Corner radius ** px Sh…" at bounding box center [84, 165] width 91 height 103
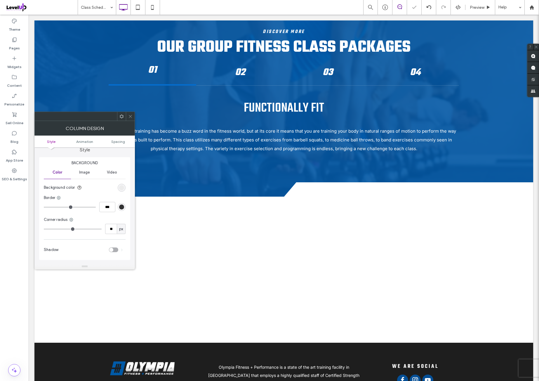
scroll to position [0, 0]
click at [122, 193] on div "rgb(236, 236, 236)" at bounding box center [121, 193] width 5 height 5
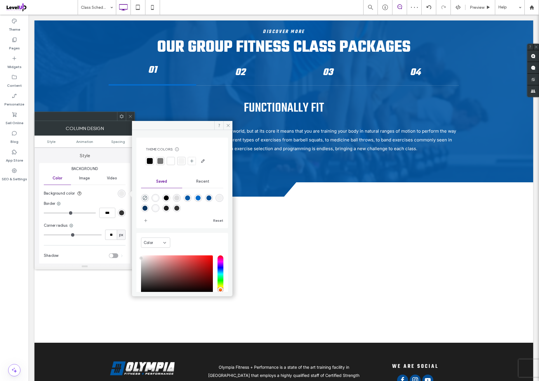
click at [157, 197] on div "rgba(255,255,255,1)" at bounding box center [155, 197] width 5 height 5
type input "*******"
click at [103, 194] on section "Background color" at bounding box center [85, 193] width 82 height 15
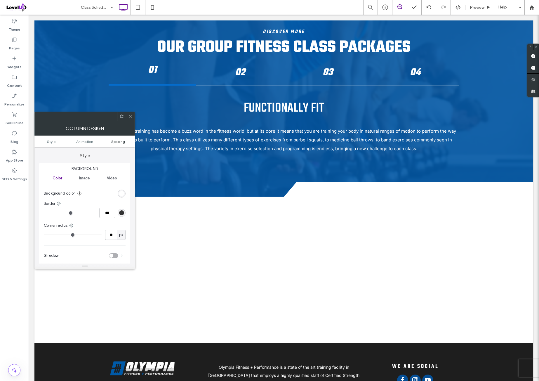
click at [119, 142] on span "Spacing" at bounding box center [118, 141] width 14 height 4
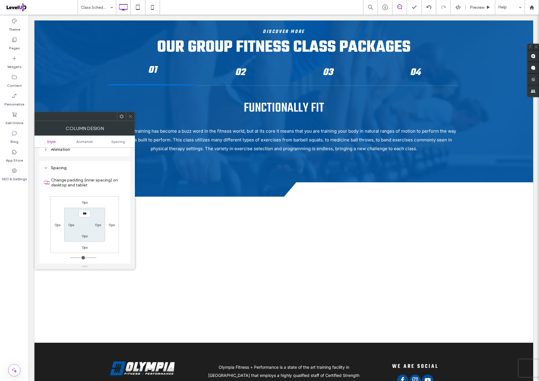
scroll to position [137, 0]
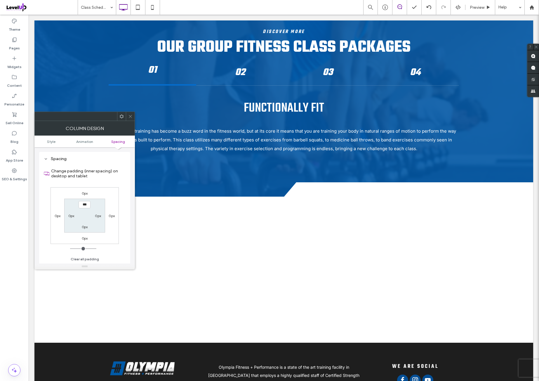
click at [116, 196] on div "0px 0px 0px 0px *** 0px 0px 0px" at bounding box center [85, 215] width 68 height 57
drag, startPoint x: 87, startPoint y: 206, endPoint x: 91, endPoint y: 202, distance: 5.4
click at [87, 206] on input "***" at bounding box center [85, 204] width 12 height 7
type input "**"
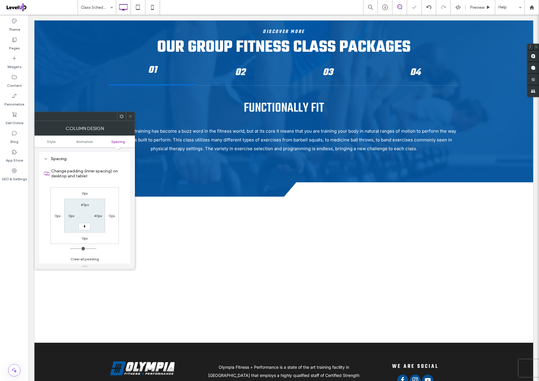
type input "**"
type input "****"
click at [105, 194] on div "0px 0px 0px 0px 40px 40px 40px ****" at bounding box center [85, 215] width 68 height 57
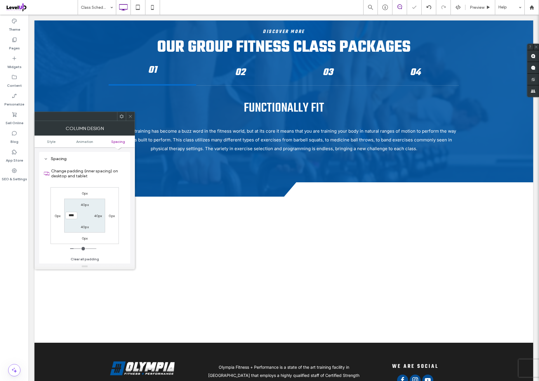
click at [123, 117] on icon at bounding box center [121, 116] width 4 height 4
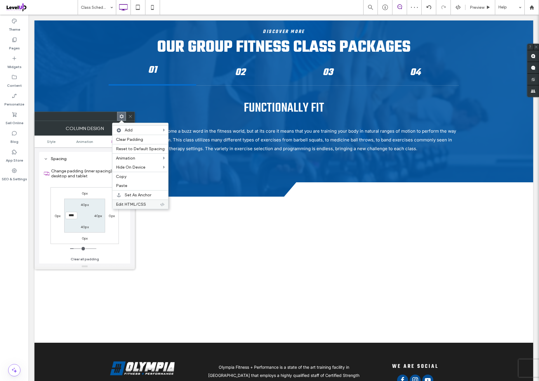
click at [141, 202] on span "Edit HTML/CSS" at bounding box center [131, 204] width 30 height 5
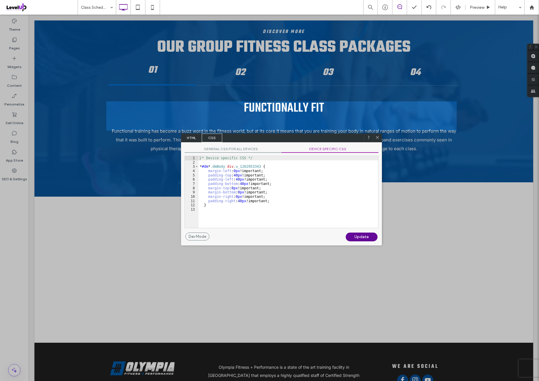
drag, startPoint x: 235, startPoint y: 150, endPoint x: 239, endPoint y: 181, distance: 31.2
click at [235, 150] on span "GENERAL CSS FOR ALL DEVICES" at bounding box center [233, 150] width 97 height 6
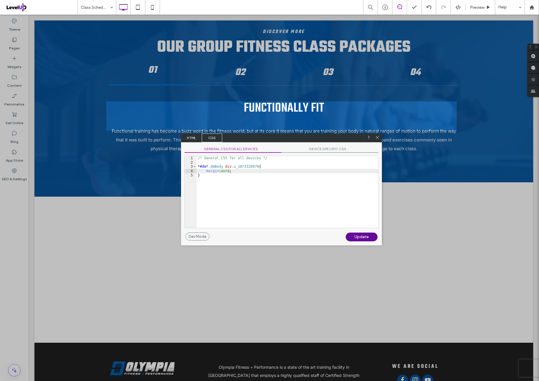
drag, startPoint x: 241, startPoint y: 188, endPoint x: 250, endPoint y: 184, distance: 10.2
click at [243, 188] on div "/* General CSS for all devices */ * #dm * .dmBody div .u_1873326978 { margin : …" at bounding box center [288, 196] width 182 height 80
click at [315, 176] on div "/* General CSS for all devices */ * #dm * .dmBody div .u_1262953343 { border-ra…" at bounding box center [288, 196] width 182 height 80
type textarea "**"
click at [371, 234] on div "Update" at bounding box center [362, 236] width 32 height 9
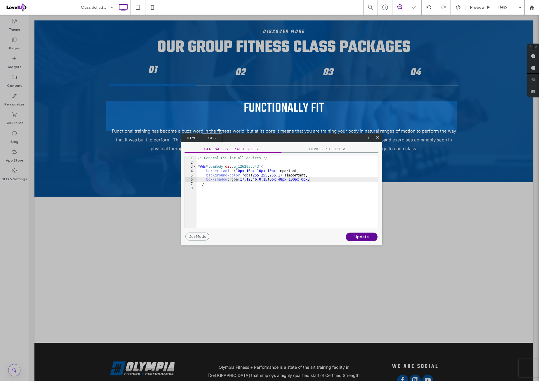
click at [378, 139] on icon at bounding box center [377, 137] width 4 height 4
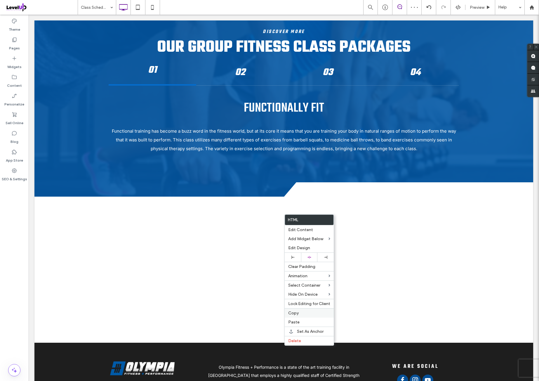
click at [304, 310] on label "Copy" at bounding box center [309, 312] width 42 height 5
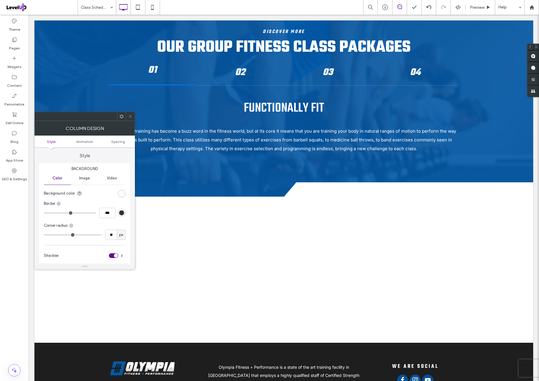
click at [130, 115] on icon at bounding box center [130, 116] width 4 height 4
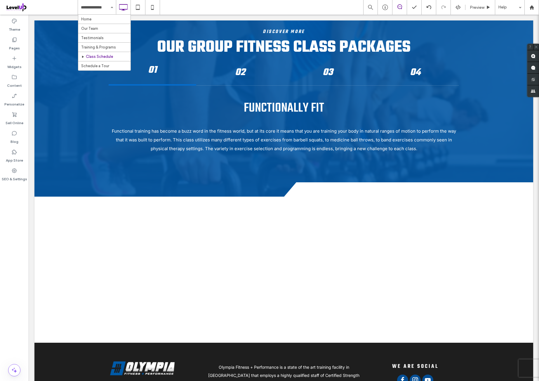
drag, startPoint x: 97, startPoint y: 58, endPoint x: 98, endPoint y: 61, distance: 3.2
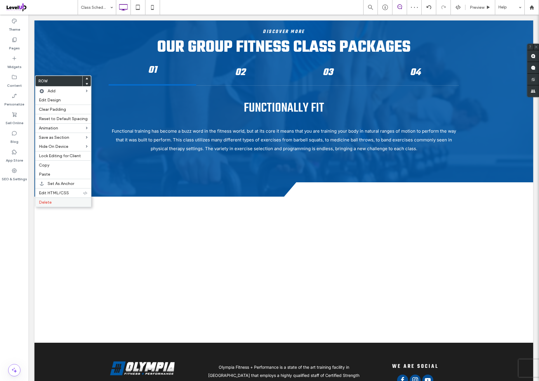
click at [61, 202] on label "Delete" at bounding box center [63, 202] width 49 height 5
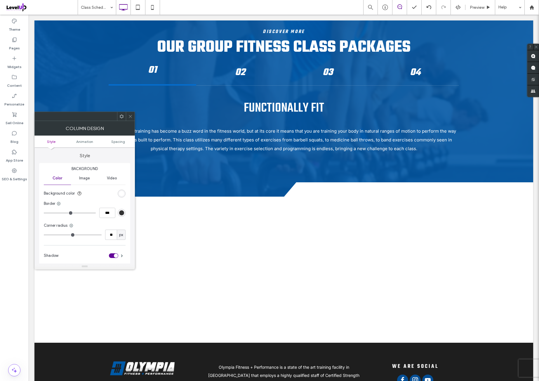
click at [132, 117] on icon at bounding box center [130, 116] width 4 height 4
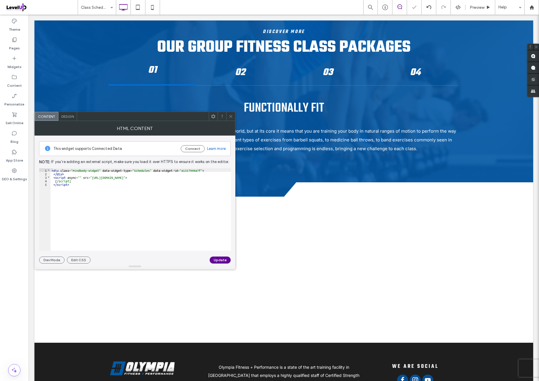
click at [66, 116] on span "Design" at bounding box center [67, 116] width 13 height 4
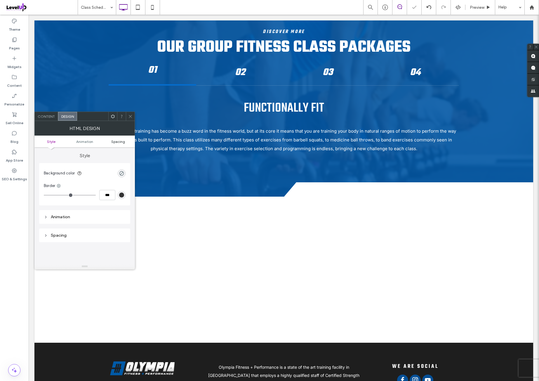
click at [118, 140] on span "Spacing" at bounding box center [118, 141] width 14 height 4
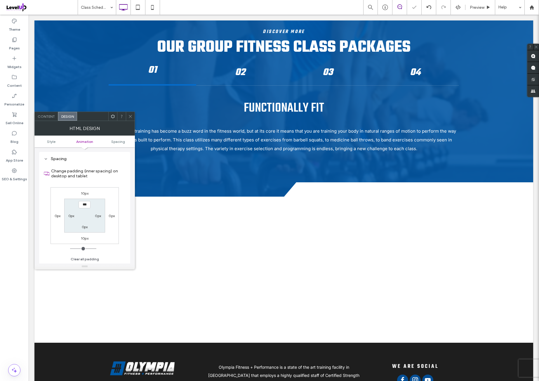
scroll to position [77, 0]
drag, startPoint x: 87, startPoint y: 192, endPoint x: 91, endPoint y: 223, distance: 31.1
click at [87, 192] on label "10px" at bounding box center [85, 193] width 8 height 4
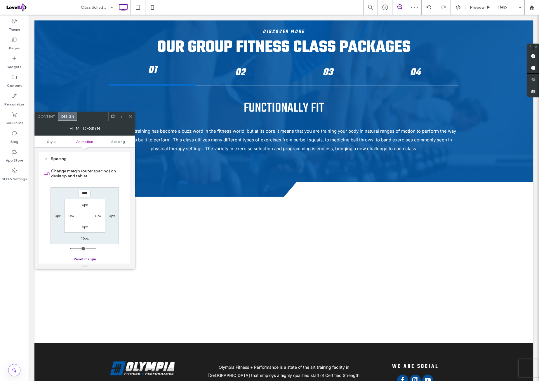
click at [88, 257] on button "Reset margin" at bounding box center [85, 259] width 22 height 7
type input "*"
type input "***"
click at [113, 117] on icon at bounding box center [113, 116] width 4 height 4
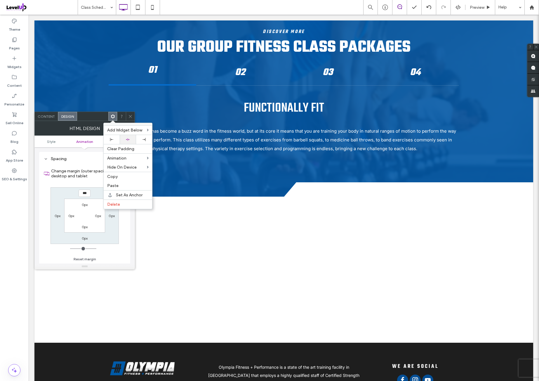
click at [133, 136] on div at bounding box center [128, 139] width 16 height 9
click at [133, 138] on div at bounding box center [128, 140] width 10 height 4
click at [133, 137] on div at bounding box center [128, 139] width 16 height 9
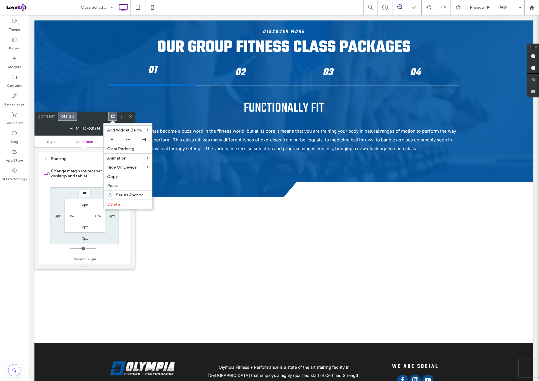
click at [131, 119] on span at bounding box center [130, 116] width 4 height 9
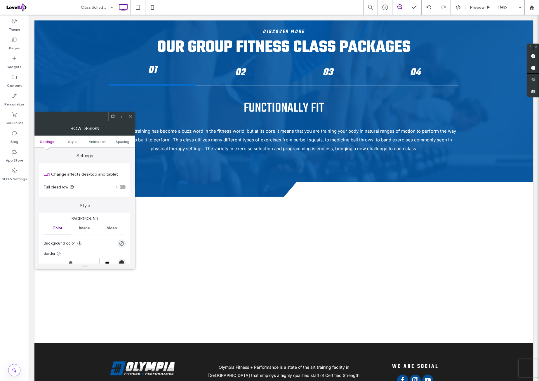
drag, startPoint x: 129, startPoint y: 115, endPoint x: 130, endPoint y: 112, distance: 3.6
click at [129, 115] on icon at bounding box center [130, 116] width 4 height 4
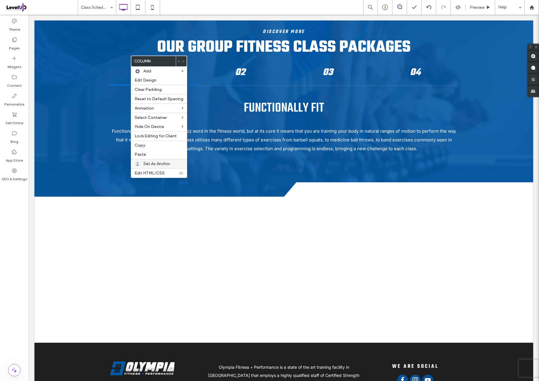
click at [165, 161] on span "Set As Anchor" at bounding box center [156, 163] width 27 height 5
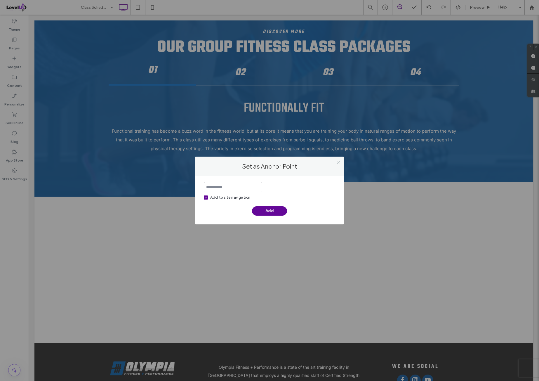
click at [336, 163] on icon at bounding box center [338, 162] width 4 height 4
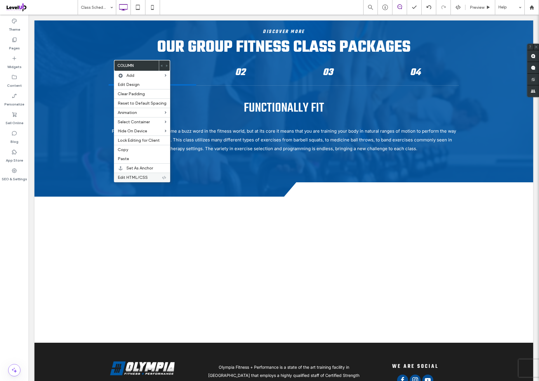
drag, startPoint x: 137, startPoint y: 175, endPoint x: 140, endPoint y: 173, distance: 3.7
click at [138, 175] on span "Edit HTML/CSS" at bounding box center [133, 177] width 30 height 5
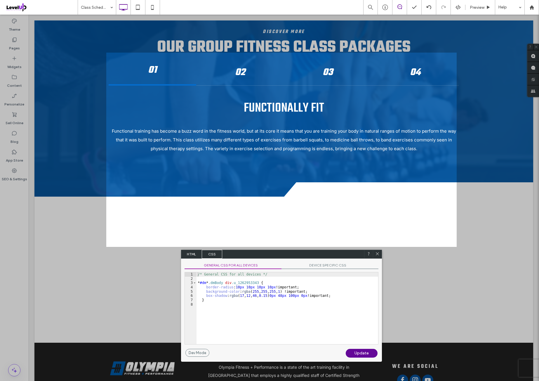
drag, startPoint x: 229, startPoint y: 266, endPoint x: 237, endPoint y: 268, distance: 9.1
click at [230, 266] on span "GENERAL CSS FOR ALL DEVICES" at bounding box center [233, 266] width 97 height 6
click at [331, 298] on div "/* General CSS for all devices */ * #dm * .dmBody div .u_1262953343 { border-ra…" at bounding box center [288, 312] width 182 height 80
type textarea "**"
click at [373, 352] on div "Update" at bounding box center [362, 353] width 32 height 9
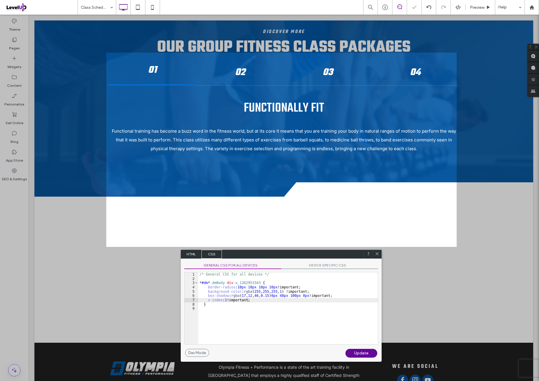
click at [378, 253] on icon at bounding box center [377, 253] width 4 height 4
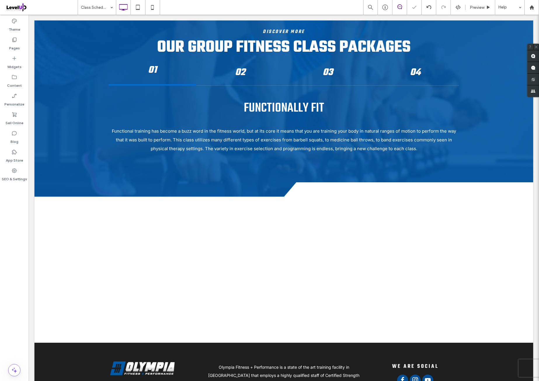
drag, startPoint x: 11, startPoint y: 252, endPoint x: 24, endPoint y: 246, distance: 14.3
click at [11, 252] on div "Theme Pages Widgets Content Personalize Sell Online Blog App Store SEO & Settin…" at bounding box center [14, 198] width 29 height 366
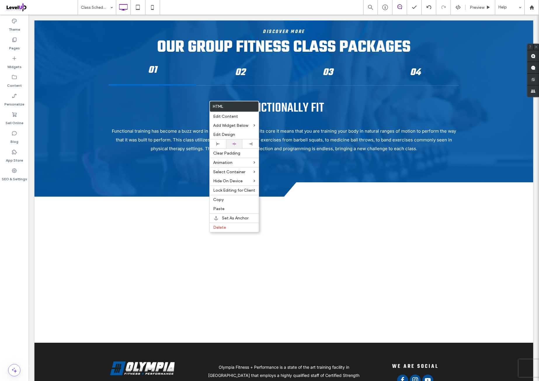
click at [238, 141] on div at bounding box center [234, 143] width 16 height 9
click at [234, 133] on span "Edit Design" at bounding box center [224, 134] width 22 height 5
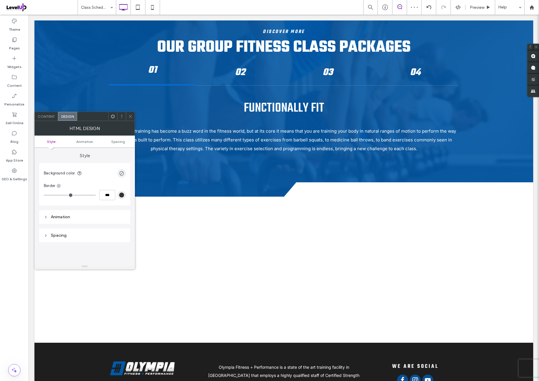
click at [111, 115] on icon at bounding box center [113, 116] width 4 height 4
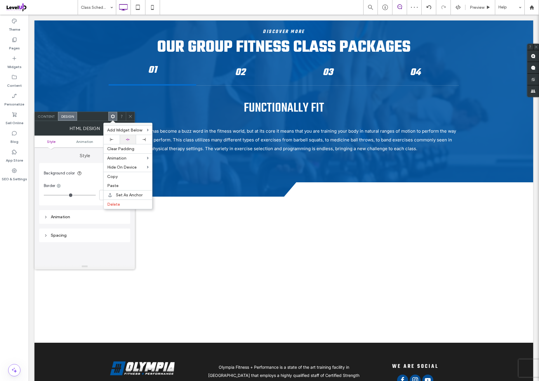
click at [133, 138] on div at bounding box center [128, 140] width 10 height 4
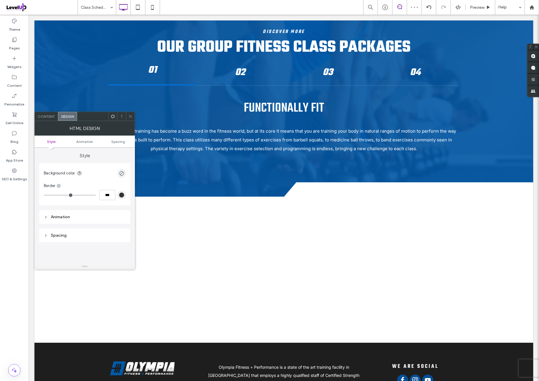
click at [130, 116] on use at bounding box center [130, 116] width 3 height 3
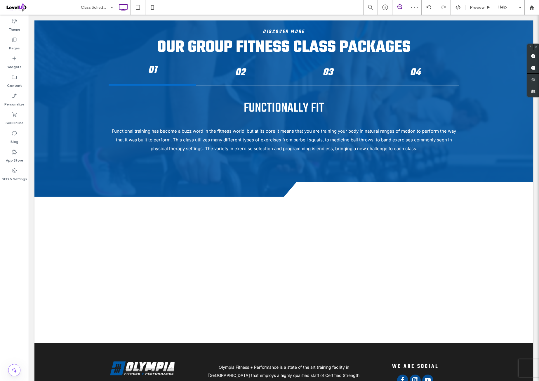
drag, startPoint x: 16, startPoint y: 207, endPoint x: 25, endPoint y: 206, distance: 8.6
click at [16, 208] on div "Theme Pages Widgets Content Personalize Sell Online Blog App Store SEO & Settin…" at bounding box center [14, 198] width 29 height 366
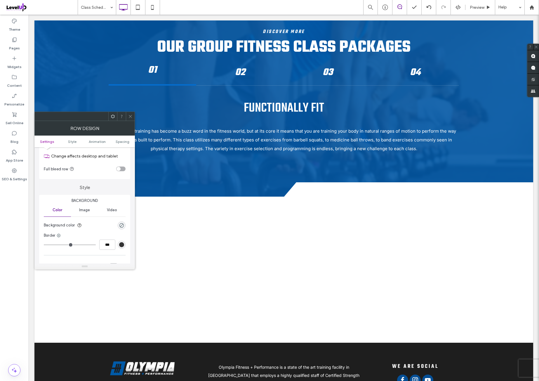
scroll to position [48, 0]
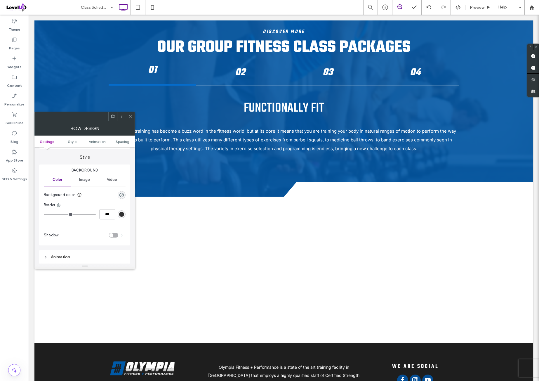
click at [86, 182] on span "Image" at bounding box center [84, 179] width 11 height 5
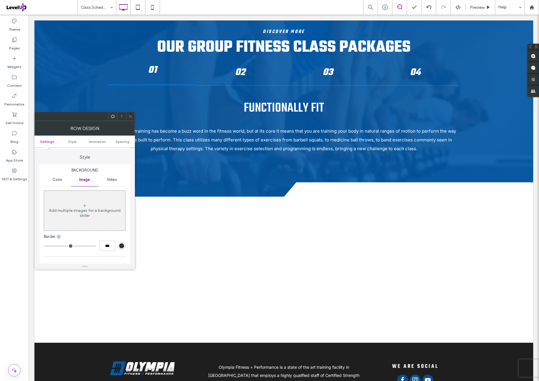
click at [113, 213] on div "Add multiple images for a background slider" at bounding box center [84, 213] width 81 height 10
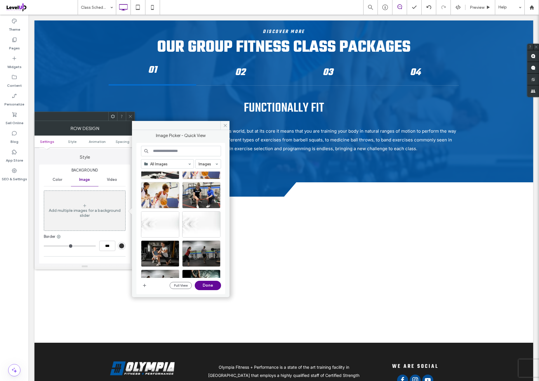
scroll to position [194, 0]
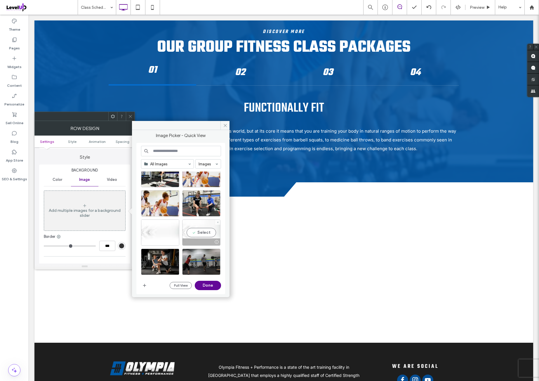
click at [197, 241] on div at bounding box center [202, 241] width 38 height 7
click at [217, 288] on button "Done" at bounding box center [208, 285] width 26 height 9
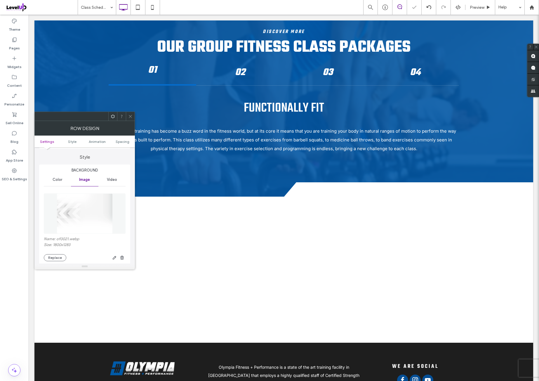
click at [126, 114] on div at bounding box center [121, 116] width 9 height 9
click at [132, 116] on icon at bounding box center [130, 116] width 4 height 4
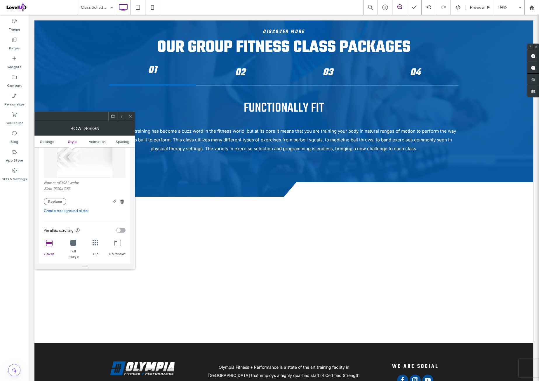
scroll to position [97, 0]
click at [98, 170] on img at bounding box center [85, 165] width 56 height 40
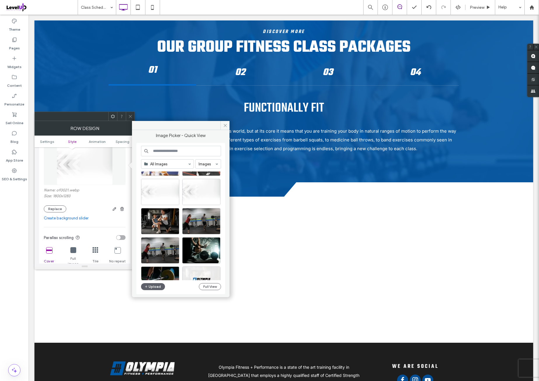
scroll to position [243, 0]
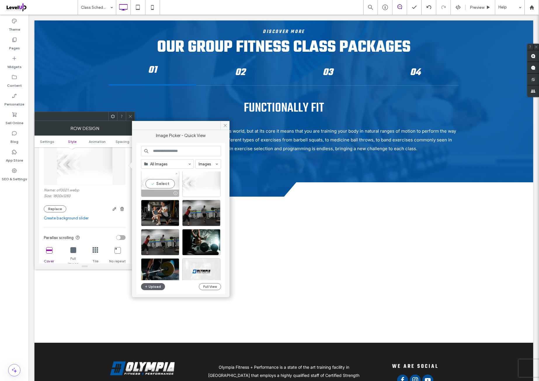
click at [152, 177] on div "Select" at bounding box center [160, 184] width 38 height 26
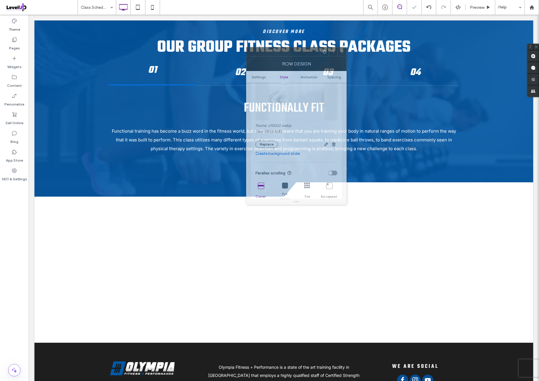
drag, startPoint x: 119, startPoint y: 115, endPoint x: 313, endPoint y: 59, distance: 202.3
click at [313, 56] on div "Row Design" at bounding box center [296, 63] width 100 height 15
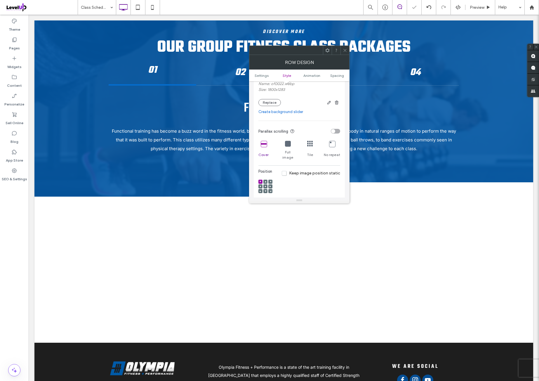
scroll to position [146, 0]
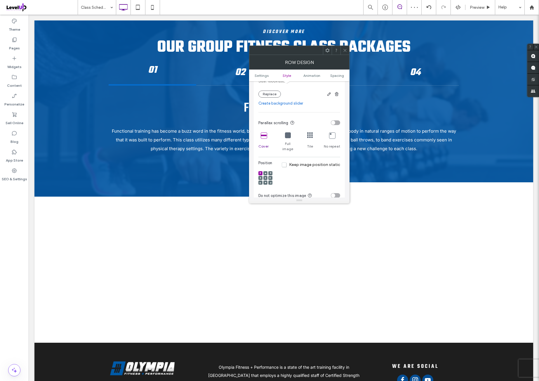
click at [286, 133] on icon at bounding box center [288, 135] width 6 height 6
click at [264, 135] on icon at bounding box center [264, 135] width 6 height 6
click at [260, 177] on icon at bounding box center [261, 178] width 2 height 2
click at [337, 193] on div "toggle" at bounding box center [335, 195] width 9 height 5
click at [322, 175] on div "Position Keep image position static" at bounding box center [299, 174] width 82 height 28
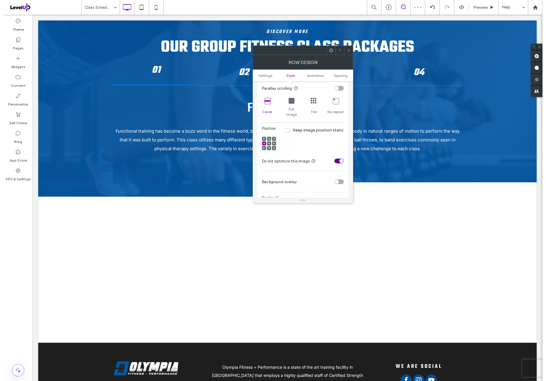
scroll to position [194, 0]
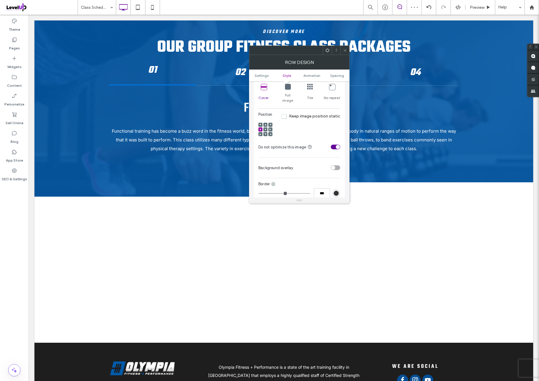
click at [337, 165] on div "toggle" at bounding box center [335, 167] width 9 height 5
click at [338, 180] on div "rgb(255,255,255)" at bounding box center [336, 182] width 5 height 5
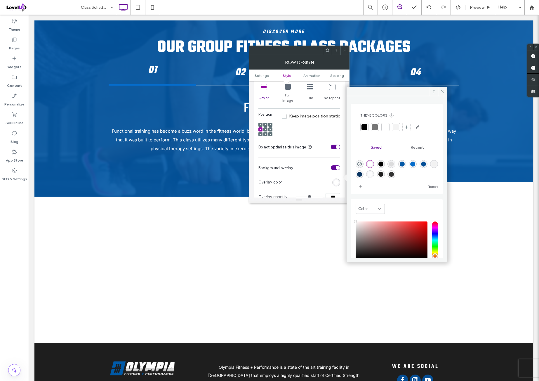
click at [371, 163] on div "rgba(255,255,255,1)" at bounding box center [370, 163] width 5 height 5
click at [310, 160] on section "Background overlay" at bounding box center [299, 167] width 82 height 15
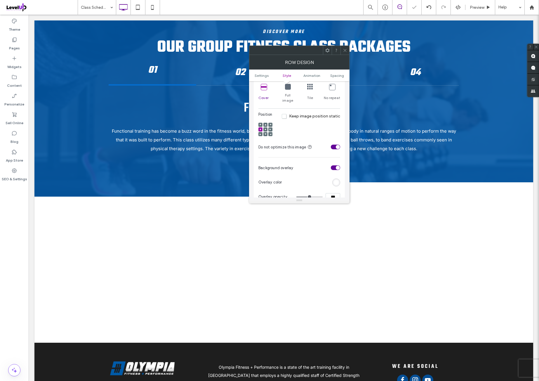
click at [345, 48] on icon at bounding box center [345, 50] width 4 height 4
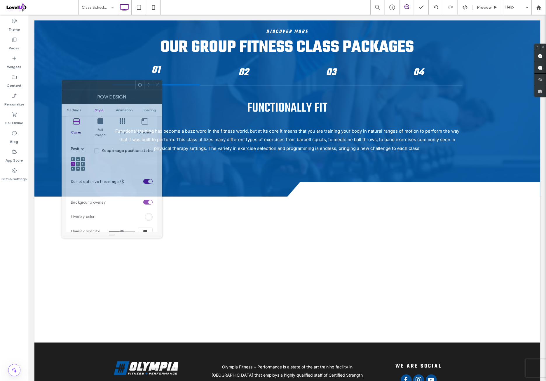
drag, startPoint x: 98, startPoint y: 116, endPoint x: 123, endPoint y: 86, distance: 39.6
click at [123, 86] on div at bounding box center [99, 84] width 74 height 9
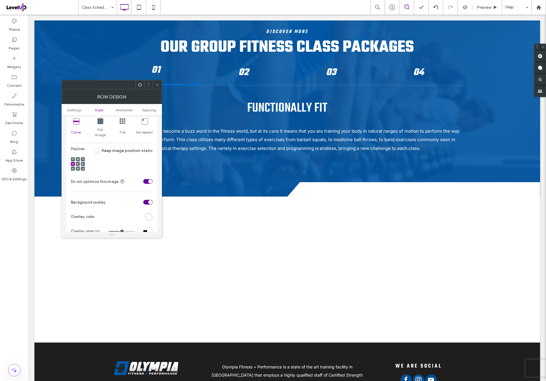
click at [106, 159] on div "Position Keep image position static" at bounding box center [112, 160] width 82 height 28
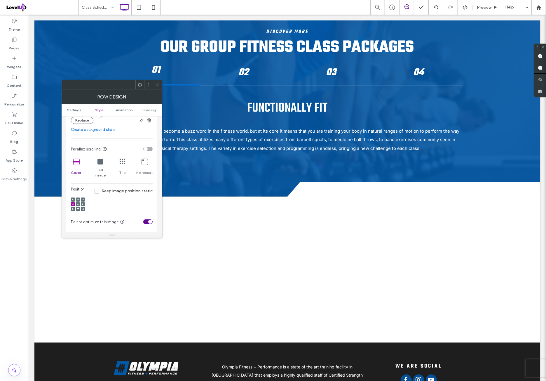
scroll to position [146, 0]
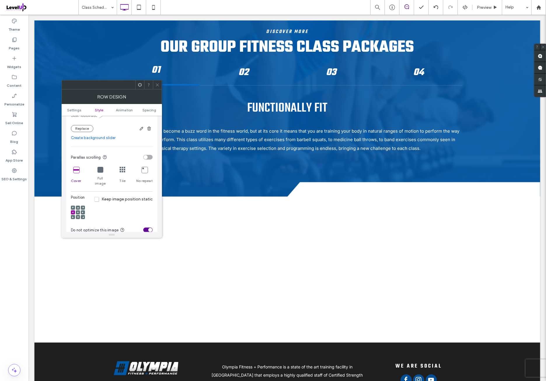
click at [120, 207] on div "Position Keep image position static" at bounding box center [112, 208] width 82 height 28
click at [122, 205] on div "Position Keep image position static" at bounding box center [112, 208] width 82 height 28
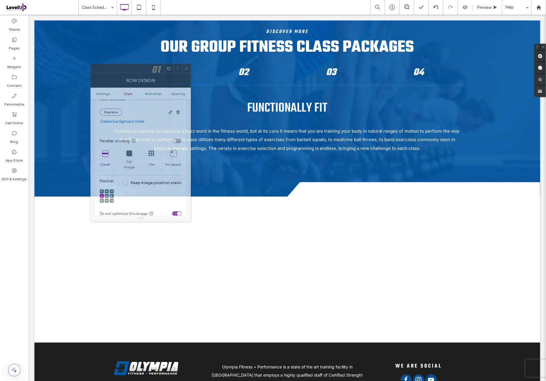
drag, startPoint x: 117, startPoint y: 84, endPoint x: 136, endPoint y: 90, distance: 20.2
click at [146, 67] on div at bounding box center [128, 68] width 74 height 9
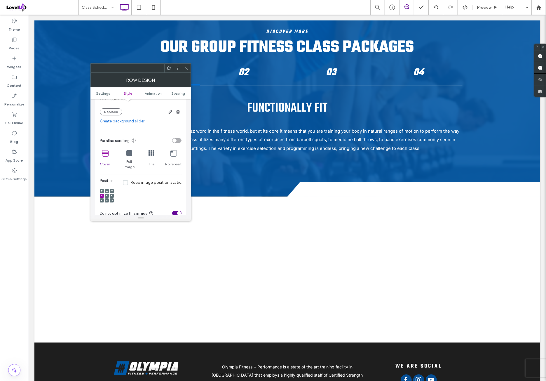
click at [107, 153] on icon at bounding box center [105, 153] width 6 height 6
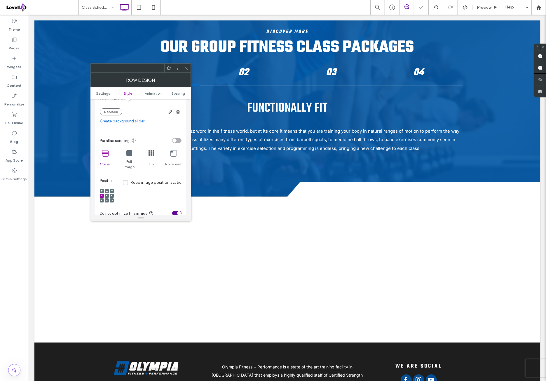
click at [107, 153] on icon at bounding box center [105, 153] width 6 height 6
click at [107, 152] on icon at bounding box center [105, 153] width 6 height 6
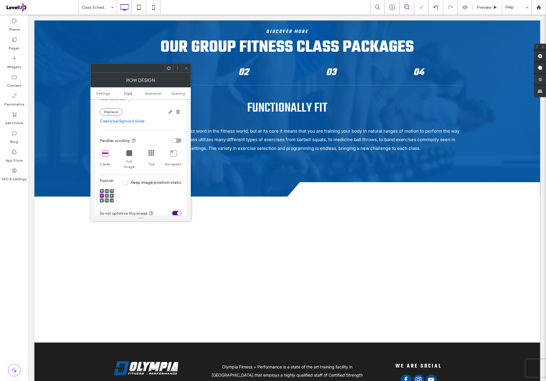
click at [107, 152] on icon at bounding box center [105, 153] width 6 height 6
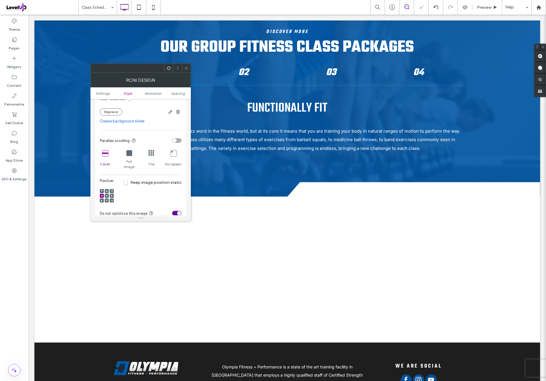
click at [107, 152] on icon at bounding box center [105, 153] width 6 height 6
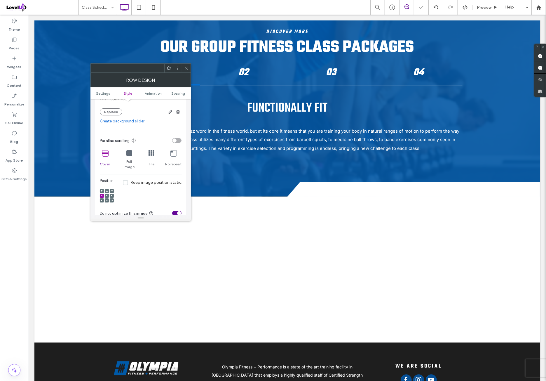
click at [107, 152] on icon at bounding box center [105, 153] width 6 height 6
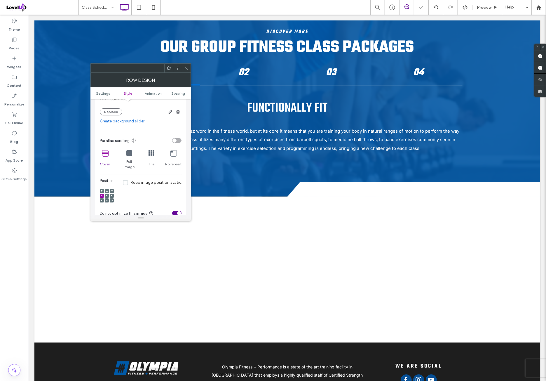
click at [107, 152] on icon at bounding box center [105, 153] width 6 height 6
click at [143, 193] on div "Position Keep image position static" at bounding box center [141, 192] width 82 height 28
click at [107, 152] on icon at bounding box center [105, 153] width 6 height 6
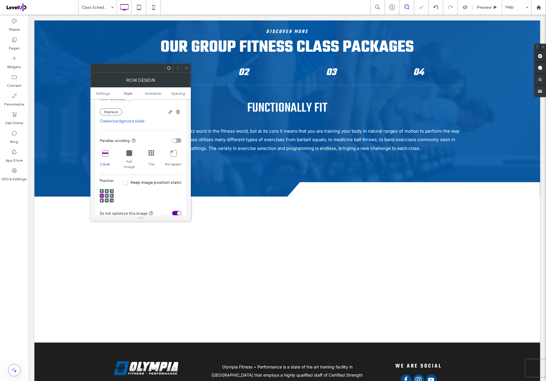
click at [107, 152] on icon at bounding box center [105, 153] width 6 height 6
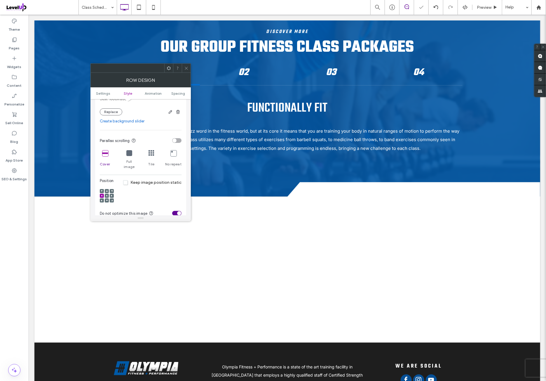
click at [107, 152] on icon at bounding box center [105, 153] width 6 height 6
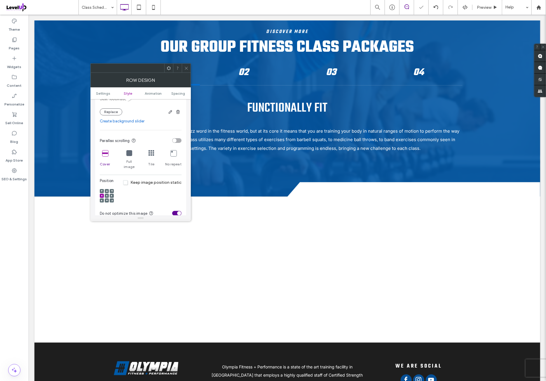
click at [107, 152] on icon at bounding box center [105, 153] width 6 height 6
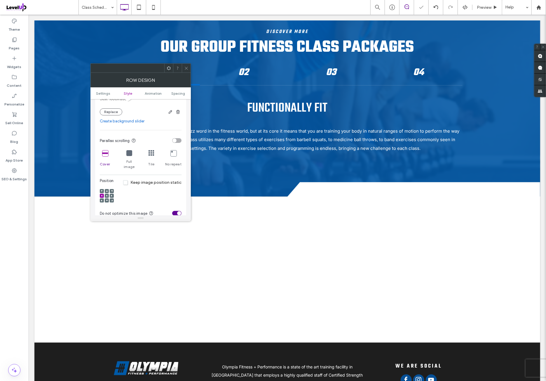
click at [107, 152] on icon at bounding box center [105, 153] width 6 height 6
click at [150, 135] on section "Parallax scrolling" at bounding box center [141, 140] width 82 height 15
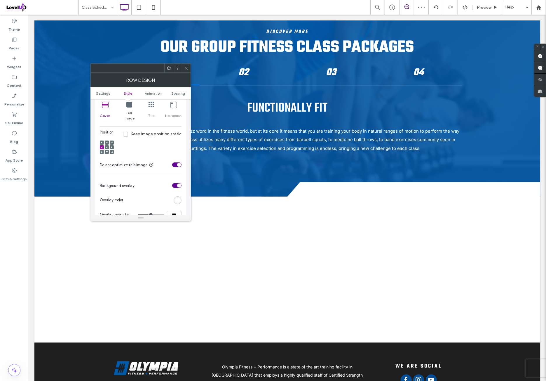
click at [102, 145] on span at bounding box center [102, 147] width 2 height 4
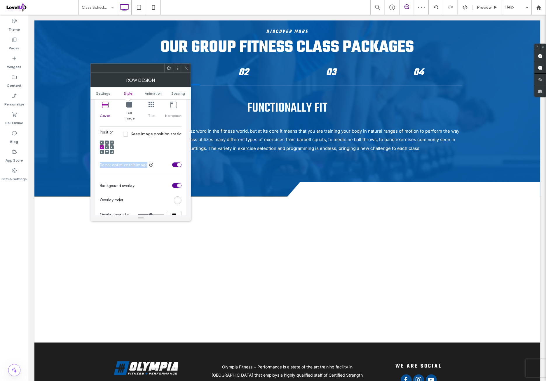
click at [102, 145] on span at bounding box center [102, 147] width 2 height 4
click at [164, 140] on div "Position Keep image position static" at bounding box center [141, 143] width 82 height 28
click at [176, 198] on div "rgb(255, 255, 255)" at bounding box center [177, 200] width 5 height 5
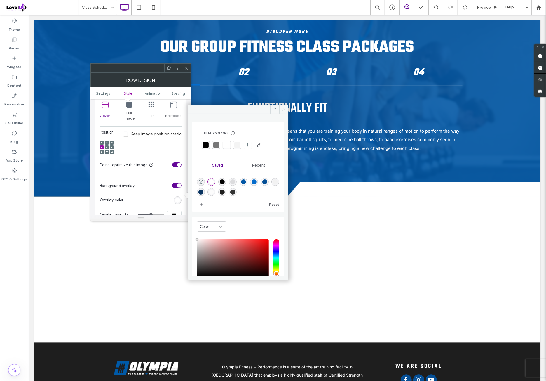
click at [213, 180] on div "rgba(255,255,255,1)" at bounding box center [211, 181] width 5 height 5
click at [152, 184] on section "Background overlay" at bounding box center [141, 185] width 82 height 15
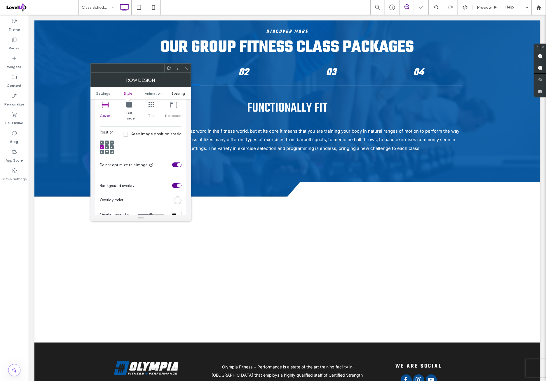
click at [178, 93] on span "Spacing" at bounding box center [179, 93] width 14 height 4
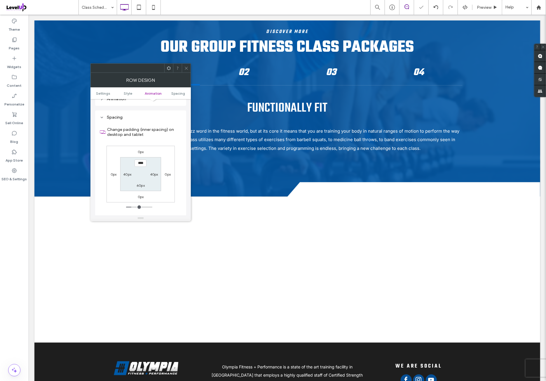
scroll to position [380, 0]
click at [165, 150] on div "0px 0px 0px 0px **** 40px 60px 40px" at bounding box center [141, 173] width 68 height 57
click at [186, 72] on span at bounding box center [186, 68] width 4 height 9
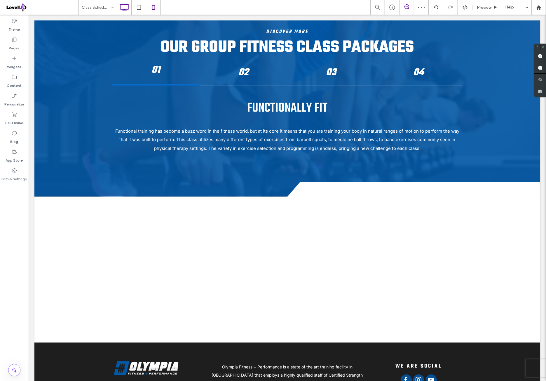
drag, startPoint x: 153, startPoint y: 7, endPoint x: 156, endPoint y: 16, distance: 9.5
click at [153, 8] on icon at bounding box center [154, 7] width 12 height 12
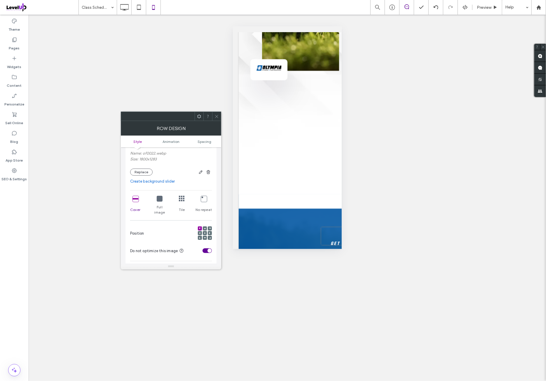
scroll to position [97, 0]
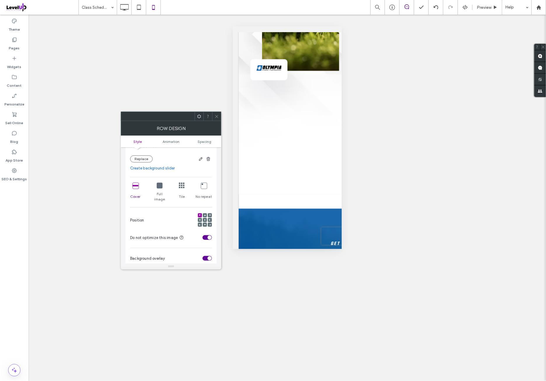
click at [159, 188] on icon at bounding box center [160, 186] width 6 height 6
click at [200, 214] on use at bounding box center [199, 214] width 1 height 1
click at [176, 211] on div "Position" at bounding box center [171, 220] width 82 height 20
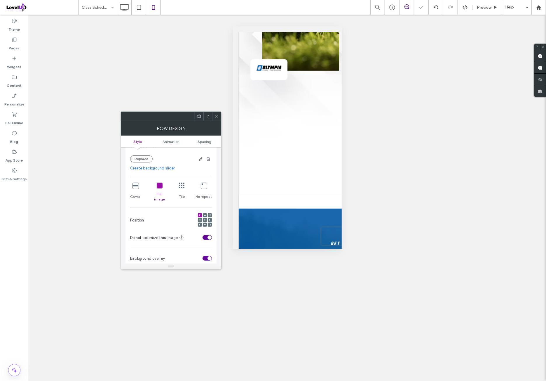
drag, startPoint x: 204, startPoint y: 140, endPoint x: 203, endPoint y: 154, distance: 13.5
click at [204, 141] on span "Spacing" at bounding box center [205, 141] width 14 height 4
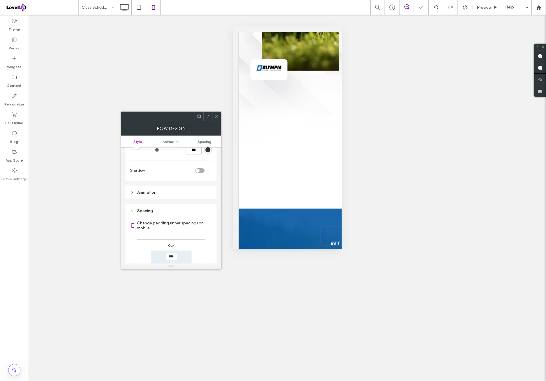
scroll to position [307, 0]
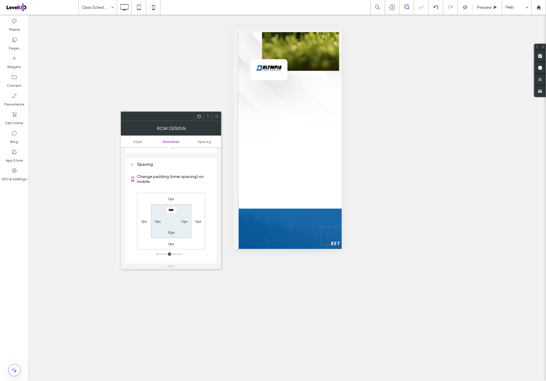
drag, startPoint x: 195, startPoint y: 194, endPoint x: 196, endPoint y: 190, distance: 3.8
click at [195, 193] on div "0px 0px 0px 0px **** 0px 15px 0px" at bounding box center [171, 221] width 68 height 57
click at [216, 117] on icon at bounding box center [217, 116] width 4 height 4
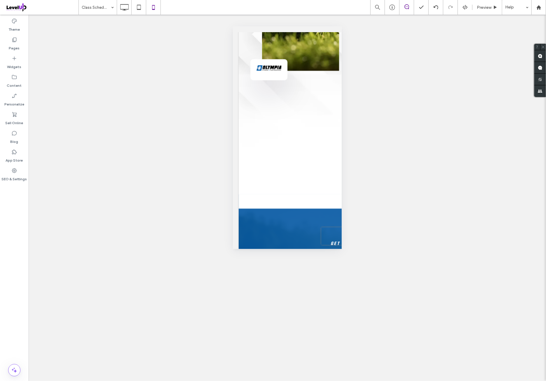
click at [148, 44] on div "Unhide? Yes Unhide? Yes Unhide? Yes Unhide? Yes Unhide? Yes Unhide? Yes Unhide?…" at bounding box center [288, 198] width 518 height 366
click at [125, 12] on icon at bounding box center [125, 7] width 12 height 12
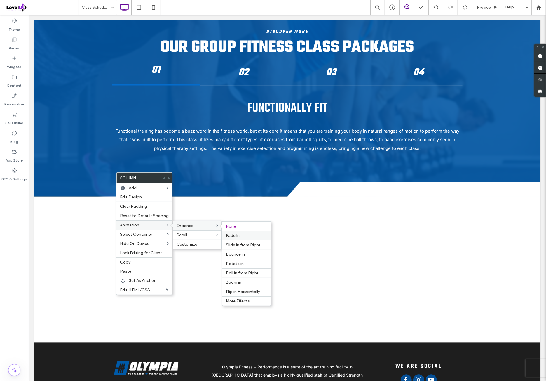
click at [239, 234] on label "Fade In" at bounding box center [246, 235] width 41 height 5
click at [206, 242] on label "Customize" at bounding box center [197, 244] width 41 height 5
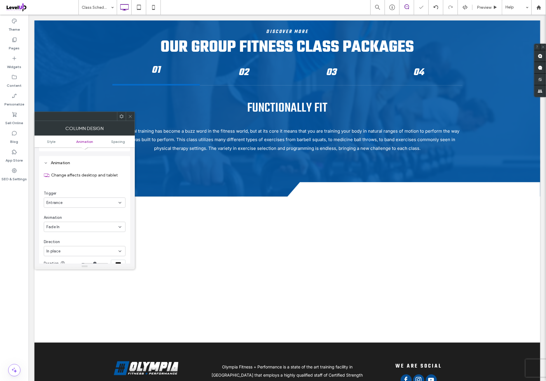
scroll to position [119, 0]
click at [78, 222] on div "Fade In" at bounding box center [82, 223] width 72 height 6
click at [81, 209] on div "Change affects desktop and tablet Trigger Entrance Animation Fade In Direction …" at bounding box center [85, 232] width 82 height 138
click at [65, 249] on div "In place" at bounding box center [82, 247] width 72 height 6
click at [70, 265] on div "From right" at bounding box center [84, 267] width 81 height 10
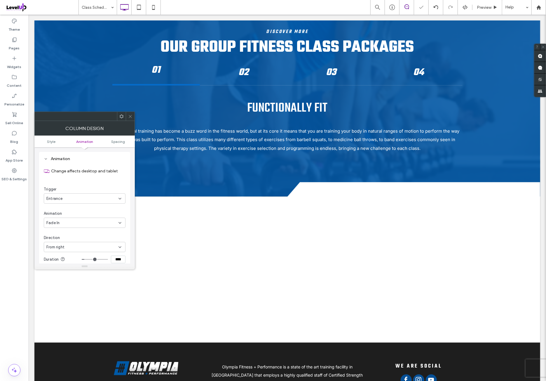
scroll to position [167, 0]
click at [122, 224] on input "*" at bounding box center [118, 226] width 15 height 8
type input "***"
type input "*"
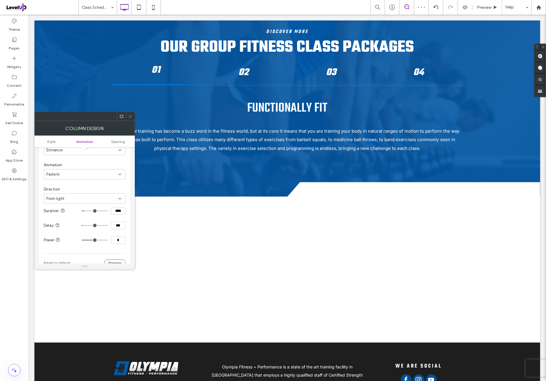
type input "*"
click at [111, 230] on section "Delay ***" at bounding box center [85, 225] width 82 height 15
click at [131, 117] on icon at bounding box center [130, 116] width 4 height 4
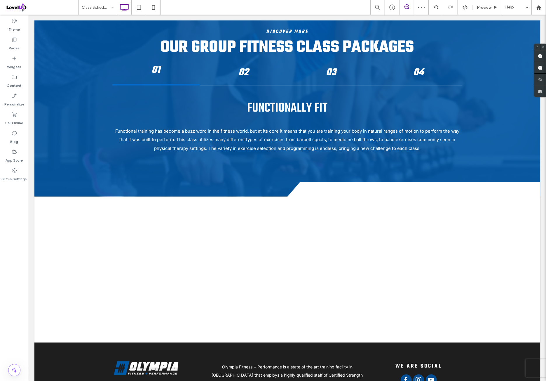
click at [16, 213] on div "Theme Pages Widgets Content Personalize Sell Online Blog App Store SEO & Settin…" at bounding box center [14, 198] width 29 height 366
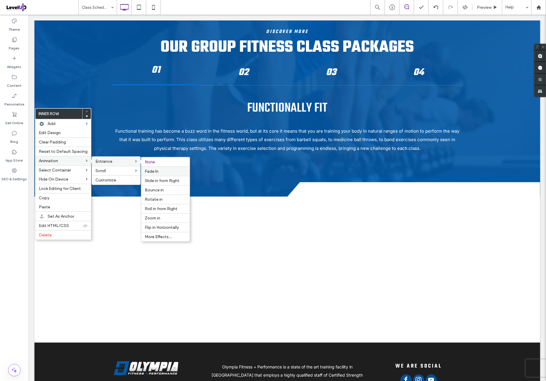
drag, startPoint x: 172, startPoint y: 168, endPoint x: 168, endPoint y: 167, distance: 3.2
click at [172, 169] on label "Fade In" at bounding box center [165, 171] width 41 height 5
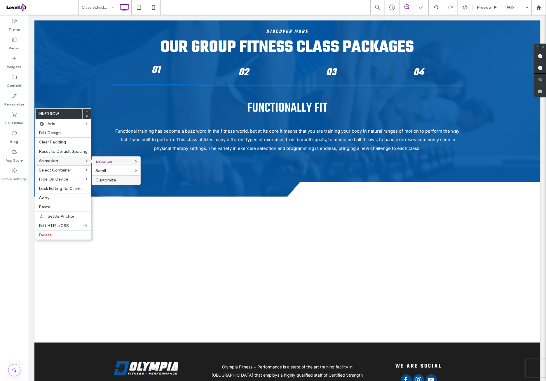
click at [128, 175] on div "Customize" at bounding box center [116, 179] width 48 height 9
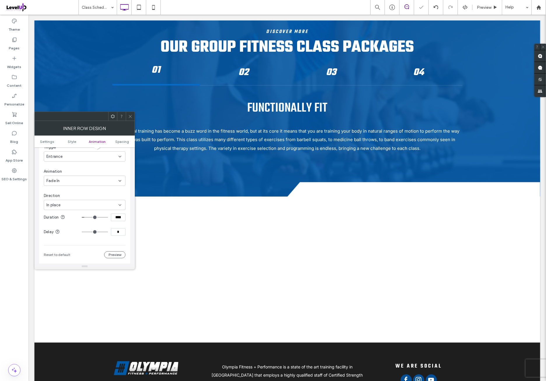
scroll to position [217, 0]
click at [119, 224] on input "*" at bounding box center [118, 225] width 15 height 8
type input "***"
click at [115, 232] on div "Change affects desktop and tablet Trigger Entrance Animation Fade In Direction …" at bounding box center [85, 183] width 82 height 138
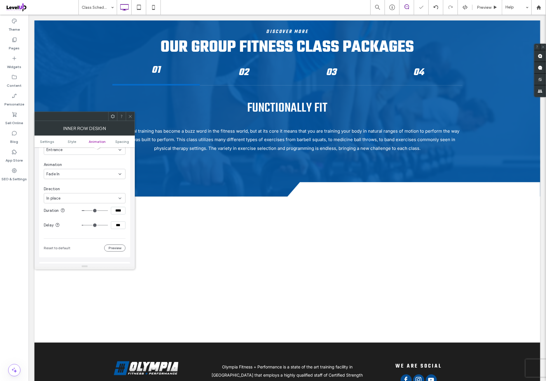
drag, startPoint x: 131, startPoint y: 119, endPoint x: 131, endPoint y: 112, distance: 6.4
click at [131, 119] on span at bounding box center [130, 116] width 4 height 9
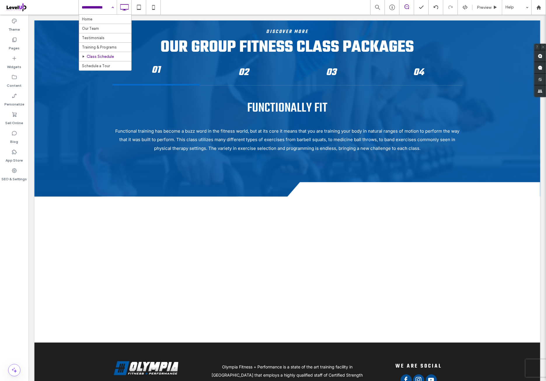
click at [100, 10] on input at bounding box center [96, 7] width 29 height 15
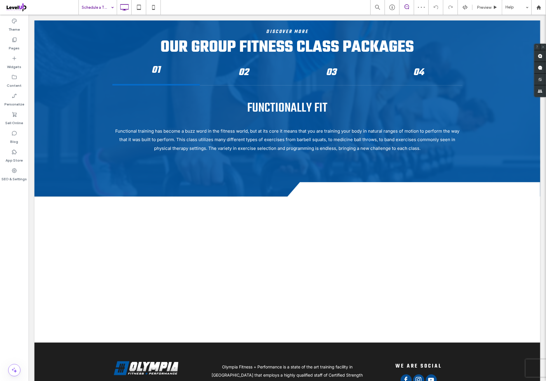
click at [102, 10] on input at bounding box center [96, 7] width 29 height 15
drag, startPoint x: 98, startPoint y: 67, endPoint x: 90, endPoint y: 94, distance: 28.3
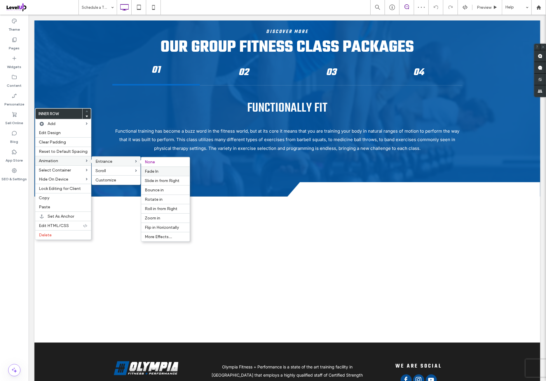
click at [165, 169] on label "Fade In" at bounding box center [165, 171] width 41 height 5
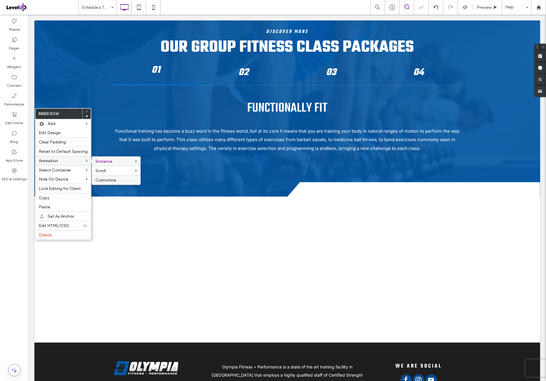
click at [123, 178] on label "Customize" at bounding box center [115, 180] width 41 height 5
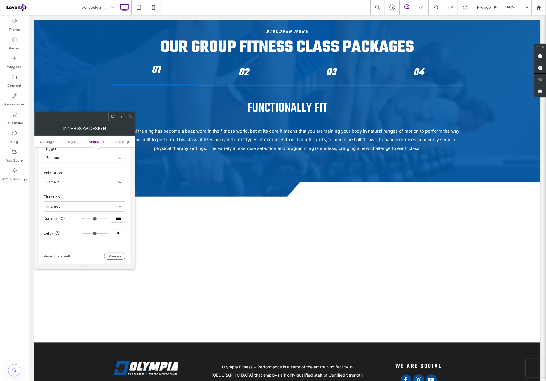
scroll to position [217, 0]
drag, startPoint x: 120, startPoint y: 228, endPoint x: 114, endPoint y: 233, distance: 7.4
click at [120, 228] on input "*" at bounding box center [118, 225] width 15 height 8
paste input "**"
type input "***"
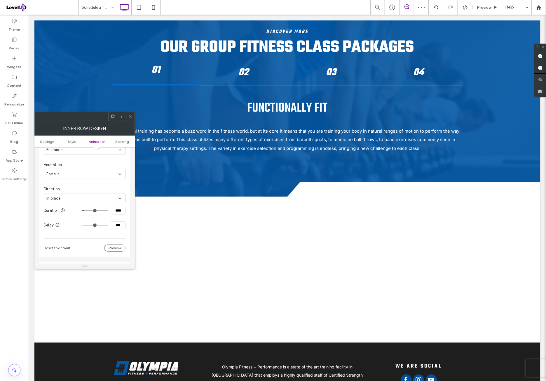
type input "***"
click at [112, 232] on section "Delay ***" at bounding box center [85, 225] width 82 height 15
click at [130, 118] on icon at bounding box center [130, 116] width 4 height 4
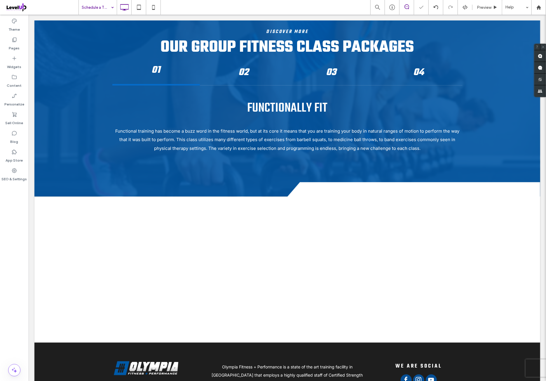
click at [98, 11] on input at bounding box center [96, 7] width 29 height 15
click at [195, 10] on div at bounding box center [273, 190] width 546 height 381
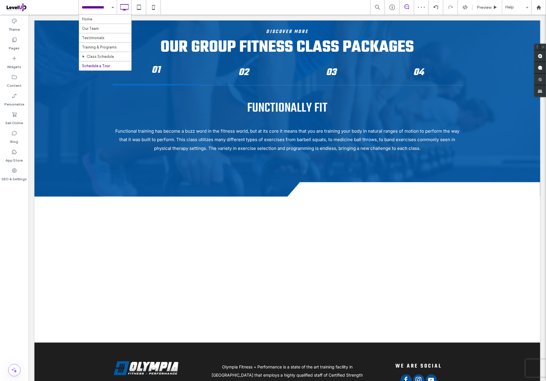
drag, startPoint x: 105, startPoint y: 8, endPoint x: 102, endPoint y: 15, distance: 7.4
drag, startPoint x: 90, startPoint y: 67, endPoint x: 95, endPoint y: 67, distance: 5.3
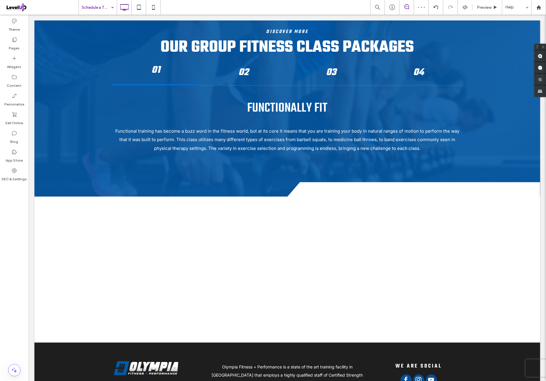
click at [99, 11] on input at bounding box center [96, 7] width 29 height 15
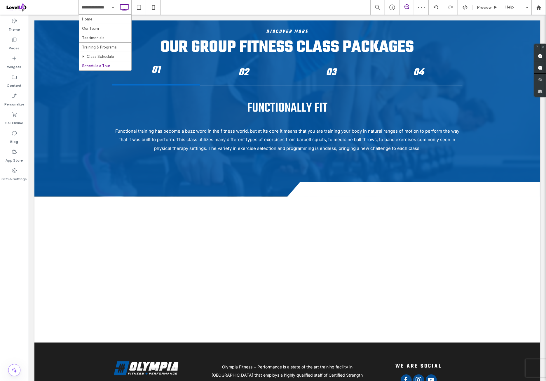
drag, startPoint x: 98, startPoint y: 58, endPoint x: 92, endPoint y: 81, distance: 23.7
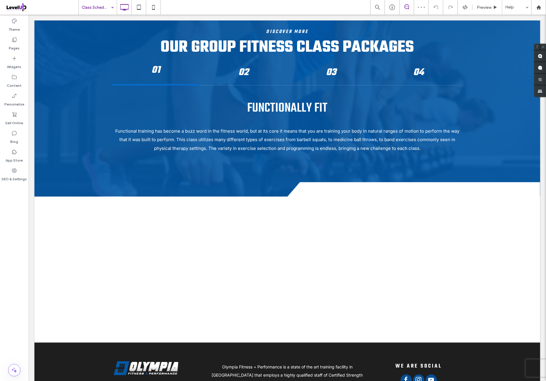
drag, startPoint x: 101, startPoint y: 4, endPoint x: 100, endPoint y: 12, distance: 7.6
click at [101, 6] on input at bounding box center [96, 7] width 29 height 15
click at [194, 4] on div at bounding box center [273, 190] width 546 height 381
drag, startPoint x: 108, startPoint y: 47, endPoint x: 107, endPoint y: 53, distance: 5.9
click at [19, 218] on div at bounding box center [273, 190] width 546 height 381
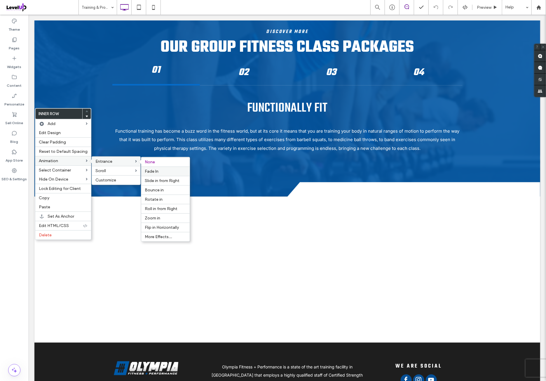
click at [165, 171] on label "Fade In" at bounding box center [165, 171] width 41 height 5
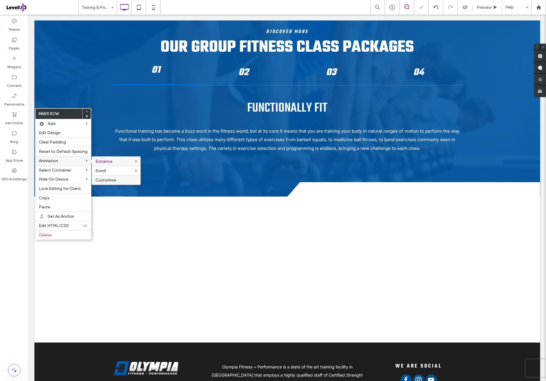
click at [125, 179] on label "Customize" at bounding box center [115, 180] width 41 height 5
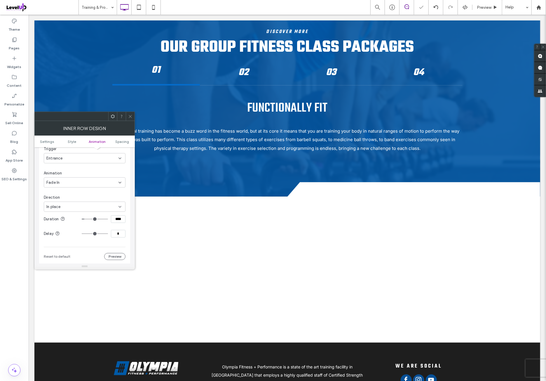
scroll to position [217, 0]
drag, startPoint x: 121, startPoint y: 226, endPoint x: 114, endPoint y: 232, distance: 9.3
click at [121, 226] on input "*" at bounding box center [118, 225] width 15 height 8
paste input "**"
type input "***"
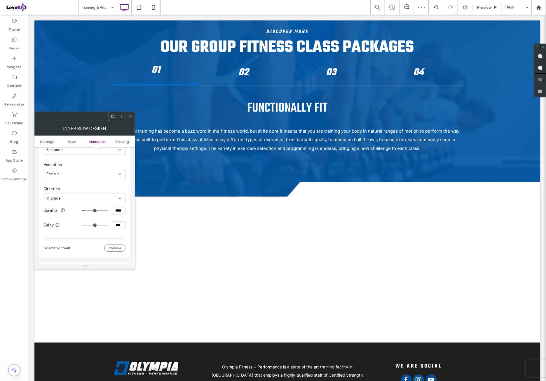
type input "***"
click at [103, 234] on div "Change affects desktop and tablet Trigger Entrance Animation Fade In Direction …" at bounding box center [85, 183] width 82 height 138
click at [130, 118] on span at bounding box center [130, 116] width 4 height 9
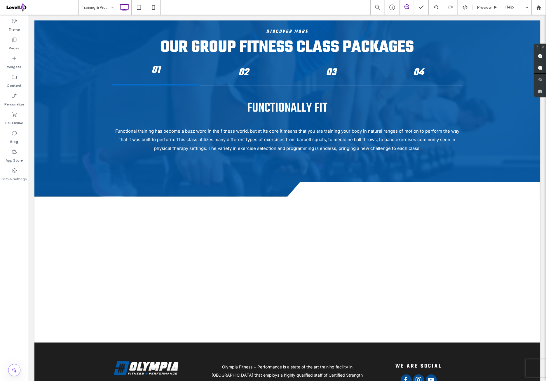
click at [21, 201] on div "Theme Pages Widgets Content Personalize Sell Online Blog App Store SEO & Settin…" at bounding box center [14, 198] width 29 height 366
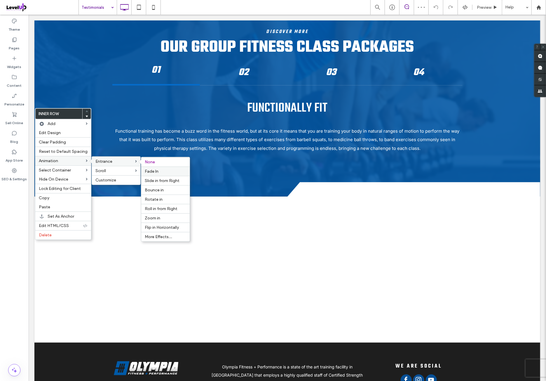
click at [166, 170] on label "Fade In" at bounding box center [165, 171] width 41 height 5
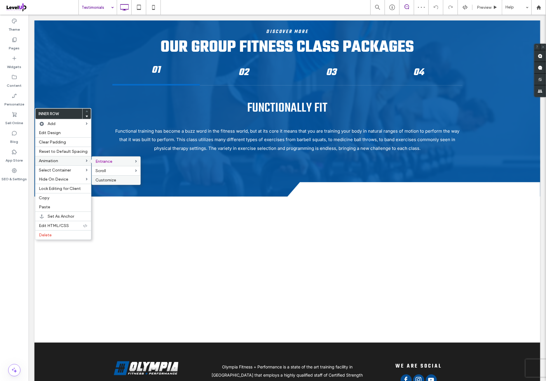
click at [120, 178] on label "Customize" at bounding box center [115, 180] width 41 height 5
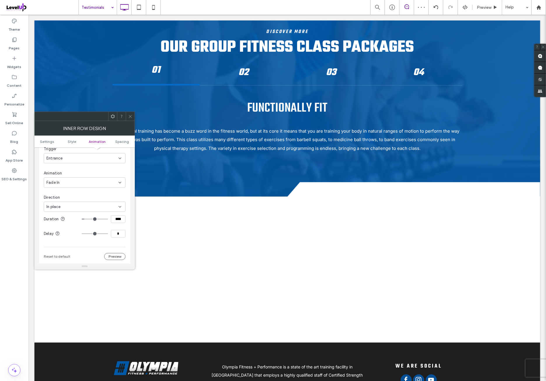
scroll to position [217, 0]
click at [117, 226] on input "*" at bounding box center [118, 225] width 15 height 8
paste input "**"
type input "***"
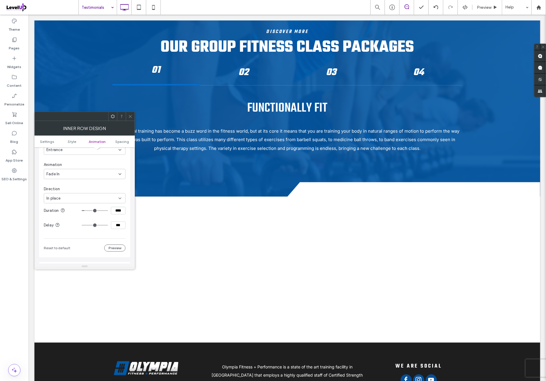
click at [117, 232] on section "Delay ***" at bounding box center [85, 225] width 82 height 15
click at [131, 117] on icon at bounding box center [130, 116] width 4 height 4
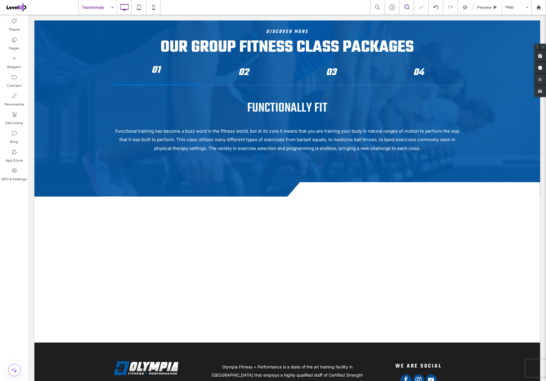
drag, startPoint x: 18, startPoint y: 211, endPoint x: 25, endPoint y: 211, distance: 6.7
click at [21, 211] on div "Theme Pages Widgets Content Personalize Sell Online Blog App Store SEO & Settin…" at bounding box center [14, 198] width 29 height 366
drag, startPoint x: 19, startPoint y: 205, endPoint x: 22, endPoint y: 201, distance: 5.4
click at [19, 206] on div at bounding box center [273, 190] width 546 height 381
click at [16, 212] on div at bounding box center [273, 190] width 546 height 381
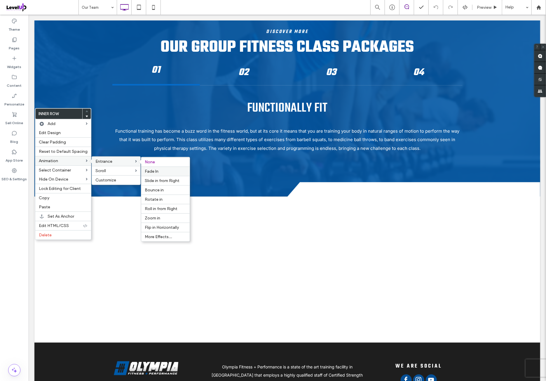
drag, startPoint x: 164, startPoint y: 167, endPoint x: 161, endPoint y: 169, distance: 3.7
click at [164, 167] on div "Fade In" at bounding box center [165, 170] width 48 height 9
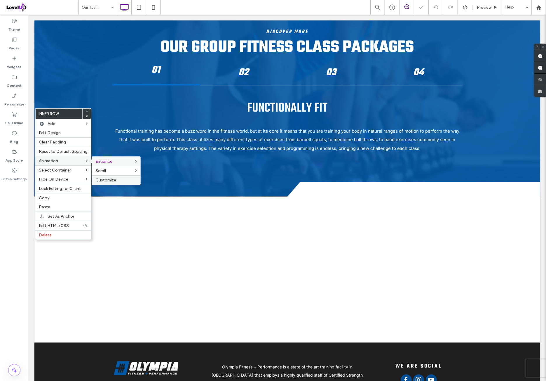
click at [125, 180] on label "Customize" at bounding box center [115, 180] width 41 height 5
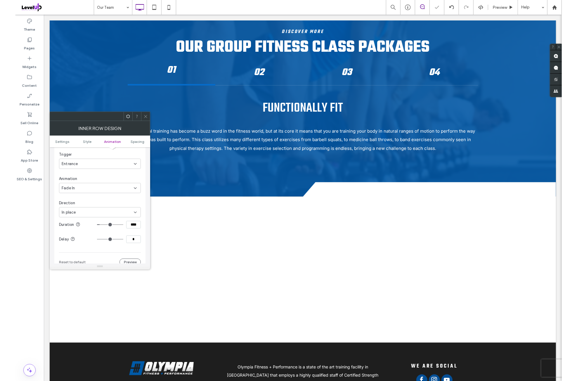
scroll to position [217, 0]
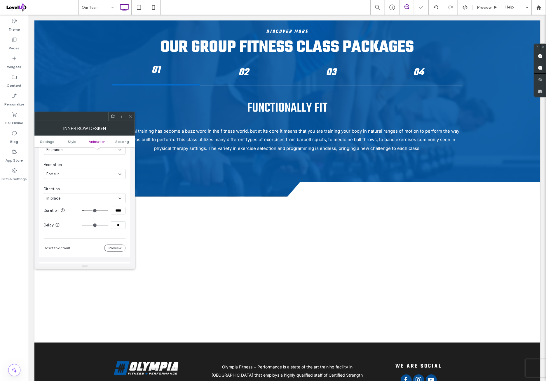
click at [116, 225] on input "*" at bounding box center [118, 225] width 15 height 8
paste input "**"
type input "***"
click at [117, 231] on section "Delay ***" at bounding box center [85, 225] width 82 height 15
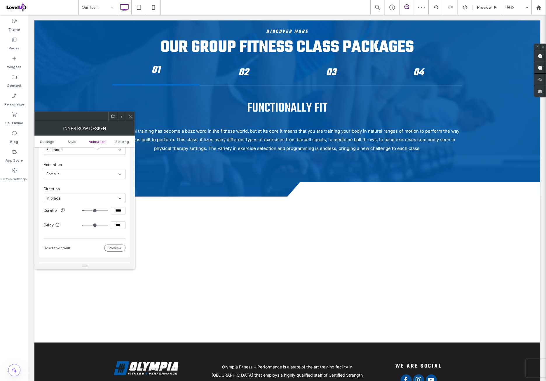
click at [131, 117] on icon at bounding box center [130, 116] width 4 height 4
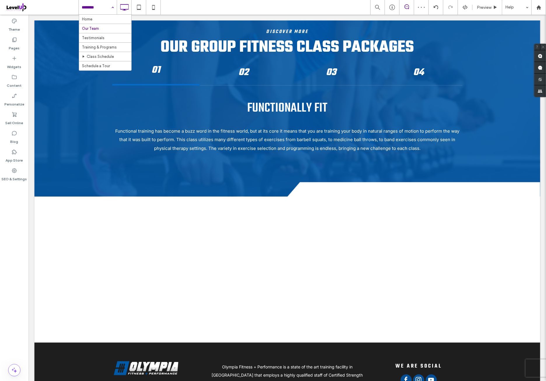
drag, startPoint x: 95, startPoint y: 6, endPoint x: 95, endPoint y: 25, distance: 18.7
click at [107, 8] on input at bounding box center [96, 7] width 29 height 15
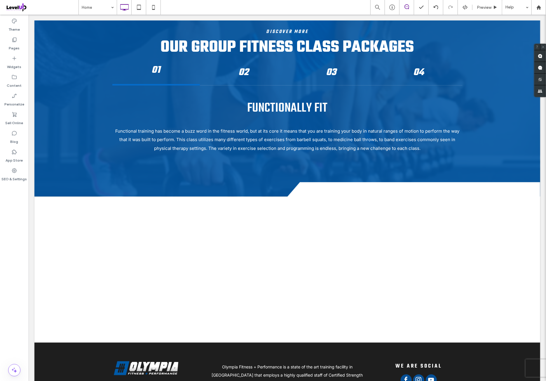
click at [17, 216] on div "Home Preview Help Site Comments Team & Clients Automate new comments Instantly …" at bounding box center [273, 190] width 546 height 381
drag, startPoint x: 14, startPoint y: 211, endPoint x: 24, endPoint y: 215, distance: 10.8
click at [14, 212] on div "Theme Pages Widgets Content Personalize Sell Online Blog App Store SEO & Settin…" at bounding box center [14, 198] width 29 height 366
